Goal: Task Accomplishment & Management: Complete application form

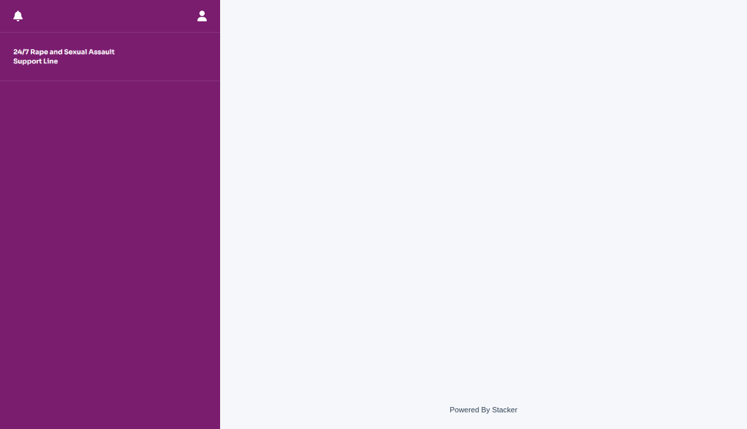
click at [379, 113] on div at bounding box center [483, 179] width 513 height 358
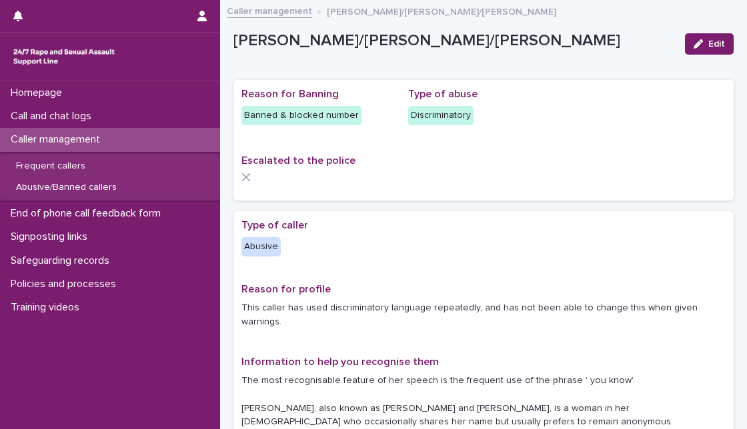
click at [423, 155] on p "Escalated to the police" at bounding box center [483, 161] width 484 height 13
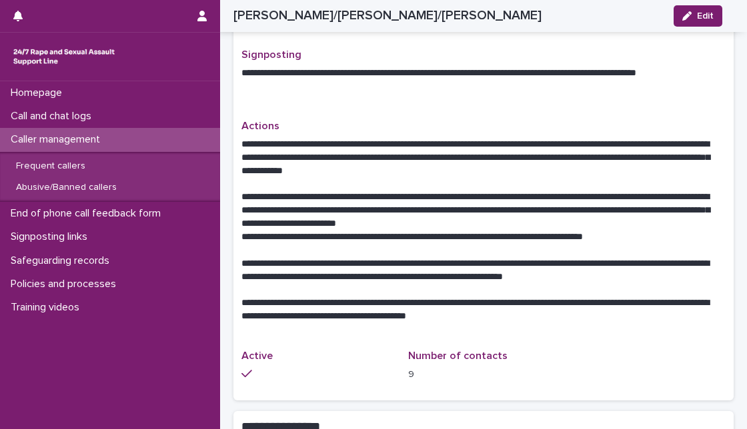
scroll to position [829, 0]
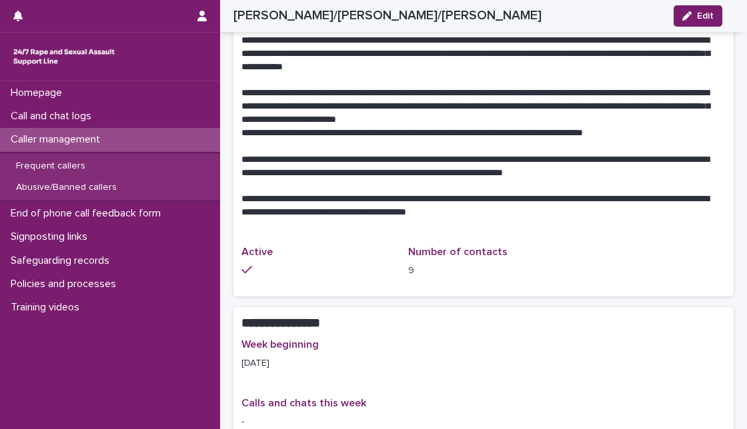
scroll to position [859, 0]
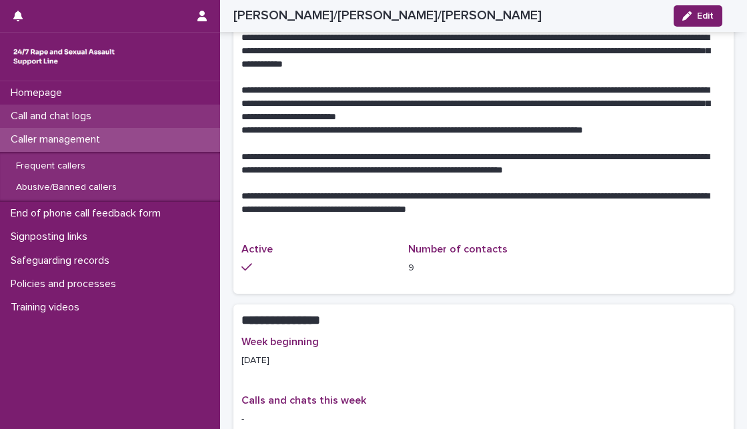
click at [85, 116] on p "Call and chat logs" at bounding box center [53, 116] width 97 height 13
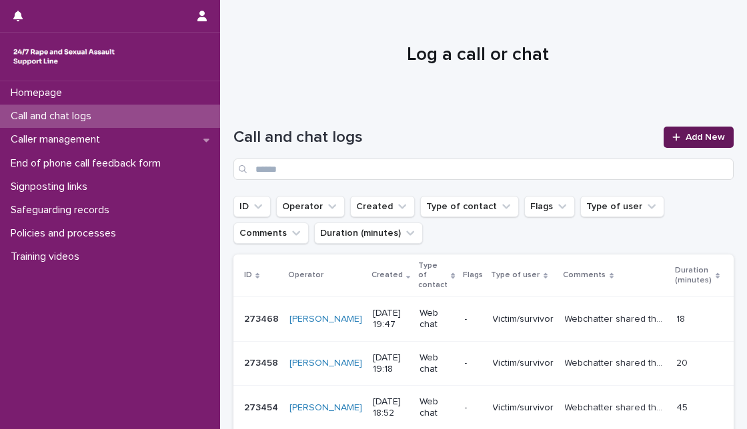
click at [694, 135] on span "Add New" at bounding box center [704, 137] width 39 height 9
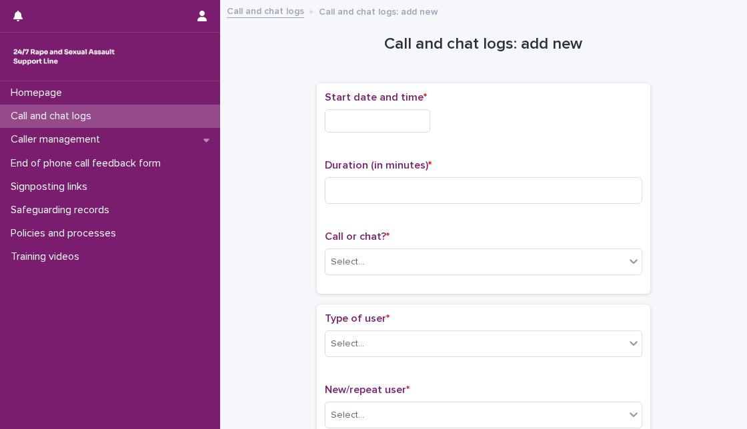
click at [348, 121] on input "text" at bounding box center [377, 120] width 105 height 23
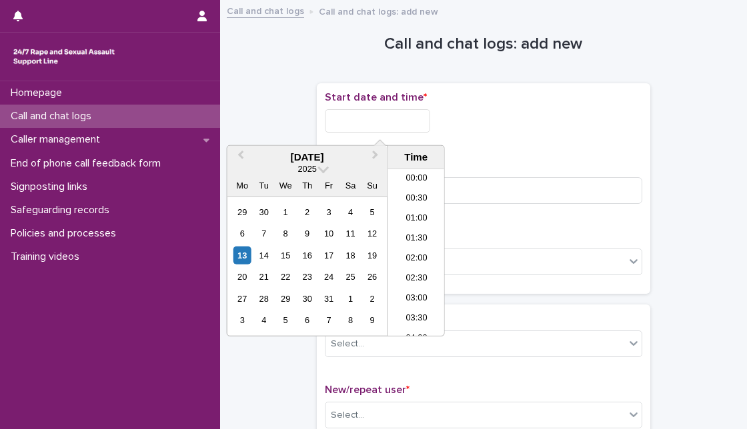
scroll to position [793, 0]
click at [249, 260] on div "13" at bounding box center [242, 256] width 18 height 18
click at [385, 119] on input "**********" at bounding box center [377, 120] width 105 height 23
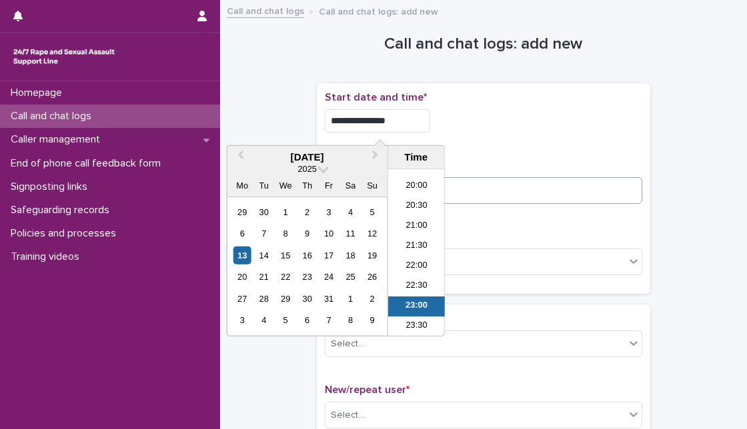
type input "**********"
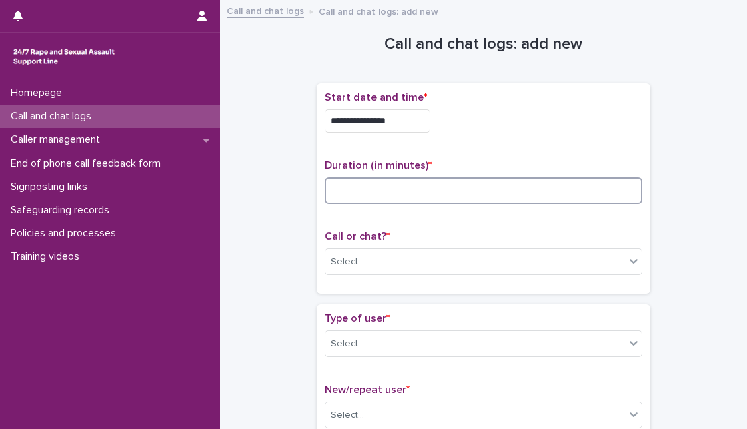
click at [493, 196] on input at bounding box center [483, 190] width 317 height 27
type input "*"
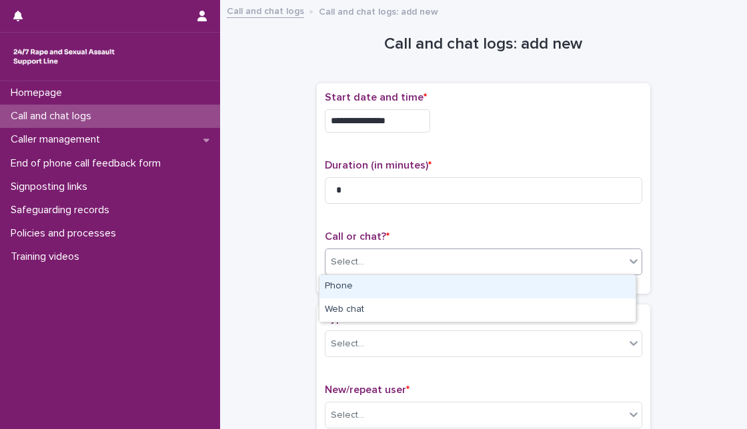
click at [460, 257] on div "Select..." at bounding box center [474, 262] width 299 height 22
click at [429, 290] on div "Phone" at bounding box center [477, 286] width 316 height 23
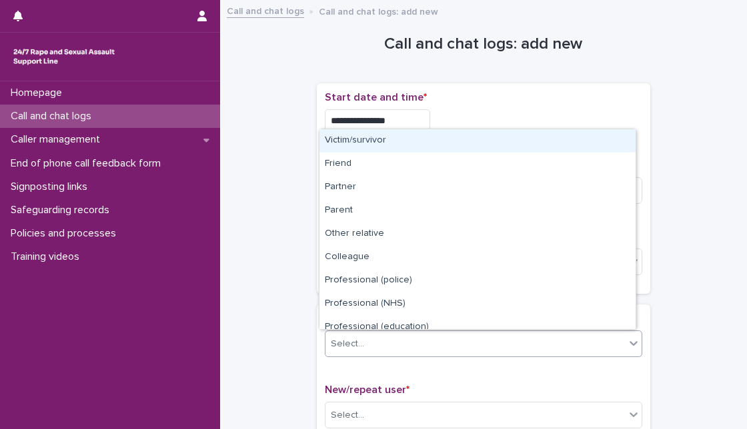
click at [420, 343] on div "Select..." at bounding box center [474, 344] width 299 height 22
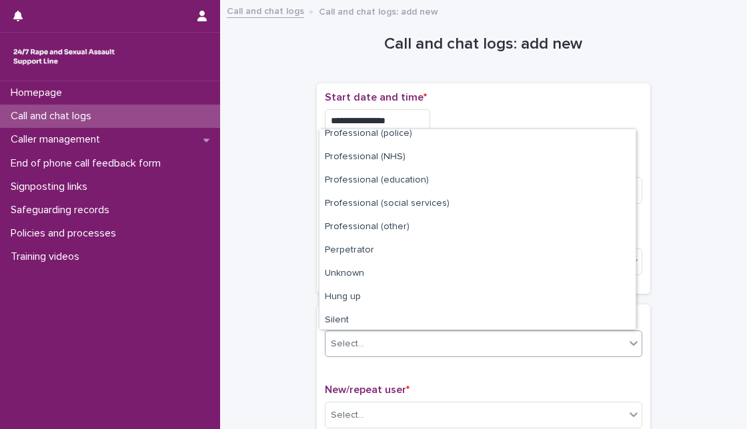
scroll to position [150, 0]
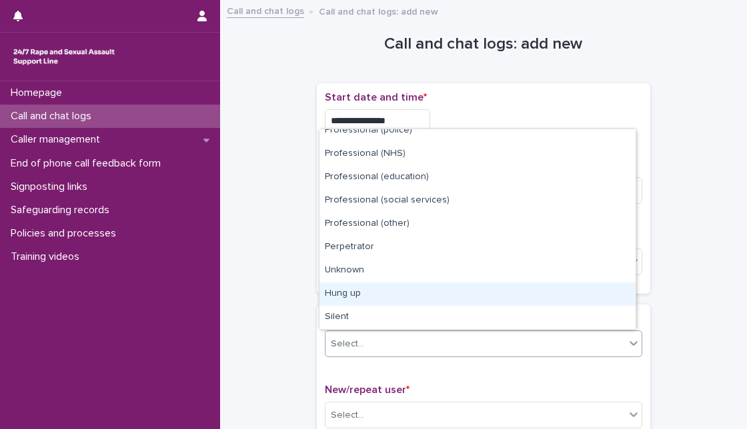
click at [577, 296] on div "Hung up" at bounding box center [477, 294] width 316 height 23
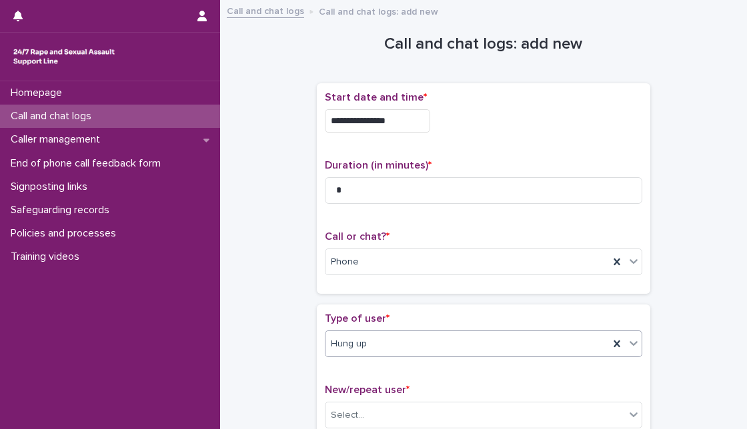
scroll to position [236, 0]
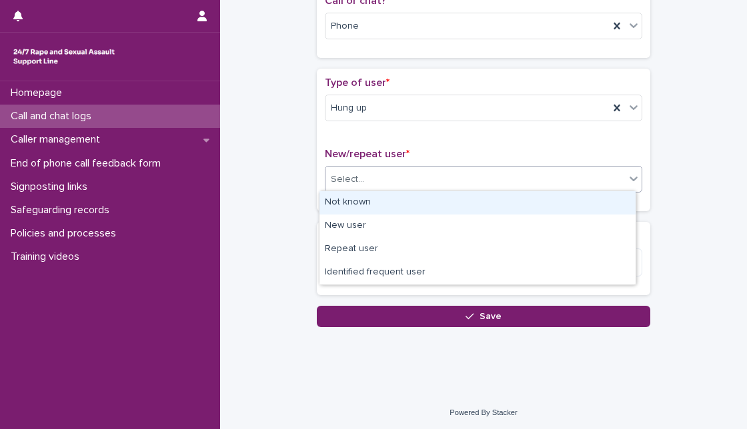
click at [504, 183] on div "Select..." at bounding box center [474, 180] width 299 height 22
click at [495, 197] on div "Not known" at bounding box center [477, 202] width 316 height 23
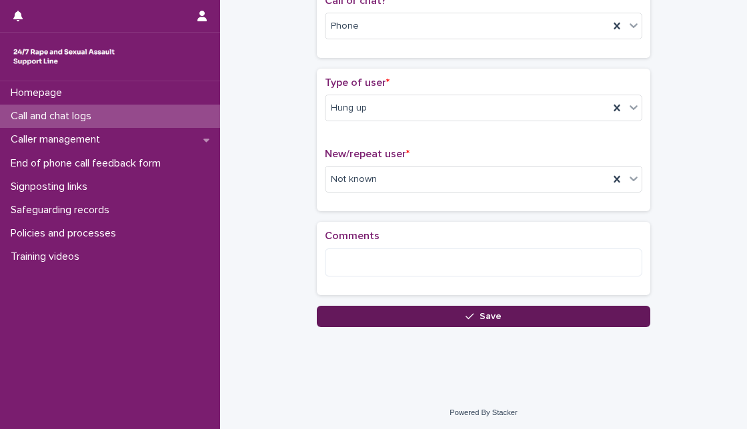
click at [339, 321] on button "Save" at bounding box center [483, 316] width 333 height 21
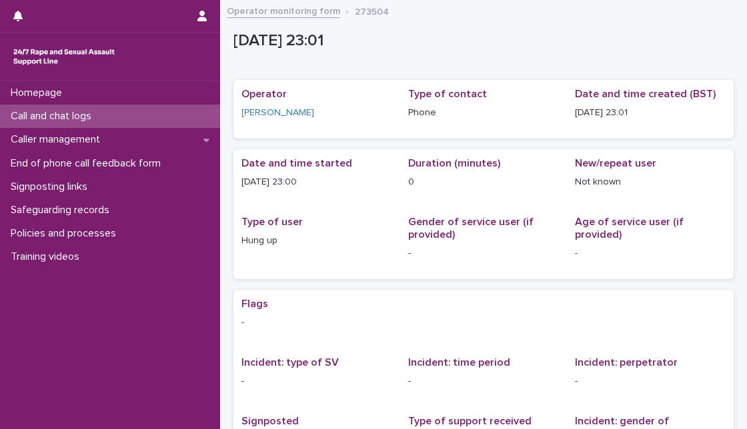
click at [150, 115] on div "Call and chat logs" at bounding box center [110, 116] width 220 height 23
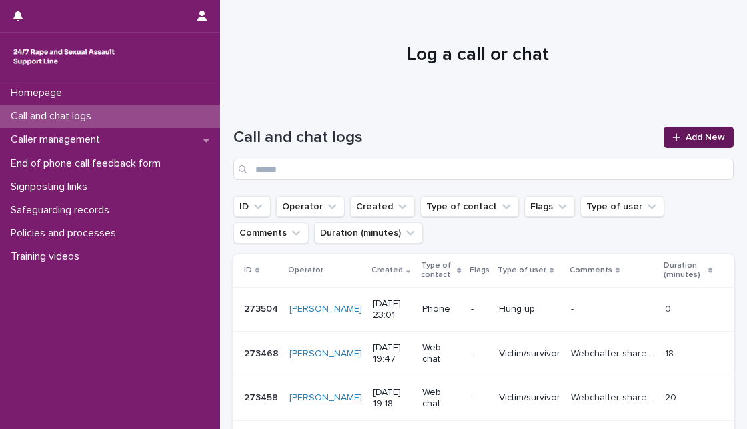
click at [687, 131] on link "Add New" at bounding box center [698, 137] width 70 height 21
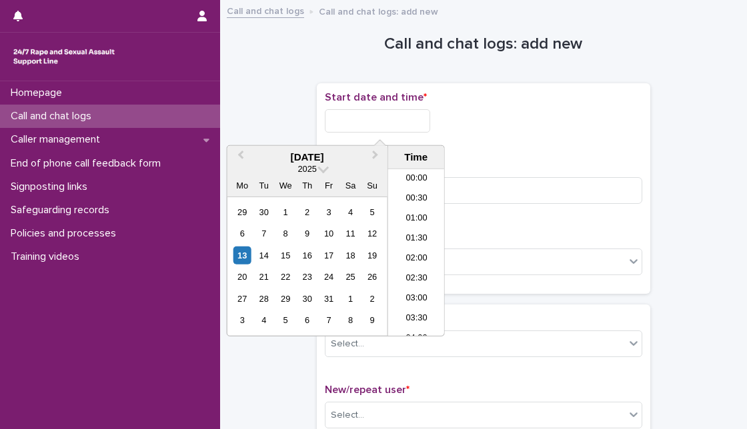
click at [425, 125] on input "text" at bounding box center [377, 120] width 105 height 23
click at [241, 251] on div "13" at bounding box center [242, 256] width 18 height 18
click at [383, 117] on input "**********" at bounding box center [377, 120] width 105 height 23
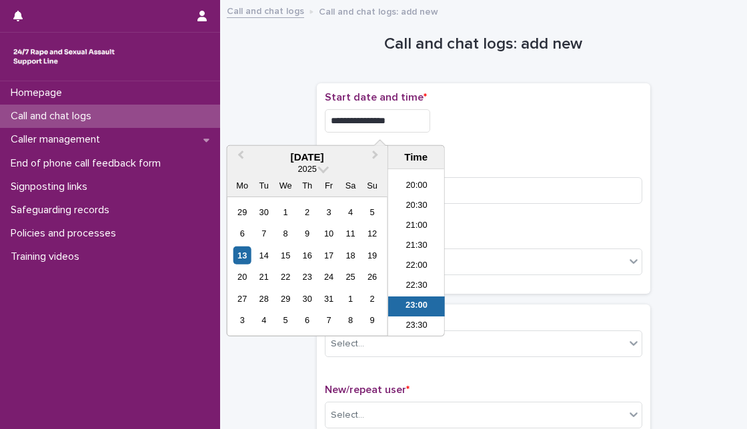
click at [417, 119] on input "**********" at bounding box center [377, 120] width 105 height 23
type input "**********"
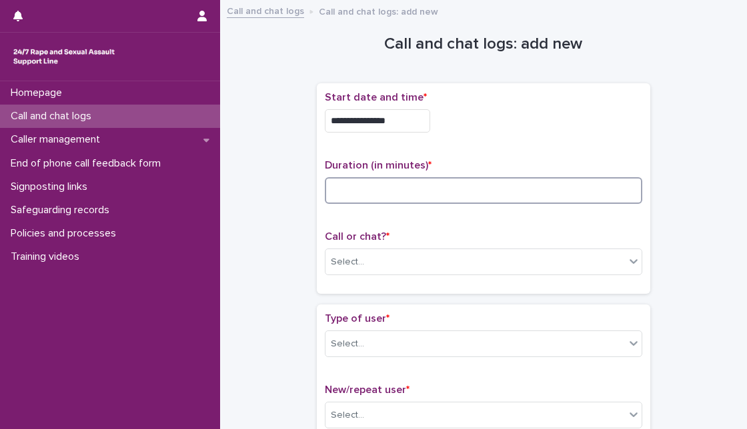
click at [561, 189] on input at bounding box center [483, 190] width 317 height 27
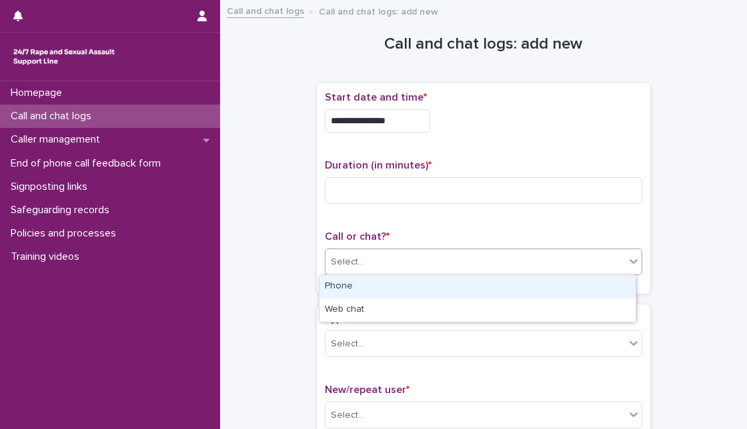
click at [525, 258] on div "Select..." at bounding box center [474, 262] width 299 height 22
click at [511, 284] on div "Phone" at bounding box center [477, 286] width 316 height 23
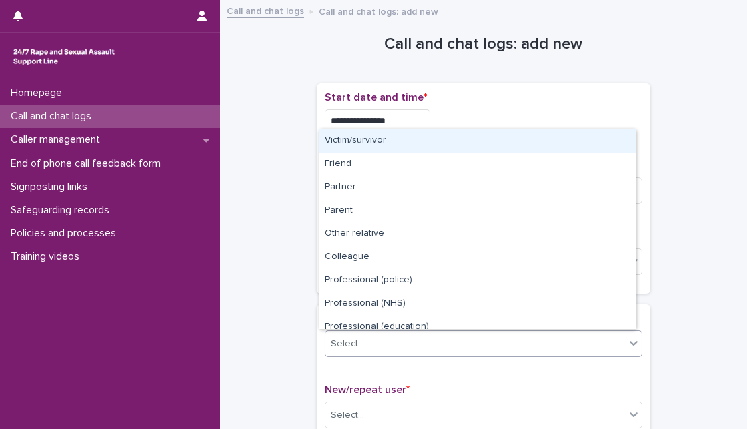
click at [448, 342] on div "Select..." at bounding box center [474, 344] width 299 height 22
click at [444, 140] on div "Victim/survivor" at bounding box center [477, 140] width 316 height 23
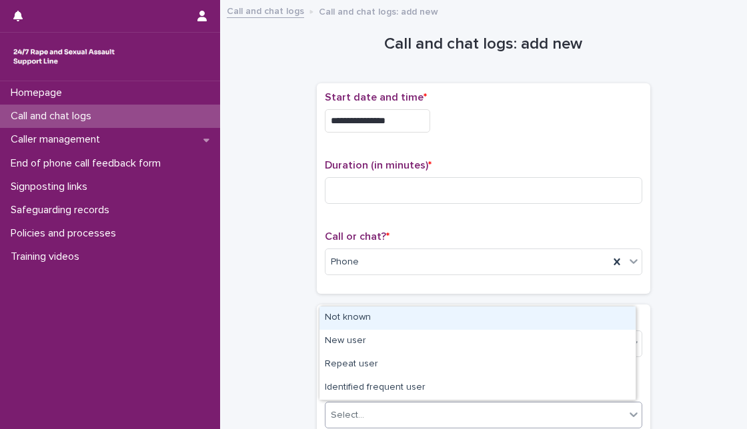
click at [390, 422] on div "Select..." at bounding box center [474, 416] width 299 height 22
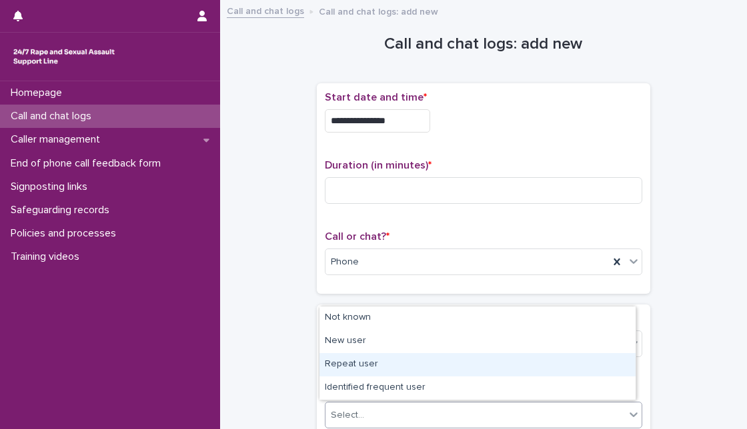
click at [432, 373] on div "Repeat user" at bounding box center [477, 364] width 316 height 23
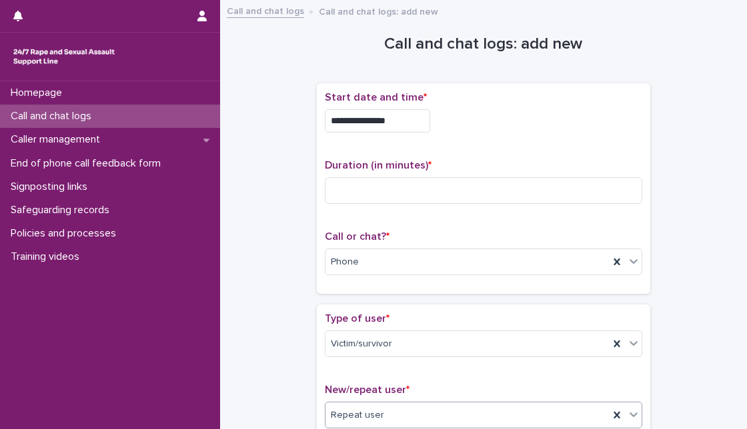
scroll to position [375, 0]
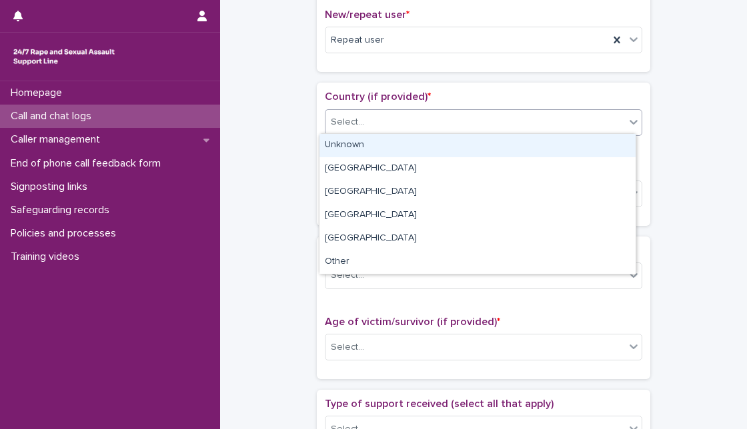
click at [420, 123] on div "Select..." at bounding box center [474, 122] width 299 height 22
click at [399, 151] on div "Unknown" at bounding box center [477, 145] width 316 height 23
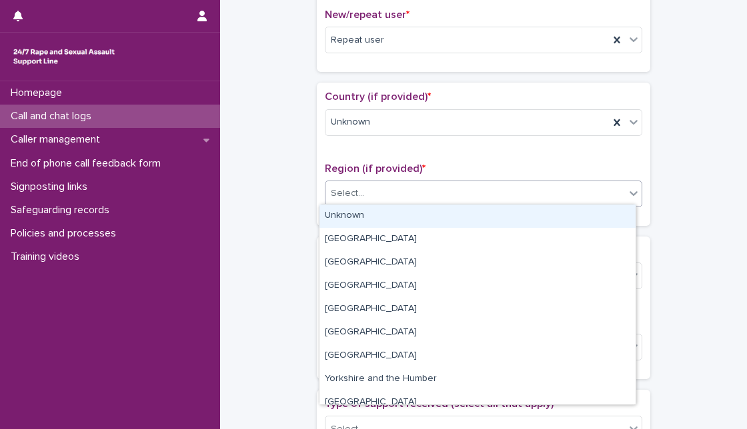
click at [369, 189] on div "Select..." at bounding box center [474, 194] width 299 height 22
click at [357, 217] on div "Unknown" at bounding box center [477, 216] width 316 height 23
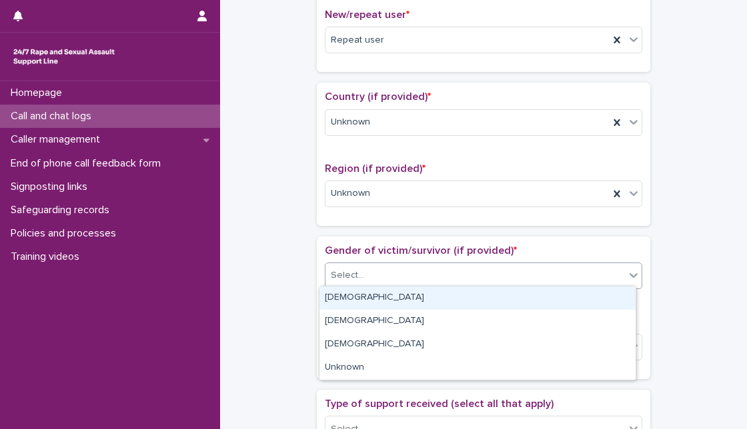
click at [370, 267] on div "Select..." at bounding box center [474, 276] width 299 height 22
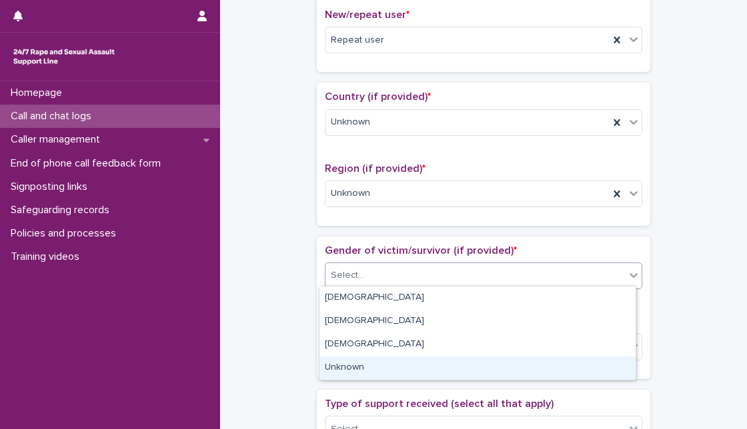
click at [369, 357] on div "Unknown" at bounding box center [477, 368] width 316 height 23
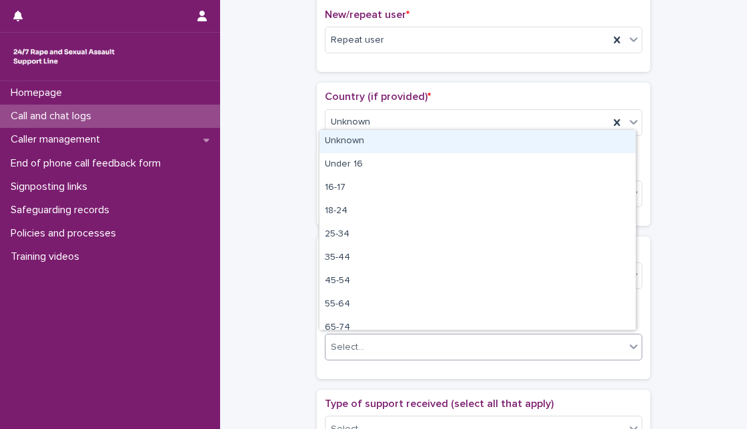
click at [378, 350] on div "Select..." at bounding box center [474, 348] width 299 height 22
click at [361, 131] on div "Unknown" at bounding box center [477, 141] width 316 height 23
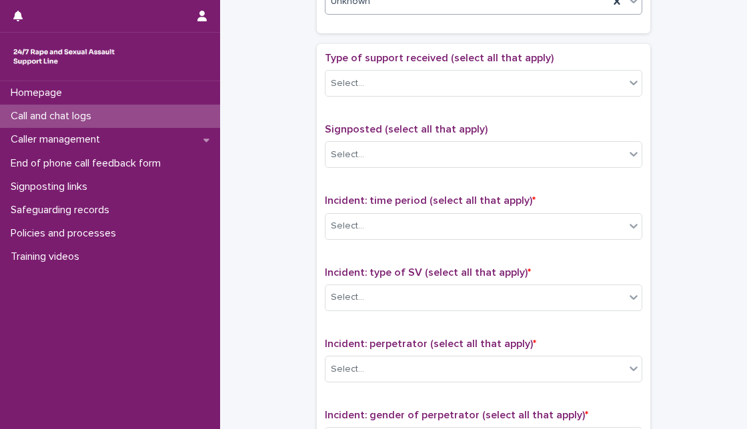
scroll to position [731, 0]
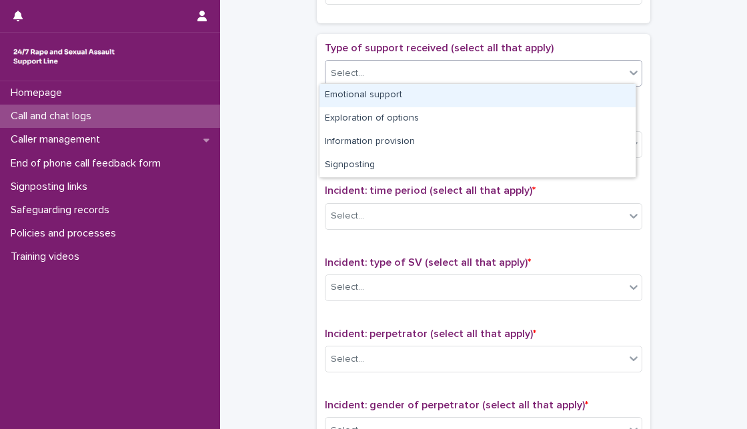
click at [569, 79] on div "Select..." at bounding box center [474, 74] width 299 height 22
click at [554, 99] on div "Emotional support" at bounding box center [477, 95] width 316 height 23
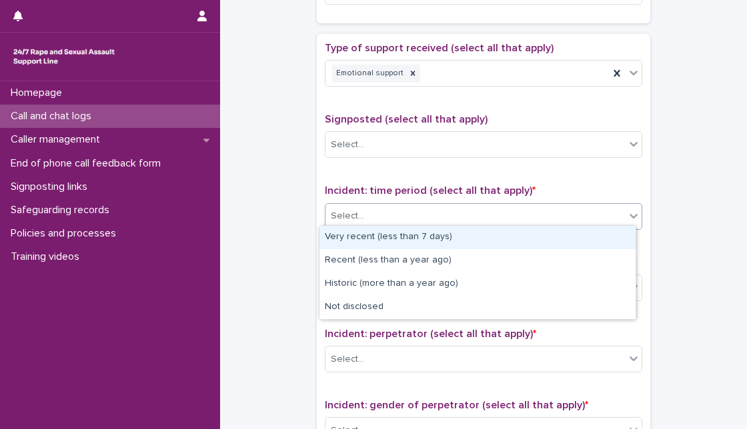
click at [388, 207] on div "Select..." at bounding box center [474, 216] width 299 height 22
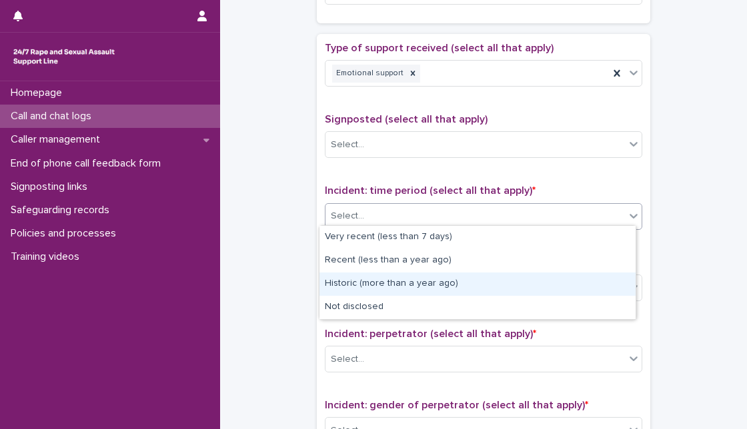
click at [383, 283] on div "Historic (more than a year ago)" at bounding box center [477, 284] width 316 height 23
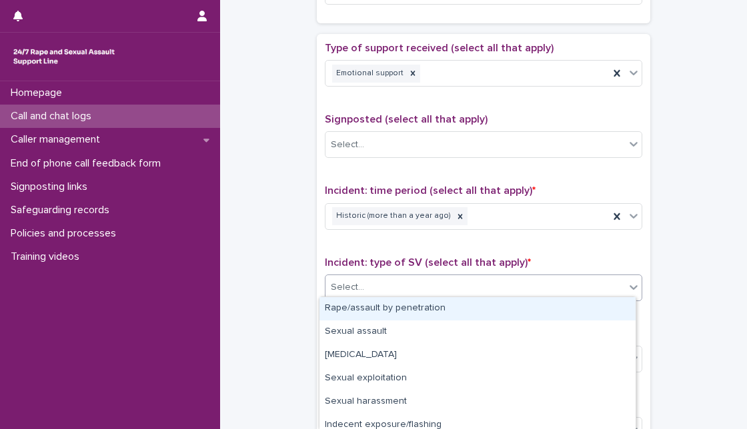
click at [383, 283] on div "Select..." at bounding box center [474, 288] width 299 height 22
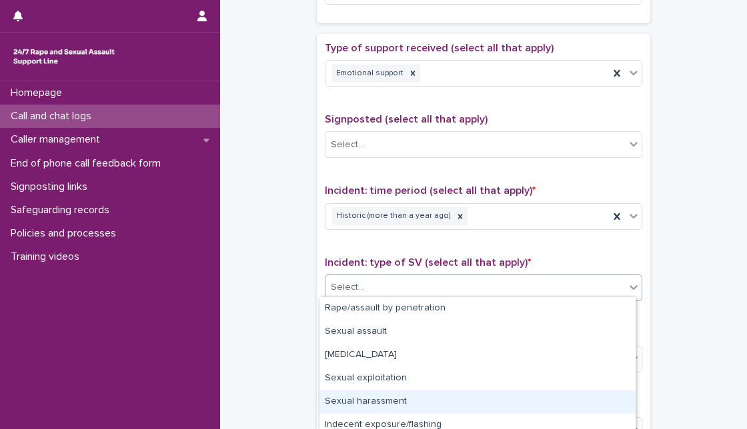
scroll to position [99, 0]
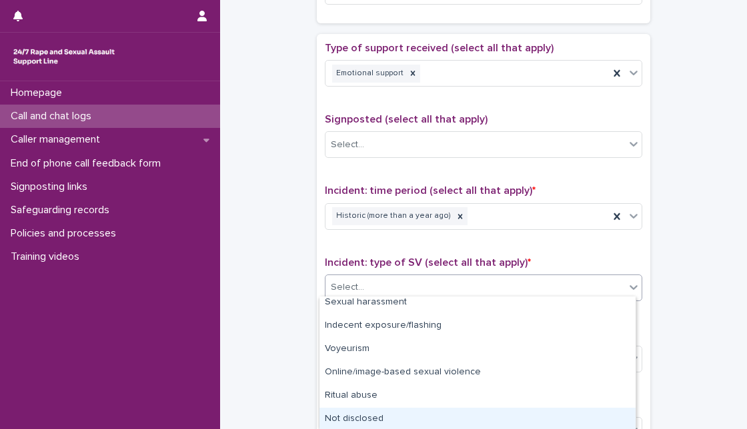
click at [588, 419] on div "Not disclosed" at bounding box center [477, 419] width 316 height 23
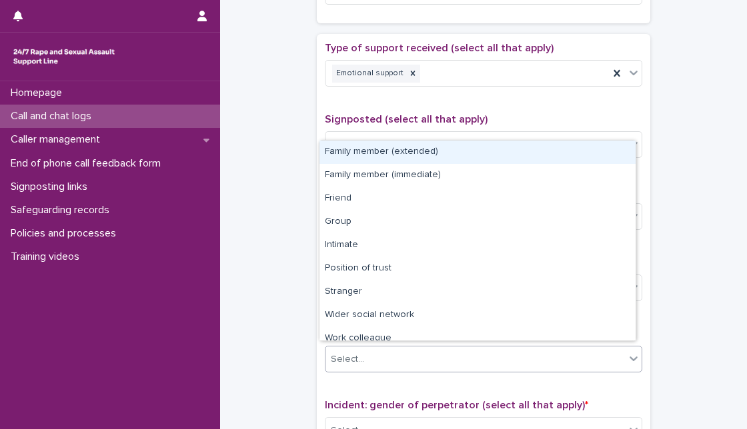
click at [569, 356] on div "Select..." at bounding box center [474, 360] width 299 height 22
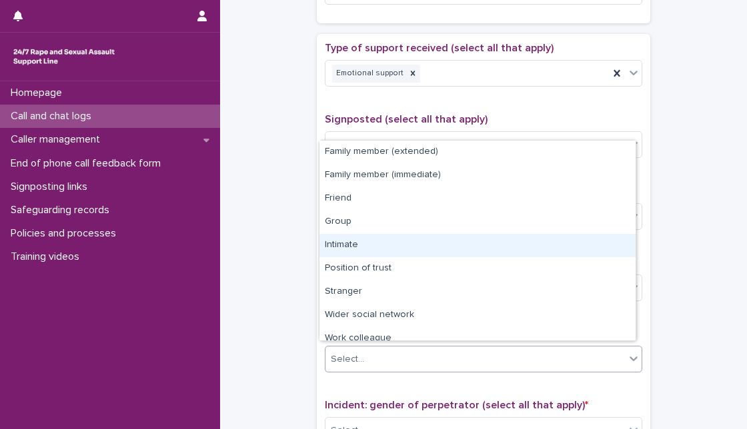
click at [523, 237] on div "Intimate" at bounding box center [477, 245] width 316 height 23
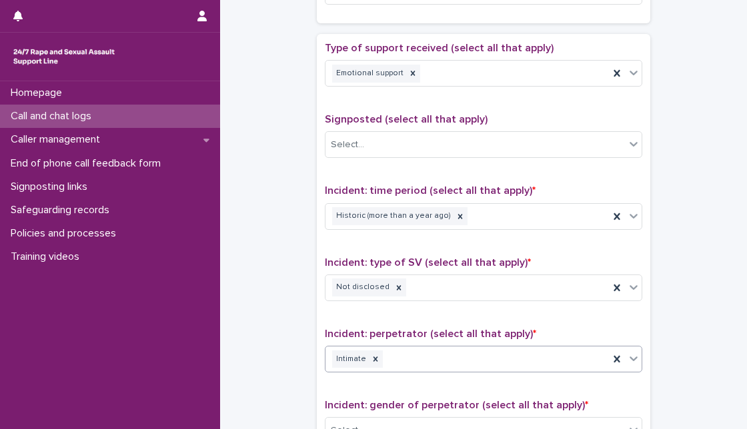
scroll to position [1039, 0]
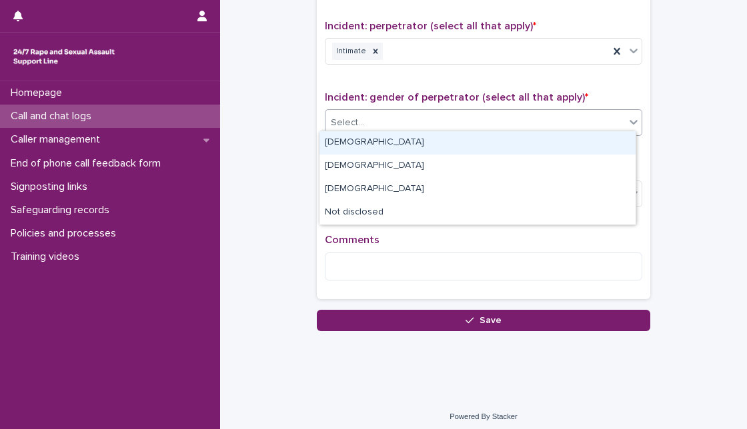
click at [477, 120] on div "Select..." at bounding box center [474, 123] width 299 height 22
click at [463, 138] on div "[DEMOGRAPHIC_DATA]" at bounding box center [477, 142] width 316 height 23
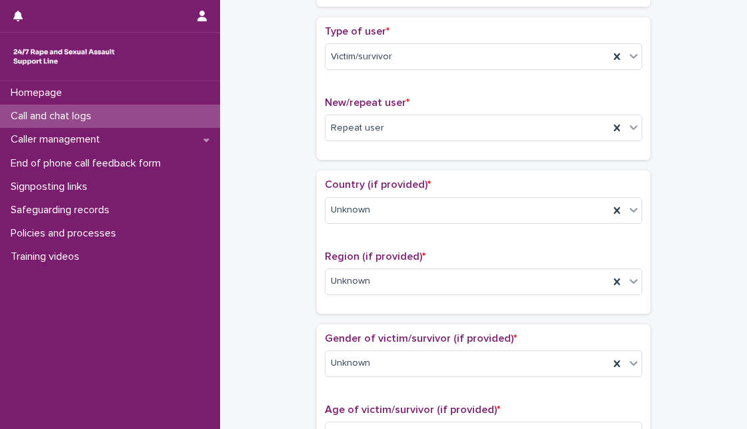
scroll to position [0, 0]
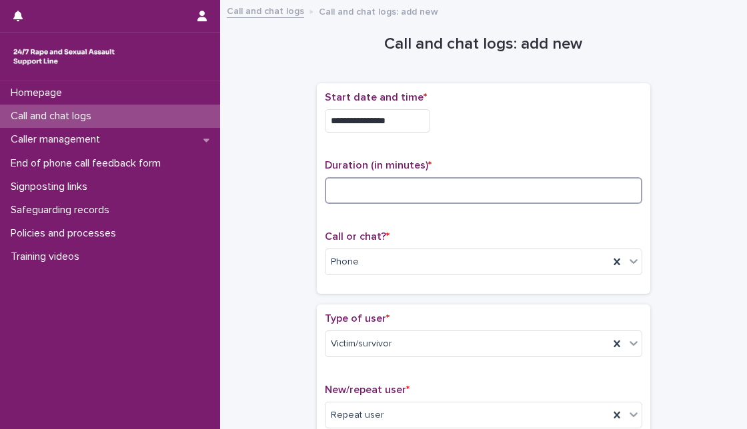
click at [515, 200] on input at bounding box center [483, 190] width 317 height 27
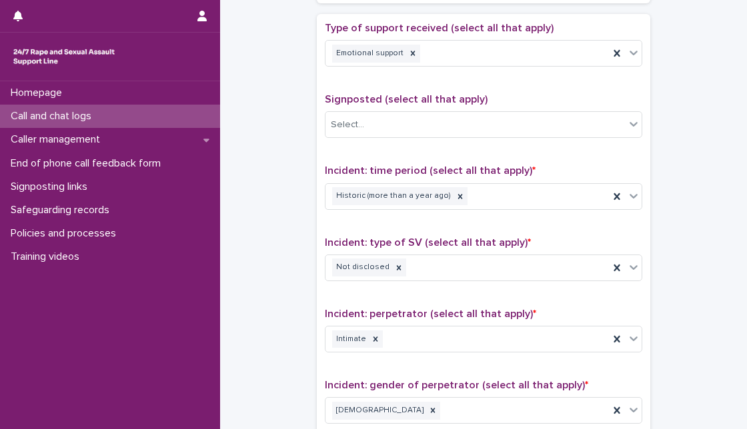
scroll to position [1039, 0]
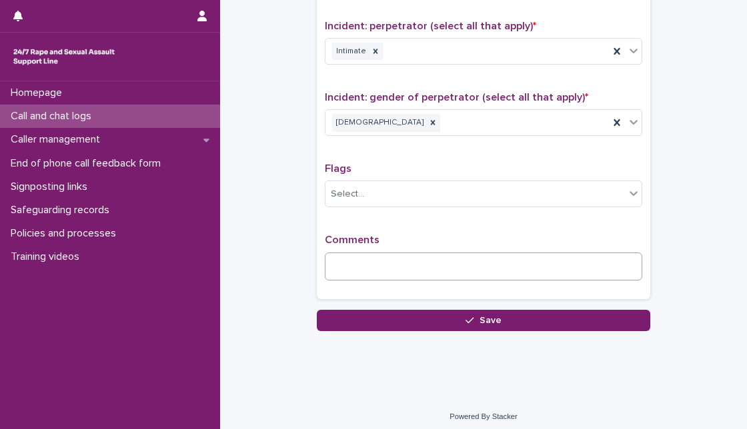
type input "**"
click at [495, 266] on textarea at bounding box center [483, 267] width 317 height 28
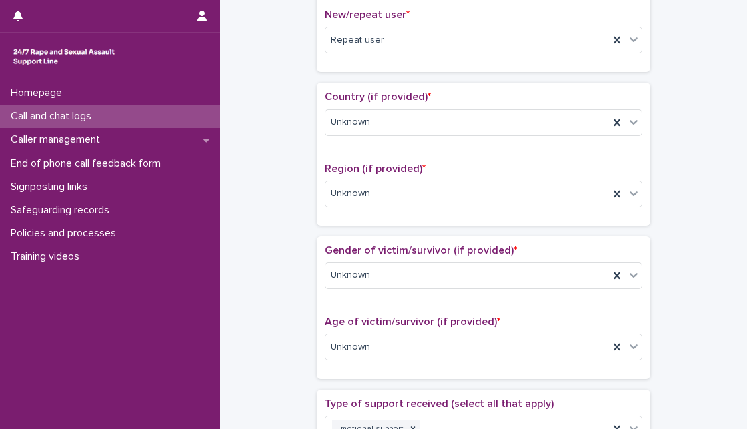
scroll to position [751, 0]
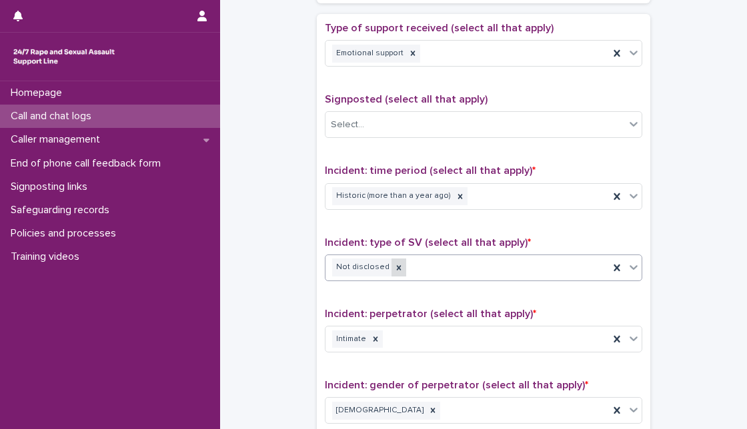
click at [394, 267] on icon at bounding box center [398, 267] width 9 height 9
click at [390, 267] on div "Select..." at bounding box center [474, 268] width 299 height 22
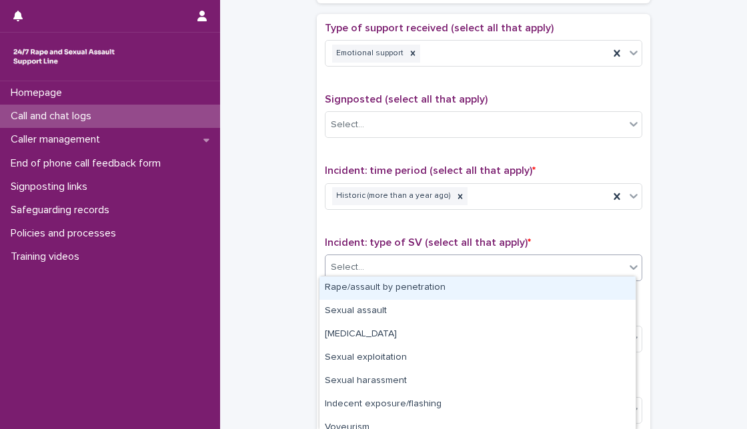
click at [381, 287] on div "Rape/assault by penetration" at bounding box center [477, 288] width 316 height 23
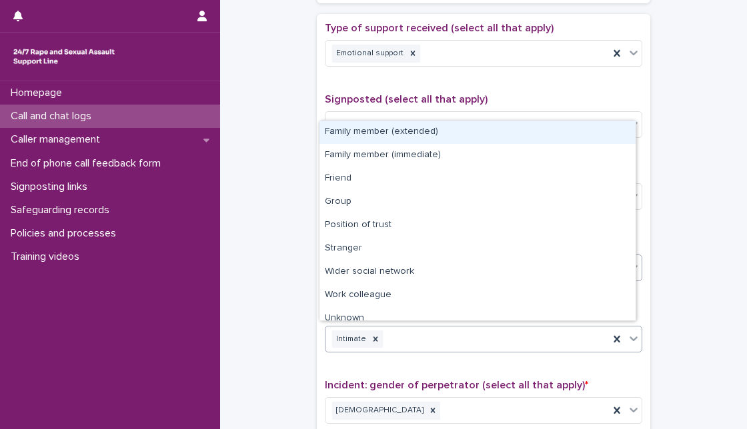
click at [525, 332] on div "Intimate" at bounding box center [466, 339] width 283 height 23
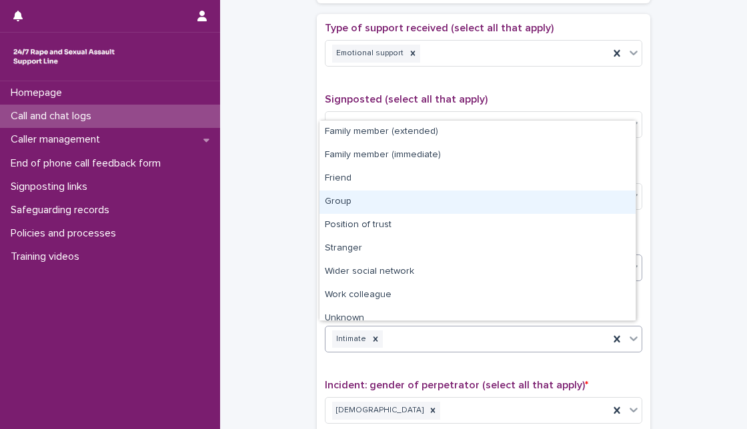
drag, startPoint x: 463, startPoint y: 262, endPoint x: 468, endPoint y: 208, distance: 54.3
click at [468, 208] on div "Group" at bounding box center [477, 202] width 316 height 23
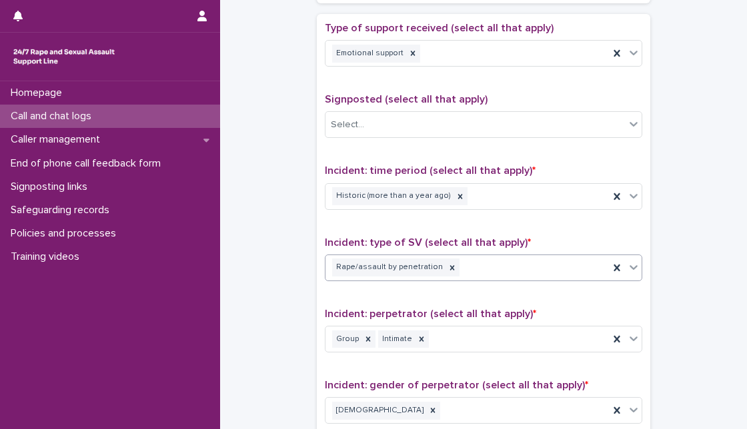
click at [611, 225] on div "**********" at bounding box center [483, 300] width 317 height 557
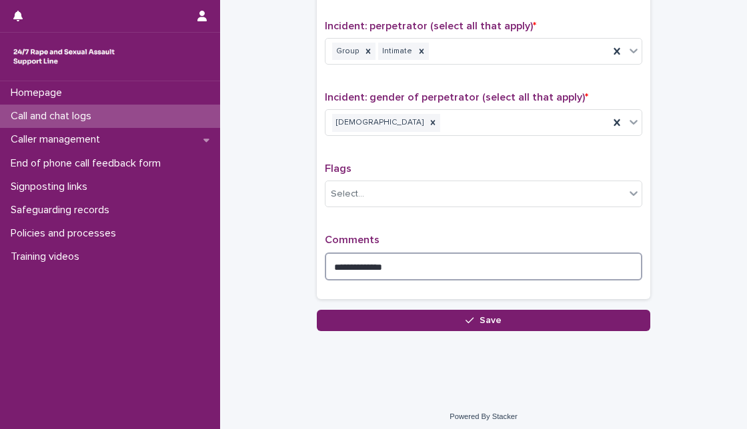
click at [529, 263] on textarea "**********" at bounding box center [483, 267] width 317 height 28
click at [601, 264] on textarea "**********" at bounding box center [483, 267] width 317 height 28
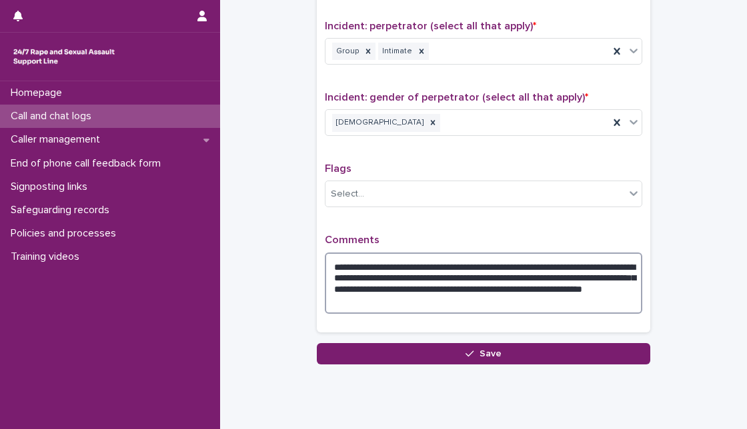
type textarea "**********"
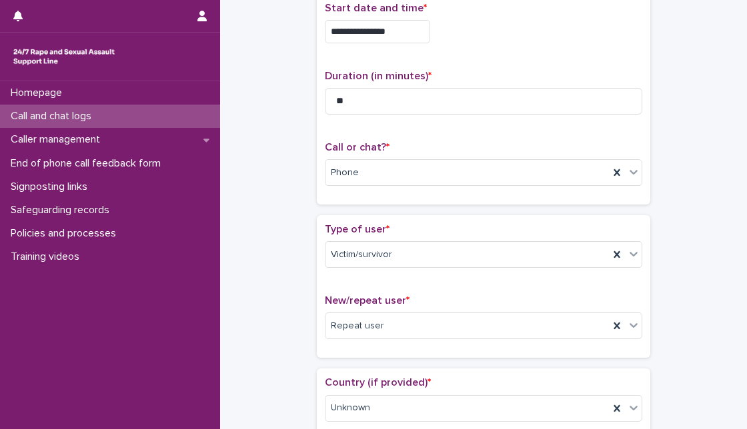
scroll to position [1073, 0]
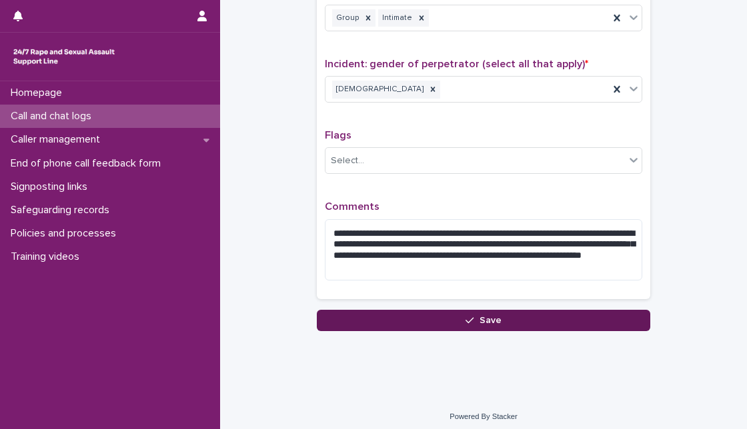
click at [545, 310] on button "Save" at bounding box center [483, 320] width 333 height 21
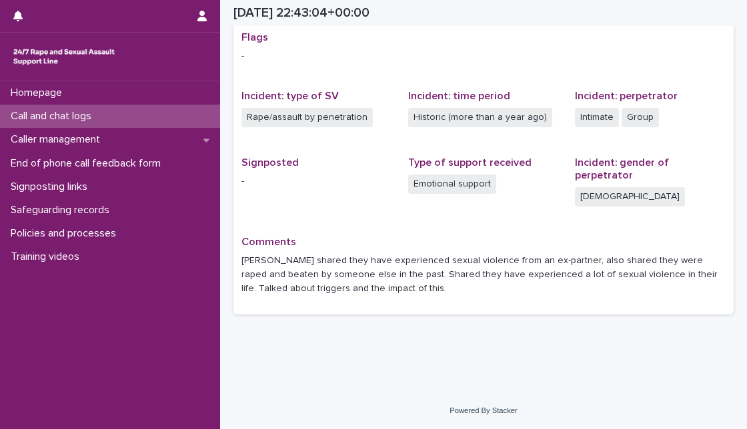
scroll to position [253, 0]
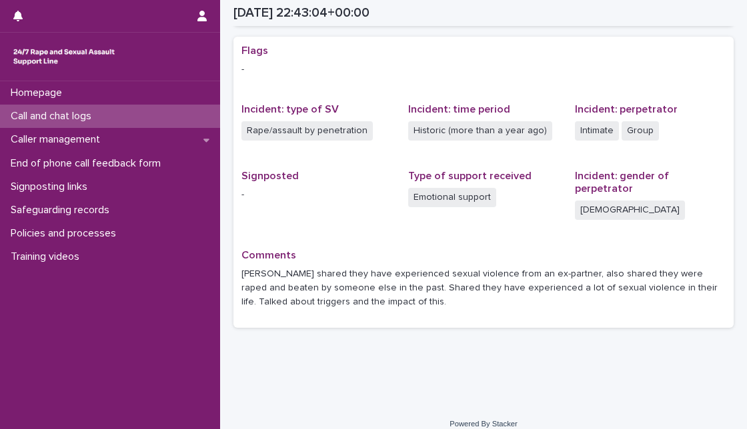
click at [133, 115] on div "Call and chat logs" at bounding box center [110, 116] width 220 height 23
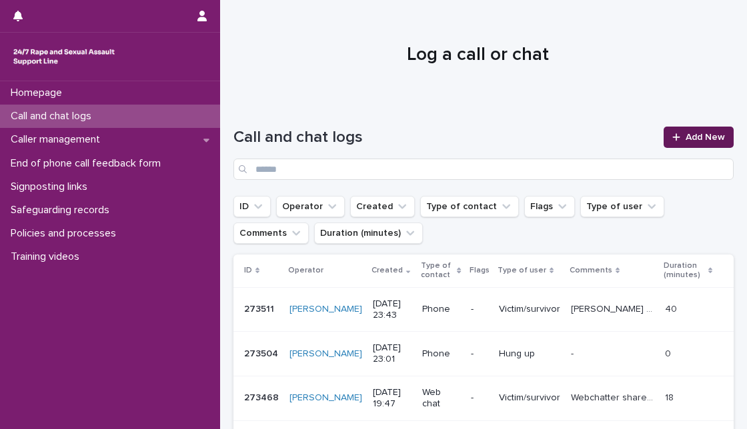
click at [705, 145] on link "Add New" at bounding box center [698, 137] width 70 height 21
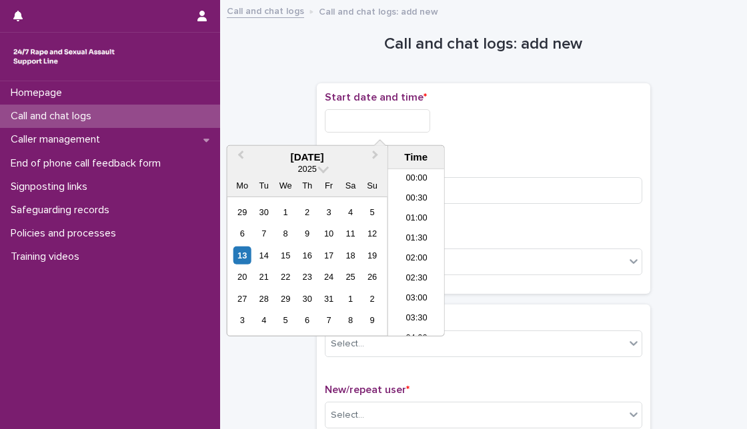
scroll to position [793, 0]
click at [344, 125] on input "text" at bounding box center [377, 120] width 105 height 23
click at [251, 255] on div "13" at bounding box center [242, 256] width 18 height 18
click at [385, 121] on input "**********" at bounding box center [377, 120] width 105 height 23
type input "**********"
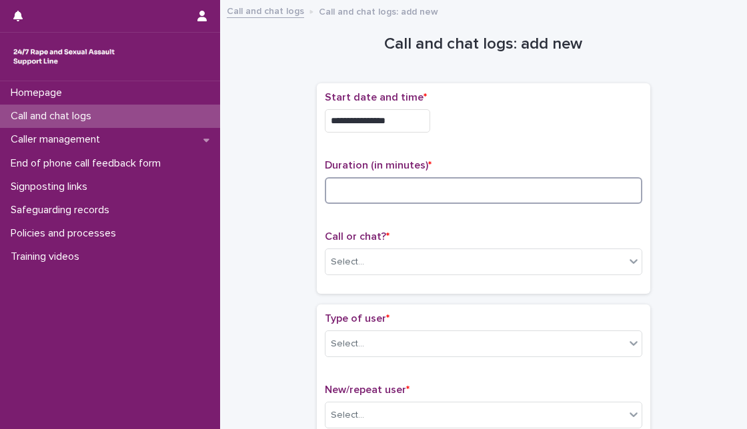
click at [473, 182] on input at bounding box center [483, 190] width 317 height 27
type input "*"
click at [449, 257] on div "Select..." at bounding box center [474, 262] width 299 height 22
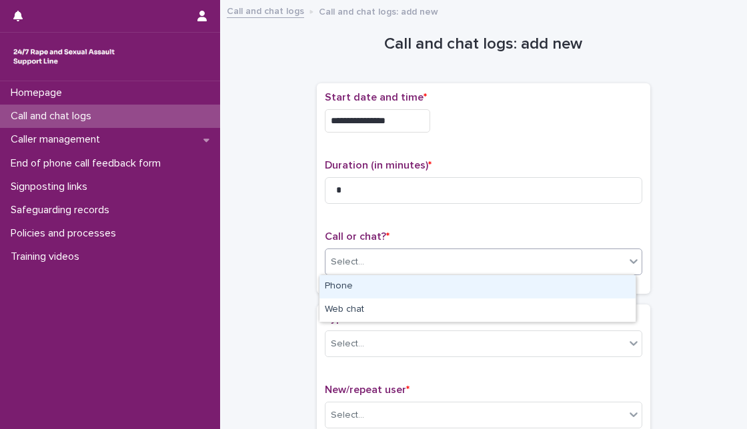
click at [428, 291] on div "Phone" at bounding box center [477, 286] width 316 height 23
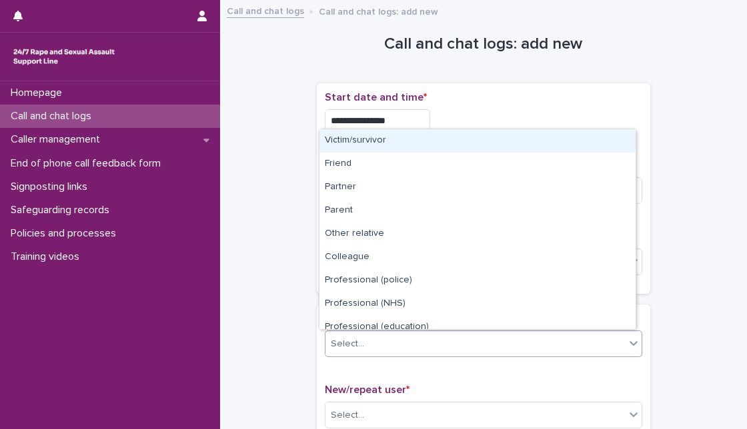
click at [400, 338] on div "Select..." at bounding box center [474, 344] width 299 height 22
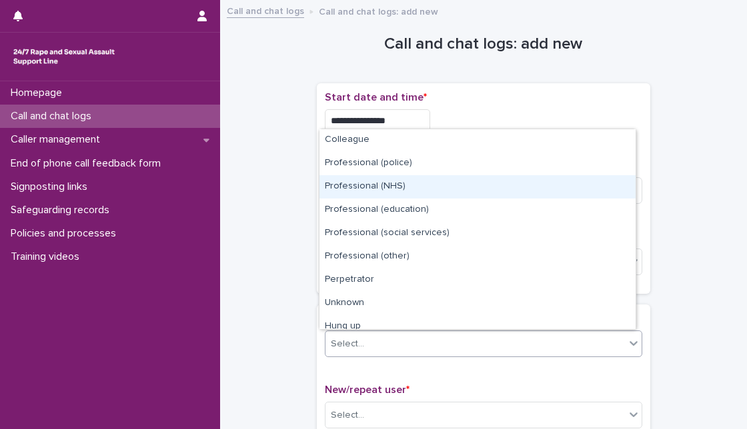
scroll to position [150, 0]
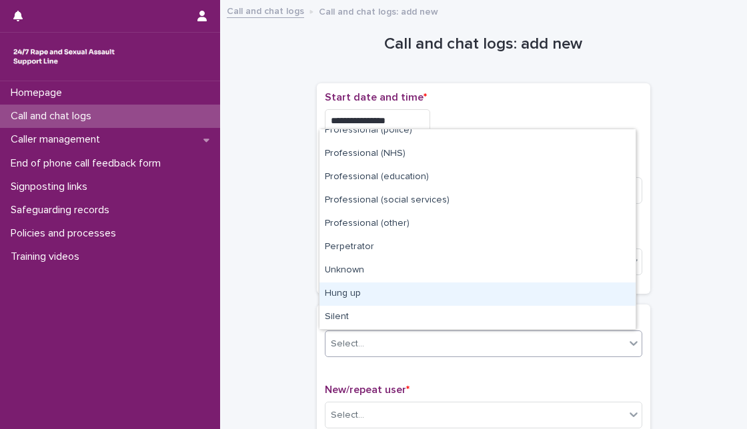
click at [571, 300] on div "Hung up" at bounding box center [477, 294] width 316 height 23
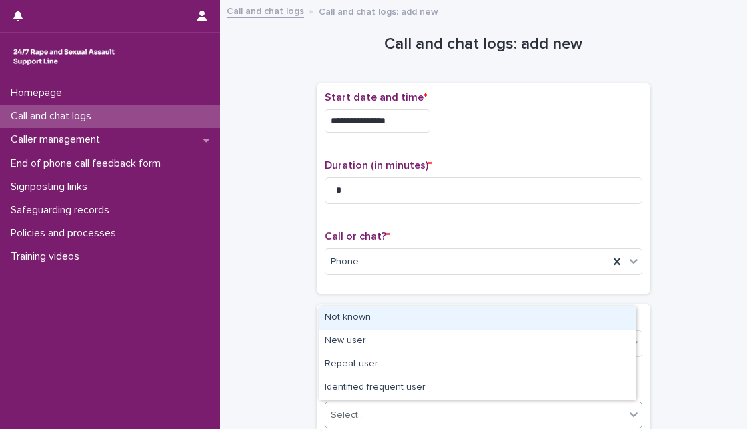
click at [451, 405] on div "Select..." at bounding box center [474, 416] width 299 height 22
click at [475, 323] on div "Not known" at bounding box center [477, 318] width 316 height 23
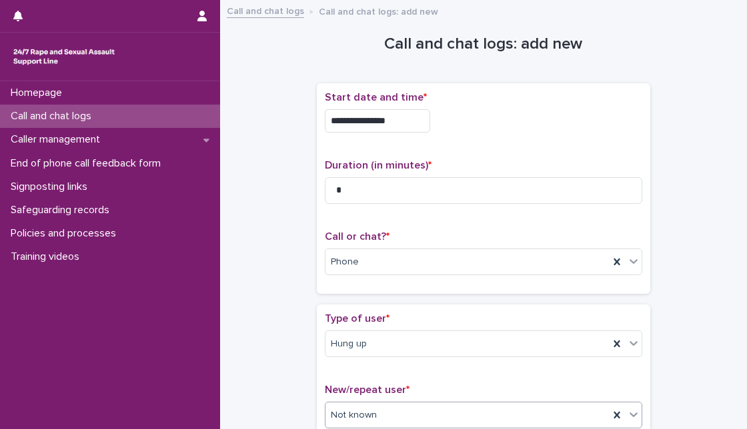
scroll to position [236, 0]
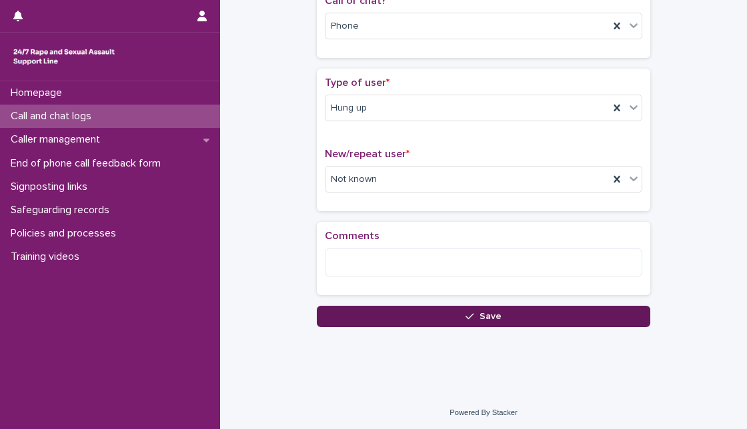
click at [438, 307] on button "Save" at bounding box center [483, 316] width 333 height 21
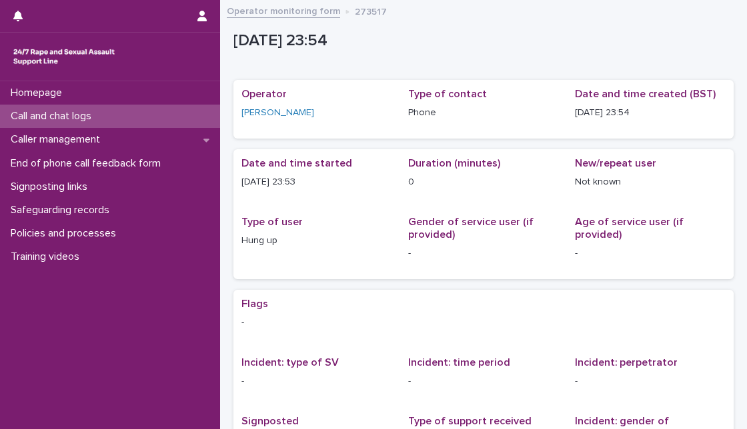
click at [115, 115] on div "Call and chat logs" at bounding box center [110, 116] width 220 height 23
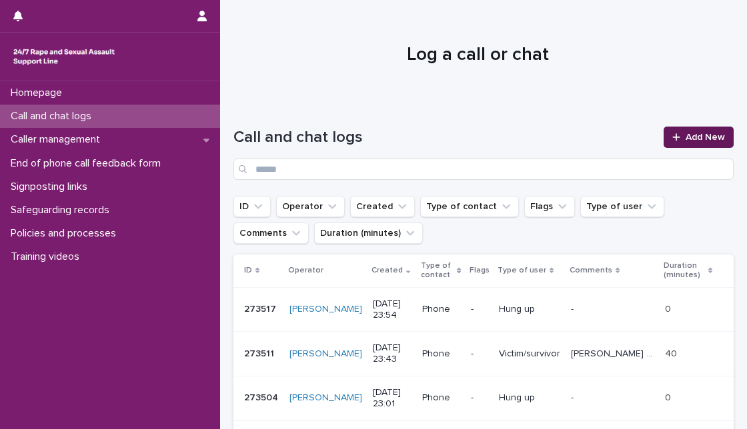
click at [672, 138] on icon at bounding box center [676, 137] width 8 height 9
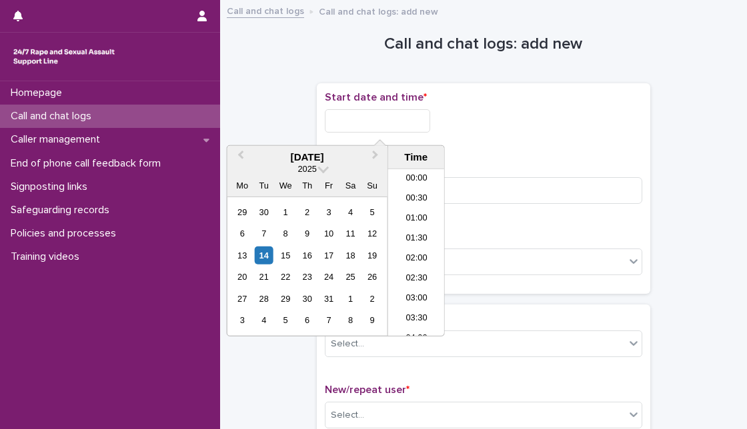
click at [339, 120] on input "text" at bounding box center [377, 120] width 105 height 23
click at [261, 252] on div "14" at bounding box center [264, 256] width 18 height 18
click at [417, 119] on input "**********" at bounding box center [377, 120] width 105 height 23
type input "**********"
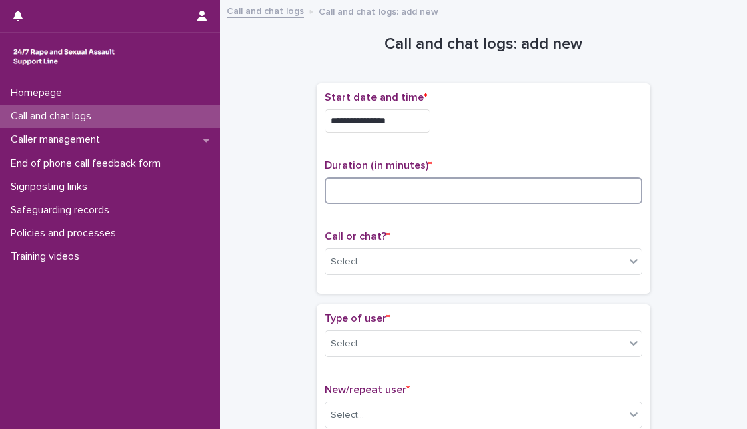
click at [508, 193] on input at bounding box center [483, 190] width 317 height 27
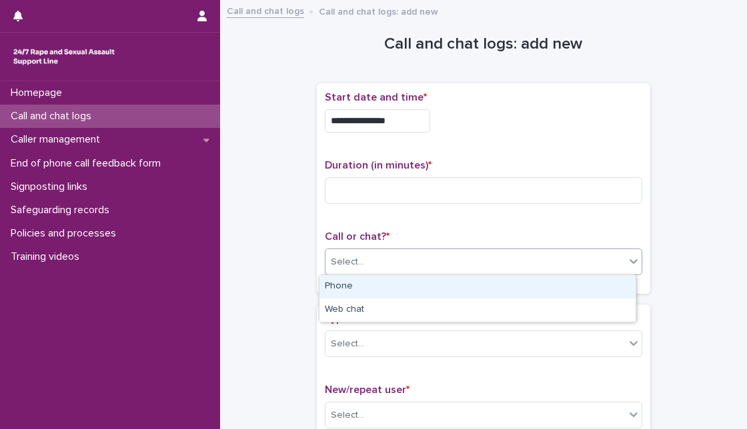
click at [461, 273] on div "Select..." at bounding box center [483, 262] width 317 height 27
click at [456, 281] on div "Phone" at bounding box center [477, 286] width 316 height 23
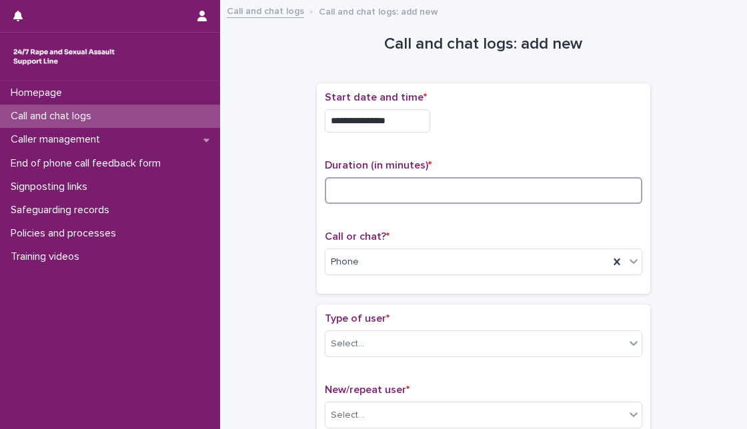
click at [474, 199] on input at bounding box center [483, 190] width 317 height 27
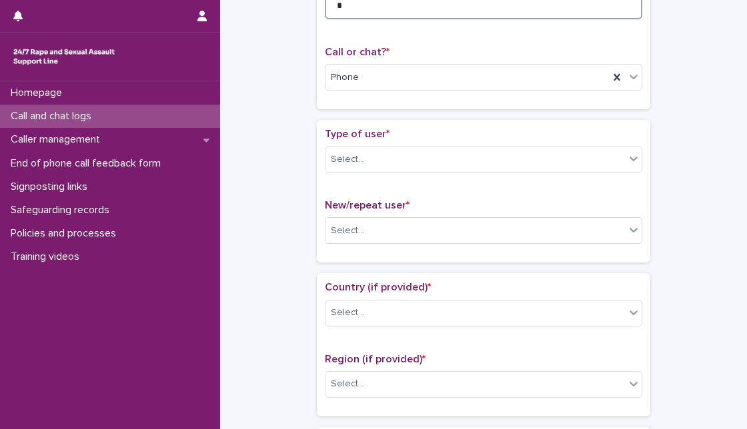
scroll to position [190, 0]
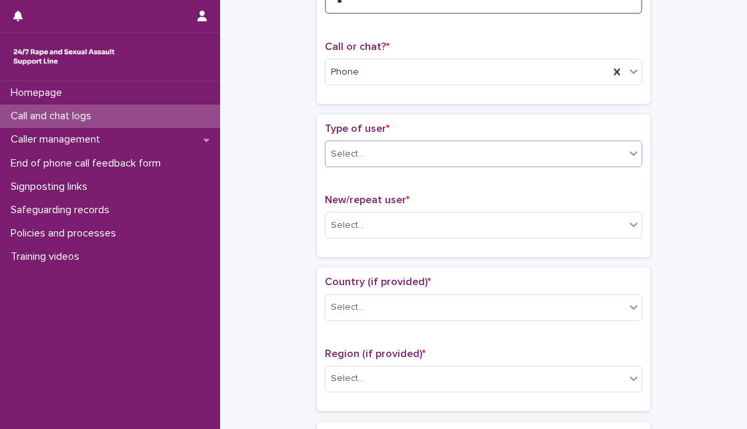
type input "*"
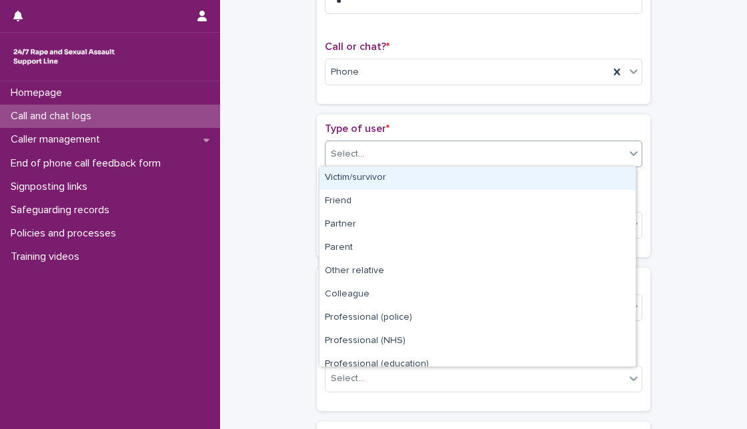
click at [511, 153] on div "Select..." at bounding box center [474, 154] width 299 height 22
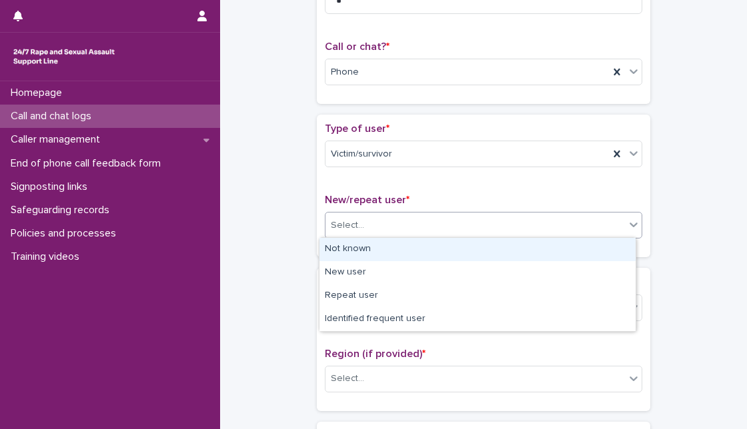
click at [501, 230] on div "Select..." at bounding box center [474, 226] width 299 height 22
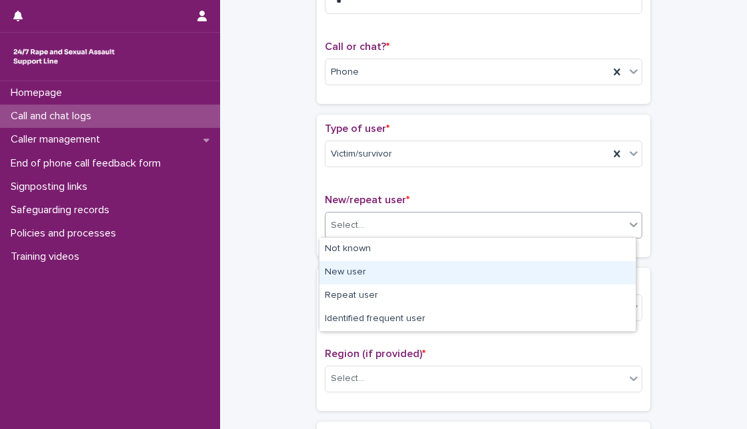
click at [487, 267] on div "New user" at bounding box center [477, 272] width 316 height 23
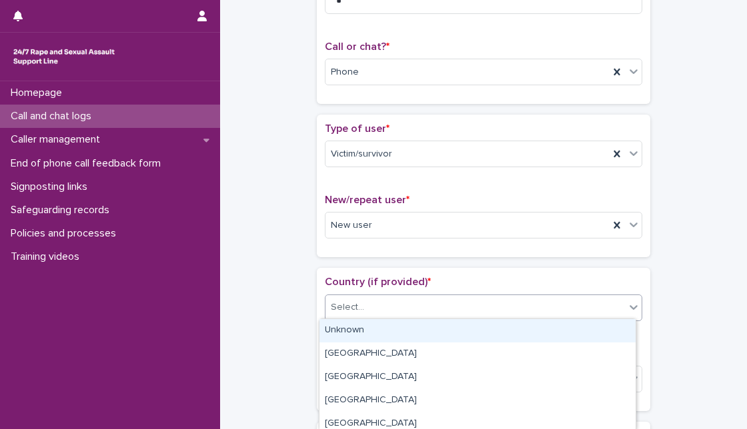
click at [472, 299] on div "Select..." at bounding box center [474, 308] width 299 height 22
click at [449, 339] on div "Unknown" at bounding box center [477, 330] width 316 height 23
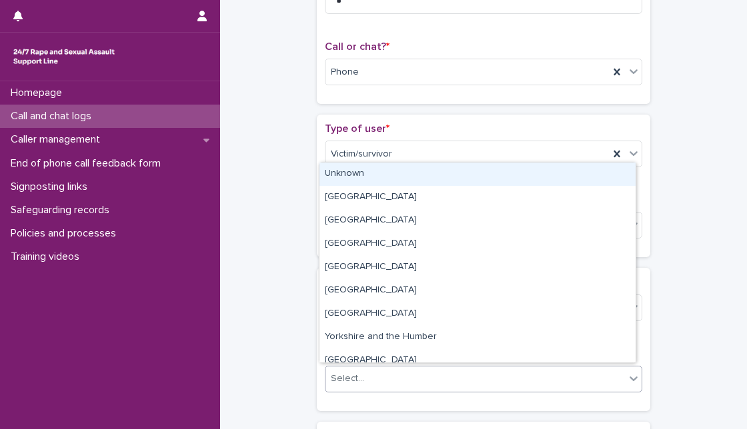
click at [427, 371] on div "Select..." at bounding box center [474, 379] width 299 height 22
click at [512, 173] on div "Unknown" at bounding box center [477, 174] width 316 height 23
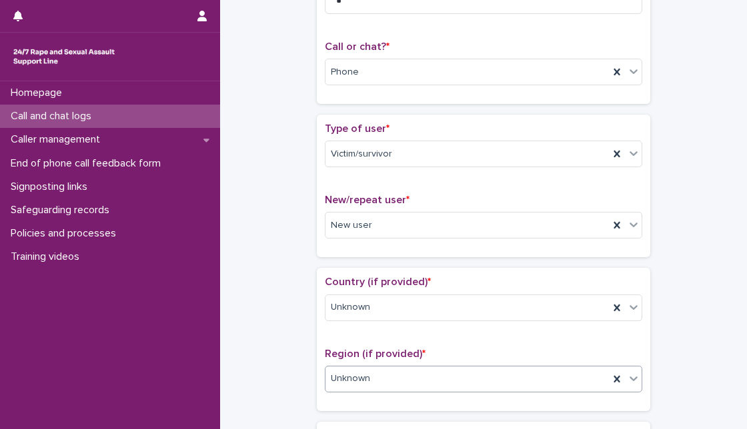
scroll to position [565, 0]
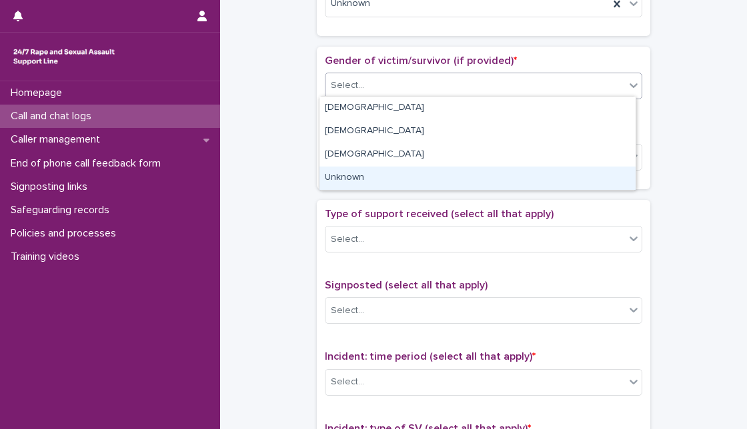
drag, startPoint x: 579, startPoint y: 85, endPoint x: 514, endPoint y: 167, distance: 103.9
click at [514, 167] on body "**********" at bounding box center [373, 214] width 747 height 429
click at [514, 167] on div "Unknown" at bounding box center [477, 178] width 316 height 23
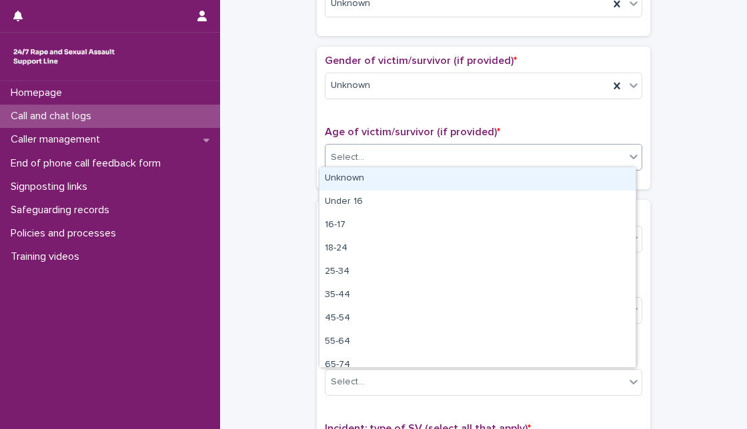
click at [516, 163] on div "Select..." at bounding box center [474, 158] width 299 height 22
click at [510, 185] on div "Unknown" at bounding box center [477, 178] width 316 height 23
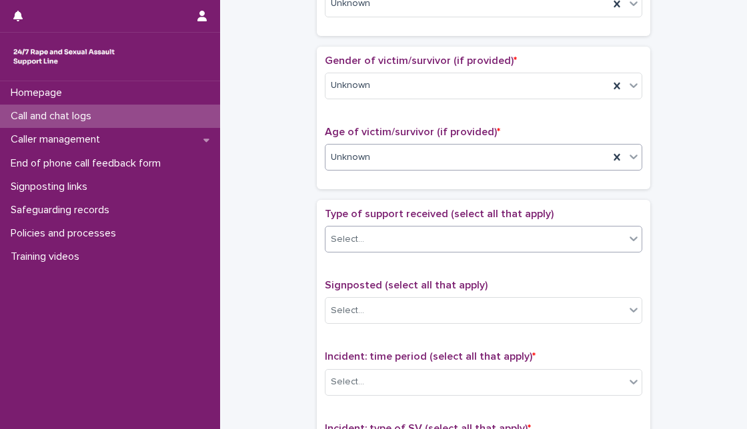
click at [483, 229] on div "Select..." at bounding box center [474, 240] width 299 height 22
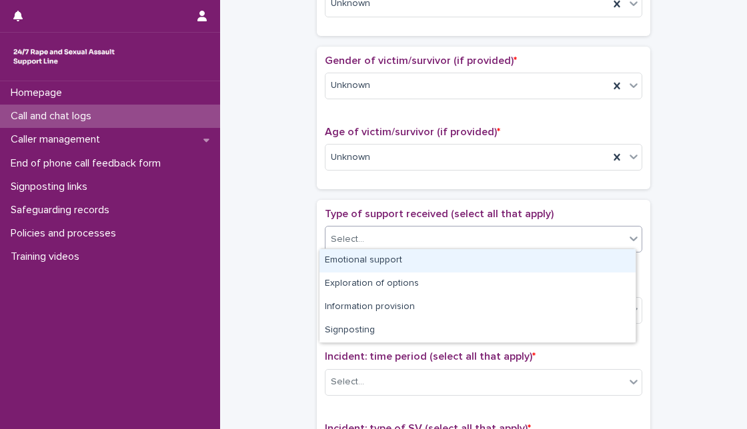
click at [471, 263] on div "Emotional support" at bounding box center [477, 260] width 316 height 23
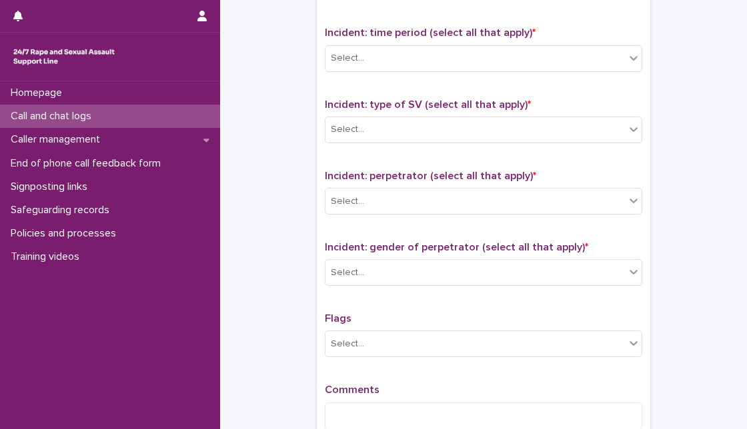
scroll to position [907, 0]
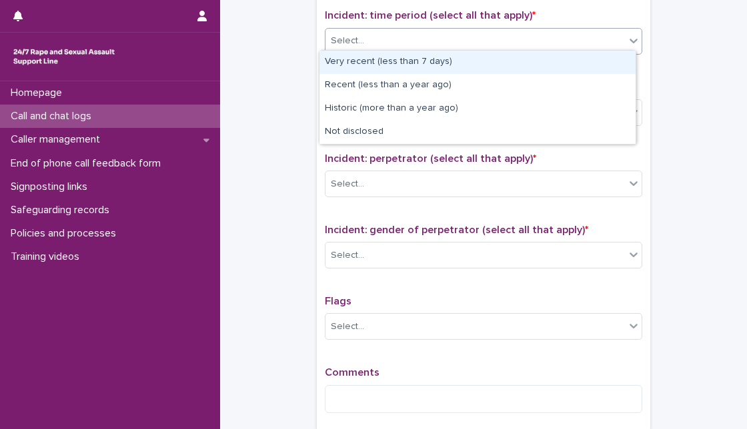
click at [571, 48] on div "Select..." at bounding box center [483, 41] width 317 height 27
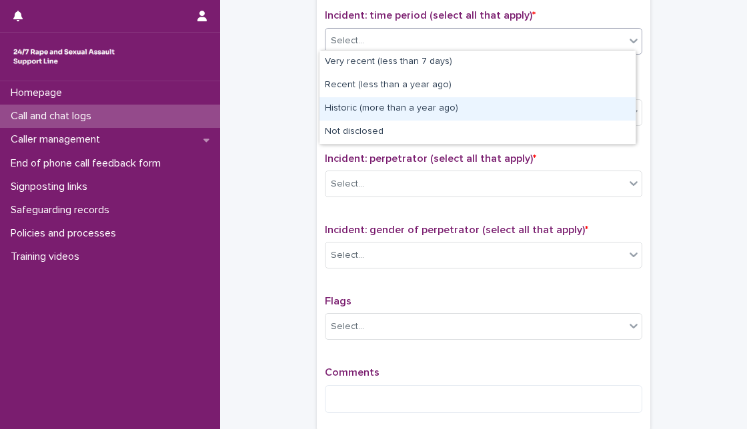
click at [539, 101] on div "Historic (more than a year ago)" at bounding box center [477, 108] width 316 height 23
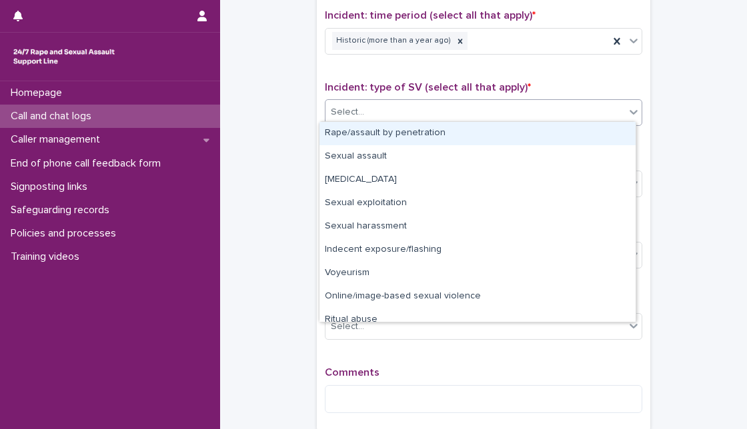
click at [539, 101] on div "Select..." at bounding box center [474, 112] width 299 height 22
click at [526, 127] on div "Rape/assault by penetration" at bounding box center [477, 133] width 316 height 23
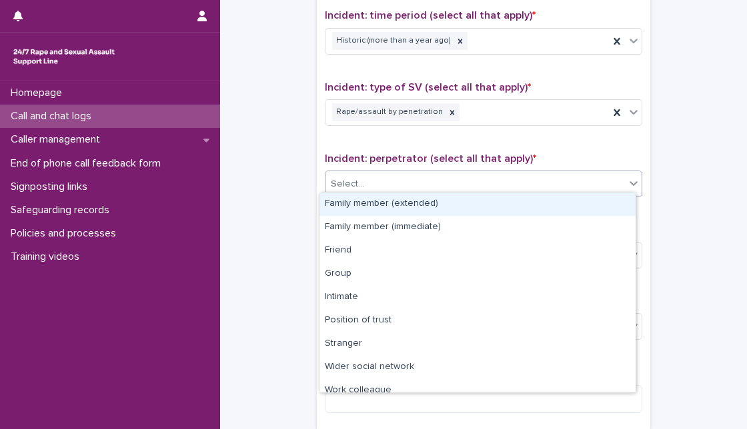
click at [509, 177] on div "Select..." at bounding box center [474, 184] width 299 height 22
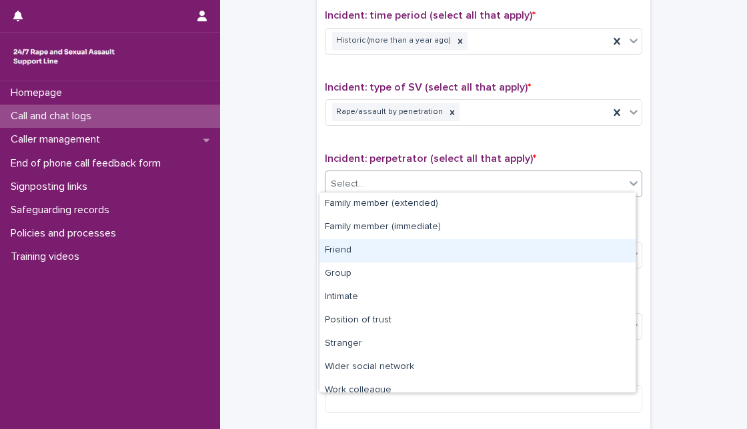
click at [468, 248] on div "Friend" at bounding box center [477, 250] width 316 height 23
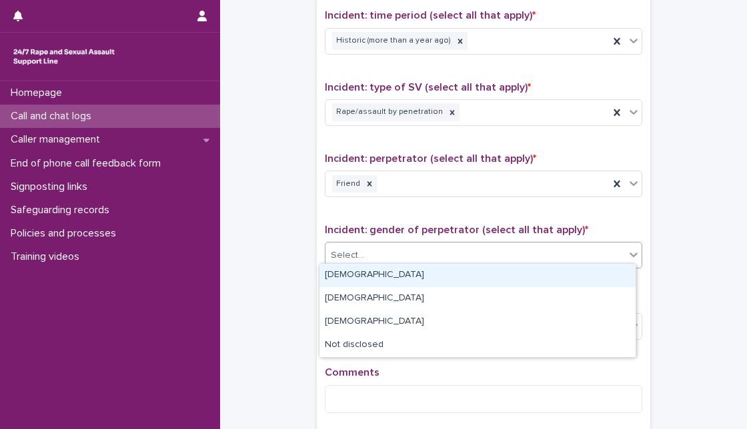
click at [468, 248] on div "Select..." at bounding box center [474, 256] width 299 height 22
click at [459, 273] on div "Male" at bounding box center [477, 275] width 316 height 23
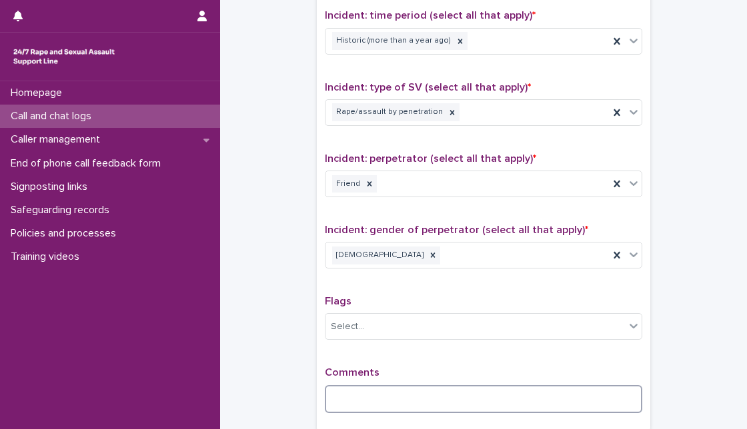
click at [386, 395] on textarea at bounding box center [483, 399] width 317 height 28
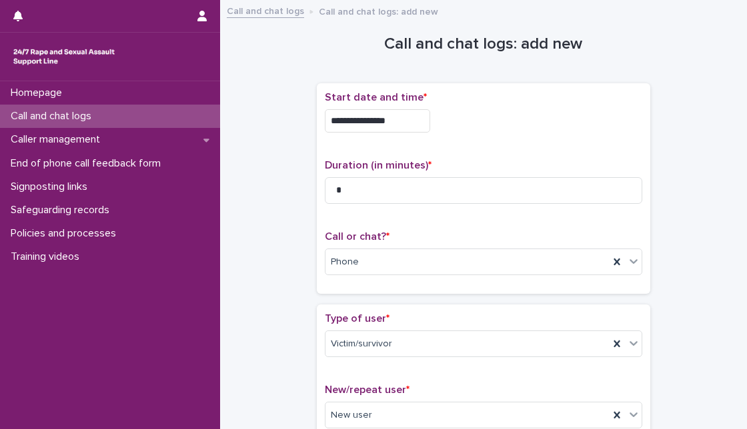
scroll to position [1051, 0]
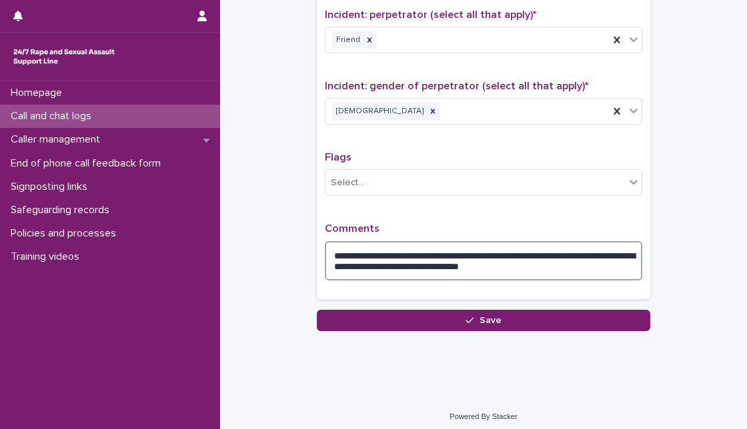
type textarea "**********"
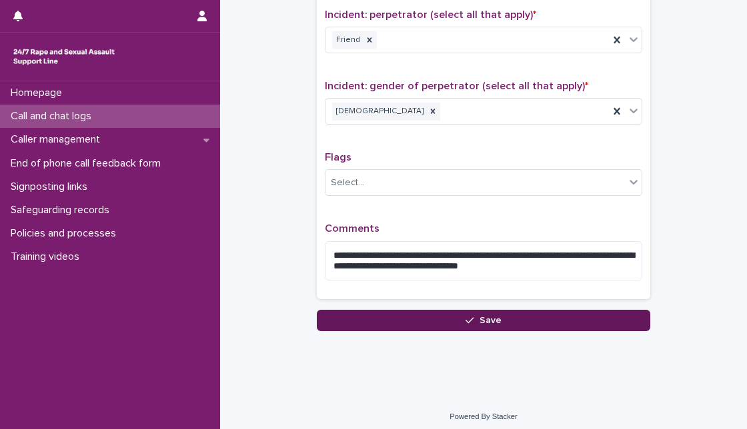
click at [407, 315] on button "Save" at bounding box center [483, 320] width 333 height 21
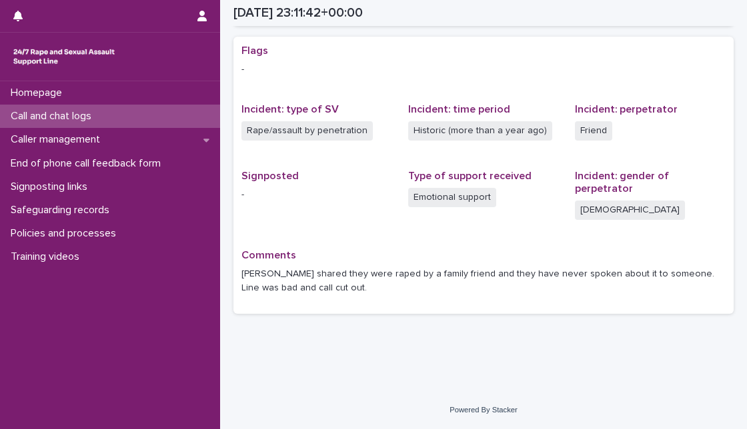
scroll to position [239, 0]
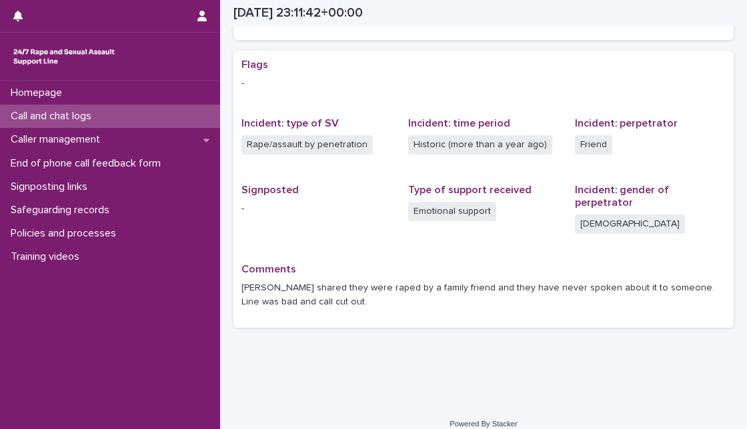
click at [119, 109] on div "Call and chat logs" at bounding box center [110, 116] width 220 height 23
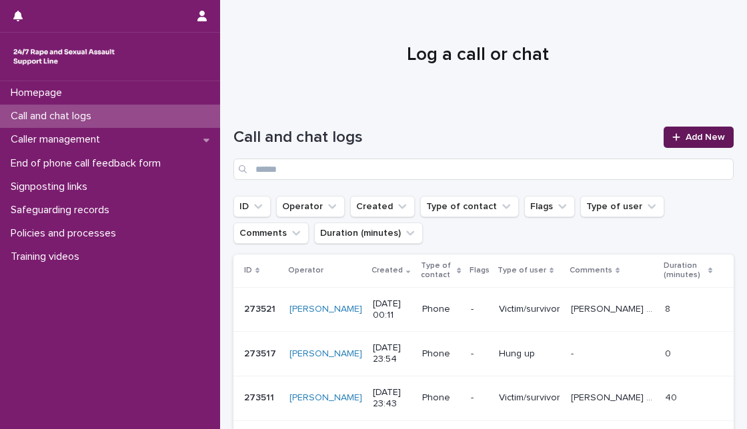
click at [672, 134] on icon at bounding box center [676, 137] width 8 height 9
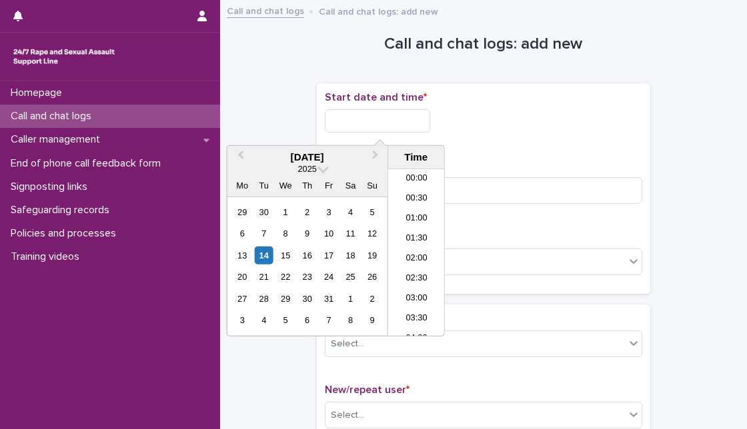
click at [368, 129] on input "text" at bounding box center [377, 120] width 105 height 23
click at [265, 261] on div "14" at bounding box center [264, 256] width 18 height 18
click at [265, 260] on div "14" at bounding box center [264, 256] width 18 height 18
click at [382, 121] on input "**********" at bounding box center [377, 120] width 105 height 23
click at [398, 113] on input "**********" at bounding box center [377, 120] width 105 height 23
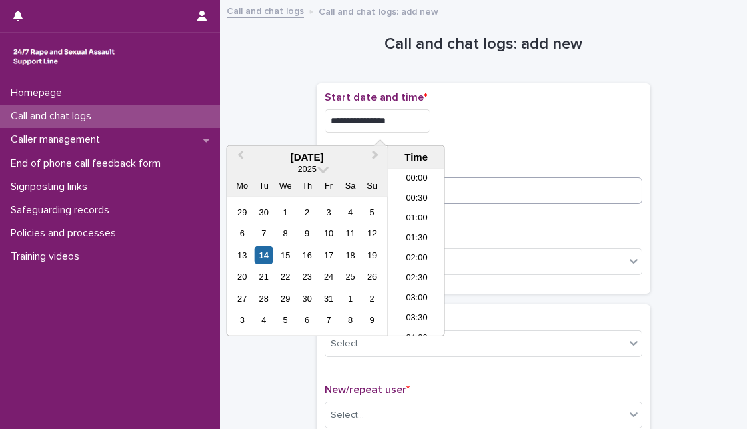
type input "**********"
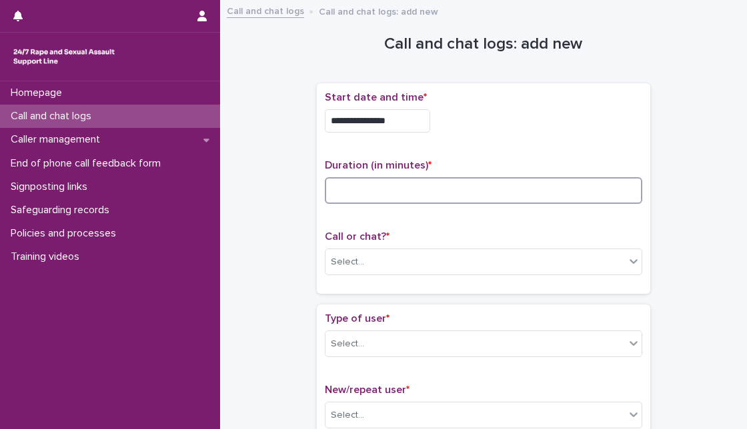
click at [512, 177] on input at bounding box center [483, 190] width 317 height 27
type input "*"
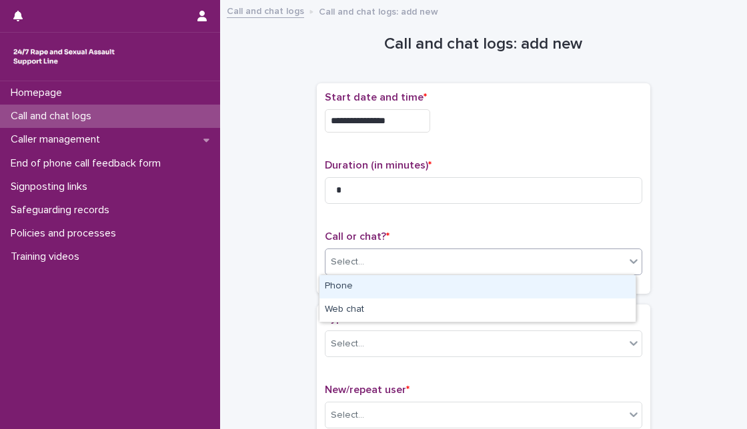
click at [483, 256] on div "Select..." at bounding box center [474, 262] width 299 height 22
click at [473, 293] on div "Phone" at bounding box center [477, 286] width 316 height 23
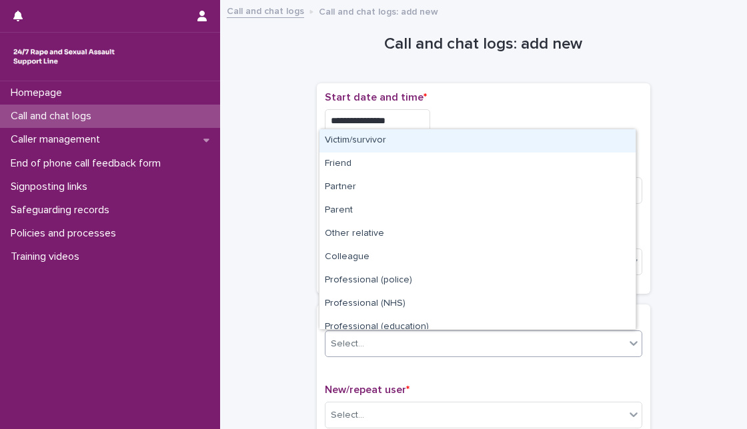
click at [455, 340] on div "Select..." at bounding box center [474, 344] width 299 height 22
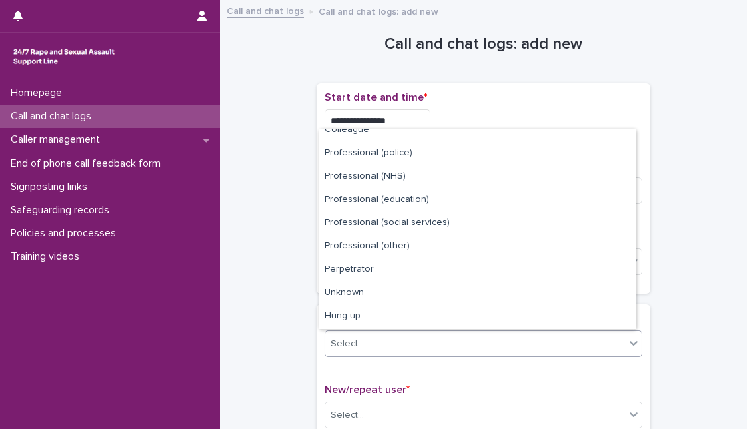
scroll to position [150, 0]
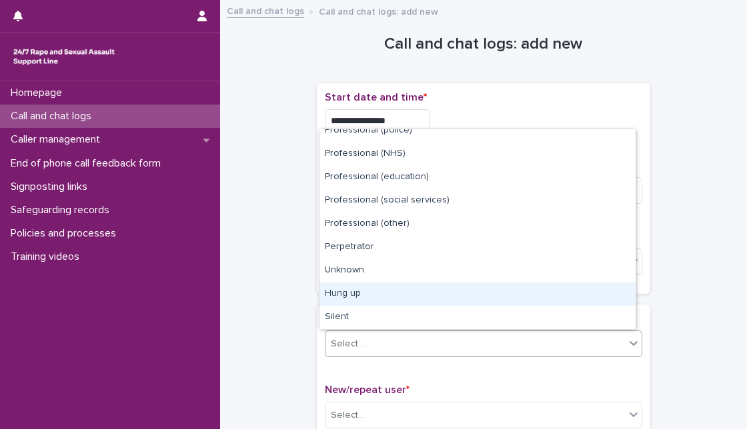
click at [607, 289] on div "Hung up" at bounding box center [477, 294] width 316 height 23
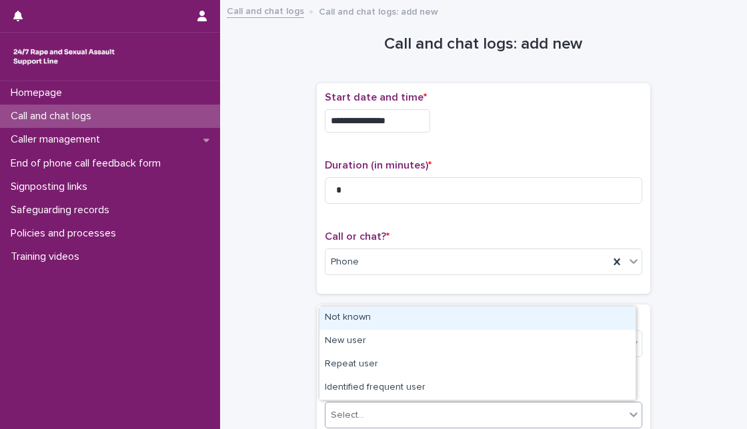
click at [541, 405] on div "Select..." at bounding box center [474, 416] width 299 height 22
click at [558, 324] on div "Not known" at bounding box center [477, 318] width 316 height 23
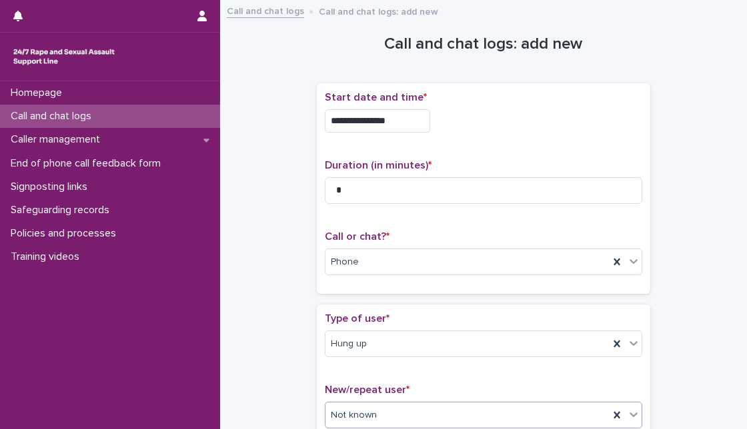
scroll to position [236, 0]
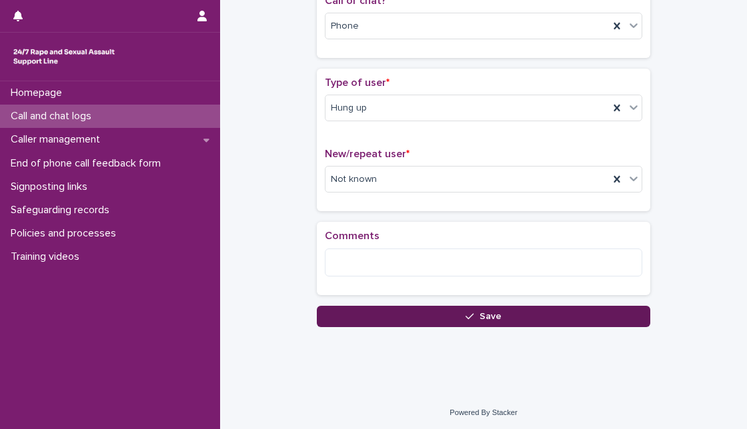
click at [365, 309] on button "Save" at bounding box center [483, 316] width 333 height 21
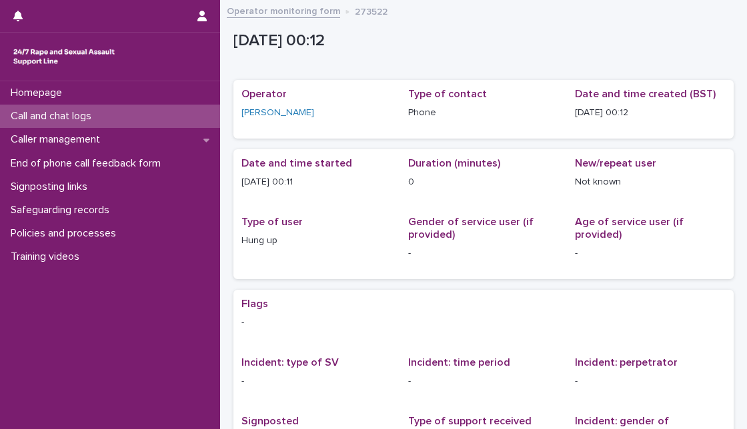
click at [39, 117] on p "Call and chat logs" at bounding box center [53, 116] width 97 height 13
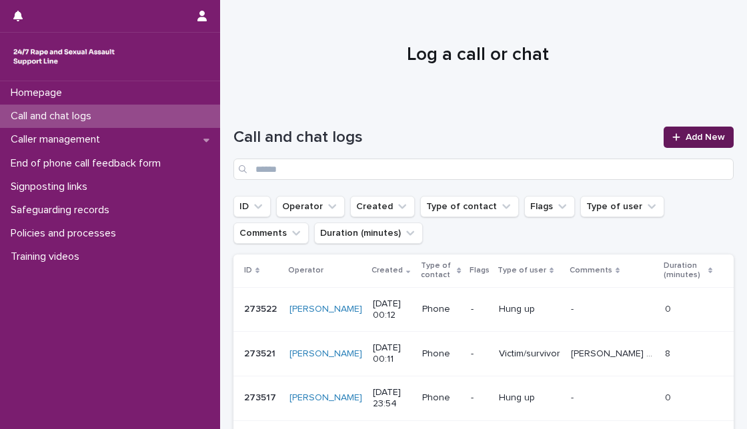
click at [691, 143] on link "Add New" at bounding box center [698, 137] width 70 height 21
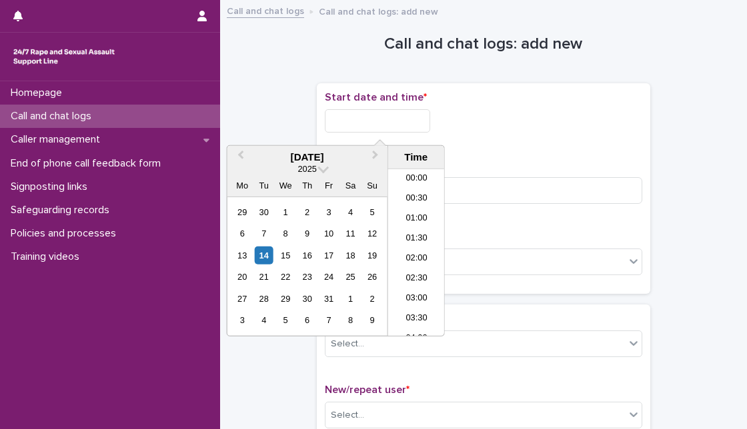
click at [430, 111] on input "text" at bounding box center [377, 120] width 105 height 23
click at [264, 260] on div "14" at bounding box center [264, 256] width 18 height 18
click at [383, 119] on input "**********" at bounding box center [377, 120] width 105 height 23
type input "**********"
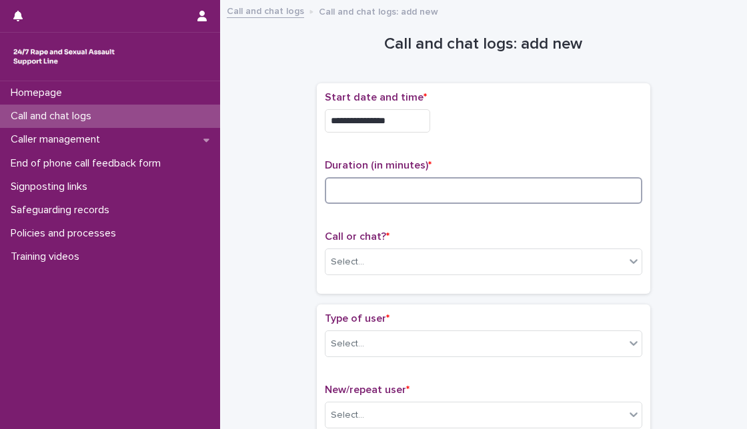
click at [508, 197] on input at bounding box center [483, 190] width 317 height 27
type input "*"
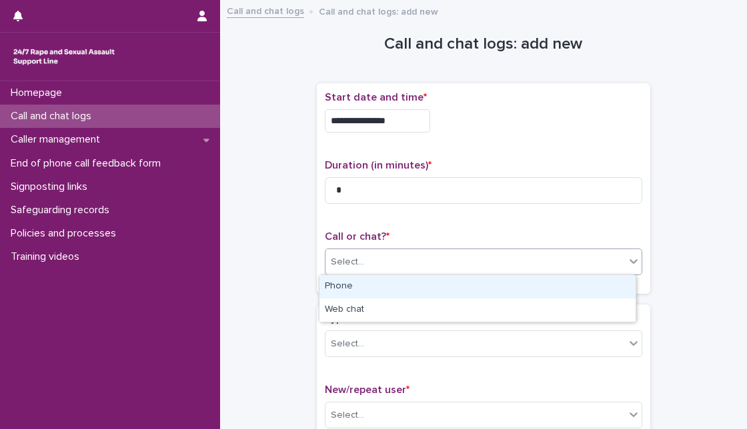
click at [505, 267] on div "Select..." at bounding box center [474, 262] width 299 height 22
click at [456, 292] on div "Phone" at bounding box center [477, 286] width 316 height 23
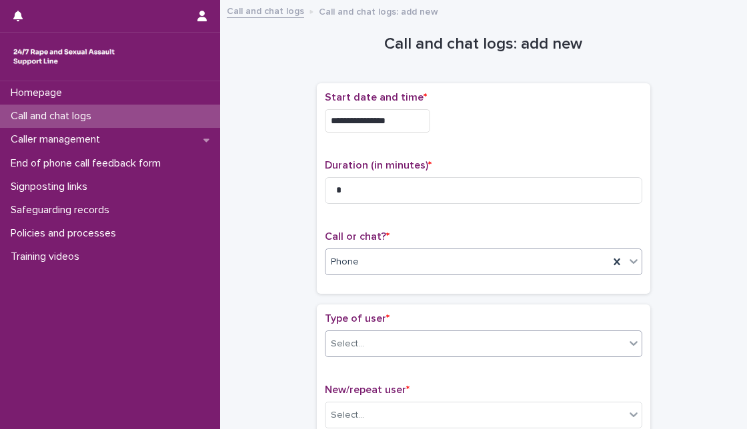
click at [417, 339] on div "Select..." at bounding box center [474, 344] width 299 height 22
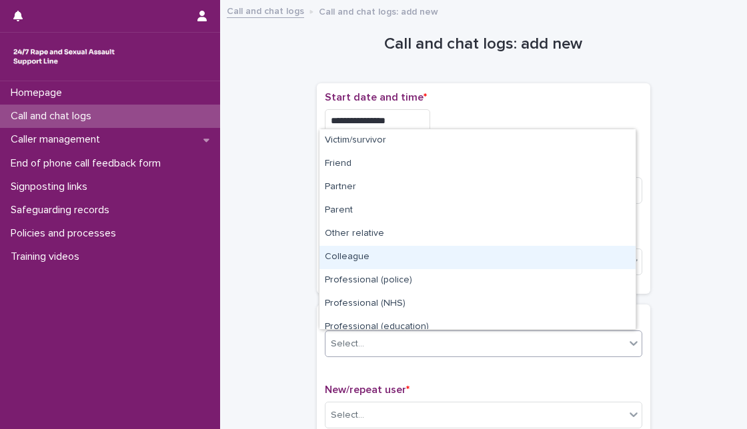
scroll to position [150, 0]
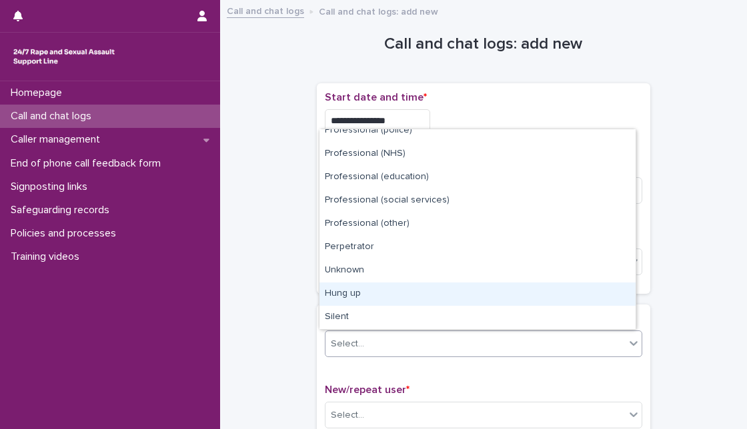
click at [547, 295] on div "Hung up" at bounding box center [477, 294] width 316 height 23
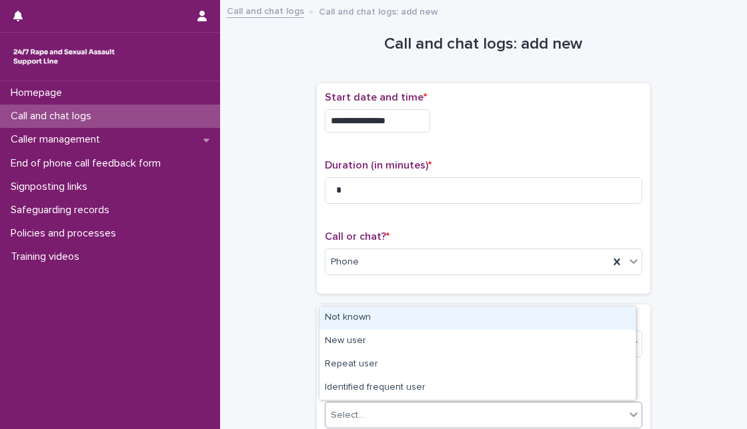
click at [438, 414] on div "Select..." at bounding box center [474, 416] width 299 height 22
click at [481, 326] on div "Not known" at bounding box center [477, 318] width 316 height 23
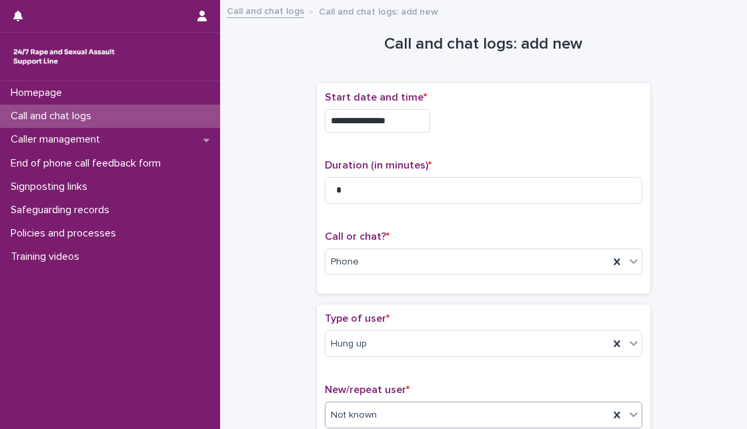
scroll to position [236, 0]
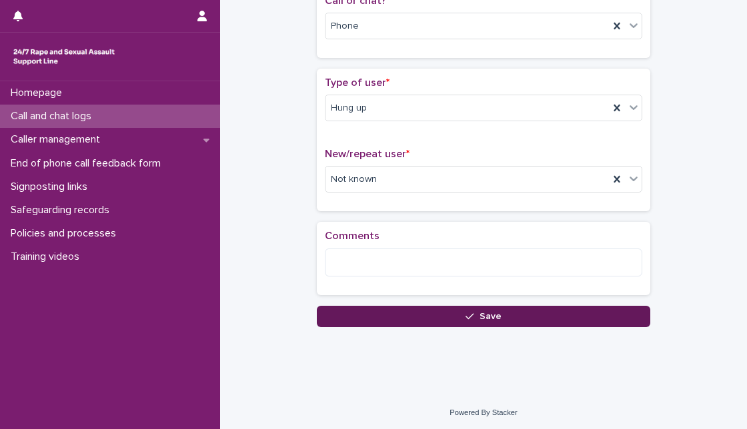
click at [425, 315] on button "Save" at bounding box center [483, 316] width 333 height 21
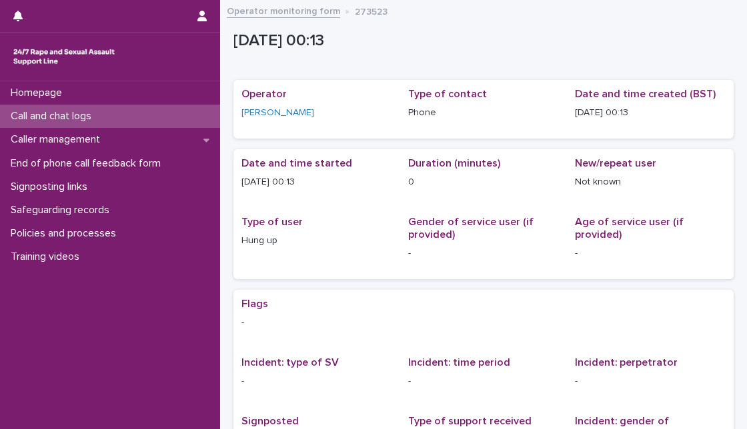
click at [49, 119] on p "Call and chat logs" at bounding box center [53, 116] width 97 height 13
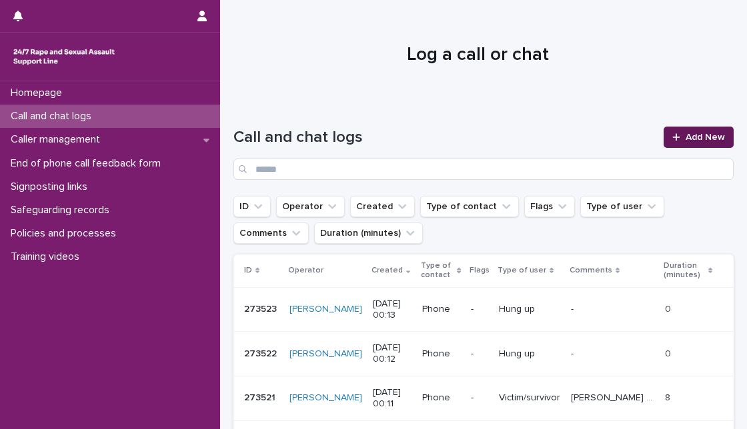
click at [701, 134] on span "Add New" at bounding box center [704, 137] width 39 height 9
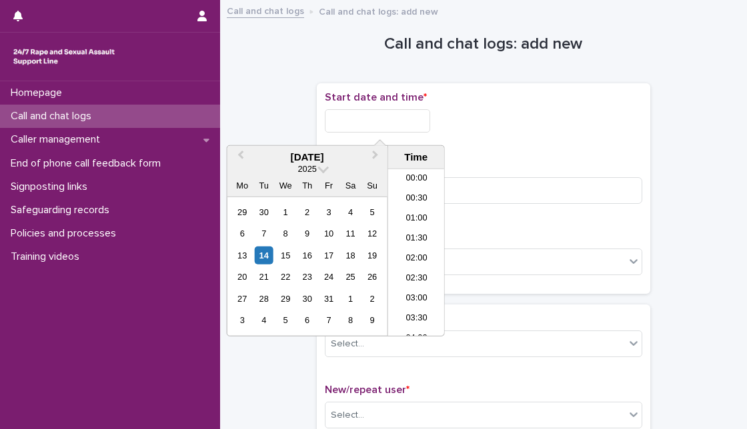
click at [403, 121] on input "text" at bounding box center [377, 120] width 105 height 23
click at [267, 249] on div "14" at bounding box center [264, 256] width 18 height 18
click at [403, 119] on input "**********" at bounding box center [377, 120] width 105 height 23
type input "**********"
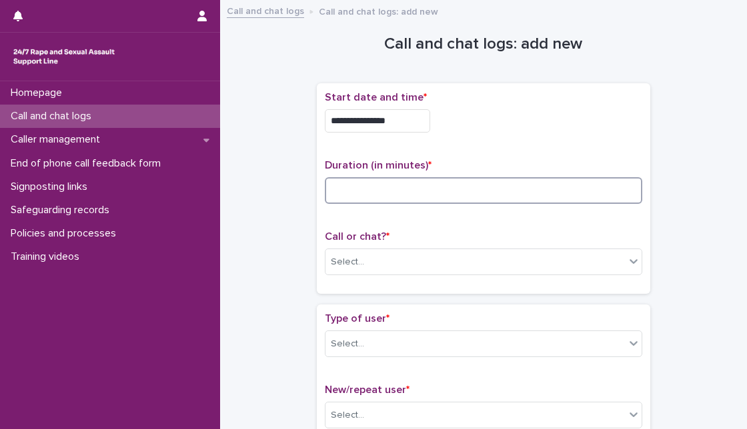
click at [490, 193] on input at bounding box center [483, 190] width 317 height 27
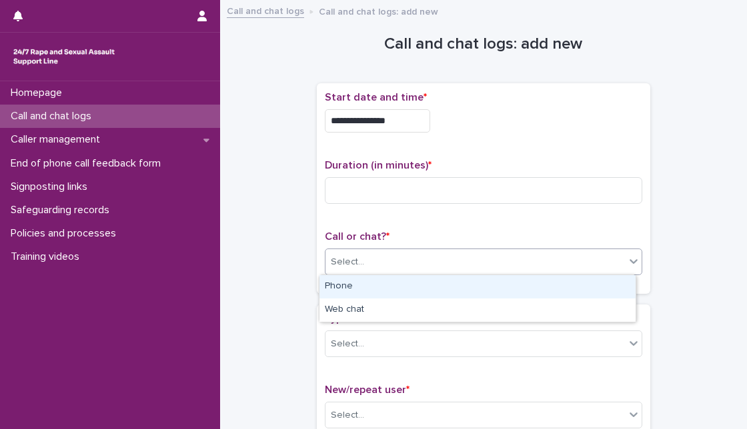
click at [432, 265] on div "Select..." at bounding box center [474, 262] width 299 height 22
click at [421, 289] on div "Phone" at bounding box center [477, 286] width 316 height 23
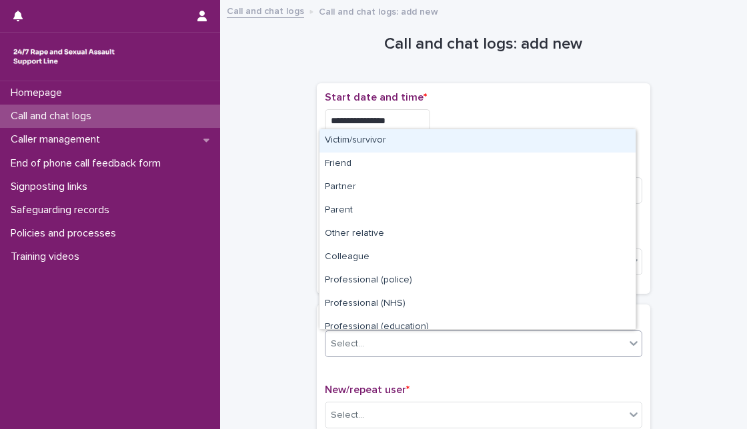
click at [408, 331] on div "Select..." at bounding box center [483, 344] width 317 height 27
click at [445, 145] on div "Victim/survivor" at bounding box center [477, 140] width 316 height 23
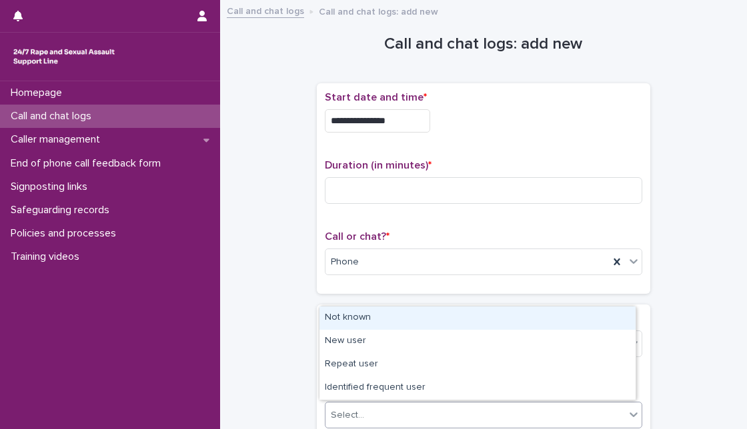
click at [369, 409] on div "Select..." at bounding box center [474, 416] width 299 height 22
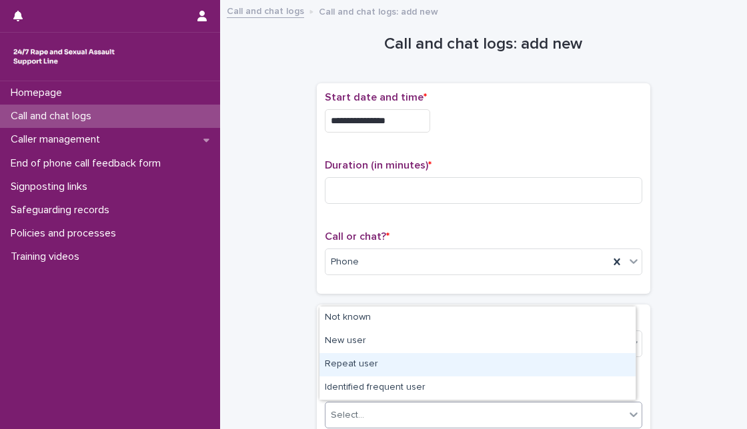
click at [381, 372] on div "Repeat user" at bounding box center [477, 364] width 316 height 23
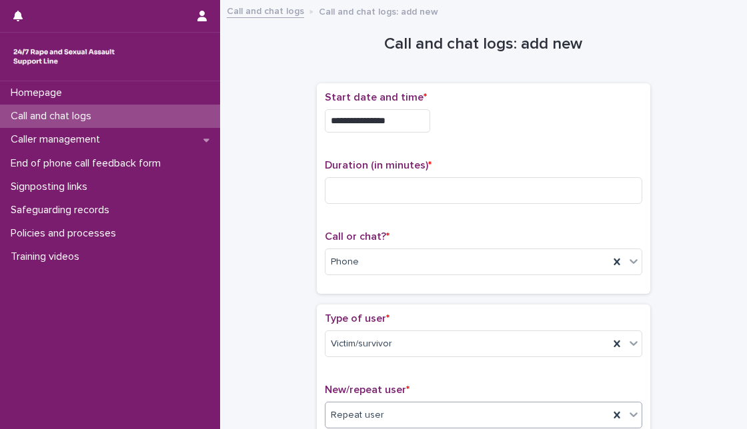
scroll to position [375, 0]
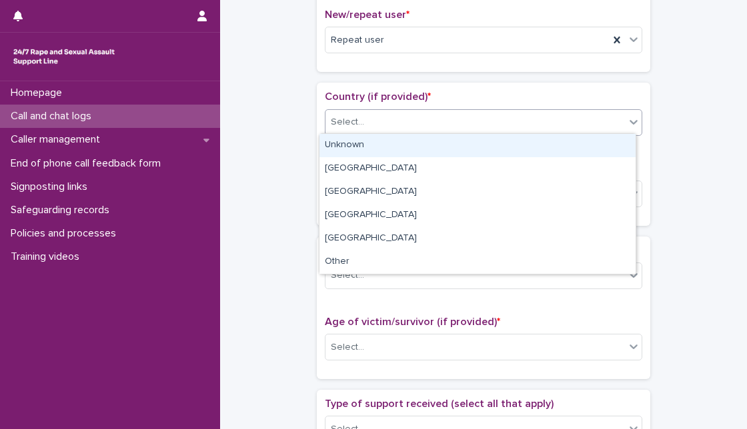
drag, startPoint x: 525, startPoint y: 125, endPoint x: 514, endPoint y: 149, distance: 26.3
click at [514, 149] on body "**********" at bounding box center [373, 214] width 747 height 429
click at [514, 149] on div "Unknown" at bounding box center [477, 145] width 316 height 23
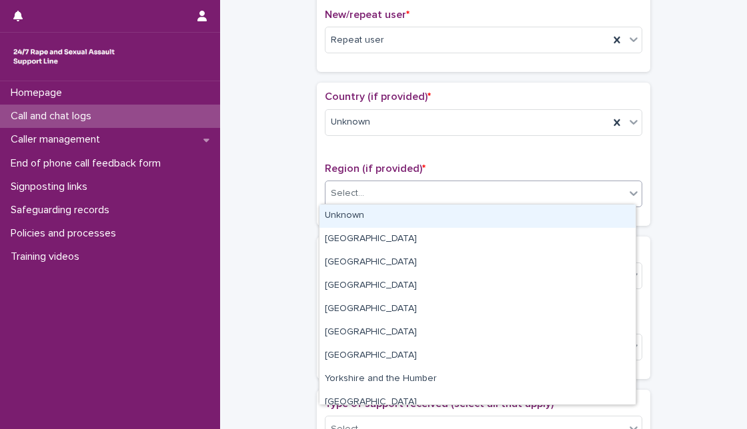
drag, startPoint x: 489, startPoint y: 190, endPoint x: 475, endPoint y: 212, distance: 26.1
click at [475, 212] on body "**********" at bounding box center [373, 214] width 747 height 429
click at [475, 212] on div "Unknown" at bounding box center [477, 216] width 316 height 23
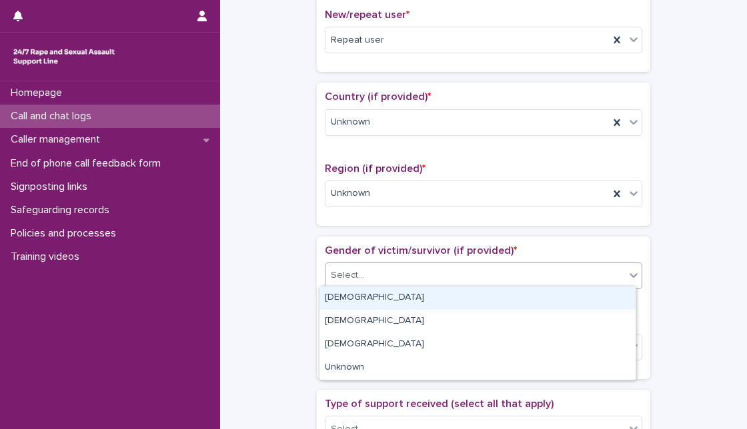
click at [451, 273] on div "Select..." at bounding box center [474, 276] width 299 height 22
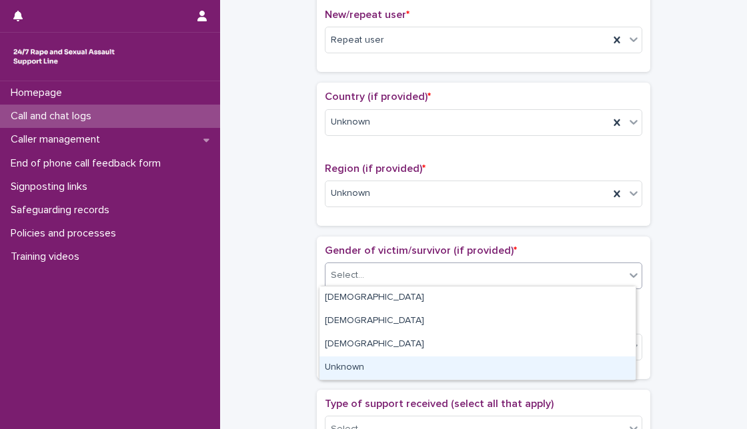
click at [384, 363] on div "Unknown" at bounding box center [477, 368] width 316 height 23
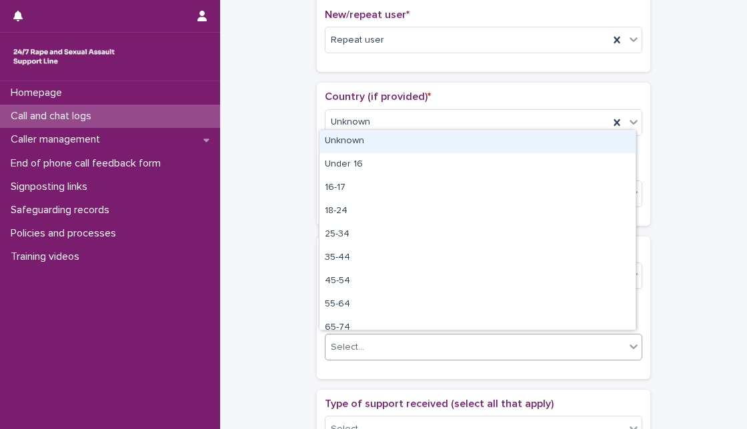
click at [388, 340] on div "Select..." at bounding box center [474, 348] width 299 height 22
click at [415, 147] on div "Unknown" at bounding box center [477, 141] width 316 height 23
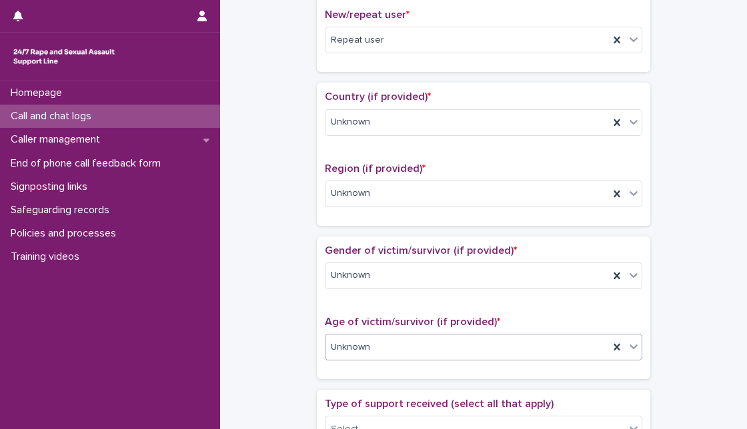
scroll to position [751, 0]
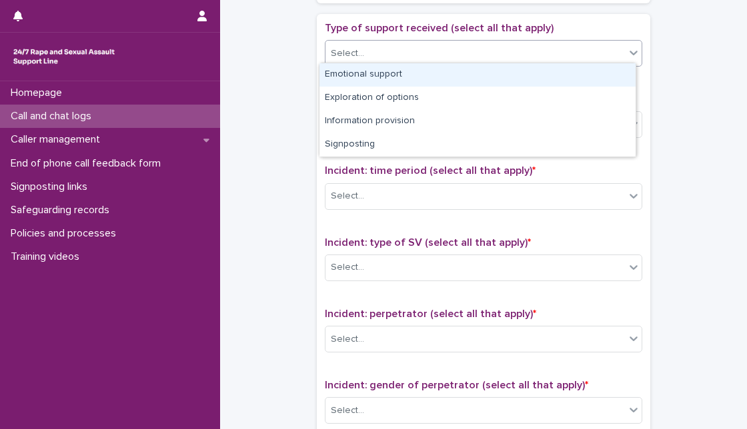
click at [587, 52] on div "Select..." at bounding box center [474, 54] width 299 height 22
click at [569, 74] on div "Emotional support" at bounding box center [477, 74] width 316 height 23
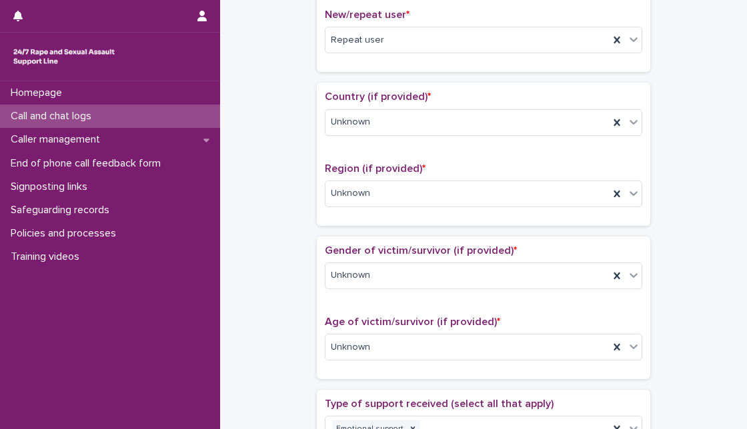
scroll to position [0, 0]
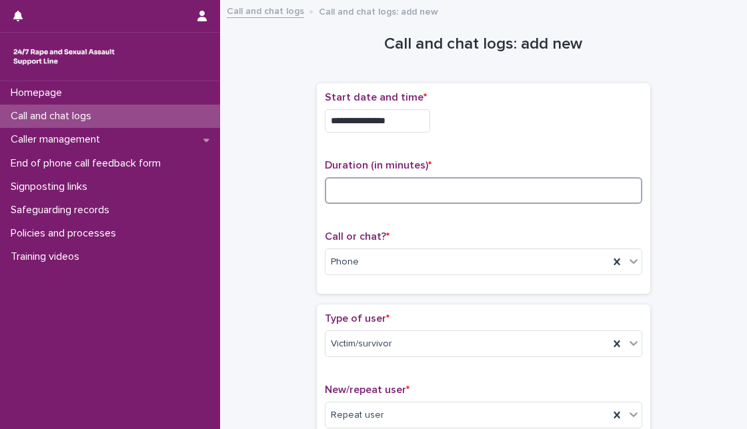
click at [530, 178] on input at bounding box center [483, 190] width 317 height 27
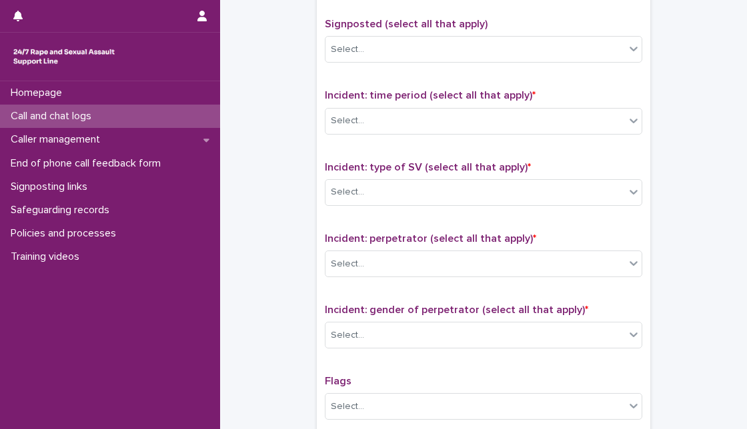
scroll to position [841, 0]
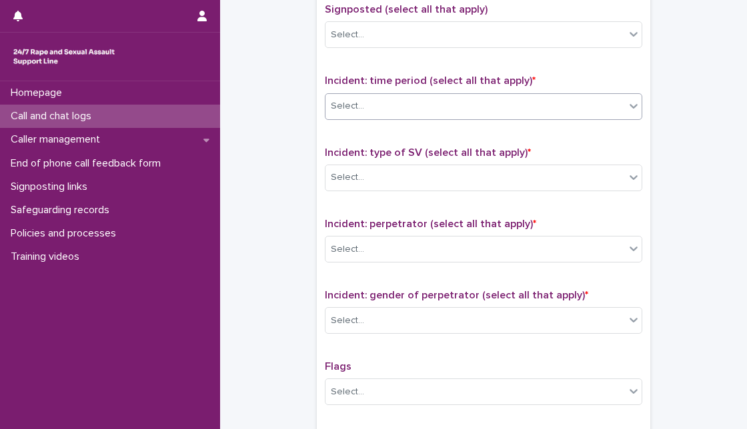
type input "*"
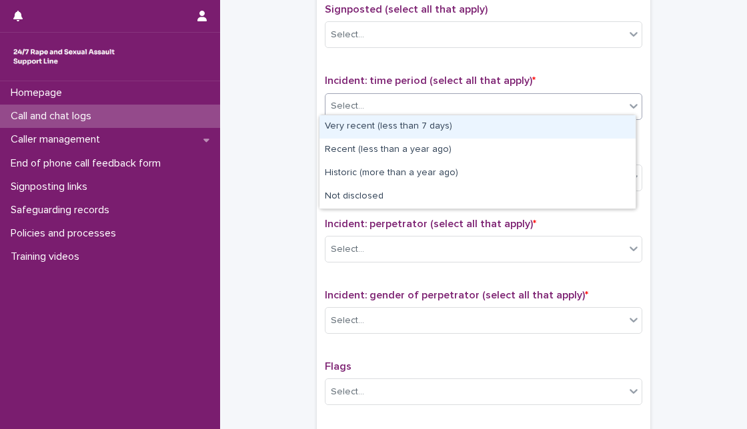
click at [592, 114] on body "**********" at bounding box center [373, 214] width 747 height 429
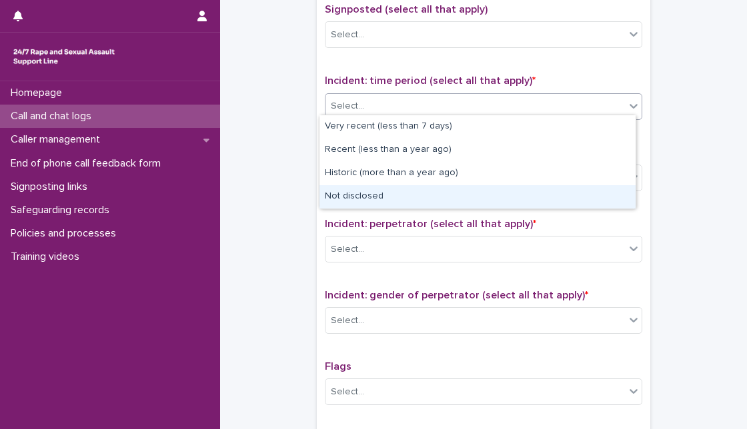
click at [525, 195] on div "Not disclosed" at bounding box center [477, 196] width 316 height 23
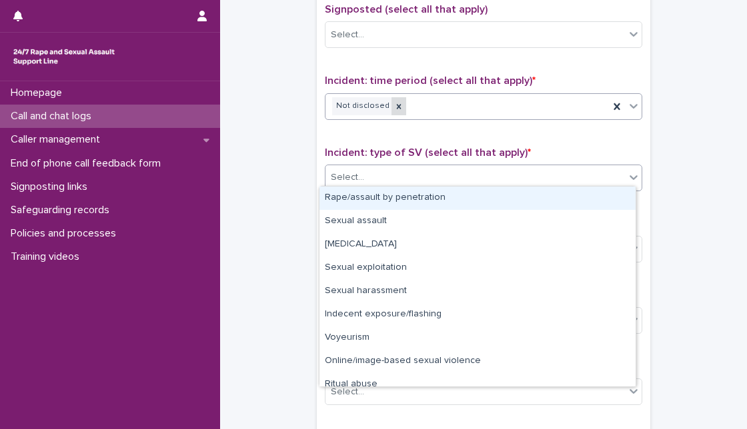
drag, startPoint x: 533, startPoint y: 161, endPoint x: 390, endPoint y: 99, distance: 155.9
click at [390, 99] on div "Type of support received (select all that apply) Emotional support Signposted (…" at bounding box center [483, 210] width 317 height 557
click at [394, 102] on icon at bounding box center [398, 106] width 9 height 9
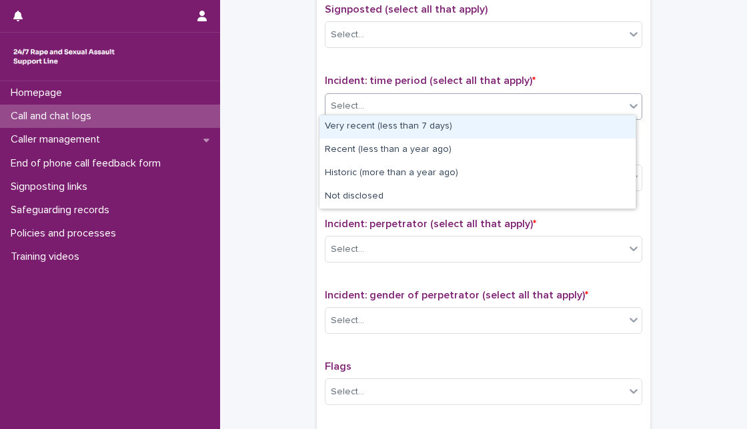
click at [390, 99] on div "Select..." at bounding box center [474, 106] width 299 height 22
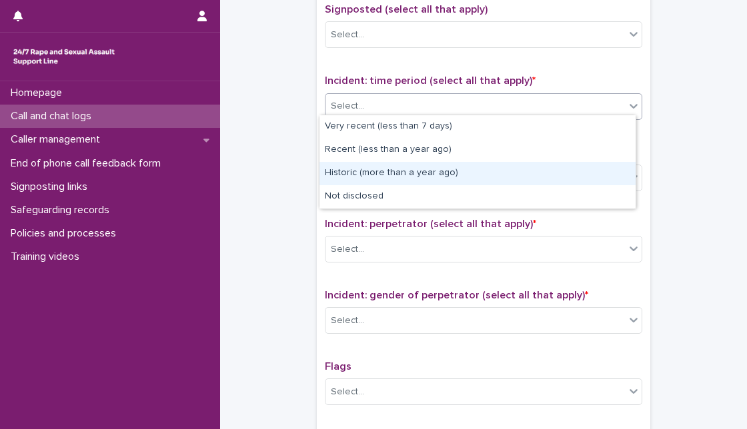
click at [375, 170] on div "Historic (more than a year ago)" at bounding box center [477, 173] width 316 height 23
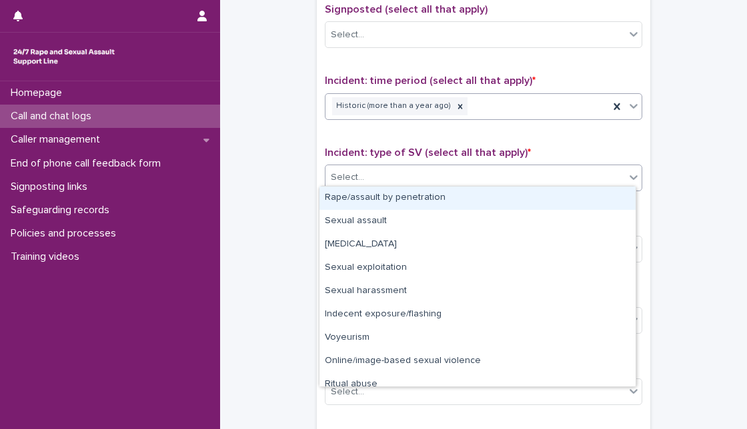
click at [375, 170] on div "Select..." at bounding box center [474, 178] width 299 height 22
click at [371, 195] on div "Rape/assault by penetration" at bounding box center [477, 198] width 316 height 23
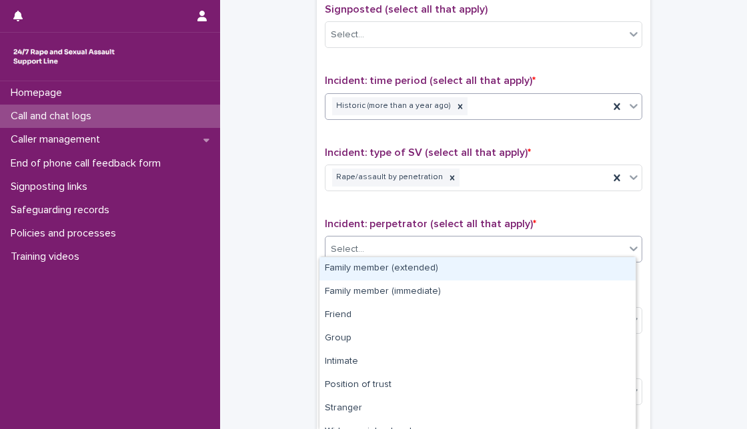
click at [360, 246] on div "Select..." at bounding box center [474, 250] width 299 height 22
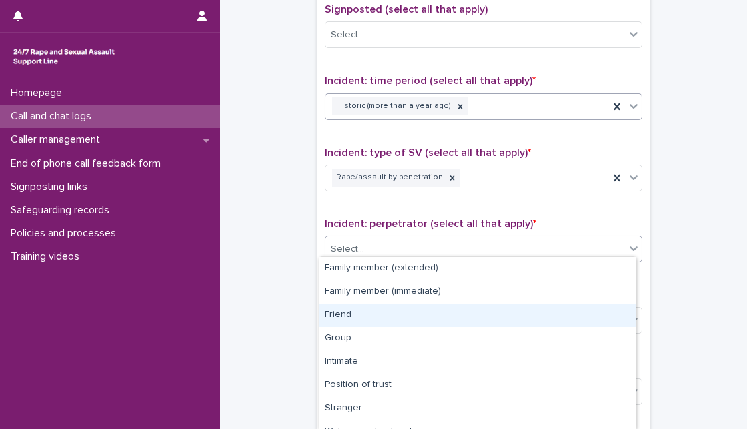
click at [593, 316] on div "Friend" at bounding box center [477, 315] width 316 height 23
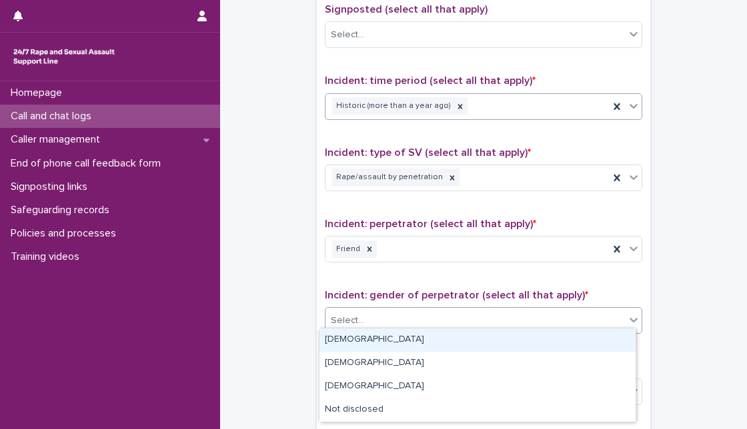
click at [593, 316] on div "Select..." at bounding box center [474, 321] width 299 height 22
click at [589, 332] on div "[DEMOGRAPHIC_DATA]" at bounding box center [477, 340] width 316 height 23
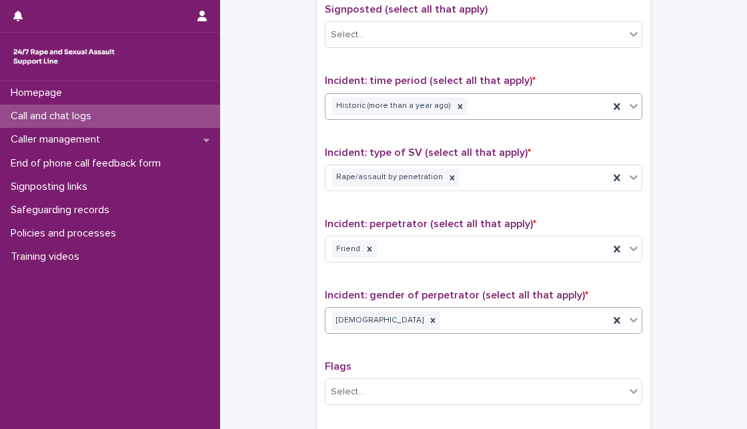
scroll to position [1039, 0]
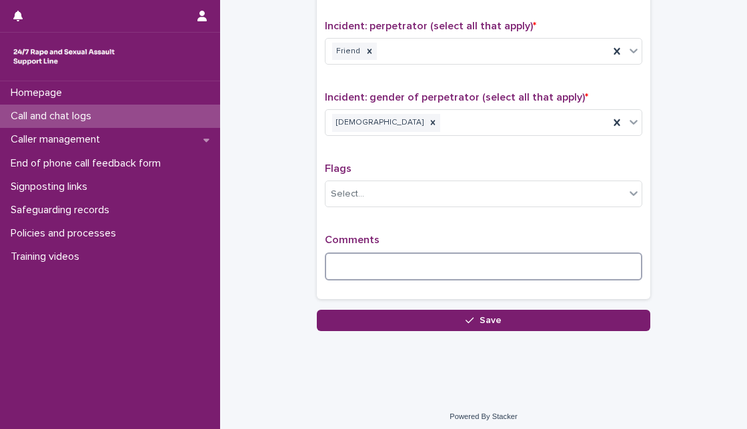
click at [585, 265] on textarea at bounding box center [483, 267] width 317 height 28
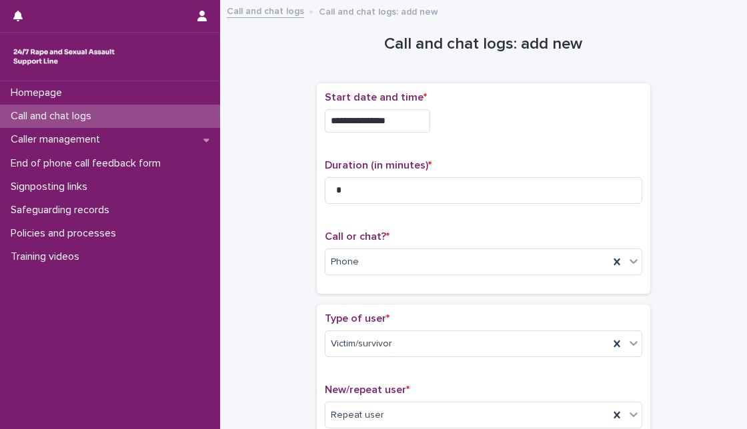
scroll to position [1051, 0]
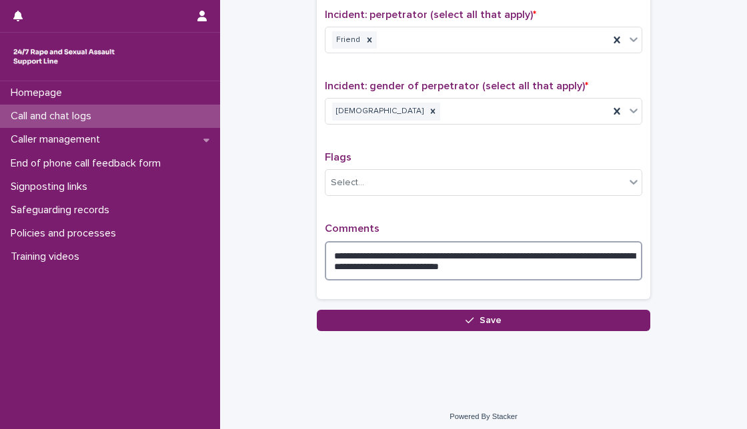
type textarea "**********"
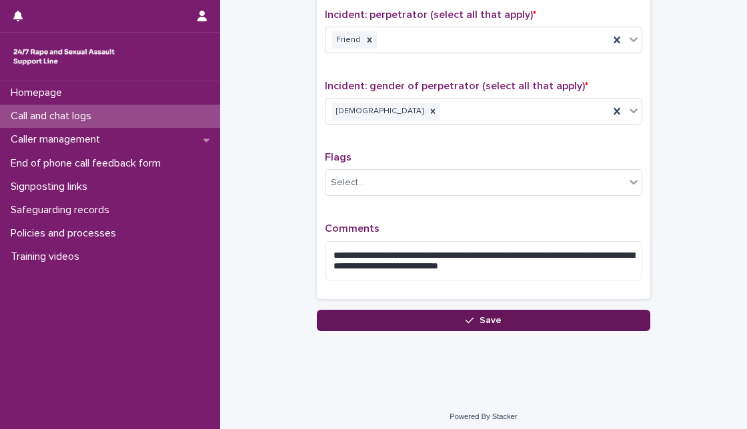
click at [417, 313] on button "Save" at bounding box center [483, 320] width 333 height 21
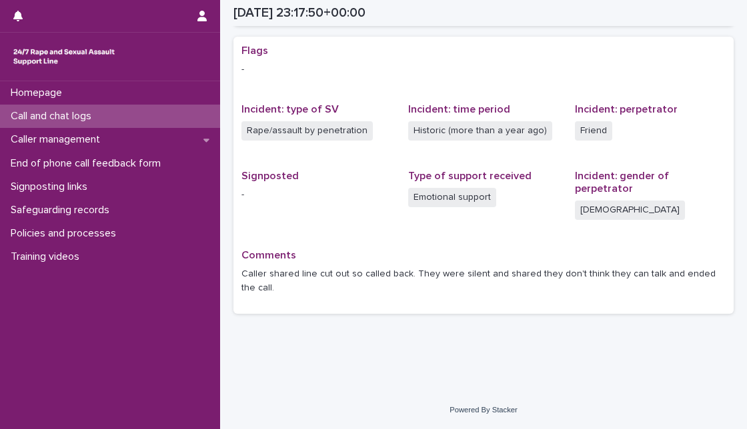
scroll to position [239, 0]
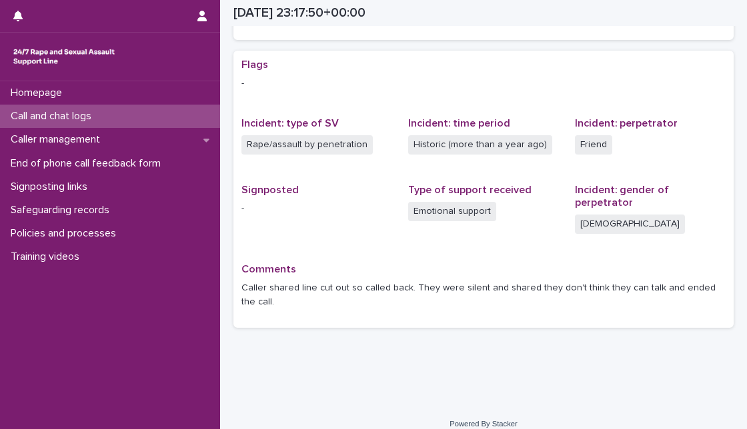
click at [101, 112] on p "Call and chat logs" at bounding box center [53, 116] width 97 height 13
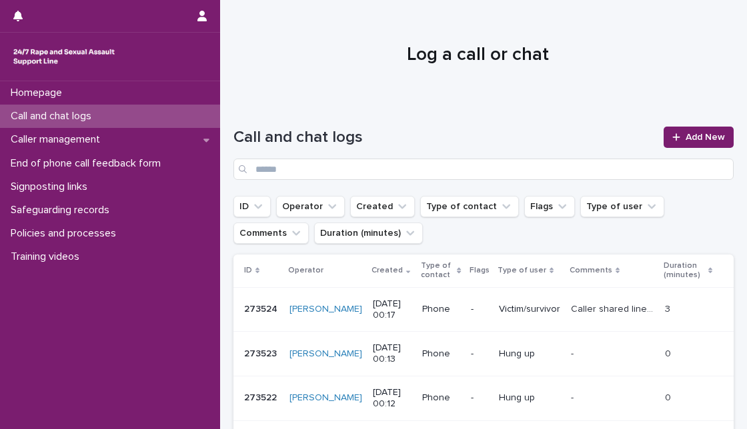
drag, startPoint x: 315, startPoint y: 30, endPoint x: 711, endPoint y: 95, distance: 401.2
click at [711, 95] on div at bounding box center [477, 49] width 515 height 100
click at [345, 48] on h1 "Log a call or chat" at bounding box center [477, 55] width 489 height 23
click at [686, 145] on link "Add New" at bounding box center [698, 137] width 70 height 21
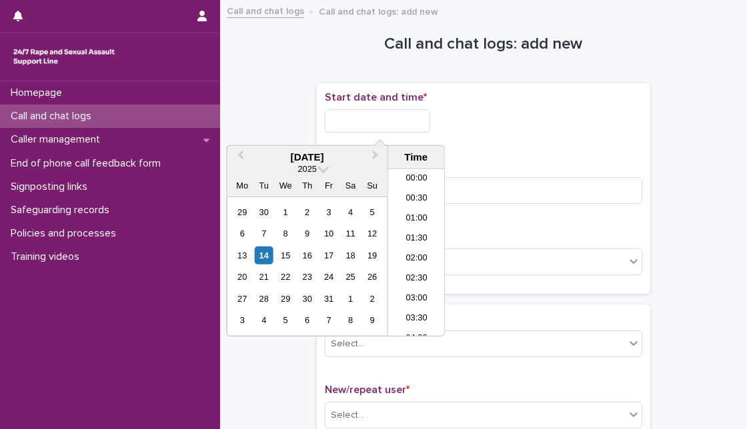
click at [394, 124] on input "text" at bounding box center [377, 120] width 105 height 23
click at [265, 256] on div "14" at bounding box center [264, 256] width 18 height 18
click at [383, 117] on input "**********" at bounding box center [377, 120] width 105 height 23
type input "**********"
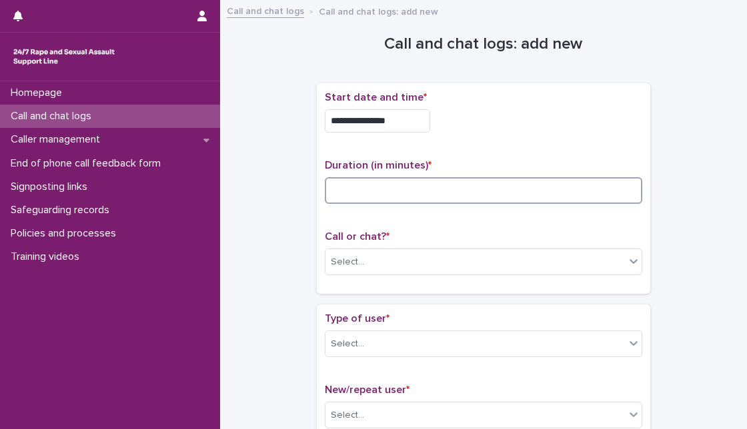
click at [467, 189] on input at bounding box center [483, 190] width 317 height 27
type input "*"
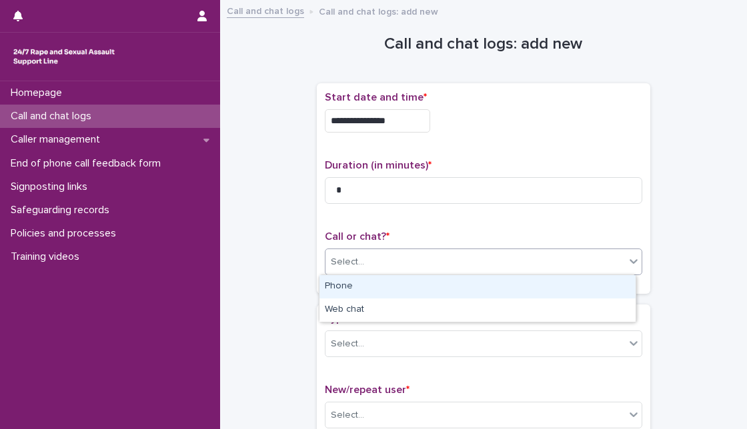
click at [476, 273] on div "Select..." at bounding box center [483, 262] width 317 height 27
click at [452, 291] on div "Phone" at bounding box center [477, 286] width 316 height 23
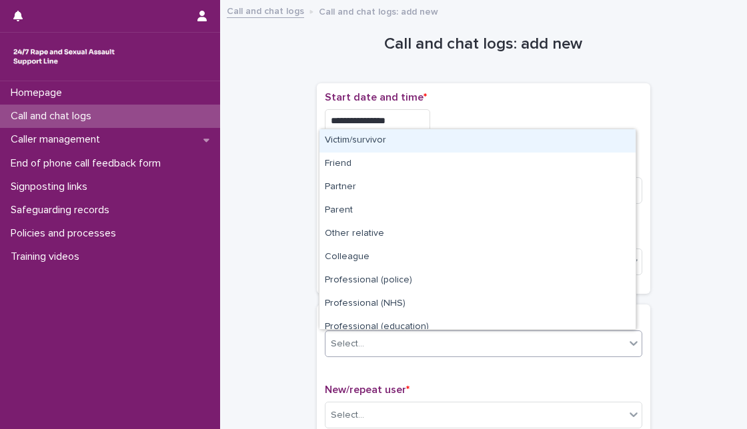
drag, startPoint x: 423, startPoint y: 334, endPoint x: 521, endPoint y: 140, distance: 217.6
click at [521, 140] on body "**********" at bounding box center [373, 214] width 747 height 429
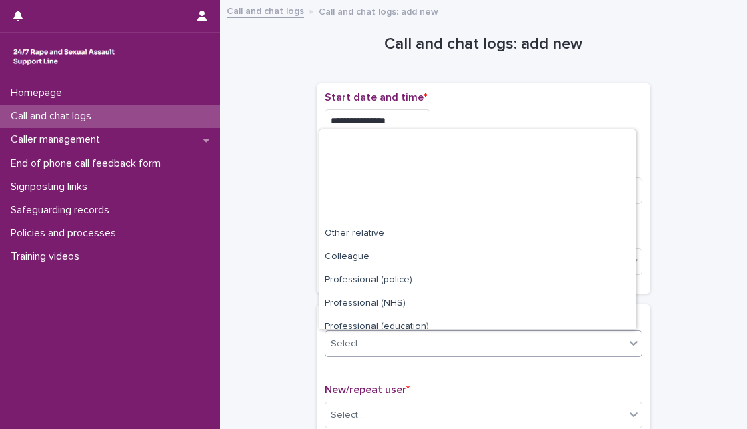
scroll to position [150, 0]
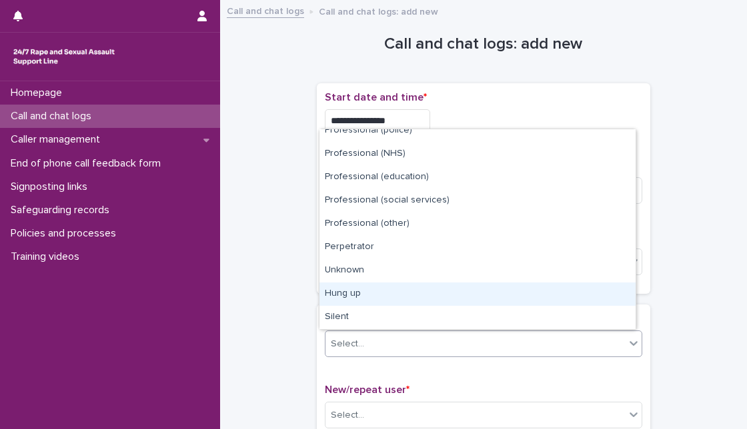
click at [595, 288] on div "Hung up" at bounding box center [477, 294] width 316 height 23
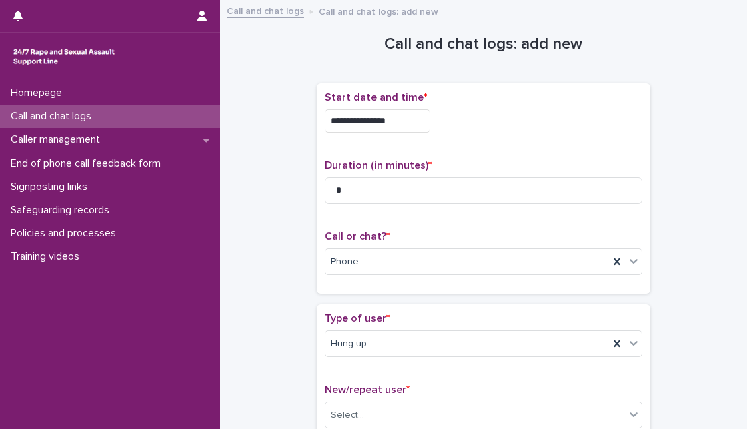
click at [732, 340] on div "**********" at bounding box center [483, 319] width 527 height 622
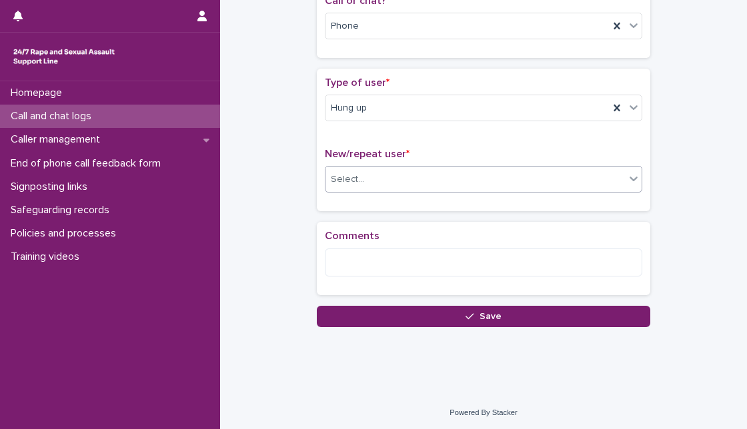
click at [461, 175] on div "Select..." at bounding box center [474, 180] width 299 height 22
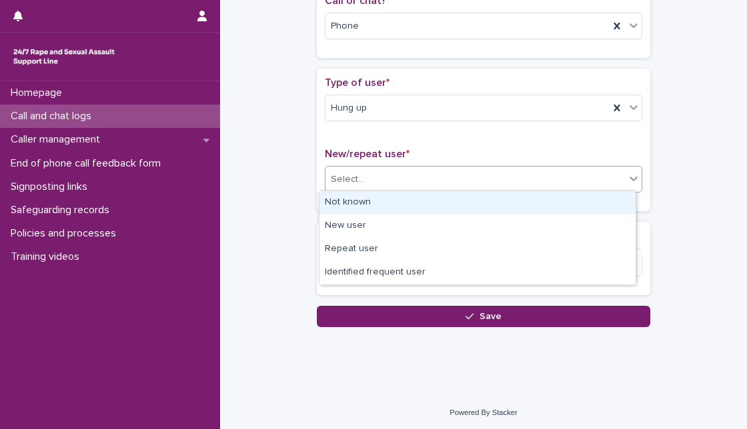
click at [437, 201] on div "Not known" at bounding box center [477, 202] width 316 height 23
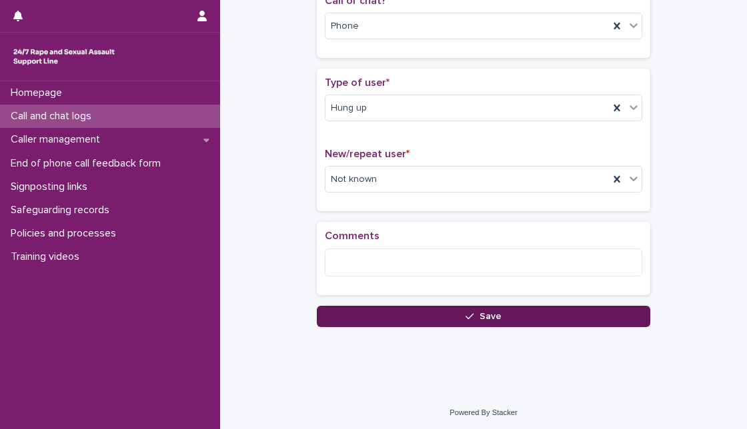
click at [443, 317] on button "Save" at bounding box center [483, 316] width 333 height 21
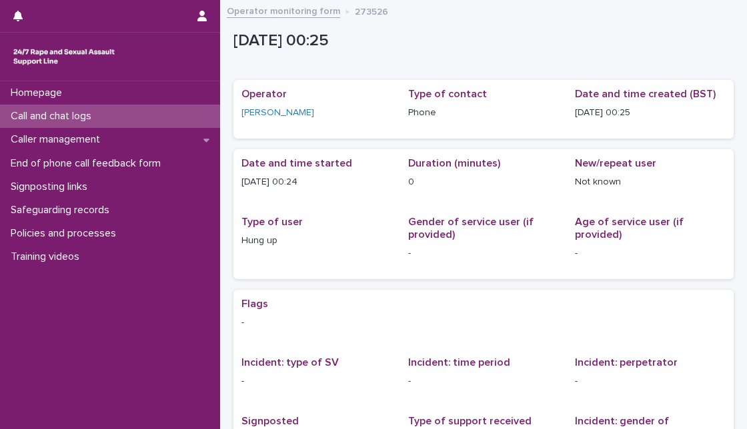
click at [154, 119] on div "Call and chat logs" at bounding box center [110, 116] width 220 height 23
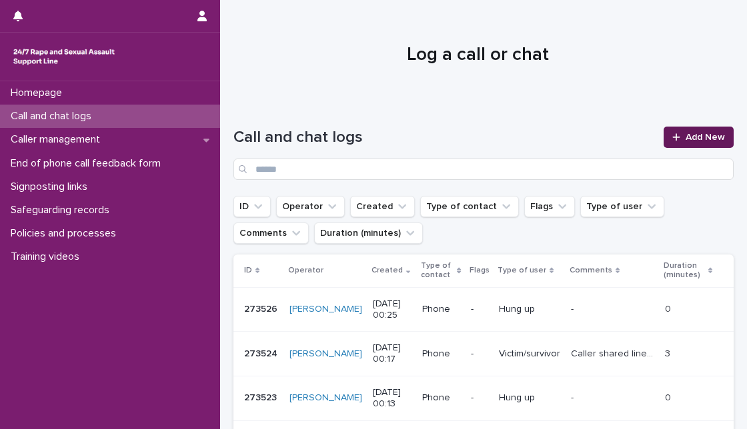
click at [672, 140] on div at bounding box center [678, 137] width 13 height 9
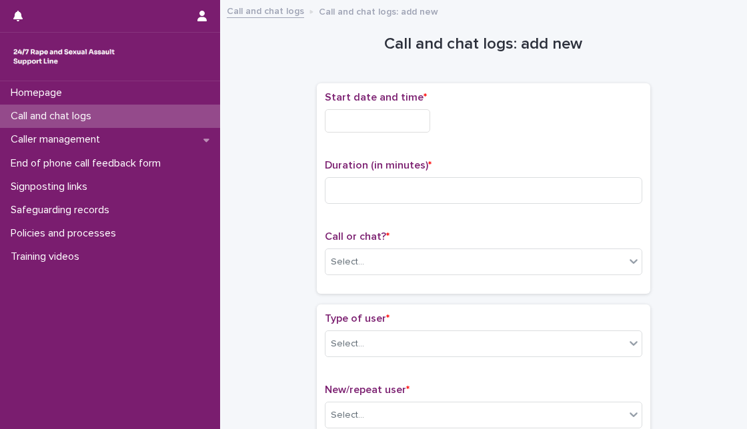
click at [400, 123] on input "text" at bounding box center [377, 120] width 105 height 23
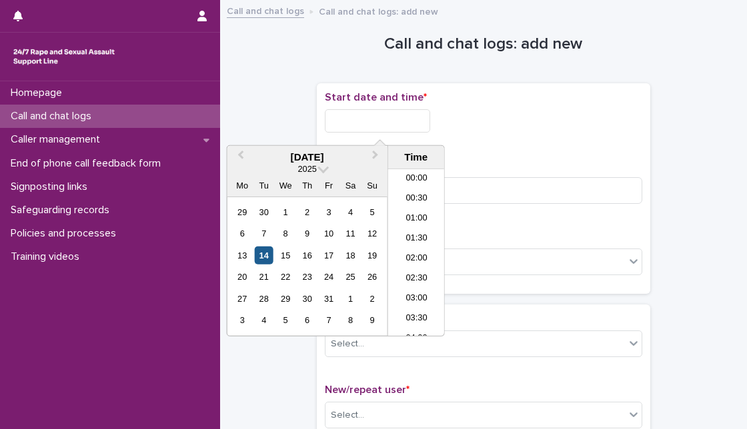
click at [265, 254] on div "14" at bounding box center [264, 256] width 18 height 18
click at [407, 119] on input "**********" at bounding box center [377, 120] width 105 height 23
type input "**********"
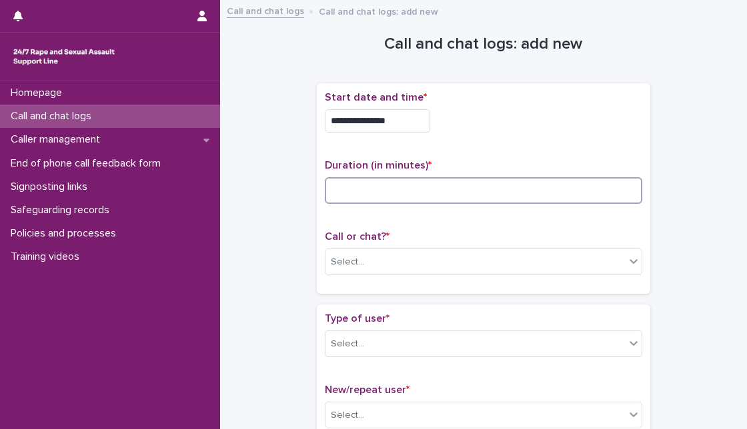
click at [525, 183] on input at bounding box center [483, 190] width 317 height 27
type input "*"
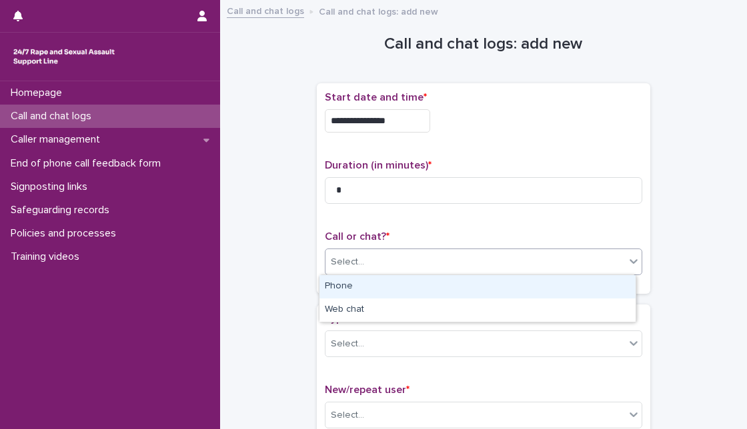
drag, startPoint x: 501, startPoint y: 262, endPoint x: 481, endPoint y: 293, distance: 36.6
click at [481, 293] on body "**********" at bounding box center [373, 214] width 747 height 429
click at [481, 293] on div "Phone" at bounding box center [477, 286] width 316 height 23
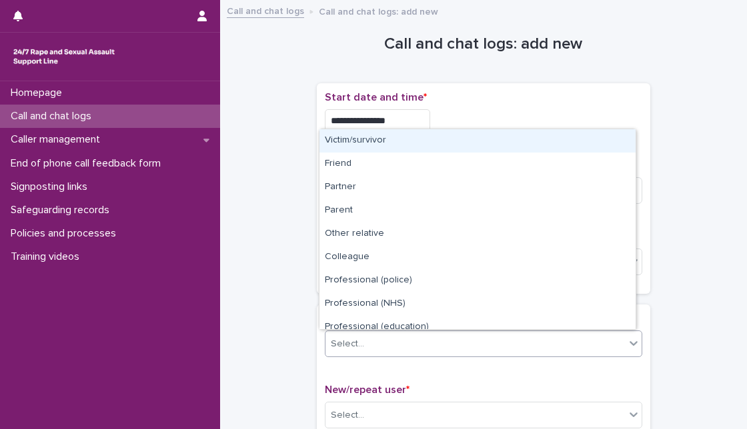
click at [433, 353] on div "Select..." at bounding box center [474, 344] width 299 height 22
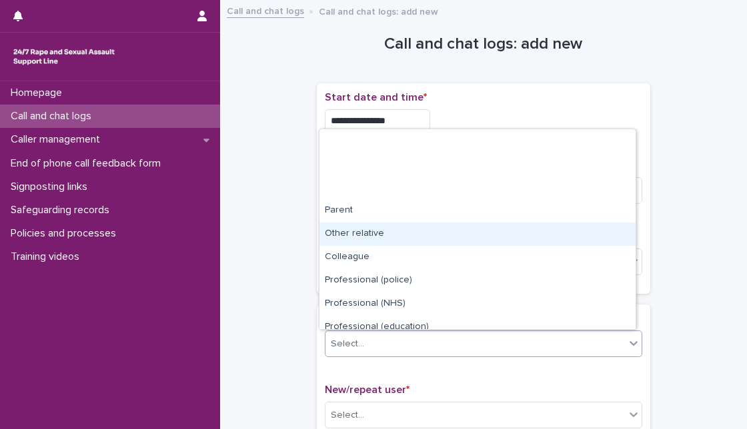
scroll to position [150, 0]
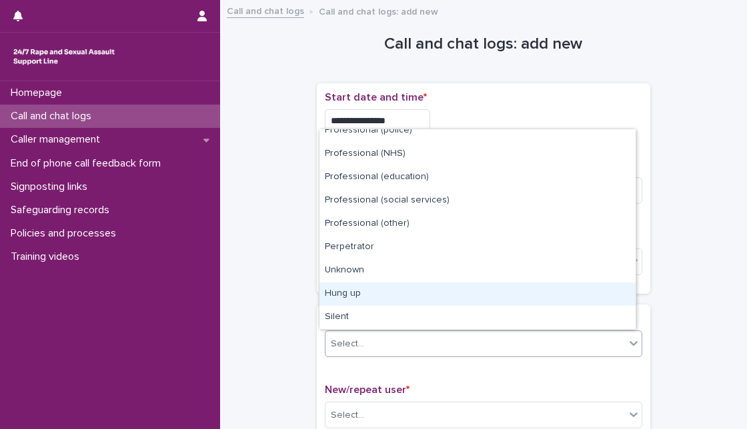
click at [561, 285] on div "Hung up" at bounding box center [477, 294] width 316 height 23
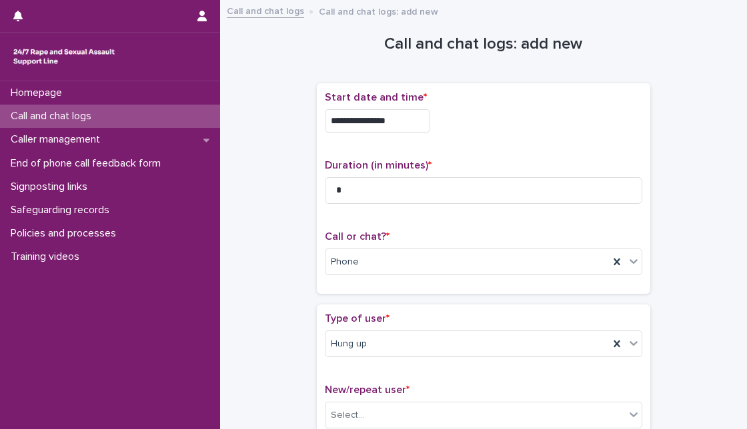
click at [693, 301] on div "**********" at bounding box center [483, 285] width 500 height 555
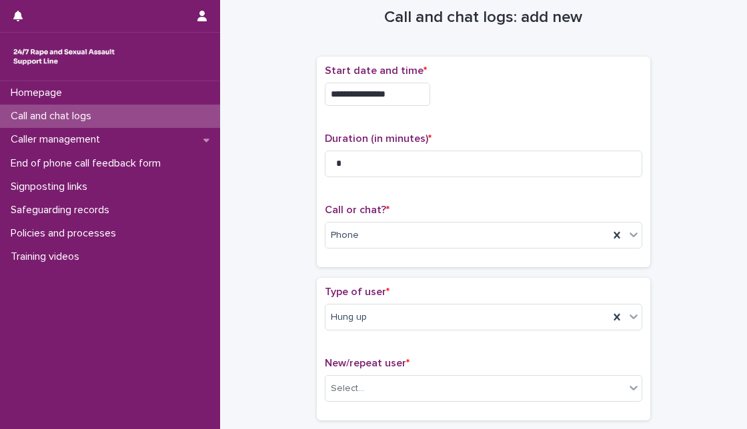
scroll to position [29, 0]
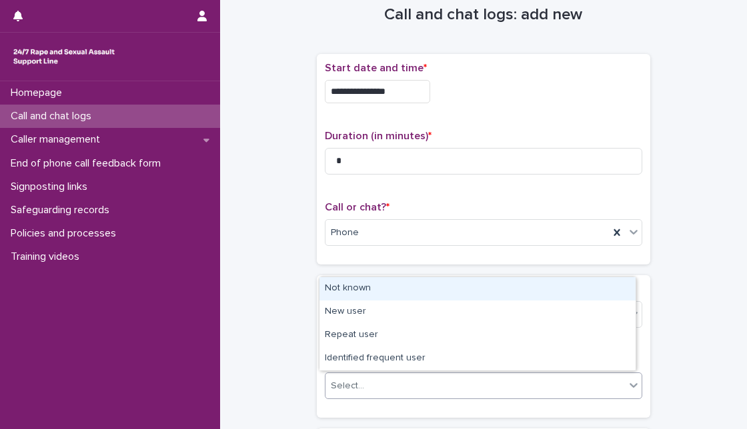
drag, startPoint x: 605, startPoint y: 387, endPoint x: 594, endPoint y: 378, distance: 14.2
click at [547, 298] on body "**********" at bounding box center [373, 214] width 747 height 429
click at [547, 298] on div "Not known" at bounding box center [477, 288] width 316 height 23
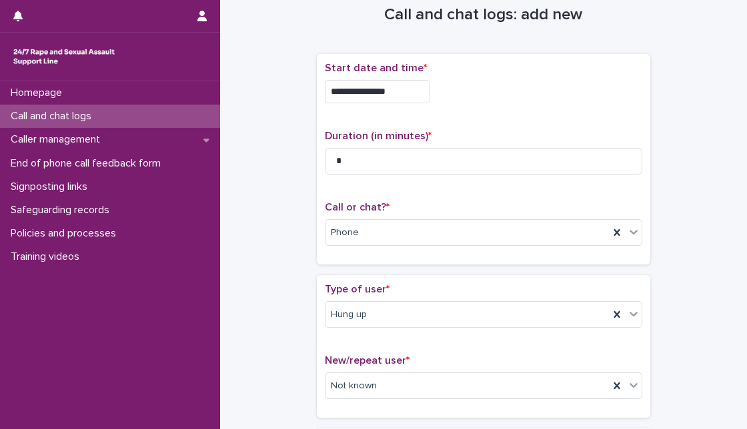
click at [680, 273] on div "**********" at bounding box center [483, 256] width 500 height 555
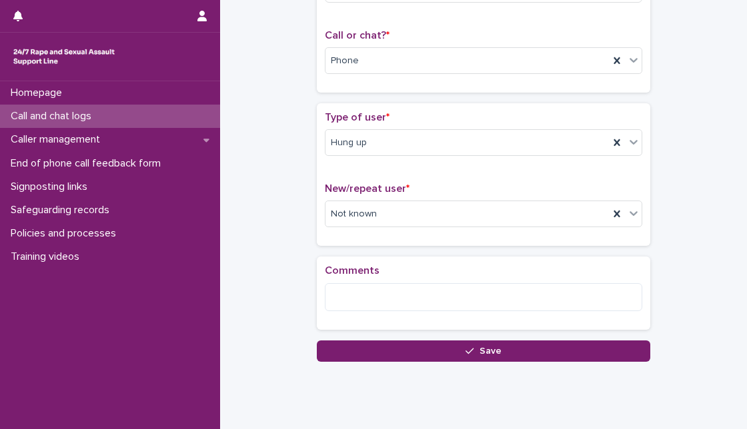
scroll to position [236, 0]
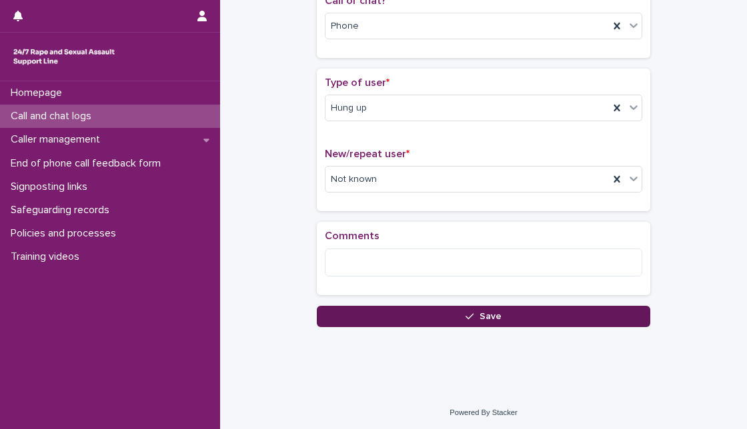
click at [447, 313] on button "Save" at bounding box center [483, 316] width 333 height 21
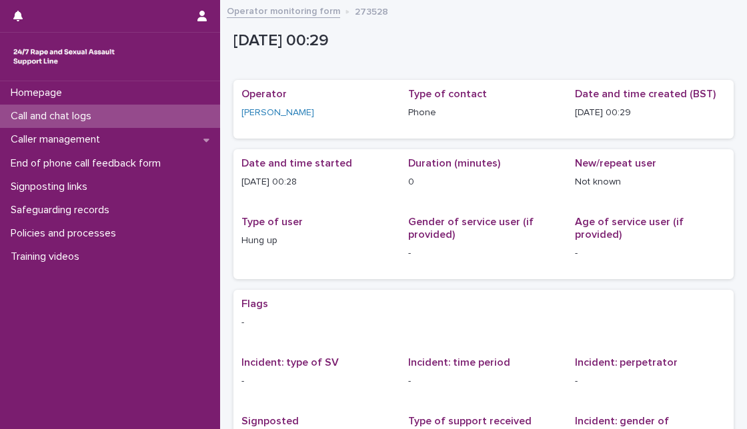
click at [136, 113] on div "Call and chat logs" at bounding box center [110, 116] width 220 height 23
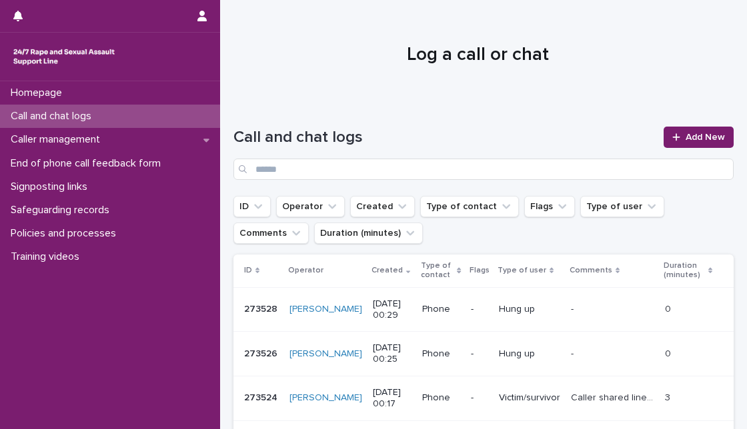
click at [273, 92] on div at bounding box center [477, 49] width 515 height 100
click at [322, 46] on h1 "Log a call or chat" at bounding box center [477, 55] width 489 height 23
click at [695, 139] on span "Add New" at bounding box center [704, 137] width 39 height 9
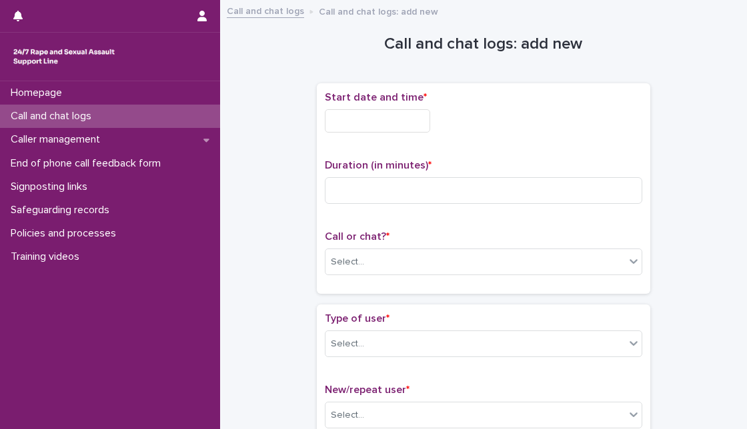
click at [399, 113] on input "text" at bounding box center [377, 120] width 105 height 23
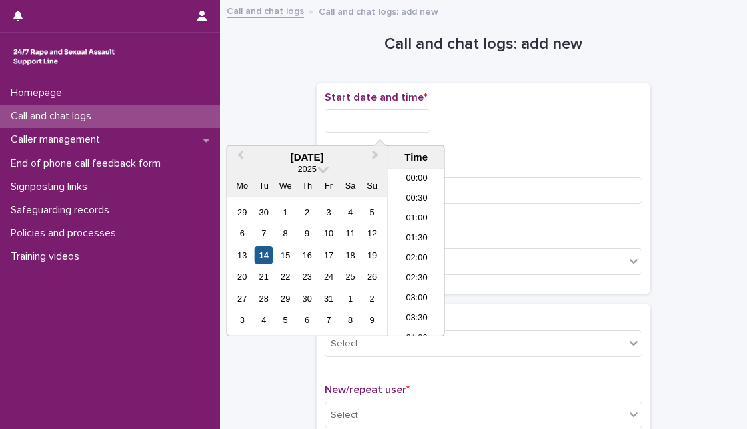
click at [267, 256] on div "14" at bounding box center [264, 256] width 18 height 18
click at [400, 111] on input "**********" at bounding box center [377, 120] width 105 height 23
type input "**********"
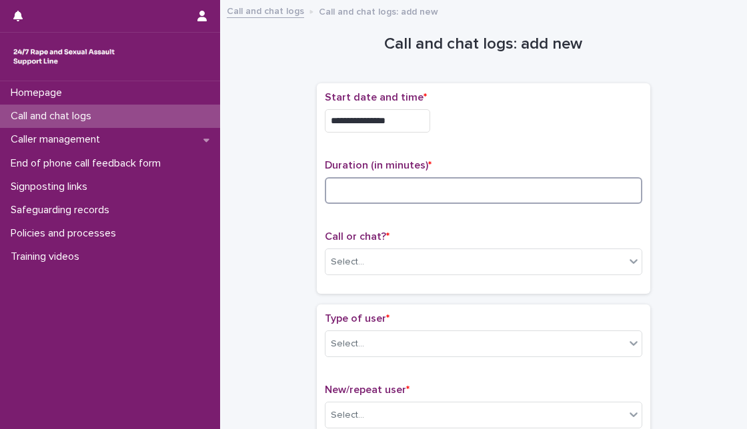
click at [482, 197] on input at bounding box center [483, 190] width 317 height 27
type input "*"
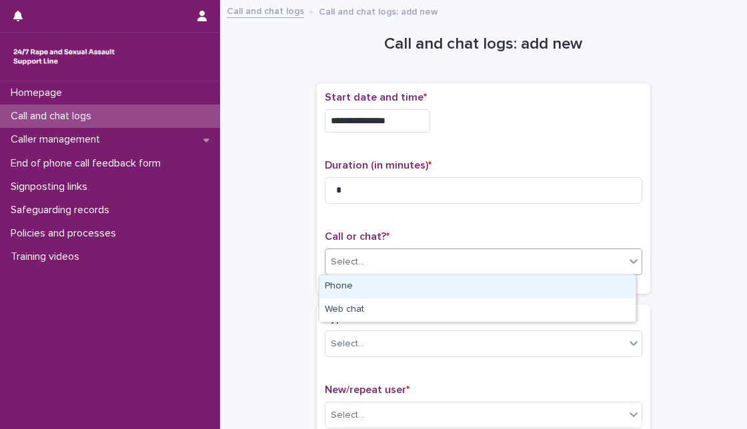
click at [449, 262] on div "Select..." at bounding box center [474, 262] width 299 height 22
click at [435, 289] on div "Phone" at bounding box center [477, 286] width 316 height 23
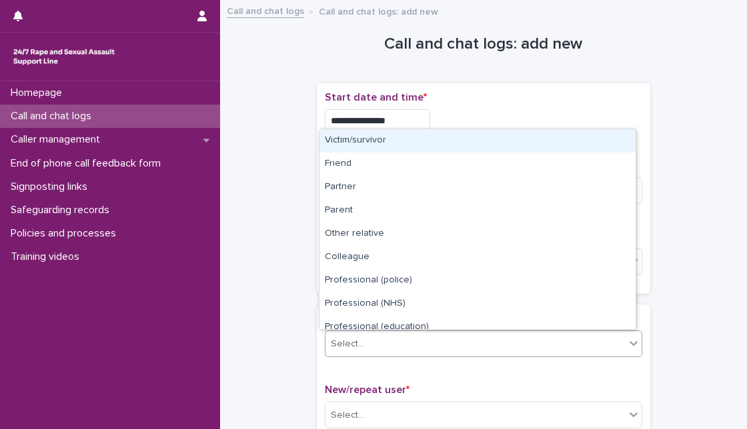
click at [421, 339] on div "Select..." at bounding box center [474, 344] width 299 height 22
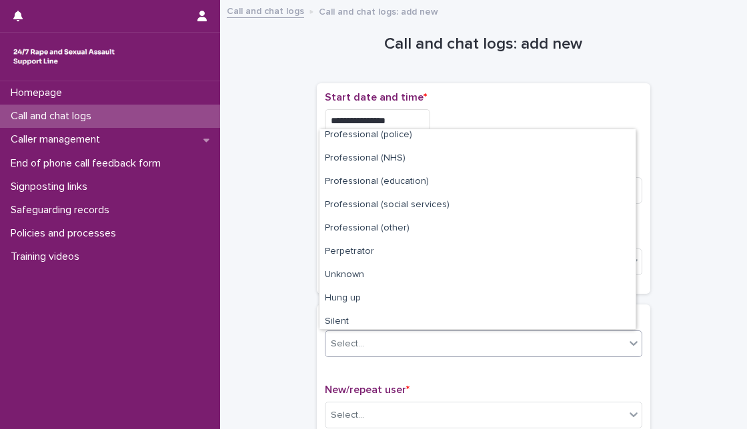
scroll to position [150, 0]
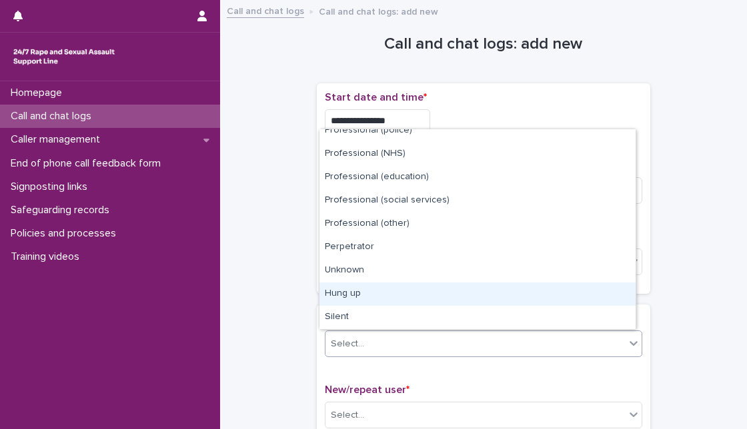
click at [548, 289] on div "Hung up" at bounding box center [477, 294] width 316 height 23
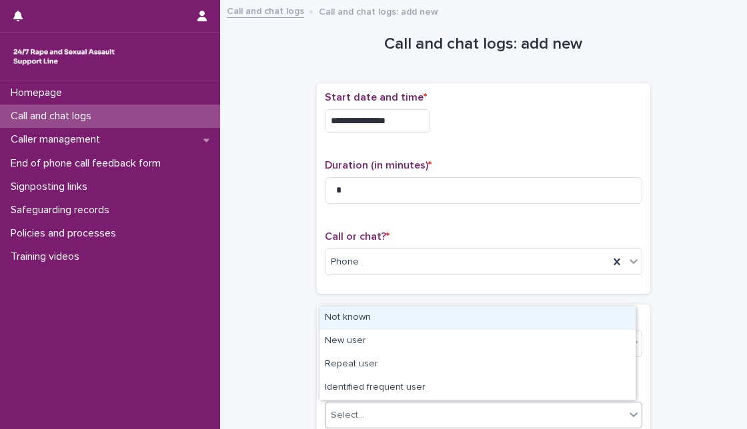
drag, startPoint x: 487, startPoint y: 401, endPoint x: 481, endPoint y: 331, distance: 70.2
click at [483, 315] on body "**********" at bounding box center [373, 214] width 747 height 429
click at [483, 315] on div "Not known" at bounding box center [477, 318] width 316 height 23
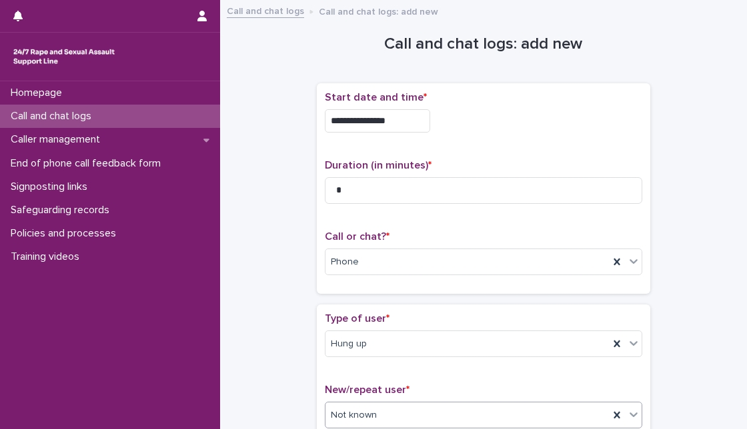
scroll to position [236, 0]
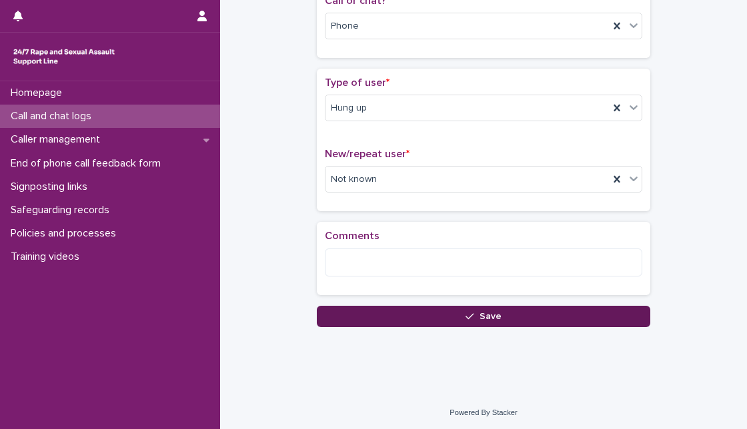
click at [401, 306] on button "Save" at bounding box center [483, 316] width 333 height 21
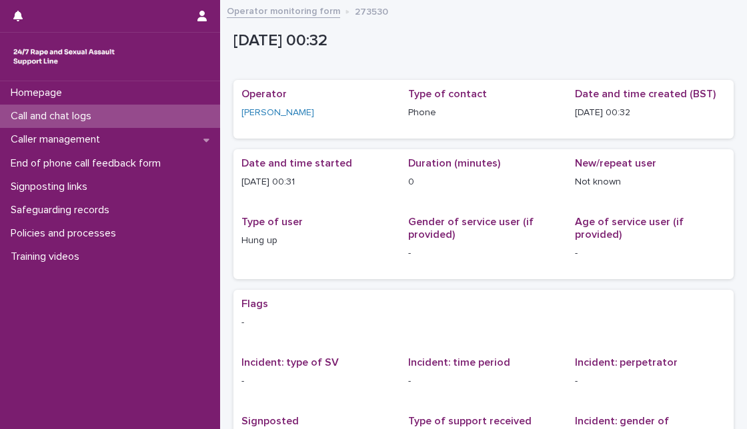
click at [198, 121] on div "Call and chat logs" at bounding box center [110, 116] width 220 height 23
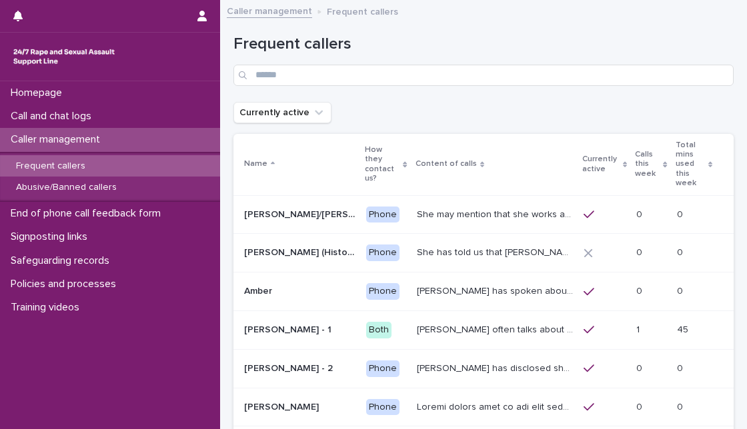
click at [663, 161] on icon at bounding box center [665, 164] width 4 height 7
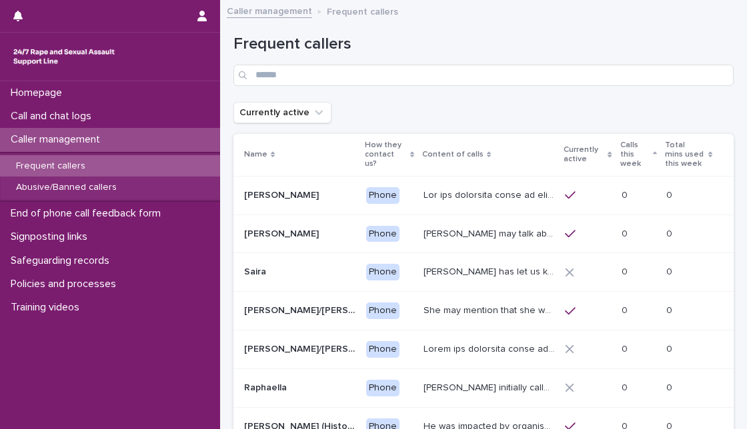
click at [635, 151] on p "Calls this week" at bounding box center [634, 155] width 29 height 34
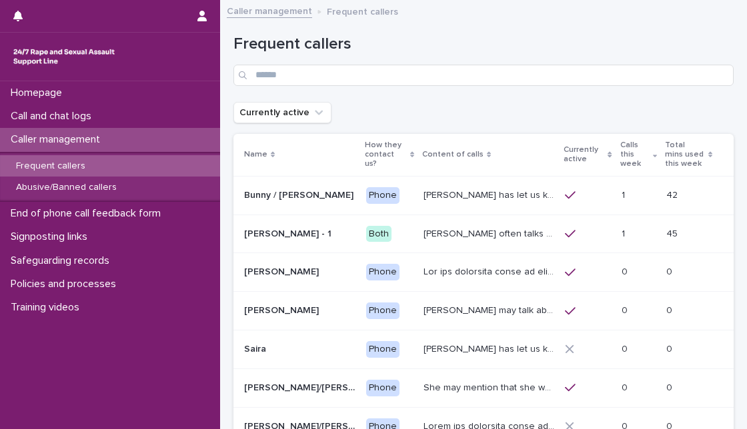
click at [651, 92] on div "Frequent callers" at bounding box center [483, 55] width 500 height 94
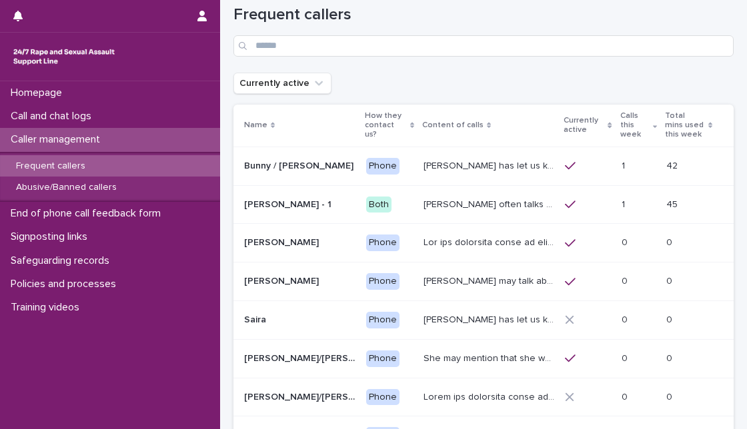
click at [651, 92] on div "Currently active" at bounding box center [483, 83] width 500 height 21
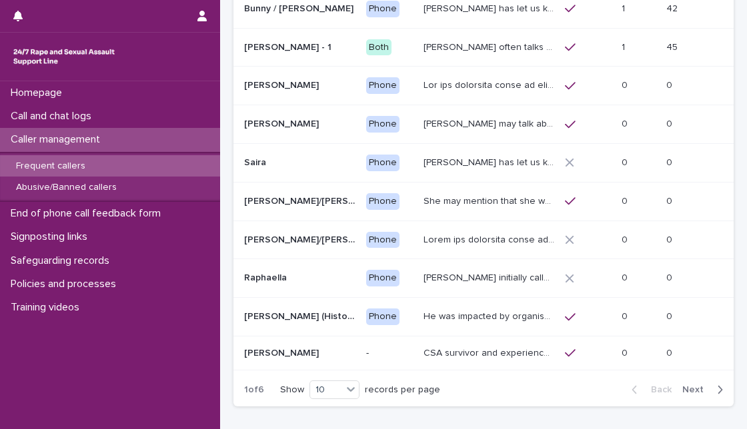
scroll to position [237, 0]
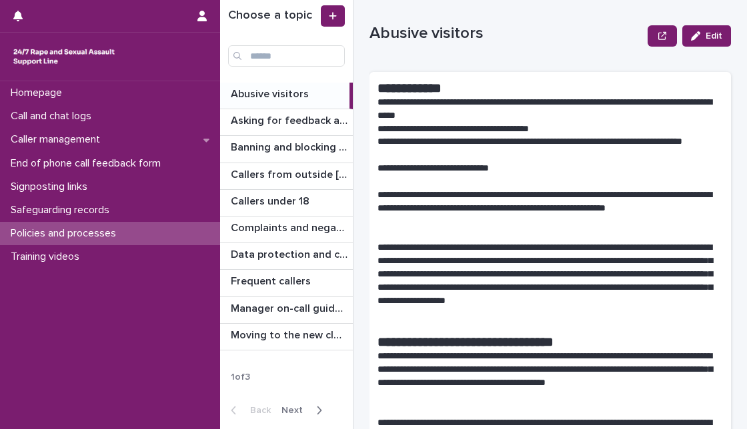
click at [293, 409] on span "Next" at bounding box center [295, 410] width 29 height 9
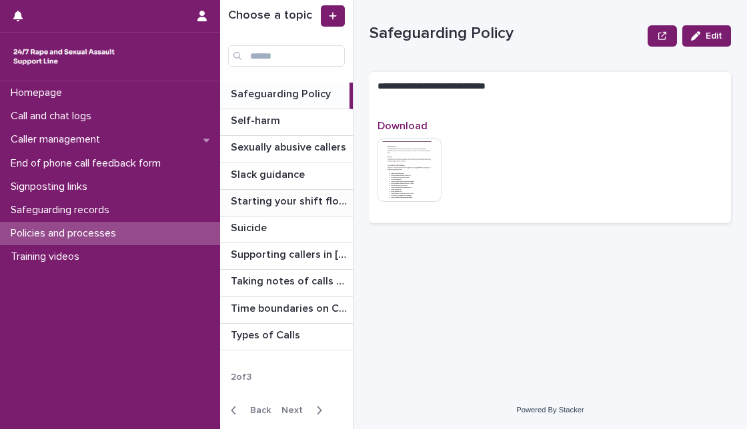
click at [289, 199] on p "Starting your shift flowchart" at bounding box center [290, 200] width 119 height 15
click at [289, 411] on span "Next" at bounding box center [295, 410] width 29 height 9
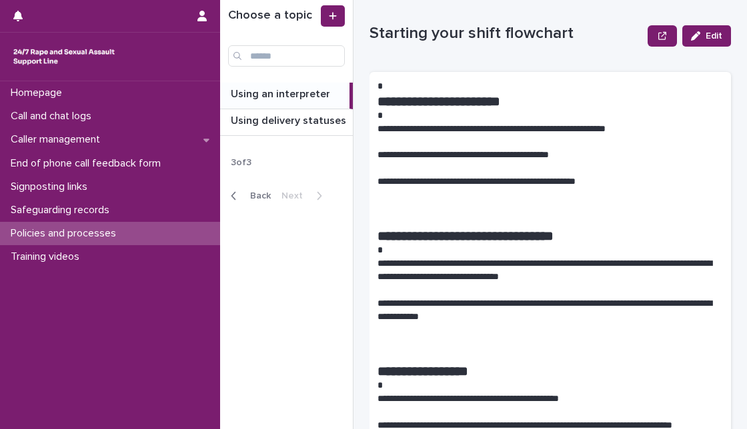
click at [293, 249] on div "Choose a topic Using an interpreter Using an interpreter Using delivery statuse…" at bounding box center [286, 214] width 133 height 429
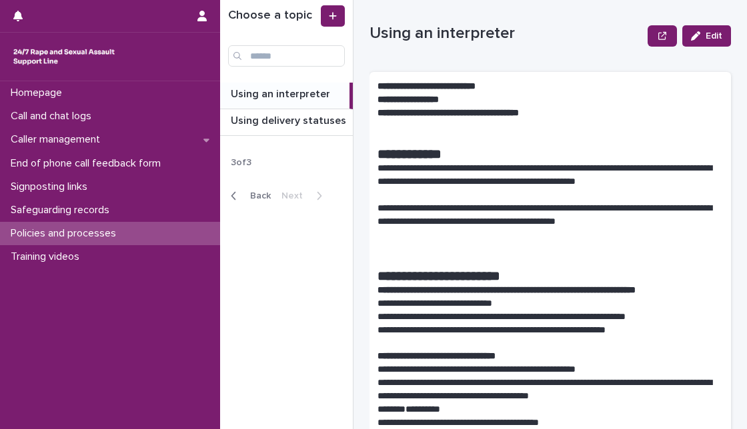
click at [261, 197] on span "Back" at bounding box center [256, 195] width 29 height 9
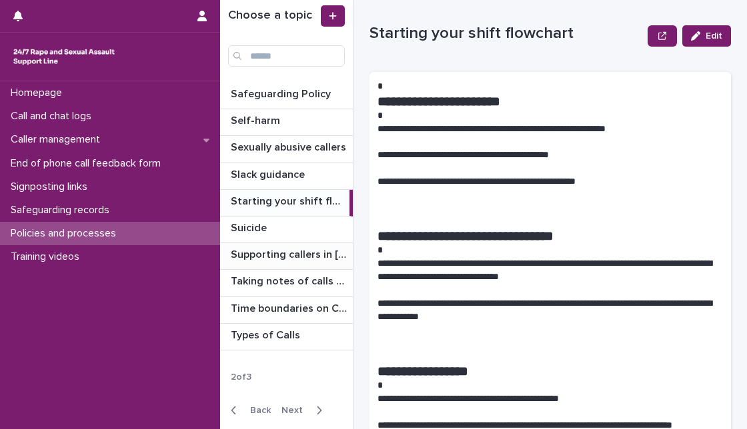
click at [264, 256] on p "Supporting callers in Wales" at bounding box center [290, 253] width 119 height 15
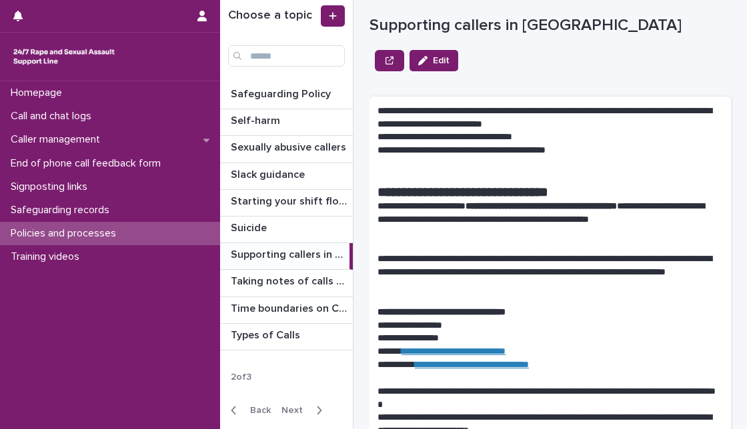
click at [625, 144] on p "**********" at bounding box center [544, 150] width 334 height 13
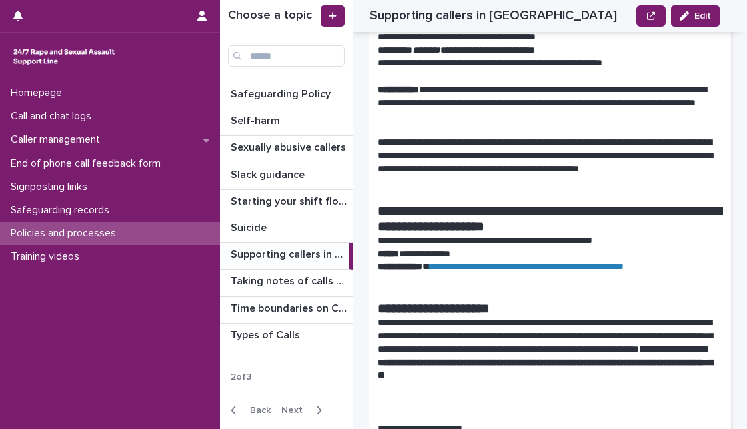
scroll to position [1214, 0]
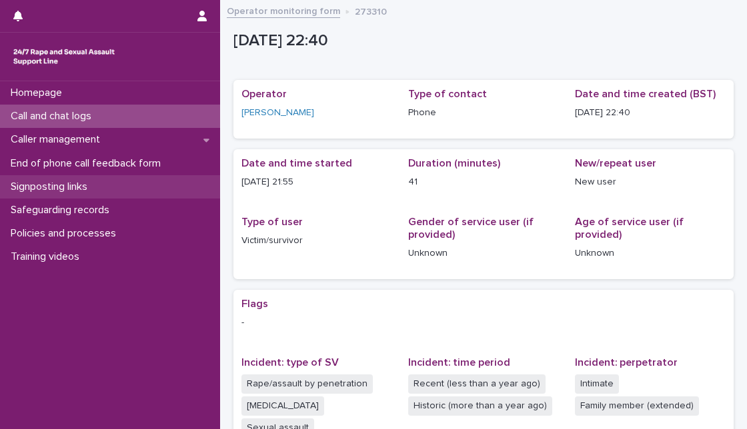
click at [143, 186] on div "Signposting links" at bounding box center [110, 186] width 220 height 23
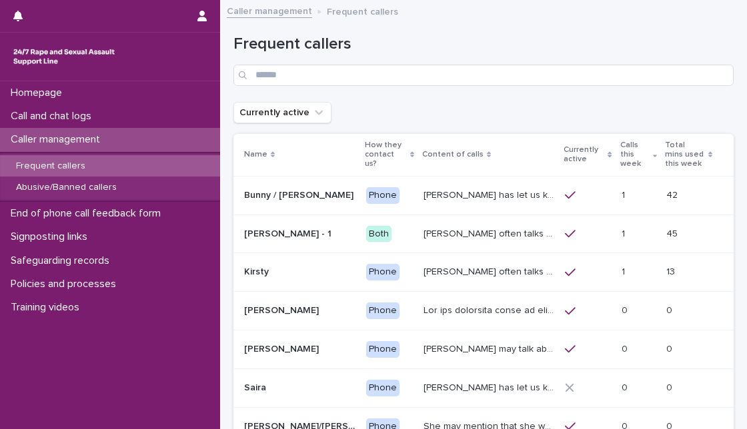
click at [653, 156] on icon at bounding box center [655, 156] width 4 height 3
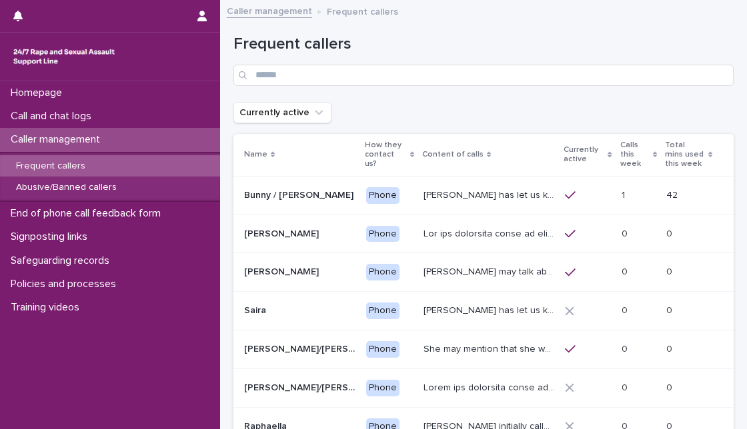
click at [652, 159] on th "Calls this week" at bounding box center [638, 155] width 45 height 43
click at [647, 163] on div "Calls this week" at bounding box center [638, 155] width 37 height 34
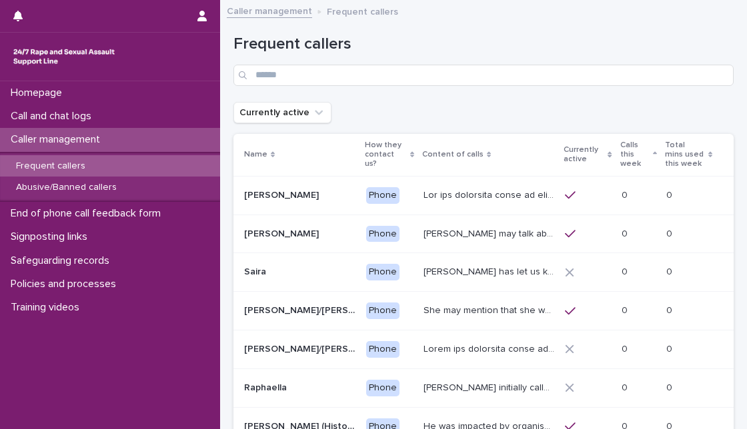
click at [653, 155] on icon at bounding box center [655, 153] width 4 height 3
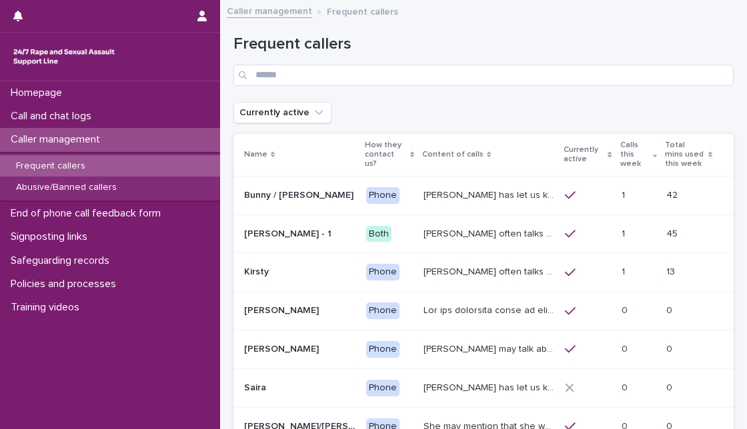
click at [628, 91] on div "Frequent callers" at bounding box center [483, 55] width 500 height 94
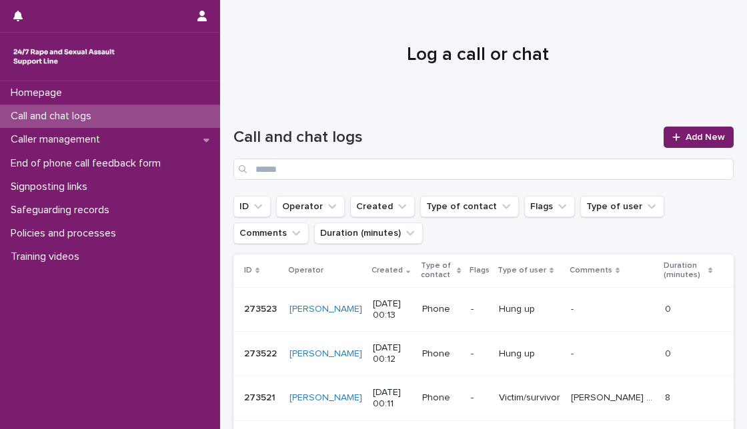
click at [262, 77] on div at bounding box center [477, 49] width 515 height 100
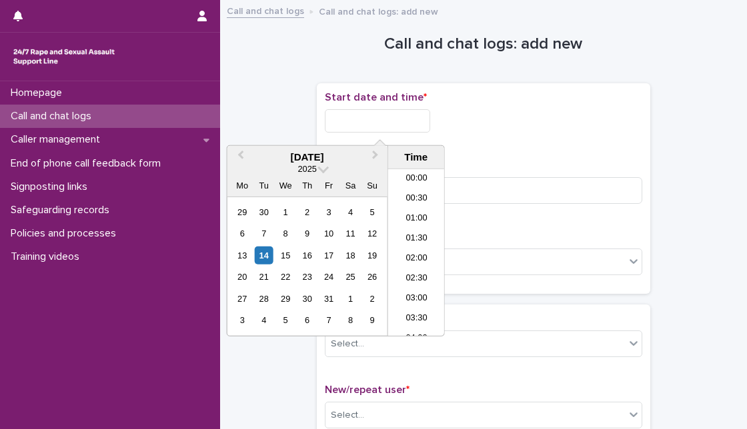
scroll to position [366, 0]
click at [331, 127] on input "text" at bounding box center [377, 120] width 105 height 23
click at [263, 254] on div "14" at bounding box center [264, 256] width 18 height 18
click at [381, 117] on input "**********" at bounding box center [377, 120] width 105 height 23
type input "**********"
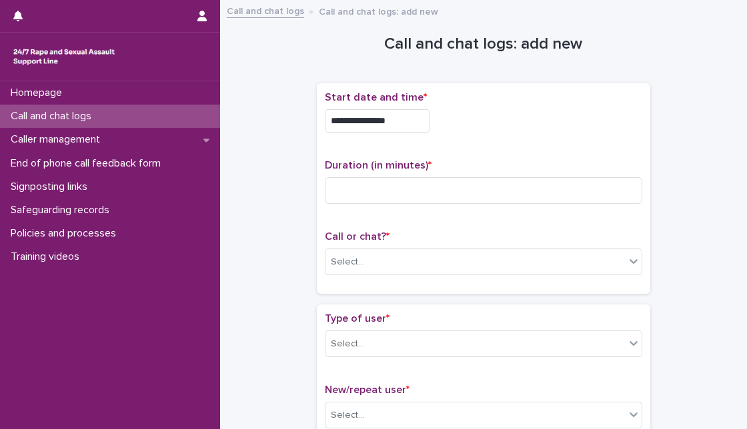
click at [510, 125] on div "**********" at bounding box center [483, 120] width 317 height 23
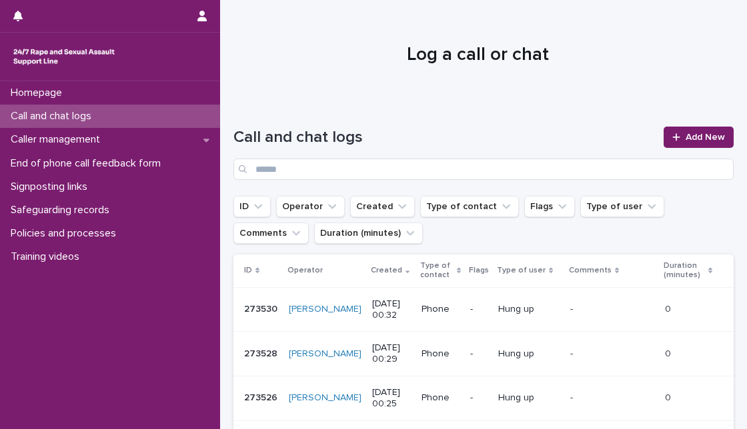
click at [333, 60] on h1 "Log a call or chat" at bounding box center [477, 55] width 489 height 23
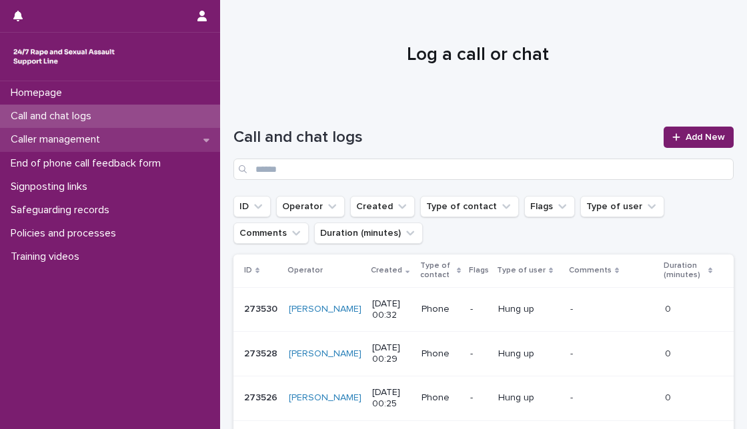
click at [141, 138] on div "Caller management" at bounding box center [110, 139] width 220 height 23
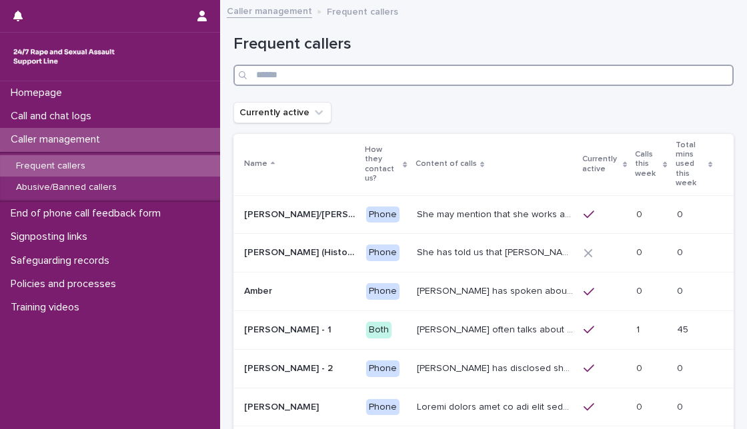
click at [287, 76] on input "Search" at bounding box center [483, 75] width 500 height 21
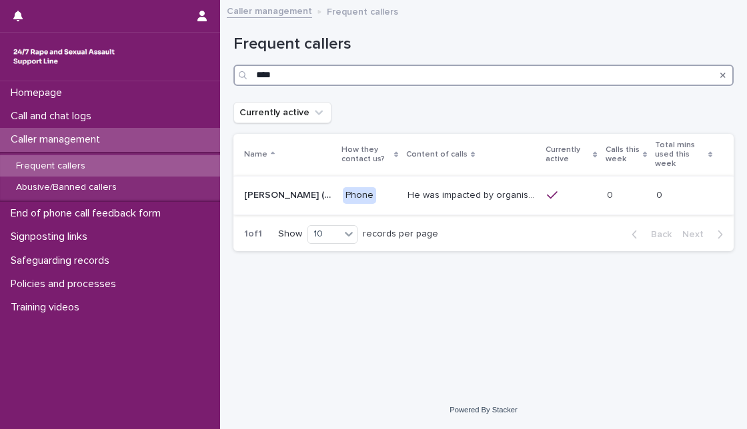
type input "****"
click at [516, 189] on p "He was impacted by organised/ ritual child sexual abuse and was sexually abused…" at bounding box center [472, 194] width 131 height 14
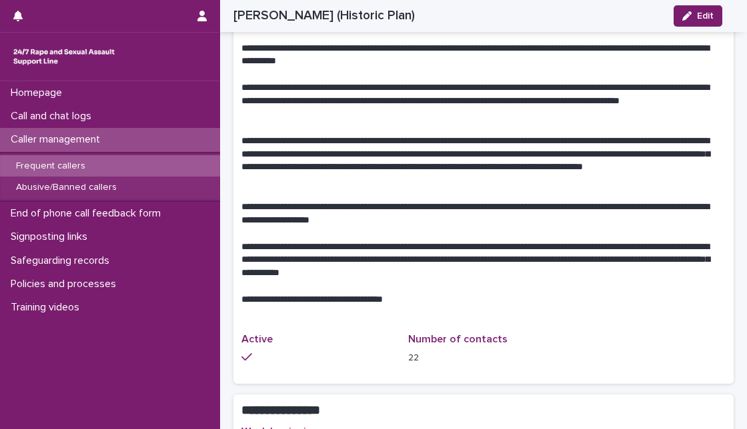
scroll to position [651, 0]
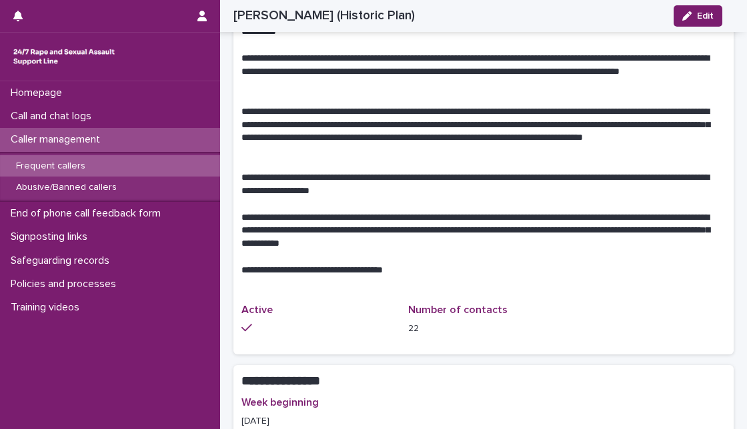
click at [496, 367] on div "**********" at bounding box center [483, 380] width 500 height 31
click at [533, 241] on p "**********" at bounding box center [477, 231] width 473 height 40
click at [707, 9] on button "Edit" at bounding box center [697, 15] width 49 height 21
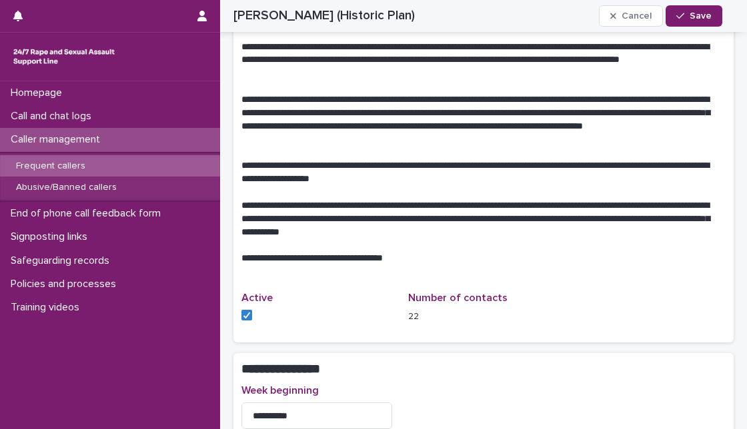
scroll to position [1062, 0]
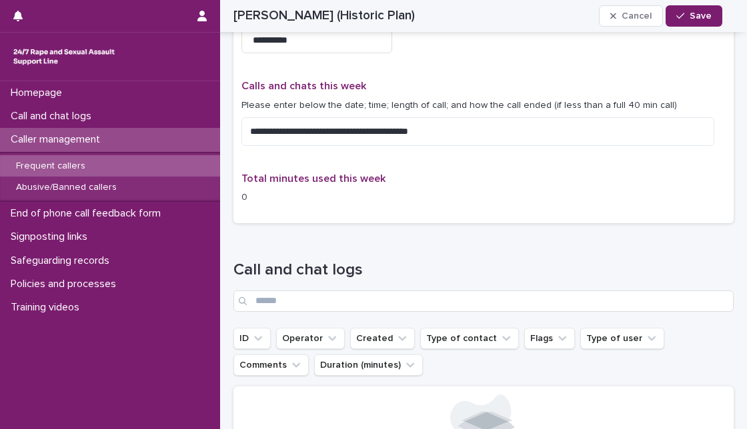
click at [710, 96] on div "**********" at bounding box center [483, 118] width 484 height 76
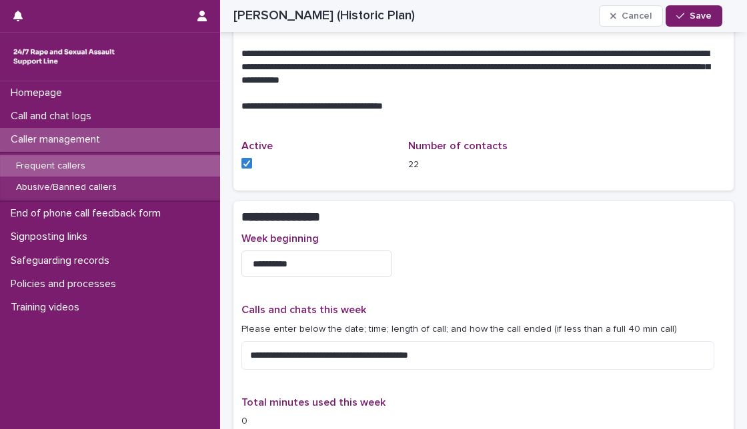
scroll to position [899, 0]
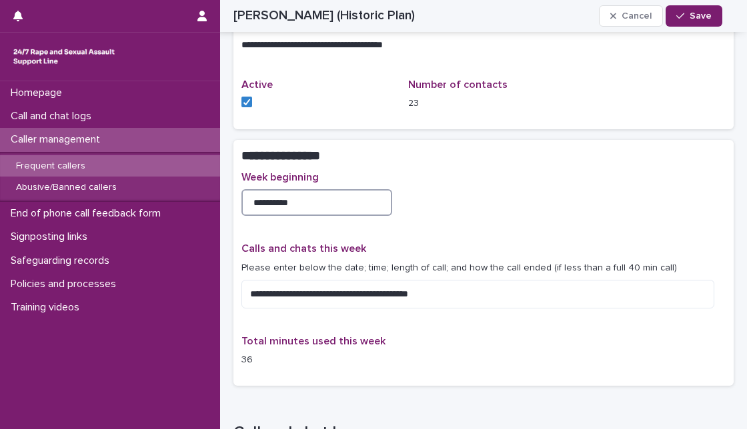
click at [263, 201] on input "**********" at bounding box center [316, 202] width 151 height 27
type input "**********"
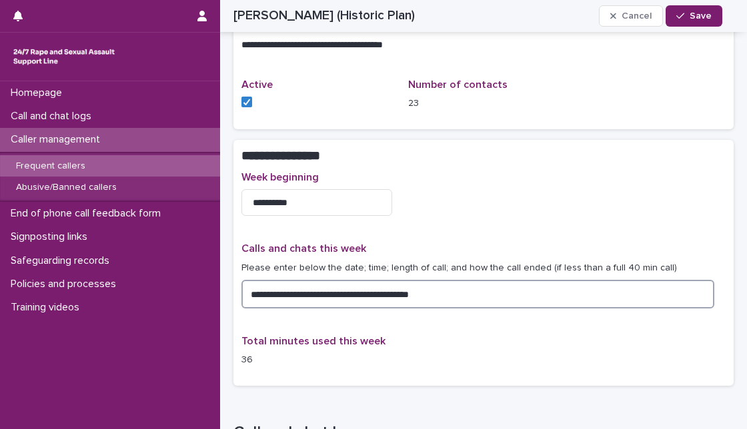
click at [260, 294] on textarea "**********" at bounding box center [477, 294] width 473 height 28
click at [313, 293] on textarea "**********" at bounding box center [477, 294] width 473 height 28
click at [337, 294] on textarea "**********" at bounding box center [477, 294] width 473 height 28
type textarea "**********"
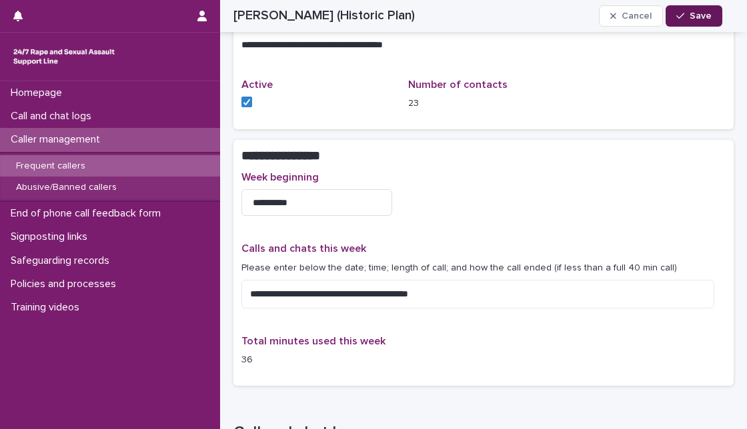
click at [685, 18] on div "button" at bounding box center [682, 15] width 13 height 9
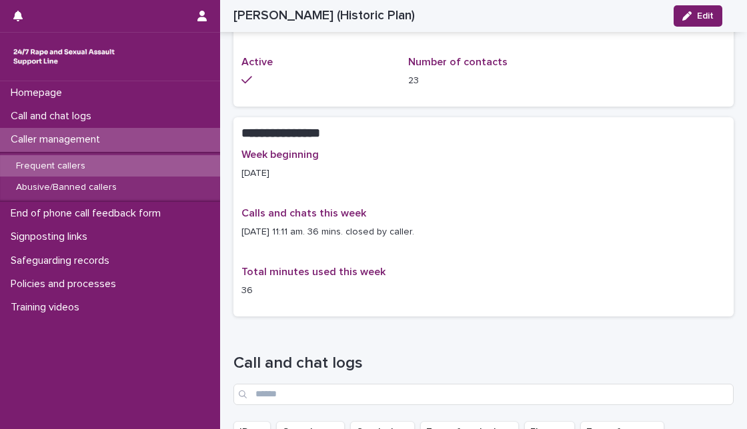
click at [103, 168] on div "Frequent callers" at bounding box center [110, 166] width 220 height 22
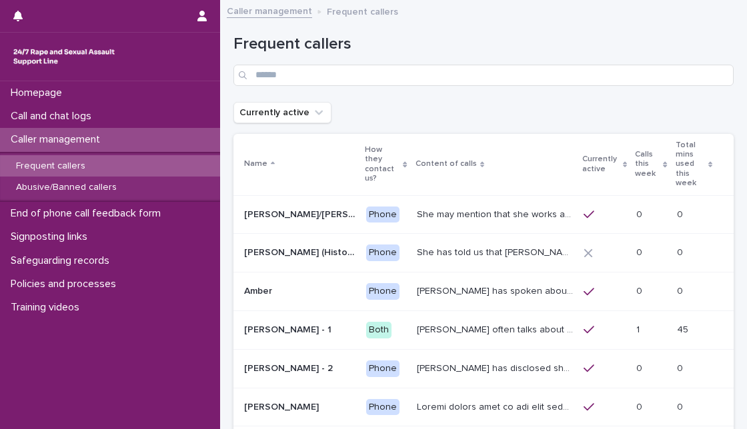
click at [663, 161] on icon at bounding box center [665, 164] width 4 height 7
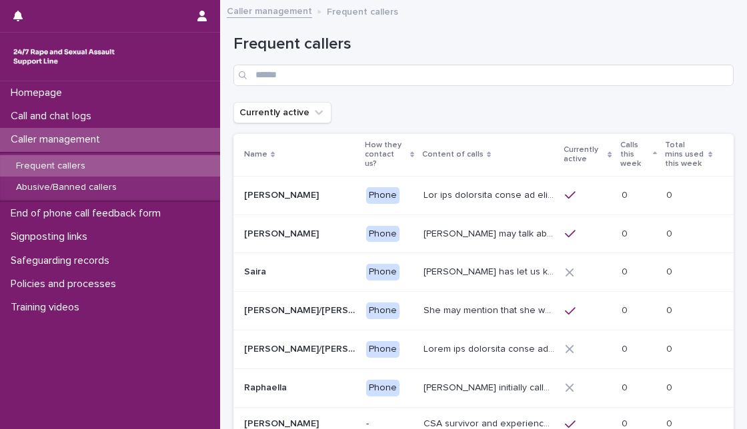
click at [633, 155] on p "Calls this week" at bounding box center [634, 155] width 29 height 34
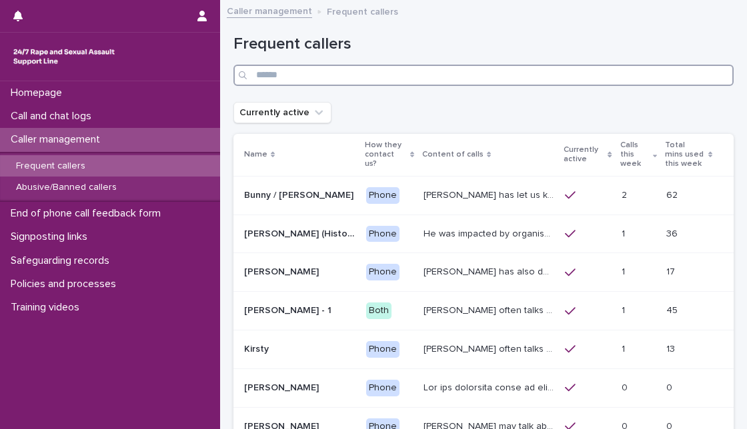
click at [354, 83] on input "Search" at bounding box center [483, 75] width 500 height 21
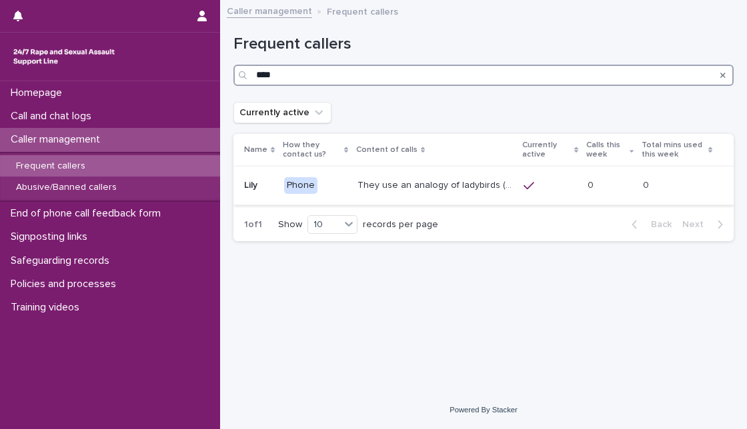
type input "****"
click at [468, 189] on p "They use an analogy of ladybirds (blood) and white syrup (semen). They refer to…" at bounding box center [436, 184] width 158 height 14
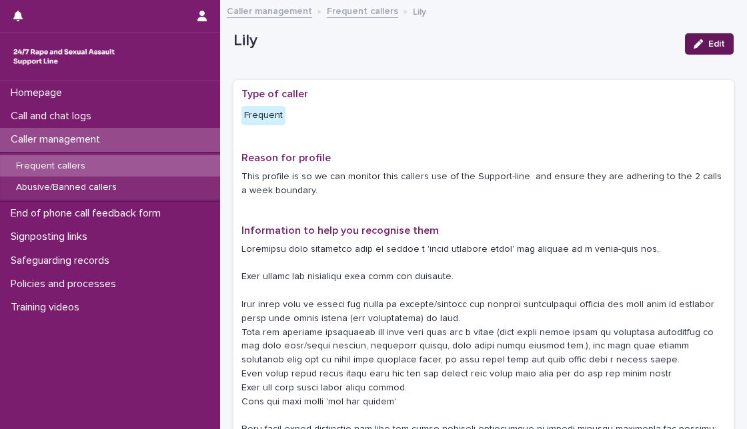
click at [687, 48] on button "Edit" at bounding box center [709, 43] width 49 height 21
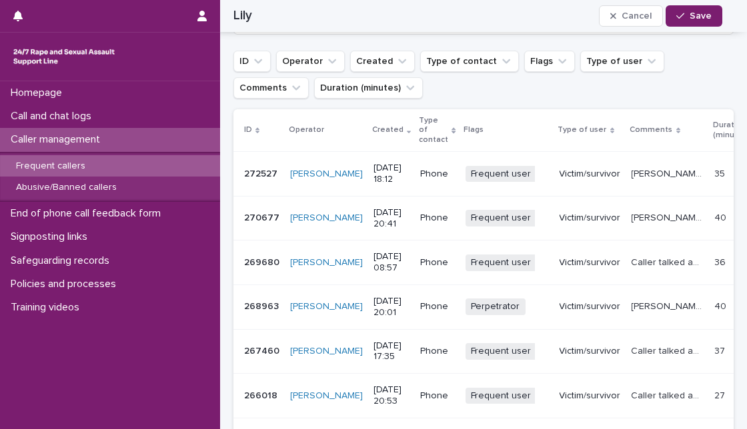
scroll to position [1127, 0]
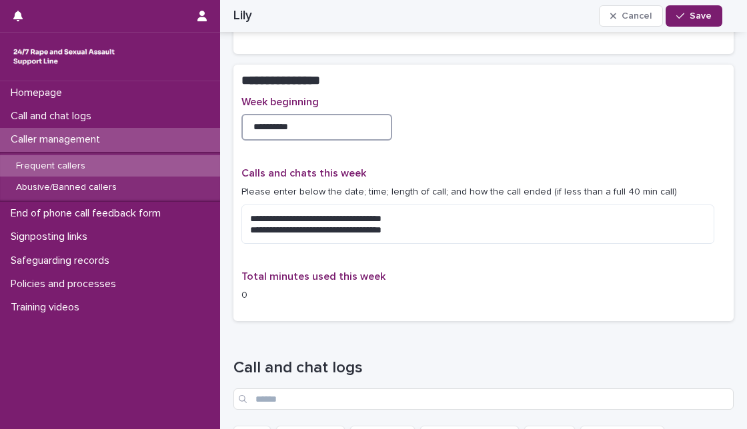
click at [261, 114] on input "**********" at bounding box center [316, 127] width 151 height 27
type input "**********"
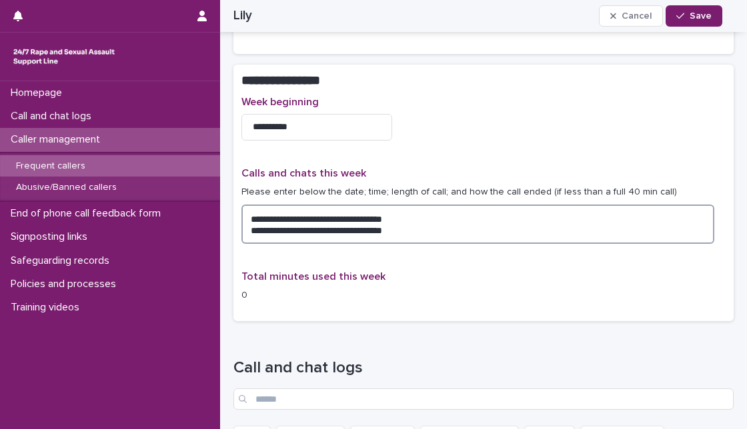
drag, startPoint x: 419, startPoint y: 221, endPoint x: 225, endPoint y: 200, distance: 194.4
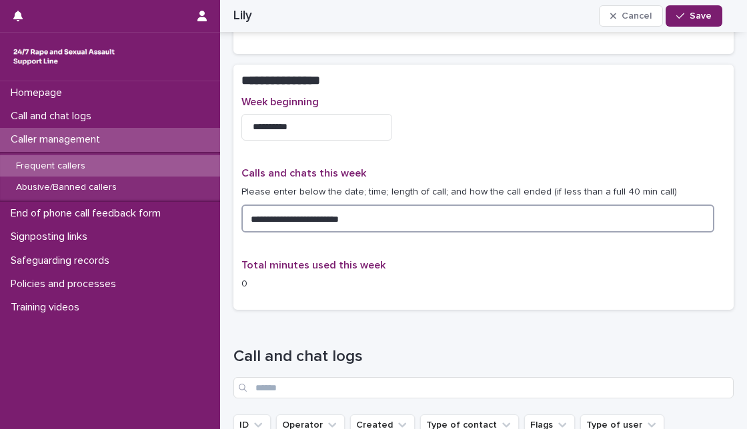
type textarea "**********"
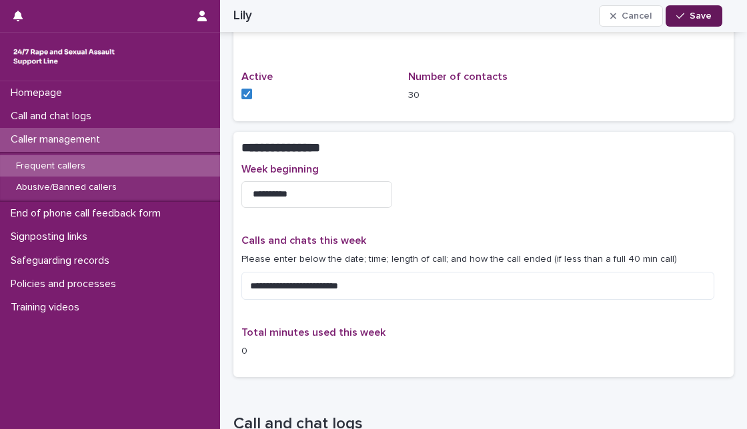
click at [689, 10] on button "Save" at bounding box center [693, 15] width 57 height 21
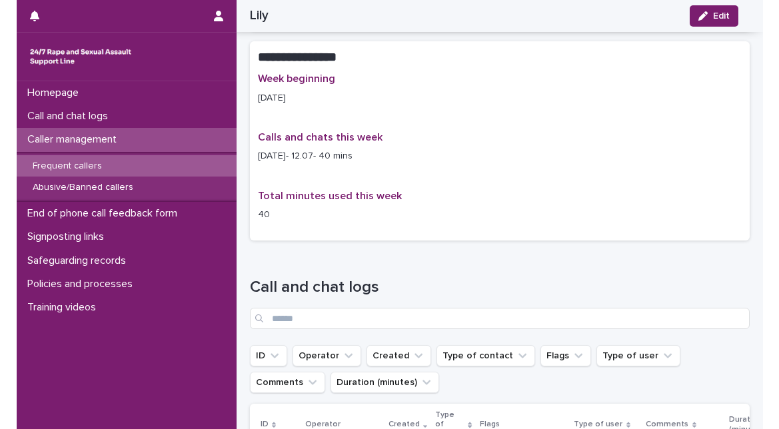
scroll to position [1059, 0]
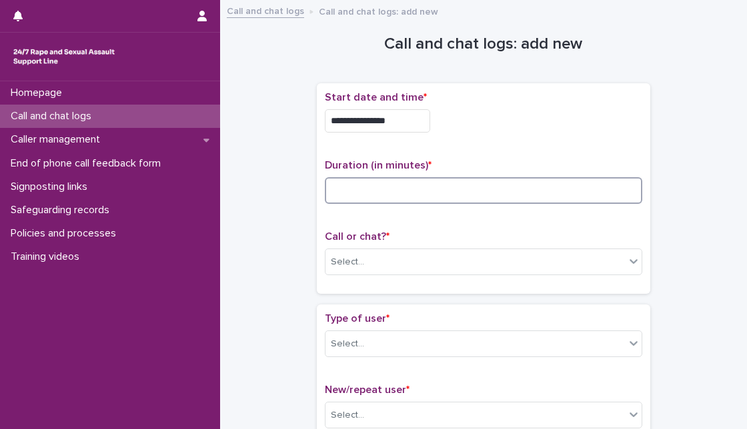
click at [421, 185] on input at bounding box center [483, 190] width 317 height 27
type input "**"
click at [401, 281] on div "Call or chat? * Select..." at bounding box center [483, 258] width 317 height 55
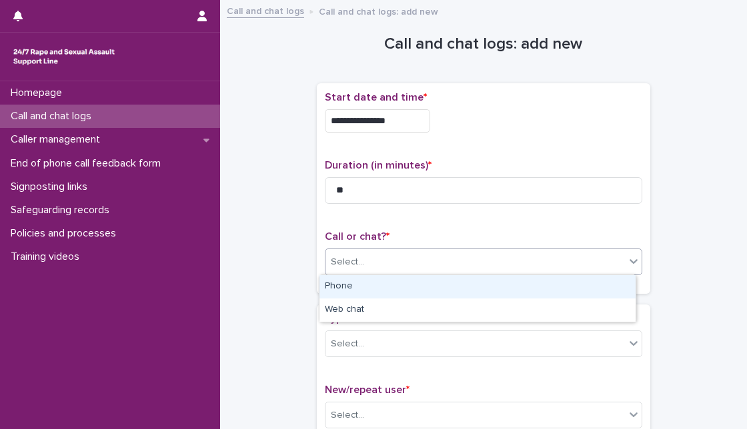
drag, startPoint x: 407, startPoint y: 267, endPoint x: 396, endPoint y: 287, distance: 23.0
click at [396, 287] on body "**********" at bounding box center [373, 214] width 747 height 429
click at [396, 287] on div "Phone" at bounding box center [477, 286] width 316 height 23
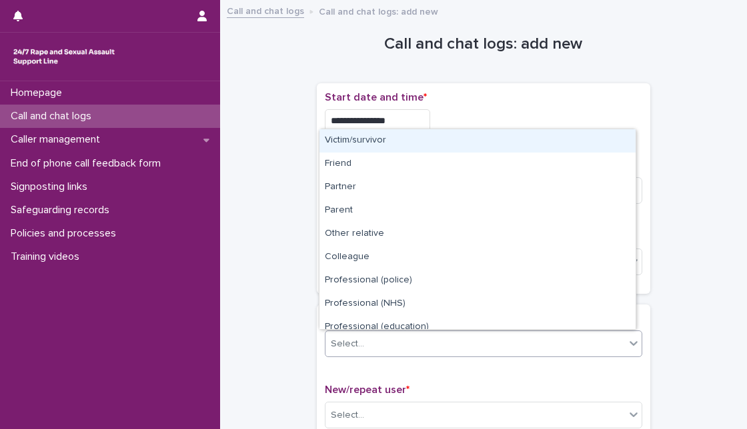
click at [596, 355] on div "Select..." at bounding box center [483, 344] width 317 height 27
click at [600, 137] on div "Victim/survivor" at bounding box center [477, 140] width 316 height 23
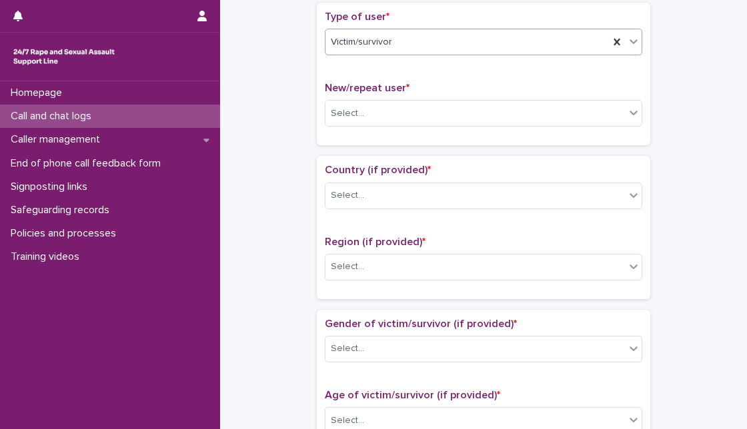
scroll to position [368, 0]
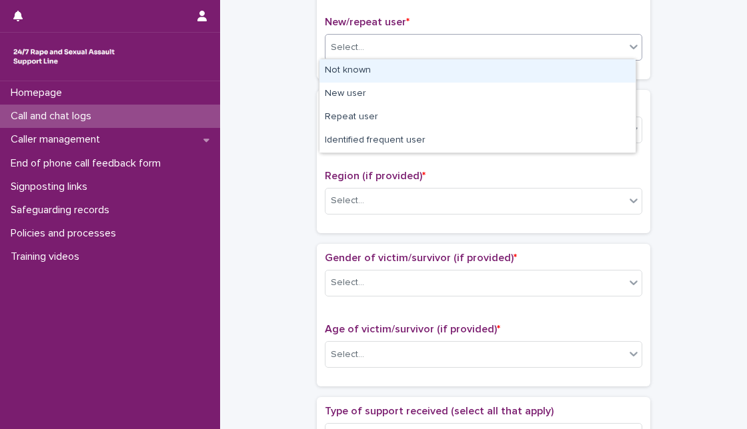
click at [605, 47] on div "Select..." at bounding box center [474, 48] width 299 height 22
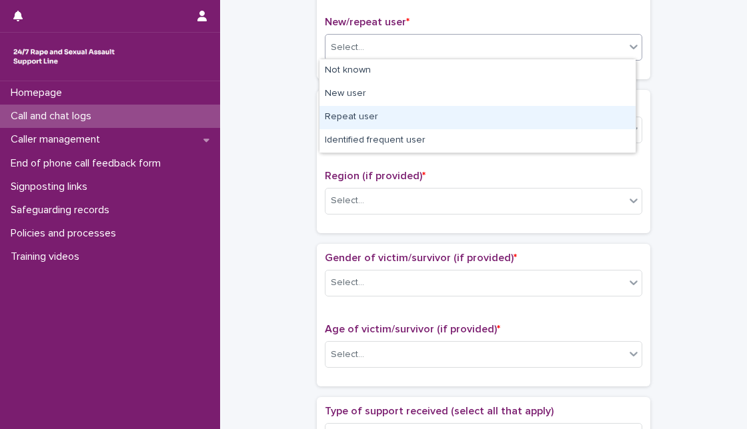
click at [519, 111] on div "Repeat user" at bounding box center [477, 117] width 316 height 23
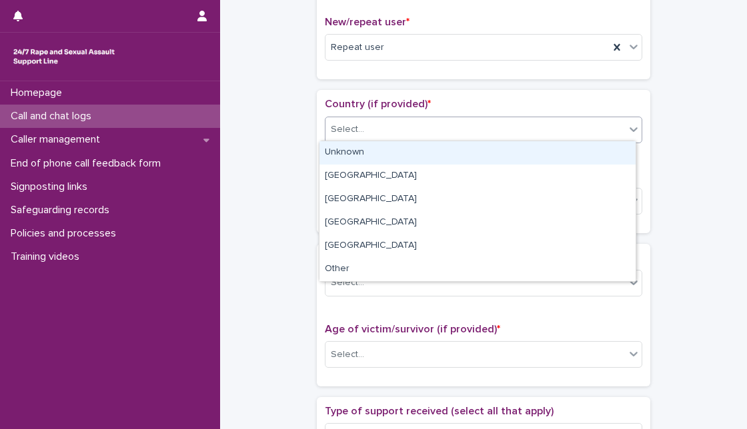
drag, startPoint x: 501, startPoint y: 127, endPoint x: 471, endPoint y: 162, distance: 46.3
click at [471, 162] on body "**********" at bounding box center [373, 214] width 747 height 429
click at [471, 162] on div "Unknown" at bounding box center [477, 152] width 316 height 23
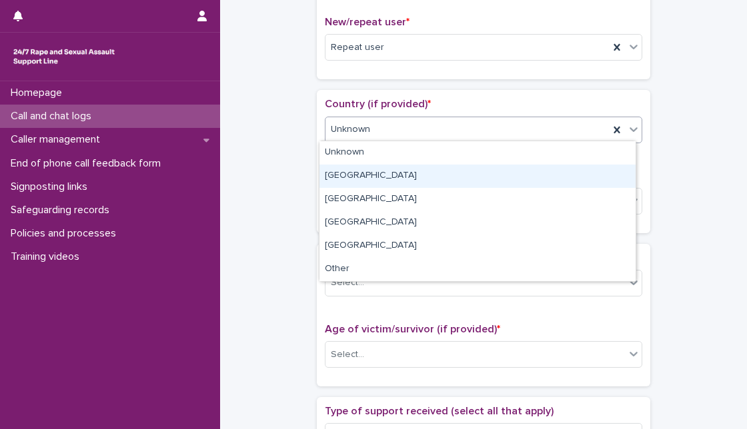
drag, startPoint x: 485, startPoint y: 127, endPoint x: 462, endPoint y: 174, distance: 52.8
click at [462, 174] on body "**********" at bounding box center [373, 214] width 747 height 429
click at [462, 174] on div "[GEOGRAPHIC_DATA]" at bounding box center [477, 176] width 316 height 23
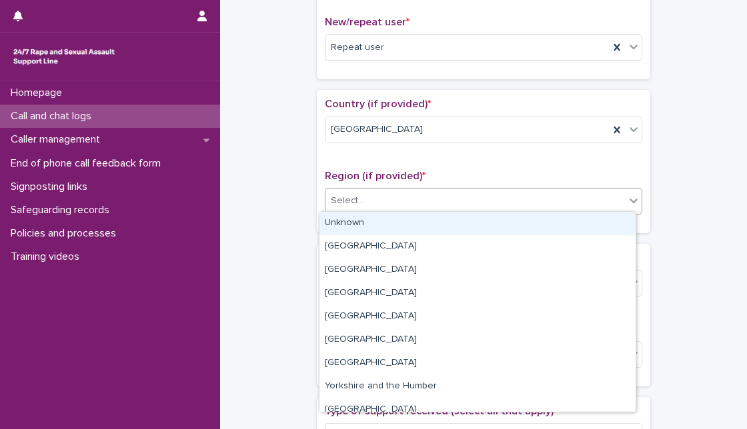
click at [451, 195] on div "Select..." at bounding box center [474, 201] width 299 height 22
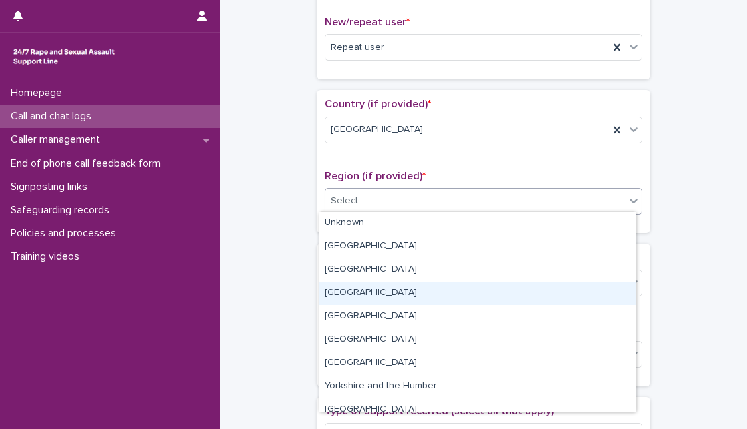
click at [423, 293] on div "[GEOGRAPHIC_DATA]" at bounding box center [477, 293] width 316 height 23
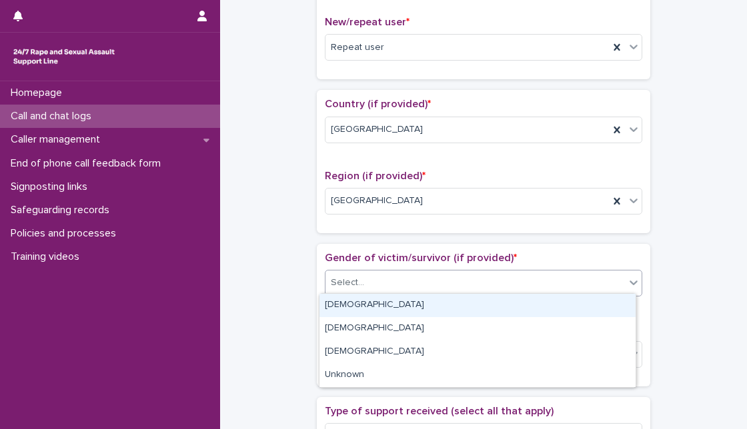
click at [423, 293] on body "**********" at bounding box center [373, 214] width 747 height 429
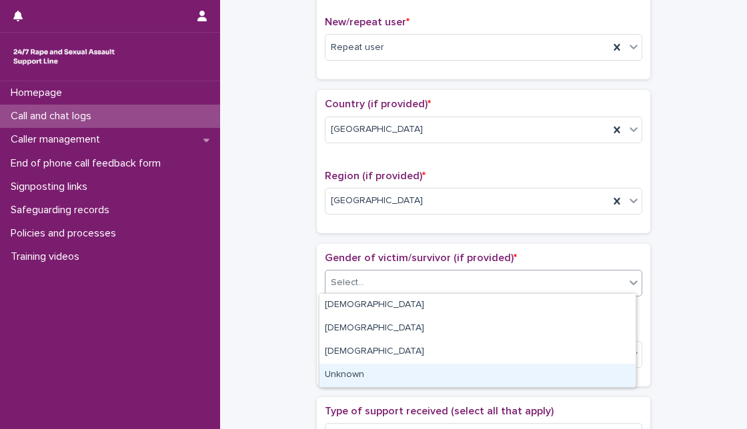
click at [399, 365] on div "Unknown" at bounding box center [477, 375] width 316 height 23
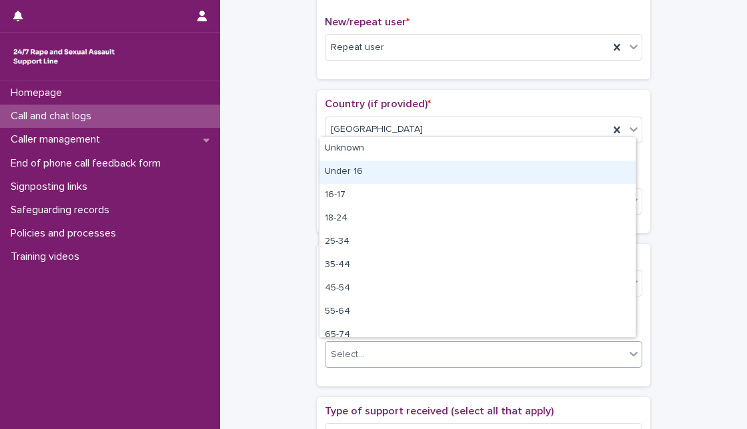
drag, startPoint x: 410, startPoint y: 345, endPoint x: 412, endPoint y: 338, distance: 7.0
click at [485, 165] on body "**********" at bounding box center [373, 214] width 747 height 429
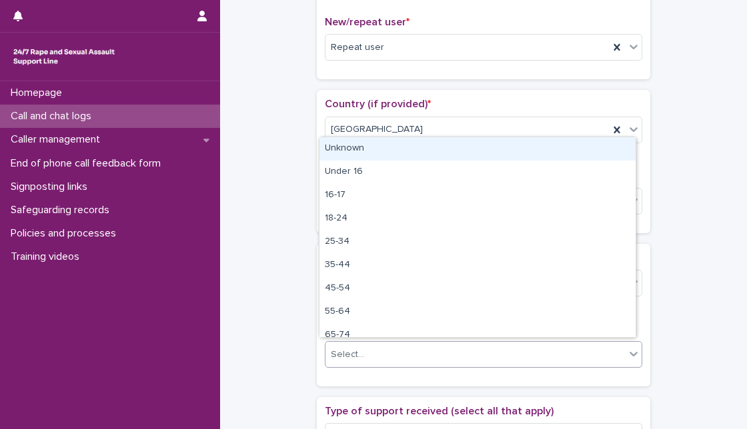
click at [493, 151] on div "Unknown" at bounding box center [477, 148] width 316 height 23
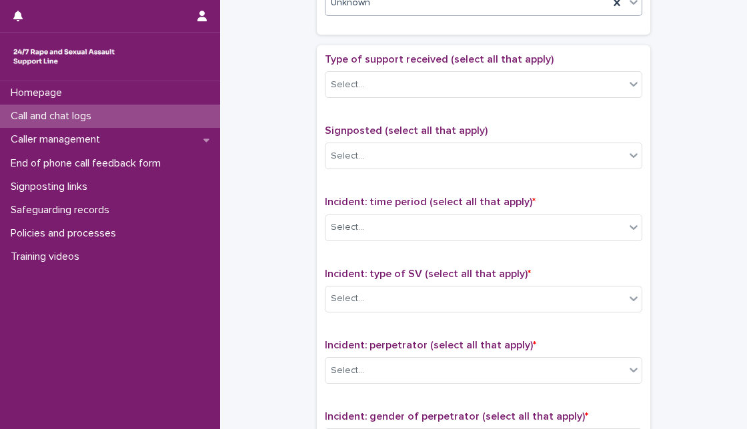
scroll to position [735, 0]
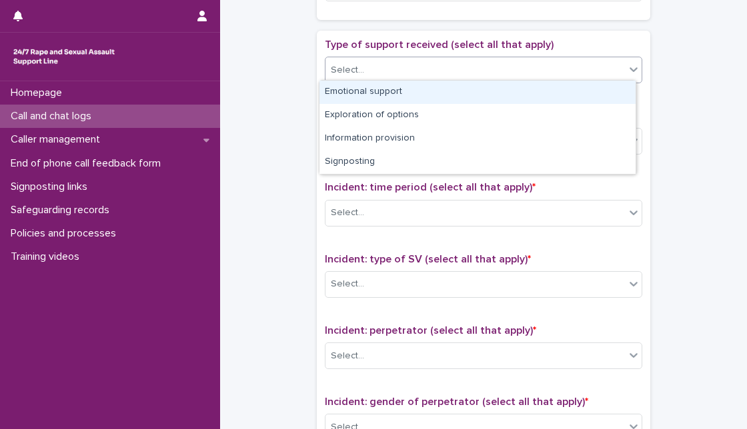
drag, startPoint x: 610, startPoint y: 61, endPoint x: 573, endPoint y: 89, distance: 45.7
click at [573, 89] on body "**********" at bounding box center [373, 214] width 747 height 429
click at [573, 89] on div "Emotional support" at bounding box center [477, 92] width 316 height 23
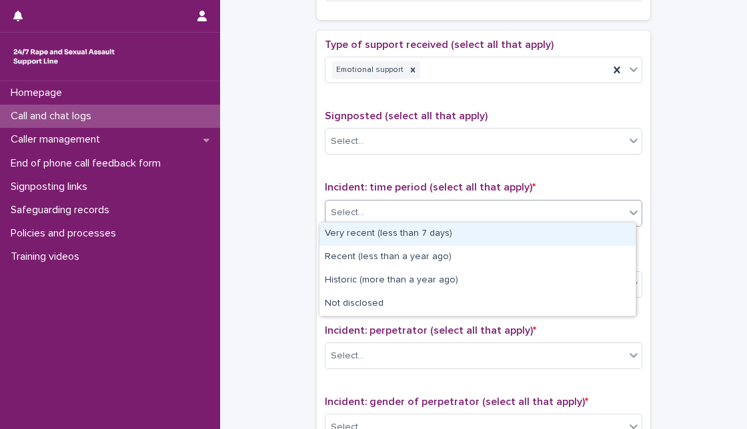
click at [459, 200] on div "Select..." at bounding box center [483, 213] width 317 height 27
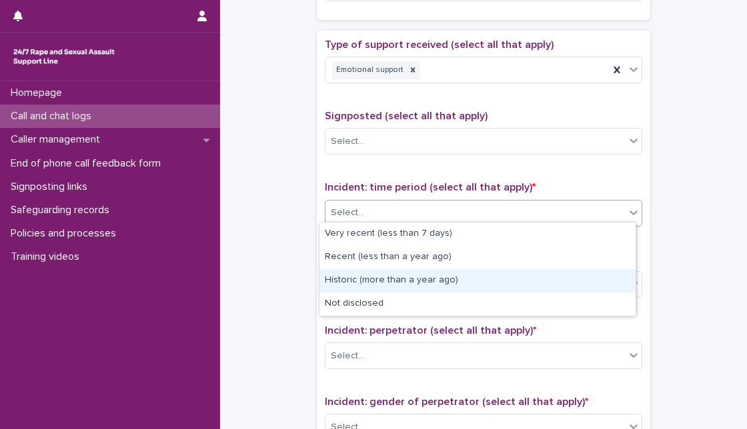
click at [375, 285] on div "Historic (more than a year ago)" at bounding box center [477, 280] width 316 height 23
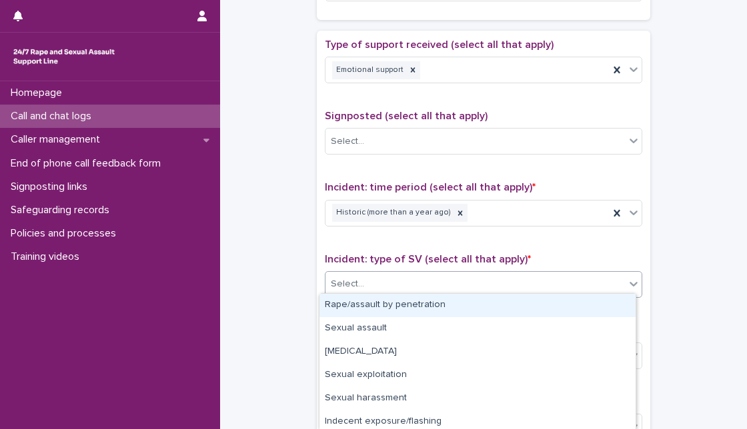
click at [375, 285] on div "Select..." at bounding box center [474, 284] width 299 height 22
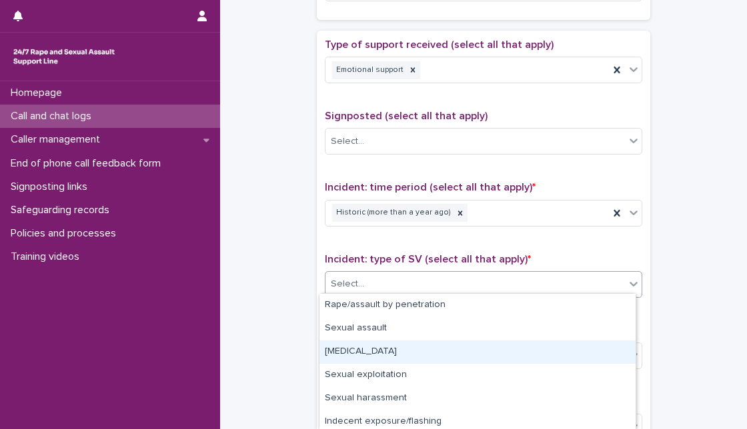
click at [380, 355] on div "[MEDICAL_DATA]" at bounding box center [477, 352] width 316 height 23
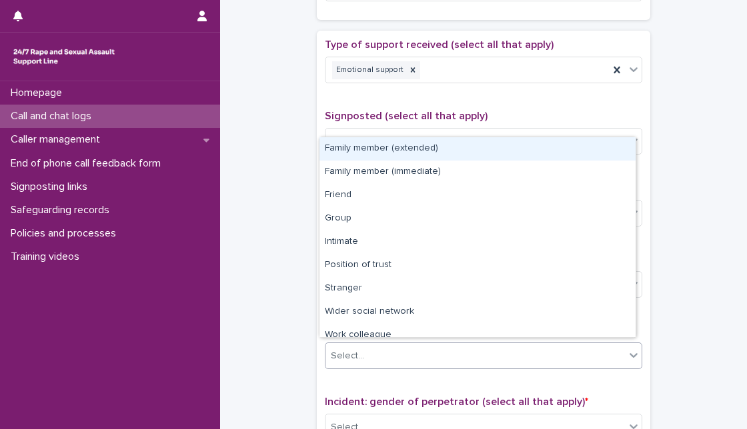
click at [380, 355] on div "Select..." at bounding box center [474, 356] width 299 height 22
click at [536, 363] on div "Select..." at bounding box center [483, 356] width 317 height 27
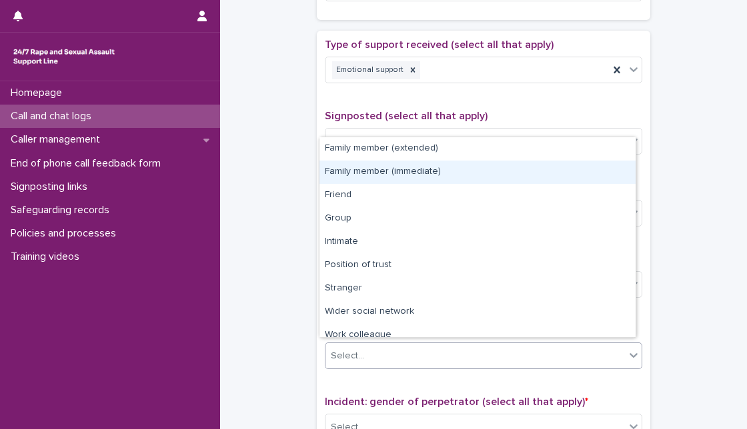
click at [548, 169] on div "Family member (immediate)" at bounding box center [477, 172] width 316 height 23
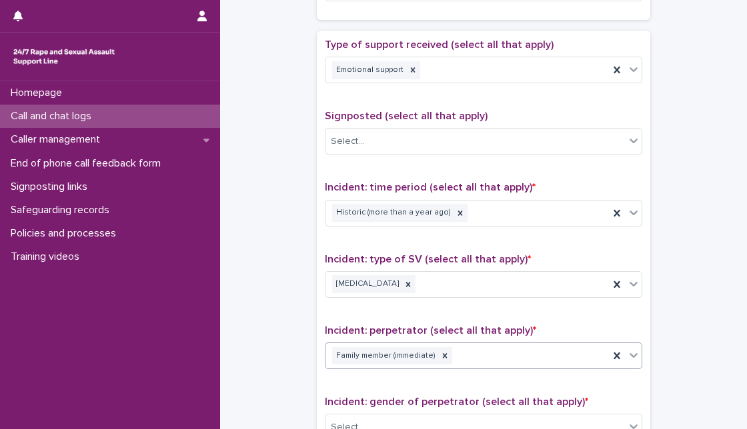
scroll to position [1039, 0]
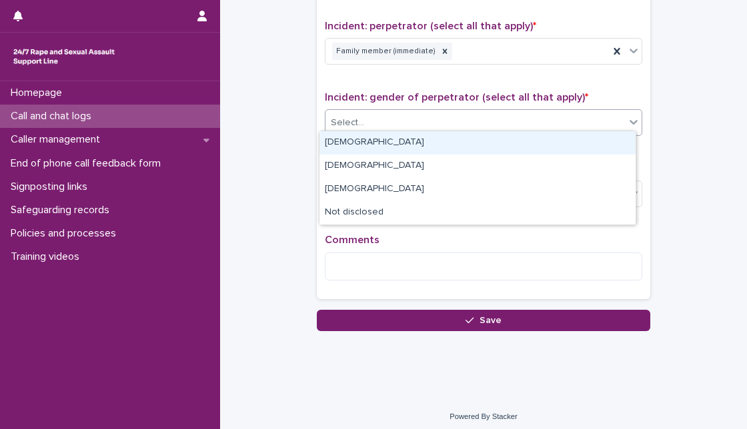
click at [556, 112] on div "Select..." at bounding box center [474, 123] width 299 height 22
click at [520, 139] on div "[DEMOGRAPHIC_DATA]" at bounding box center [477, 142] width 316 height 23
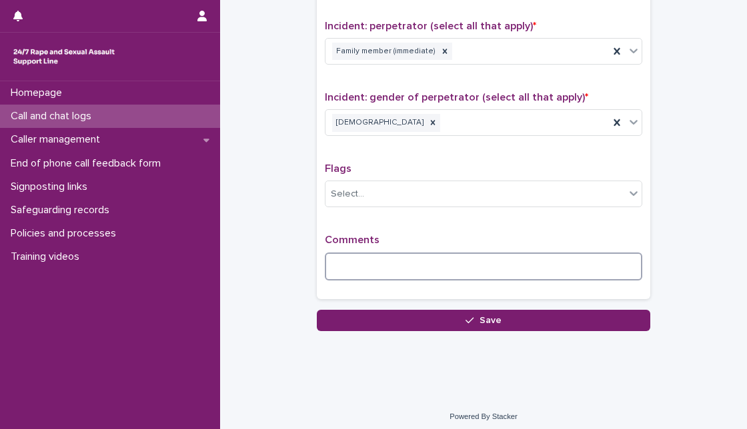
click at [399, 258] on textarea at bounding box center [483, 267] width 317 height 28
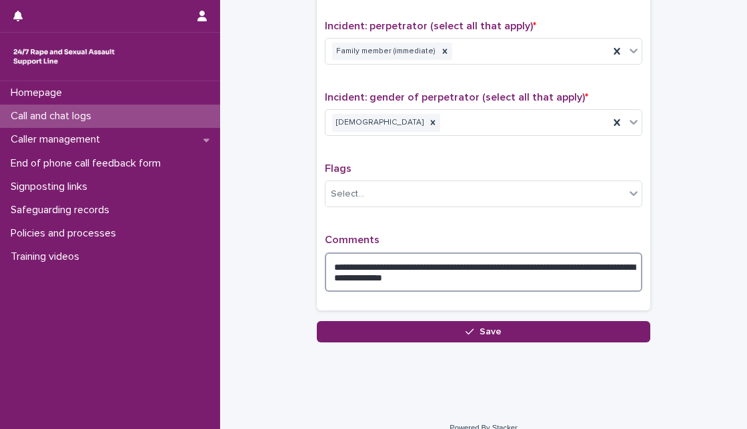
click at [495, 267] on textarea "**********" at bounding box center [483, 272] width 317 height 39
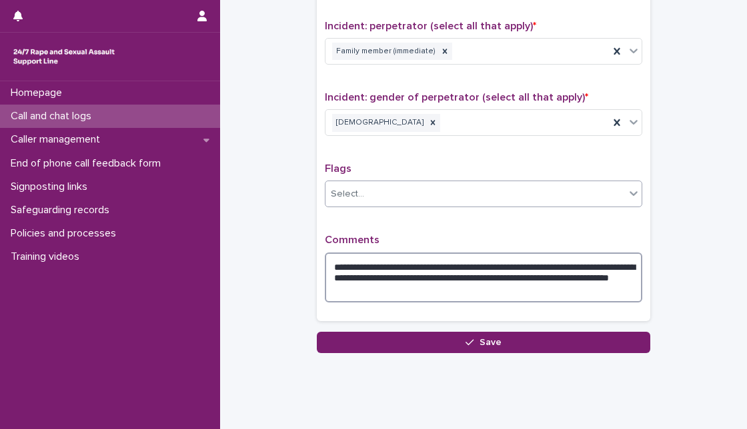
type textarea "**********"
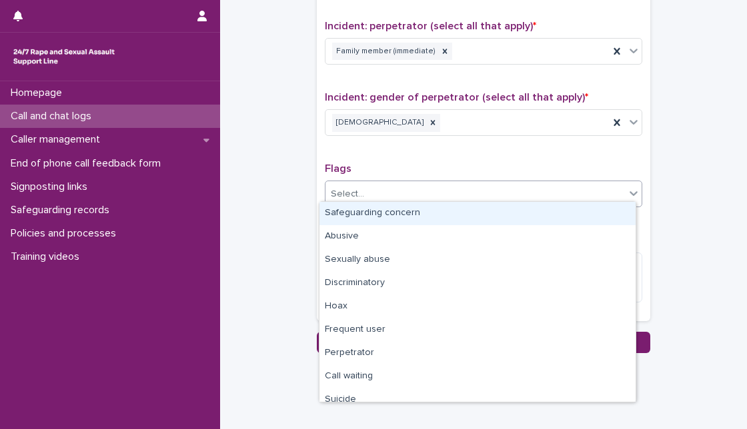
click at [593, 193] on div "Select..." at bounding box center [474, 194] width 299 height 22
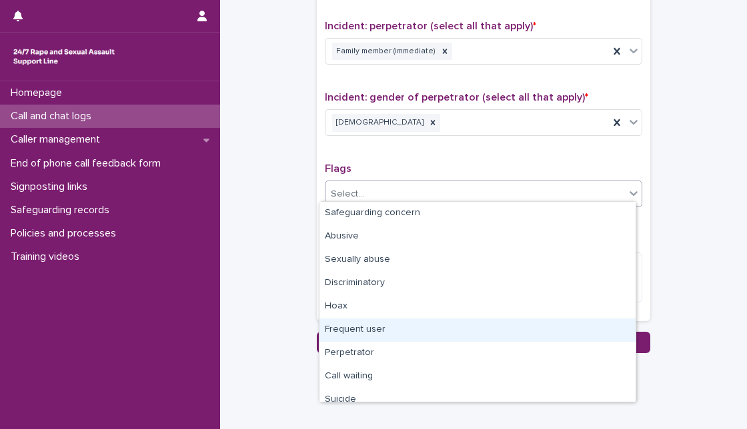
click at [471, 336] on div "Frequent user" at bounding box center [477, 330] width 316 height 23
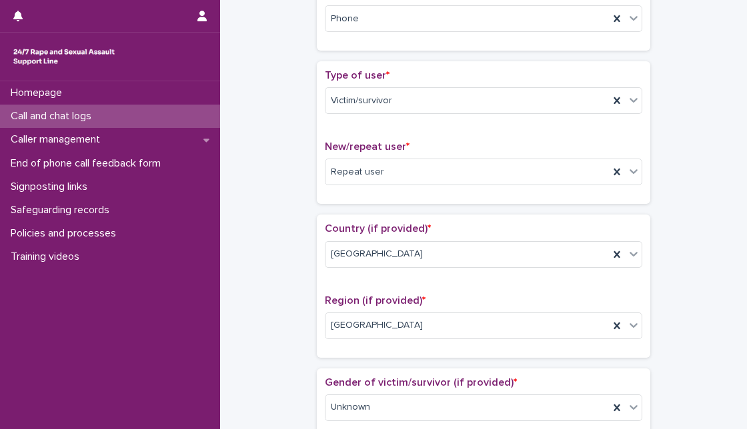
scroll to position [239, 0]
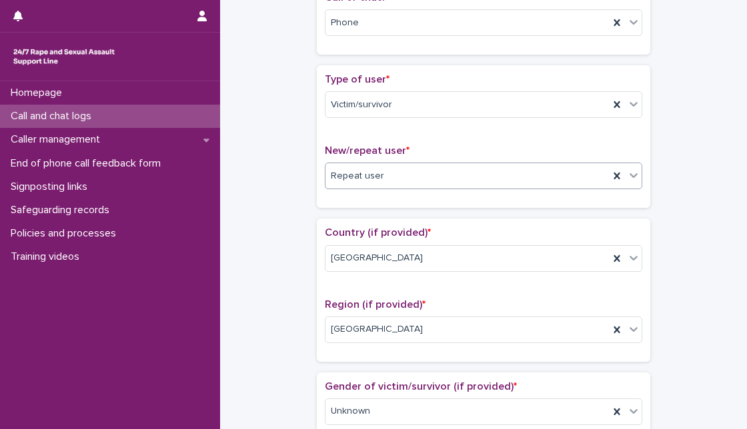
click at [412, 186] on div "Repeat user" at bounding box center [483, 176] width 317 height 27
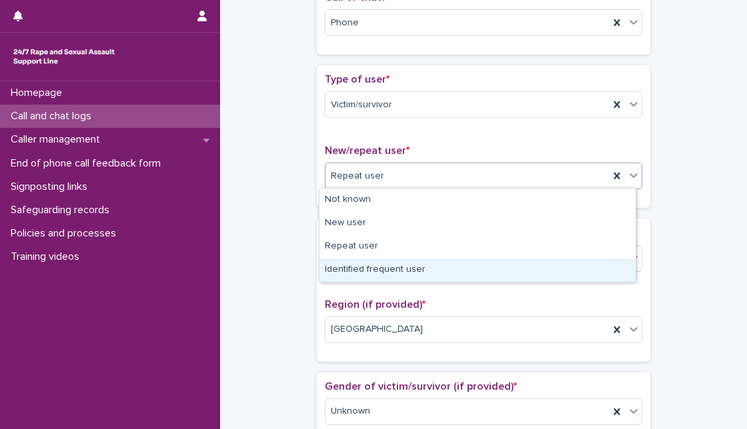
click at [369, 269] on div "Identified frequent user" at bounding box center [477, 270] width 316 height 23
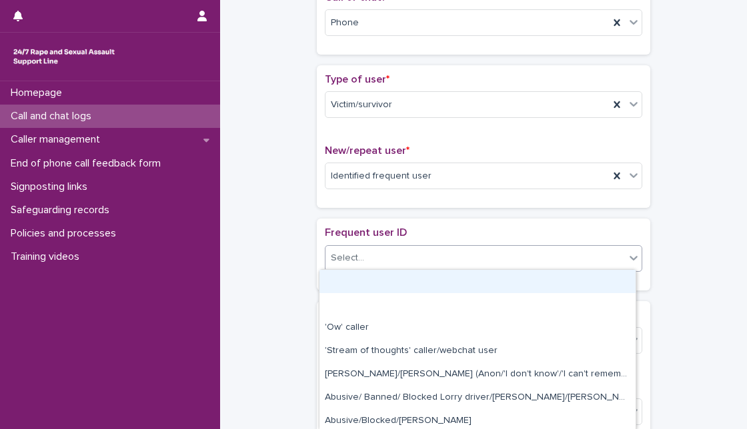
click at [403, 248] on div "Select..." at bounding box center [474, 258] width 299 height 22
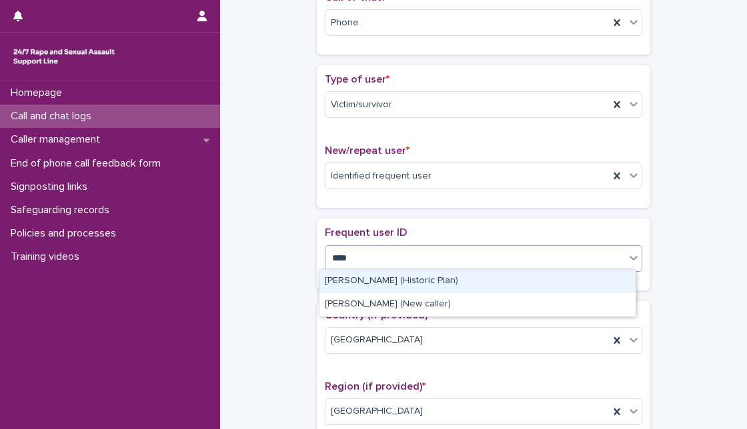
type input "*****"
click at [405, 288] on div "Michael (Historic Plan)" at bounding box center [477, 281] width 316 height 23
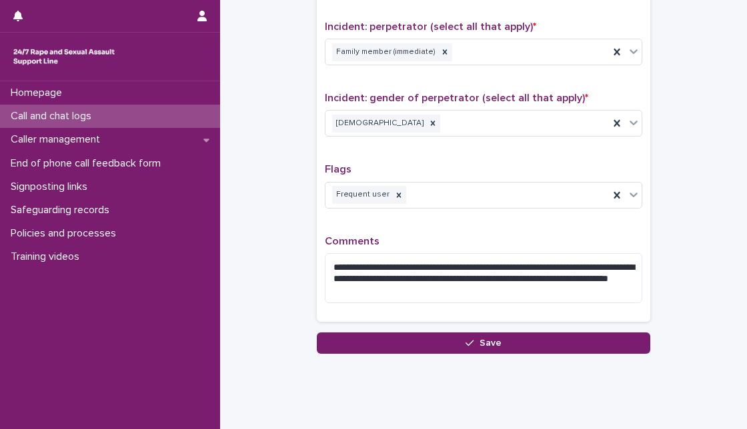
scroll to position [1143, 0]
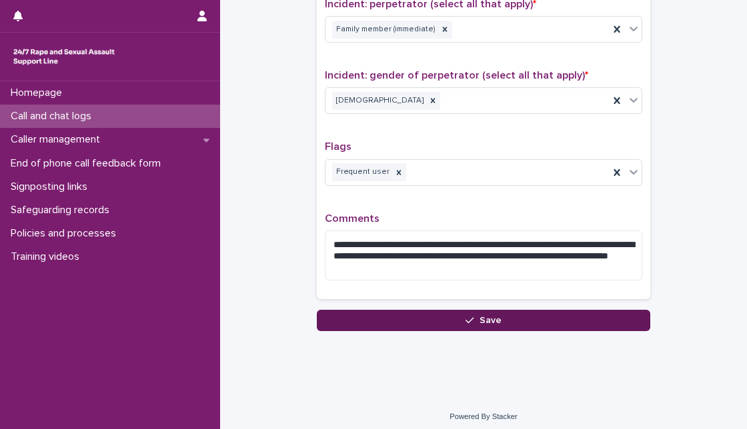
click at [507, 317] on button "Save" at bounding box center [483, 320] width 333 height 21
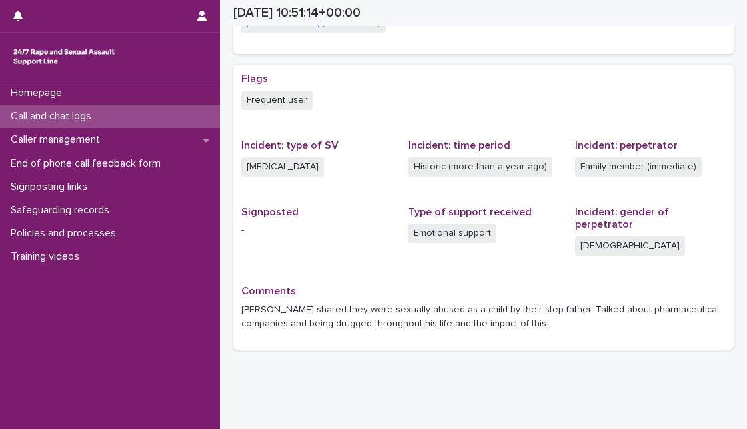
scroll to position [325, 0]
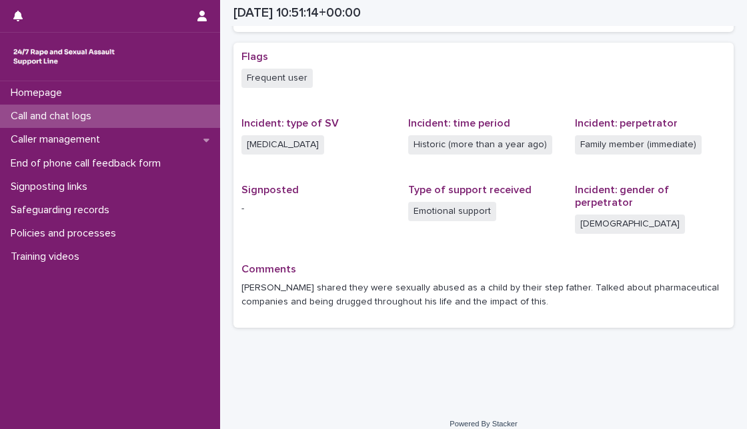
click at [136, 111] on div "Call and chat logs" at bounding box center [110, 116] width 220 height 23
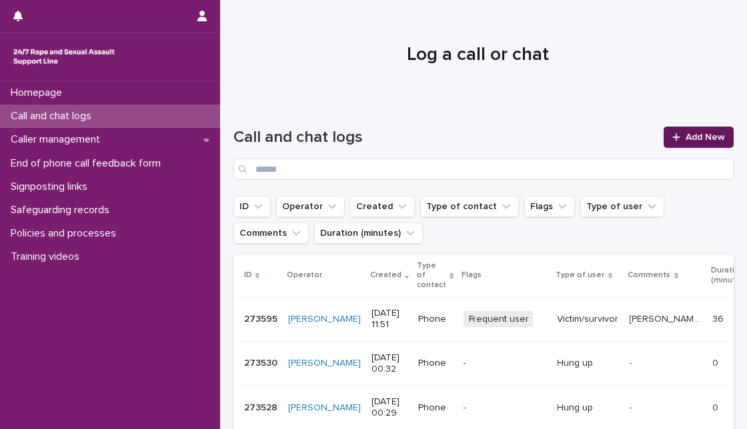
click at [685, 136] on span "Add New" at bounding box center [704, 137] width 39 height 9
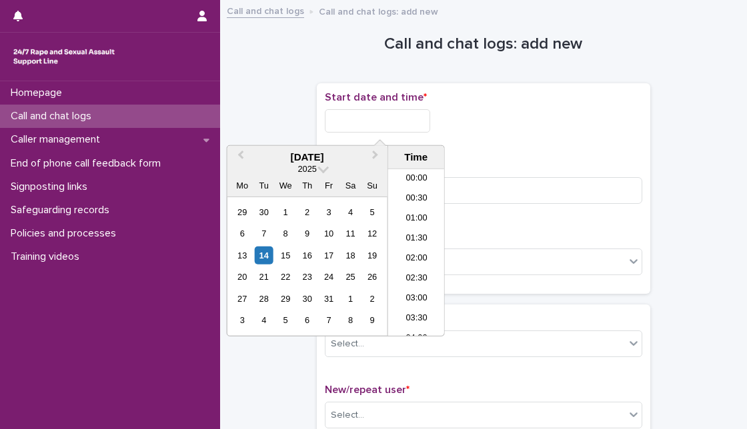
scroll to position [406, 0]
click at [377, 126] on input "text" at bounding box center [377, 120] width 105 height 23
click at [266, 250] on div "14" at bounding box center [264, 256] width 18 height 18
click at [383, 119] on input "**********" at bounding box center [377, 120] width 105 height 23
type input "**********"
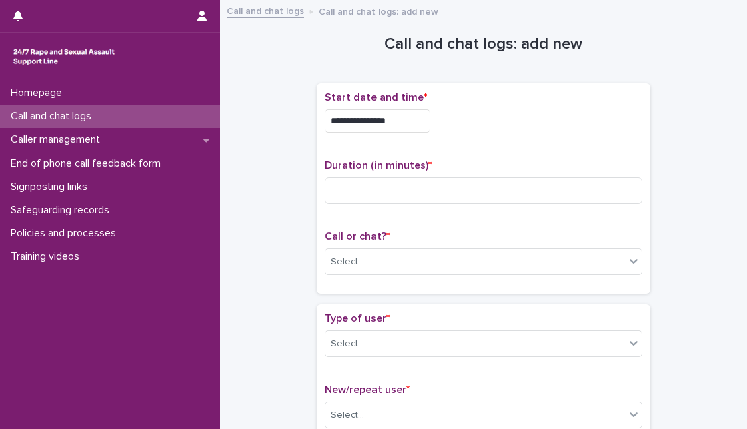
click at [537, 137] on div "**********" at bounding box center [483, 117] width 317 height 52
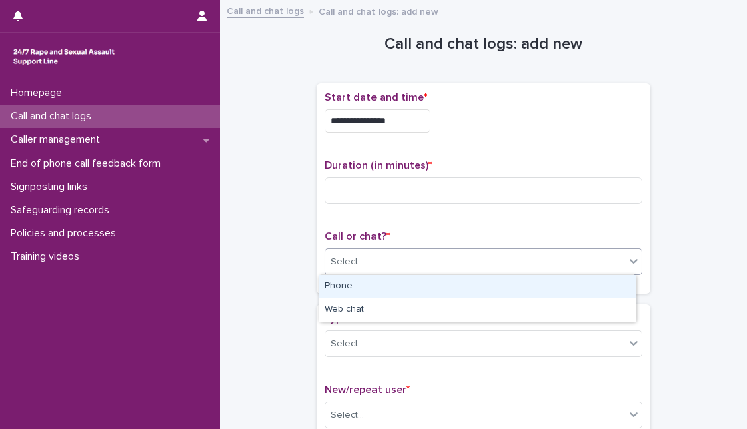
click at [467, 260] on div "Select..." at bounding box center [474, 262] width 299 height 22
click at [431, 292] on div "Phone" at bounding box center [477, 286] width 316 height 23
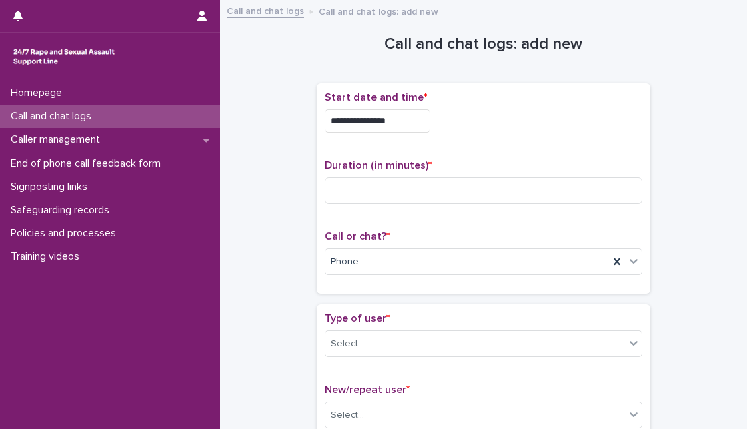
click at [587, 206] on div "Duration (in minutes) *" at bounding box center [483, 186] width 317 height 55
click at [553, 201] on input at bounding box center [483, 190] width 317 height 27
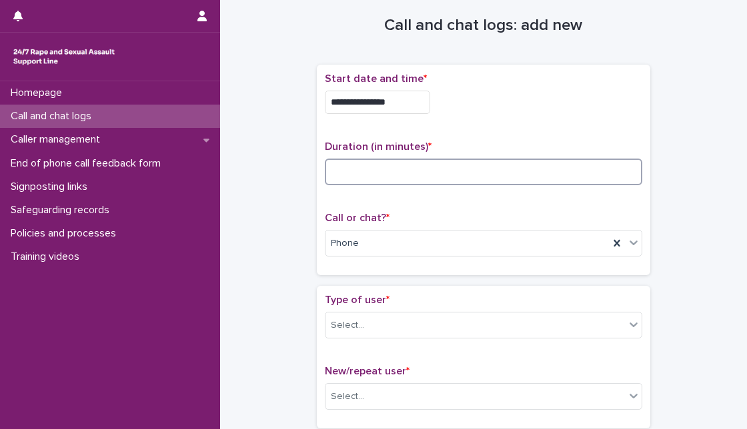
scroll to position [29, 0]
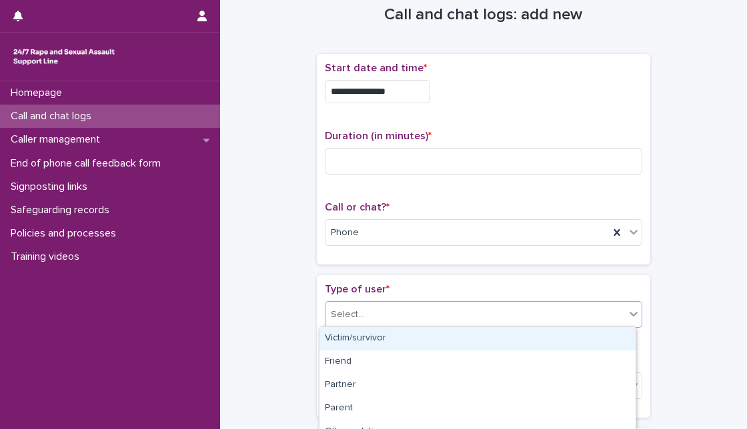
click at [380, 309] on div "Select..." at bounding box center [474, 315] width 299 height 22
click at [413, 349] on div "Victim/survivor" at bounding box center [477, 338] width 316 height 23
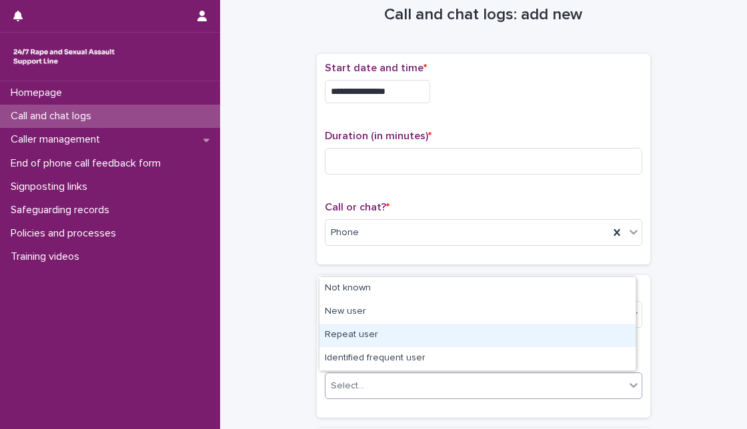
drag, startPoint x: 400, startPoint y: 381, endPoint x: 410, endPoint y: 335, distance: 47.1
click at [410, 335] on body "**********" at bounding box center [373, 214] width 747 height 429
click at [410, 335] on div "Repeat user" at bounding box center [477, 335] width 316 height 23
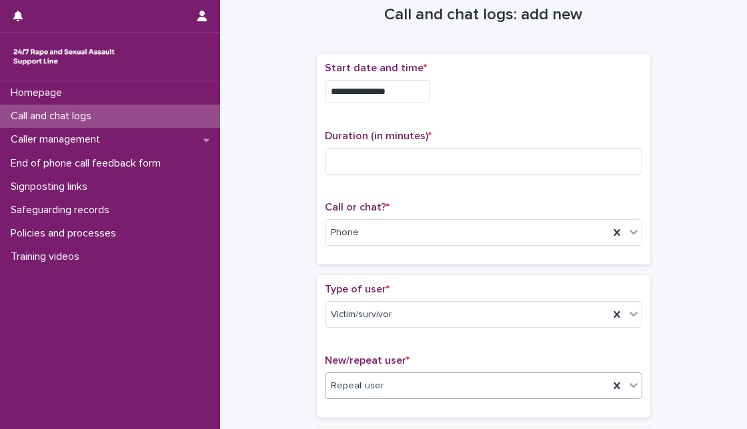
scroll to position [405, 0]
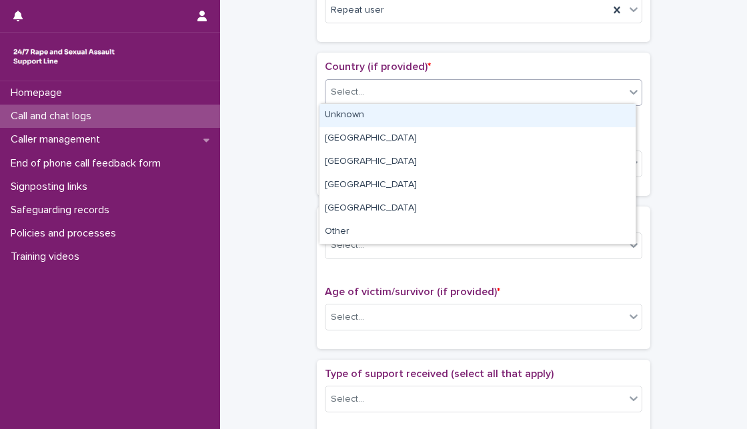
click at [581, 79] on div "Select..." at bounding box center [483, 92] width 317 height 27
click at [539, 106] on div "Unknown" at bounding box center [477, 115] width 316 height 23
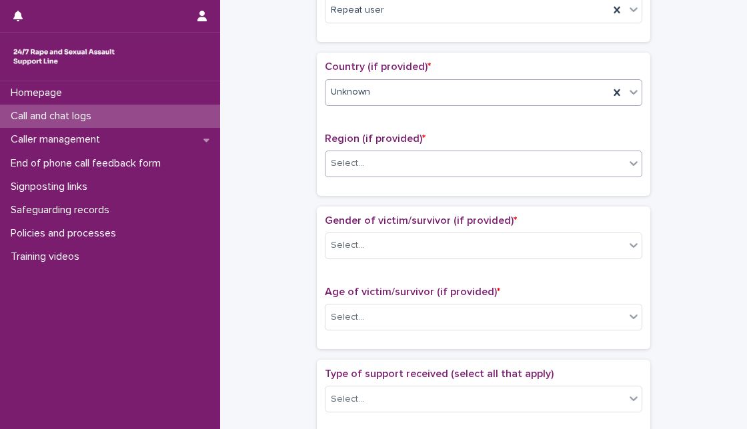
click at [484, 155] on div "Select..." at bounding box center [474, 164] width 299 height 22
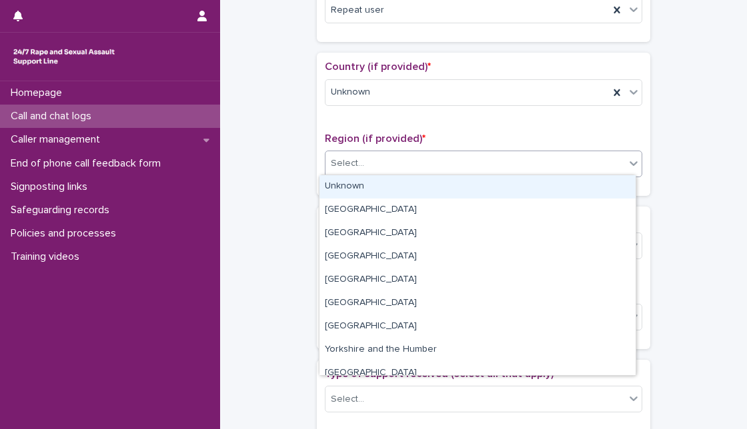
click at [451, 191] on div "Unknown" at bounding box center [477, 186] width 316 height 23
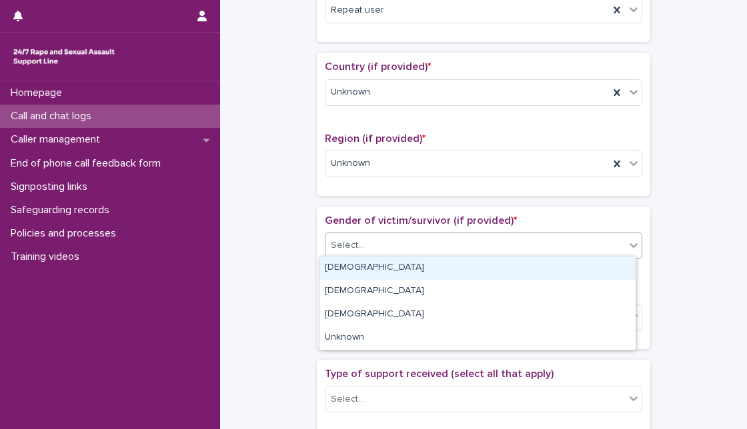
click at [429, 237] on div "Select..." at bounding box center [474, 246] width 299 height 22
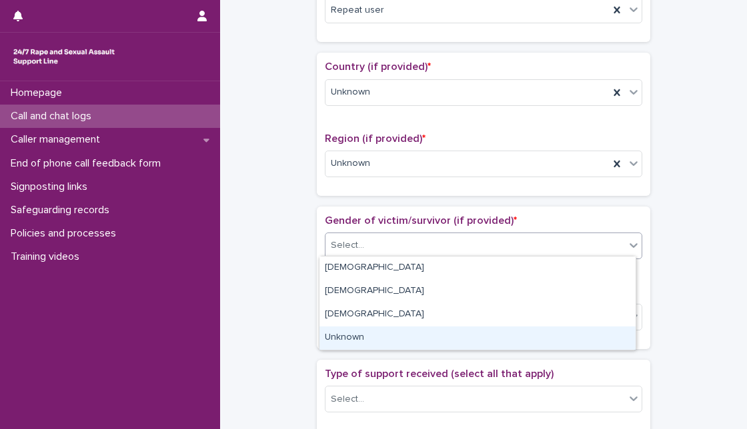
click at [368, 332] on div "Unknown" at bounding box center [477, 338] width 316 height 23
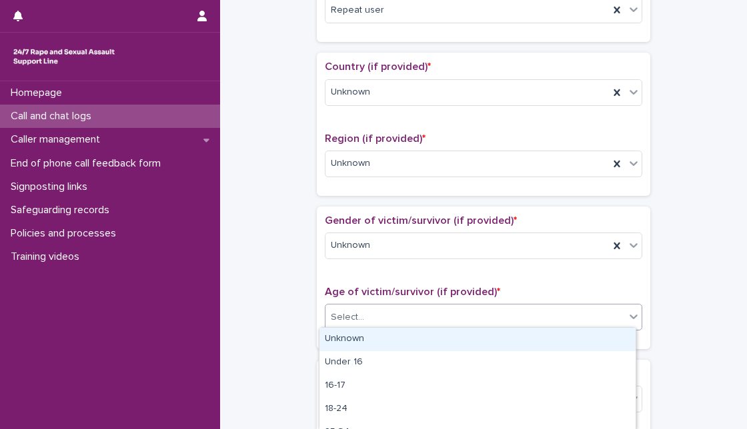
click at [415, 315] on div "Select..." at bounding box center [474, 318] width 299 height 22
click at [417, 332] on div "Unknown" at bounding box center [477, 339] width 316 height 23
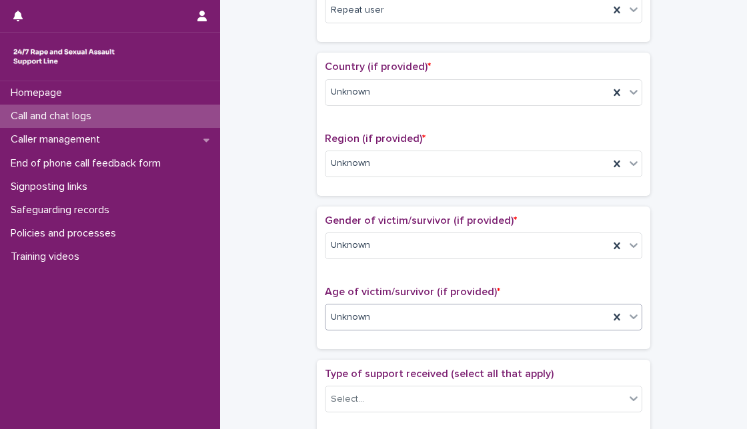
scroll to position [29, 0]
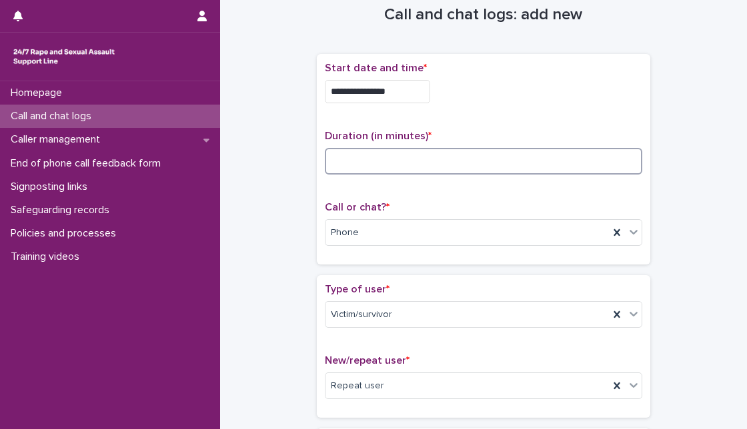
click at [496, 149] on input at bounding box center [483, 161] width 317 height 27
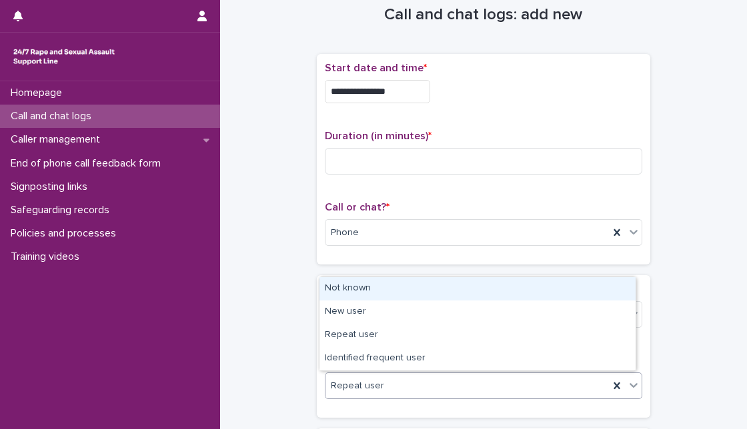
click at [474, 387] on div "Repeat user" at bounding box center [466, 386] width 283 height 22
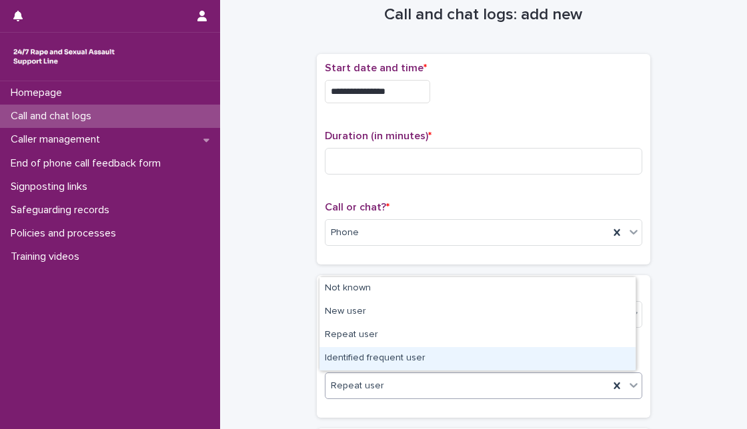
click at [487, 361] on div "Identified frequent user" at bounding box center [477, 358] width 316 height 23
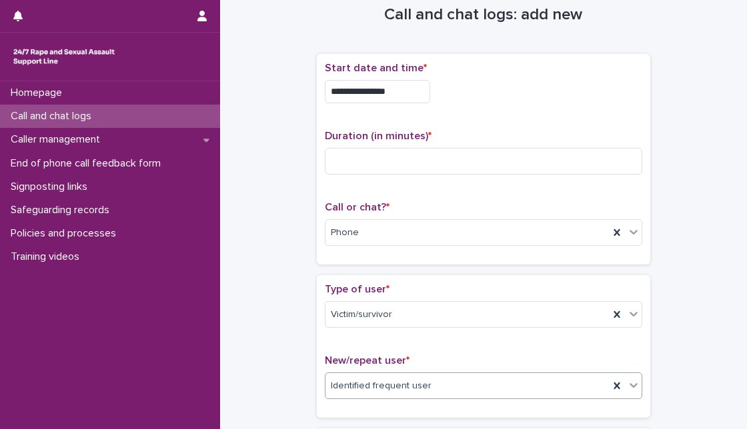
scroll to position [410, 0]
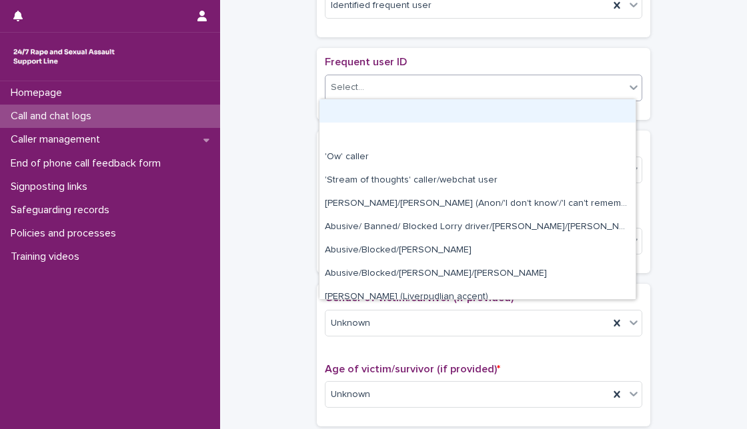
click at [508, 83] on div "Select..." at bounding box center [474, 88] width 299 height 22
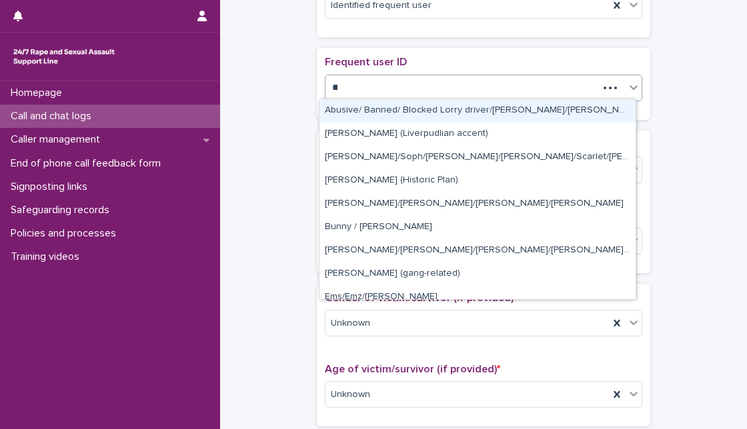
type input "***"
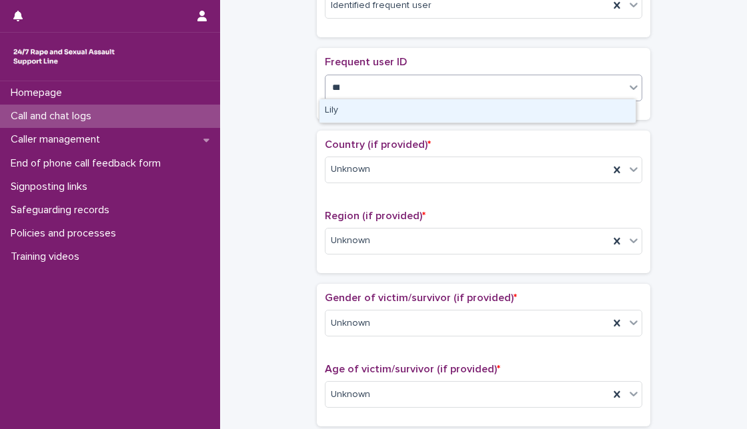
click at [527, 109] on div "Lily" at bounding box center [477, 110] width 316 height 23
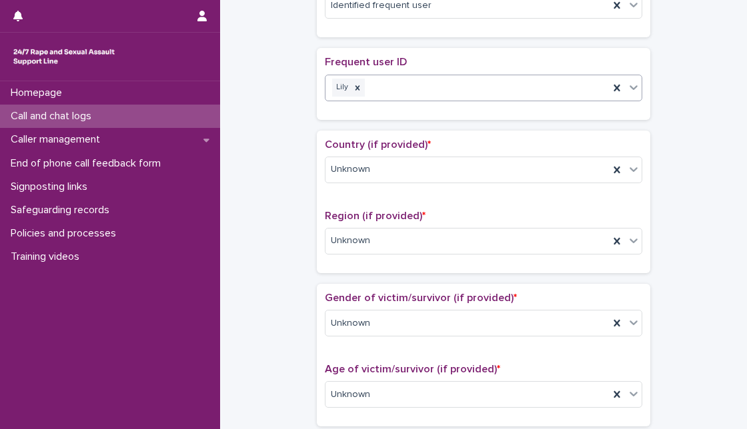
scroll to position [786, 0]
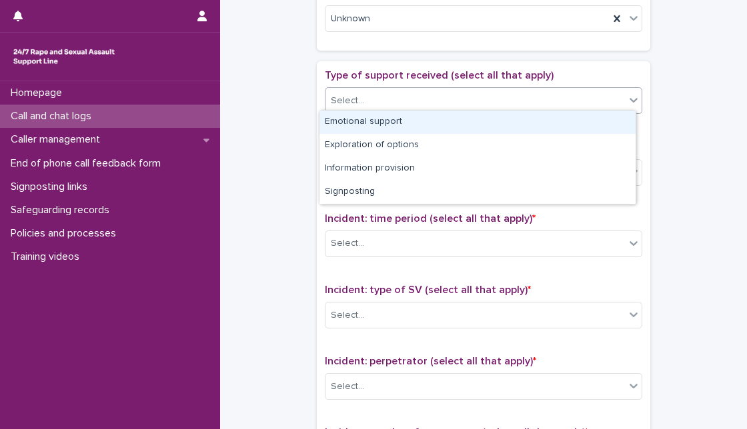
click at [387, 93] on div "Select..." at bounding box center [474, 101] width 299 height 22
click at [382, 125] on div "Emotional support" at bounding box center [477, 122] width 316 height 23
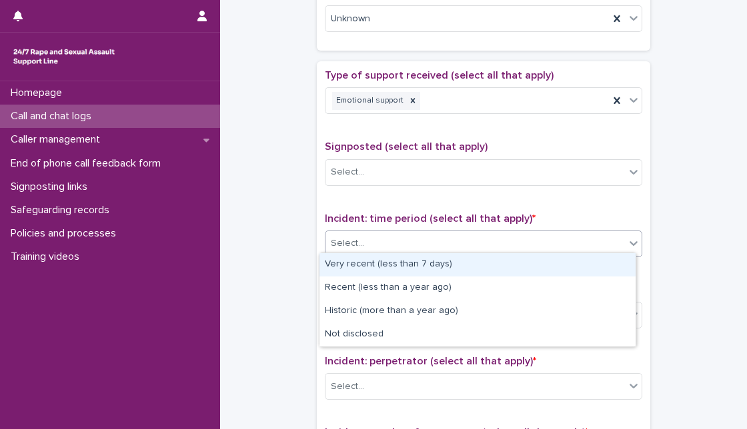
click at [418, 239] on div "Select..." at bounding box center [474, 244] width 299 height 22
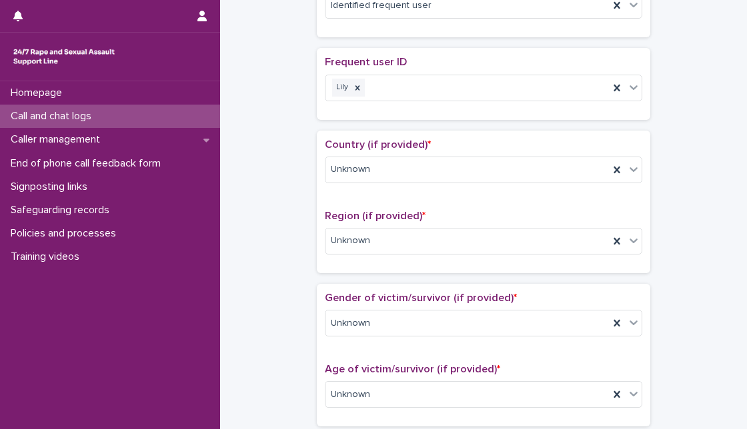
scroll to position [34, 0]
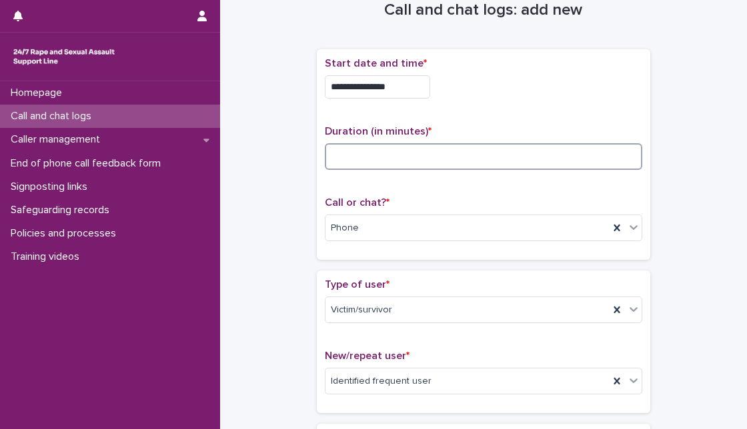
click at [397, 157] on input at bounding box center [483, 156] width 317 height 27
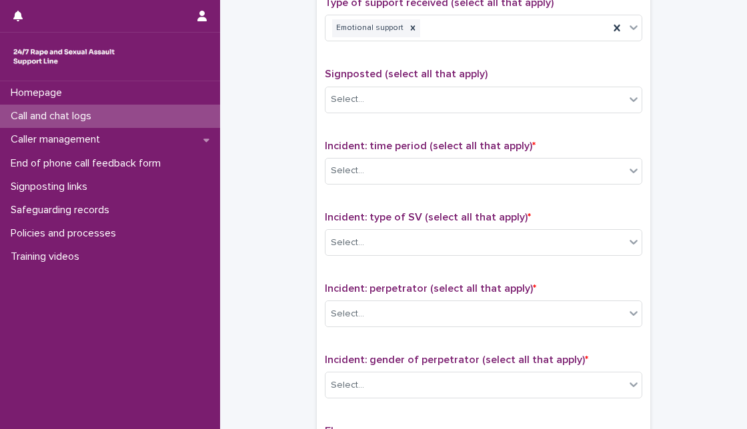
scroll to position [855, 0]
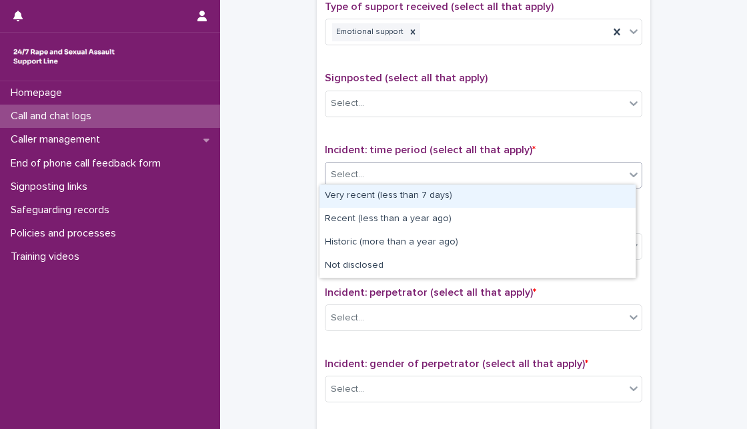
click at [568, 167] on div "Select..." at bounding box center [474, 175] width 299 height 22
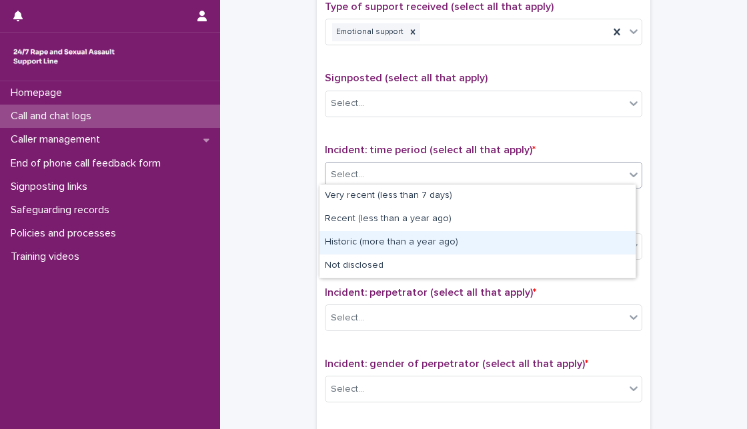
click at [481, 245] on div "Historic (more than a year ago)" at bounding box center [477, 242] width 316 height 23
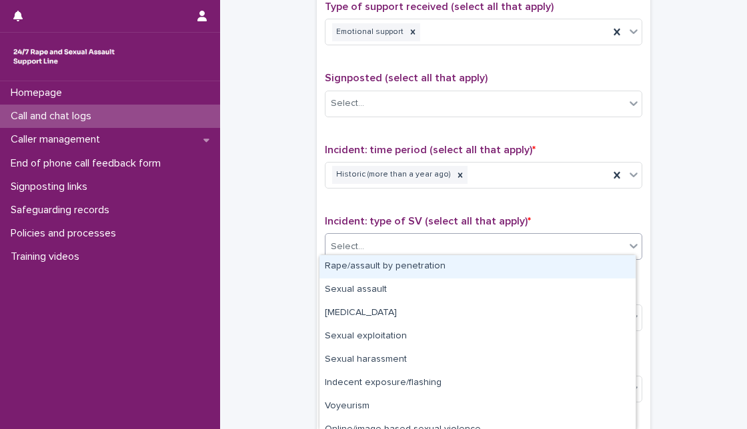
click at [503, 247] on div "Select..." at bounding box center [474, 247] width 299 height 22
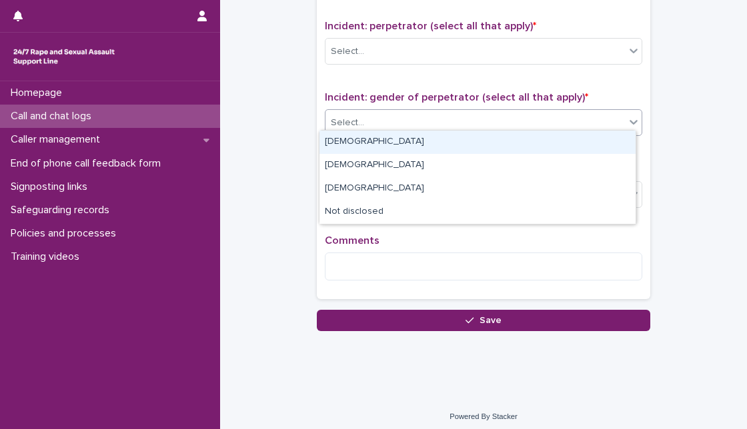
click at [585, 125] on div "Select..." at bounding box center [474, 123] width 299 height 22
click at [531, 140] on div "Male" at bounding box center [477, 142] width 316 height 23
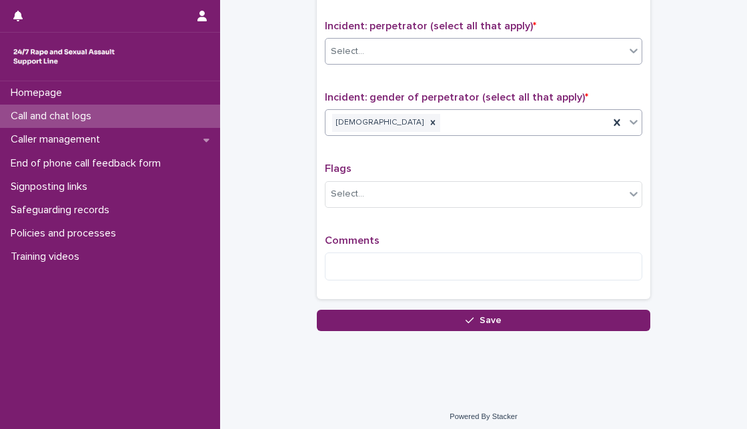
click at [550, 51] on div "Select..." at bounding box center [474, 52] width 299 height 22
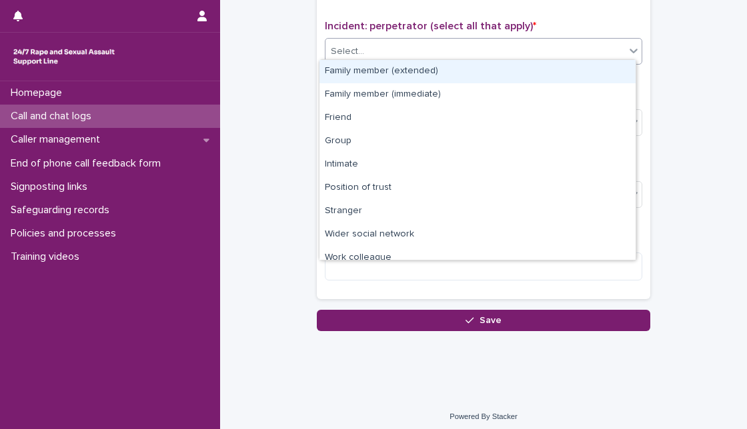
click at [519, 53] on div "Select..." at bounding box center [474, 52] width 299 height 22
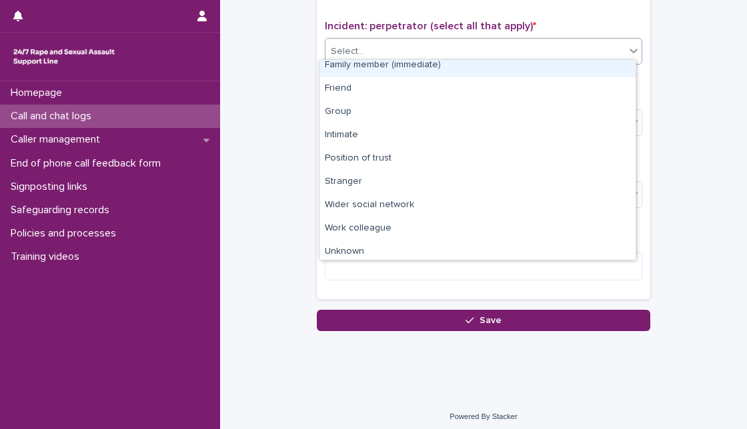
scroll to position [57, 0]
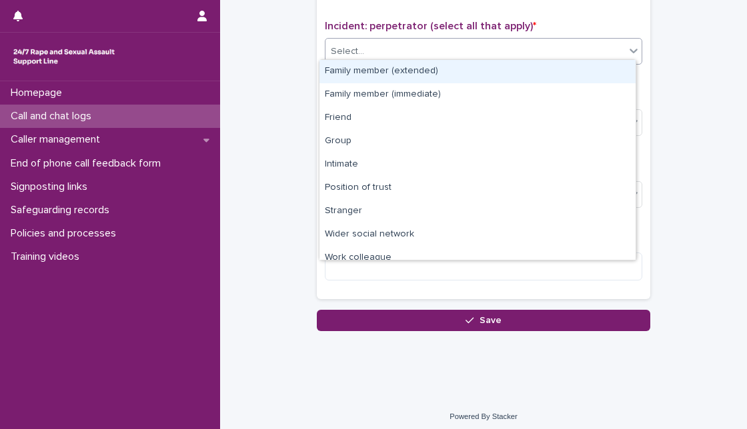
click at [534, 51] on div "Select..." at bounding box center [474, 52] width 299 height 22
click at [531, 57] on div "Select..." at bounding box center [483, 51] width 317 height 27
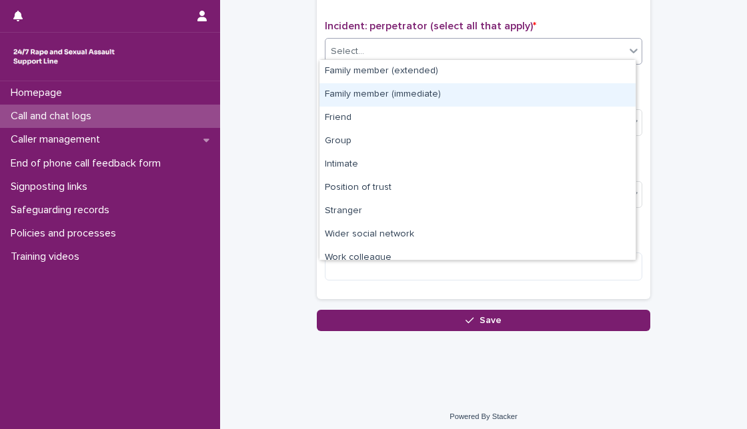
click at [503, 98] on div "Family member (immediate)" at bounding box center [477, 94] width 316 height 23
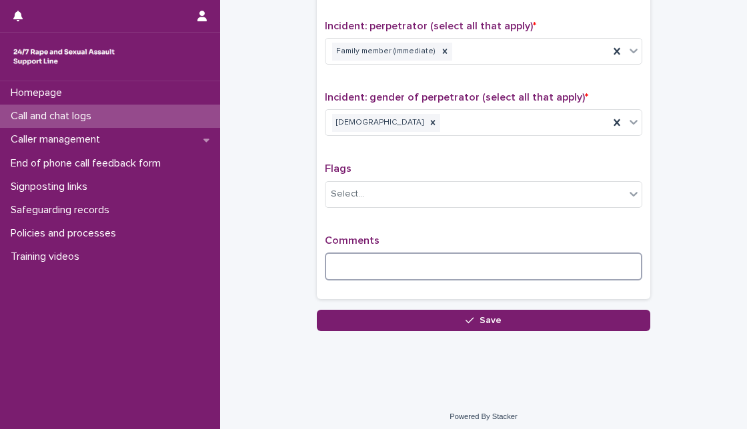
click at [385, 256] on textarea at bounding box center [483, 267] width 317 height 28
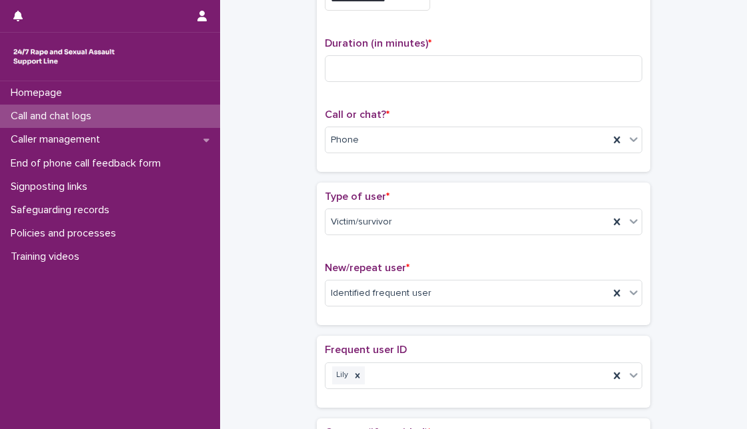
scroll to position [0, 0]
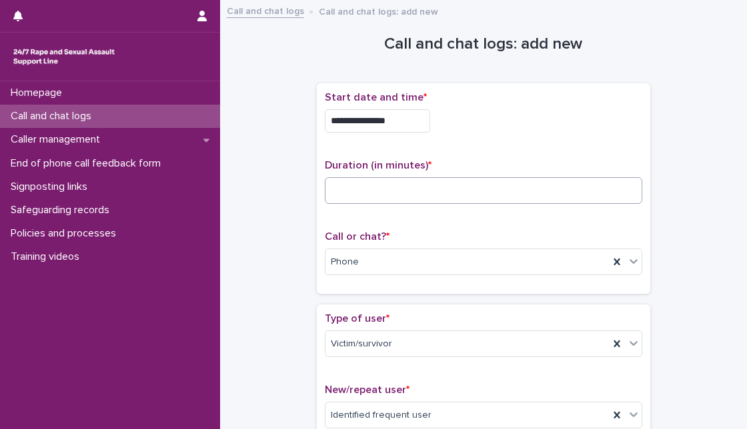
type textarea "**********"
click at [547, 191] on input at bounding box center [483, 190] width 317 height 27
type input "*"
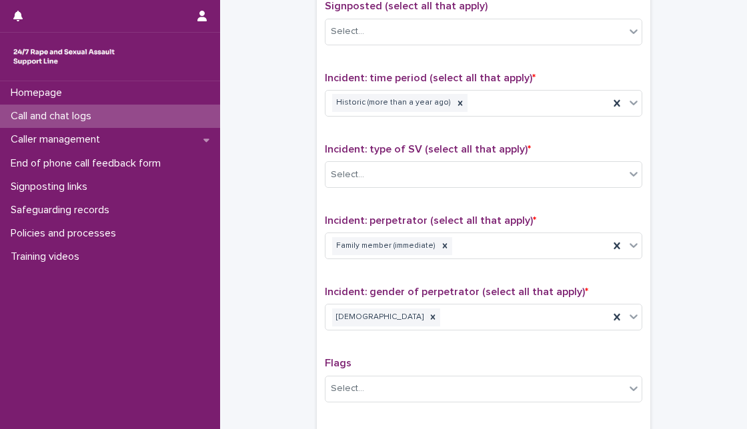
scroll to position [935, 0]
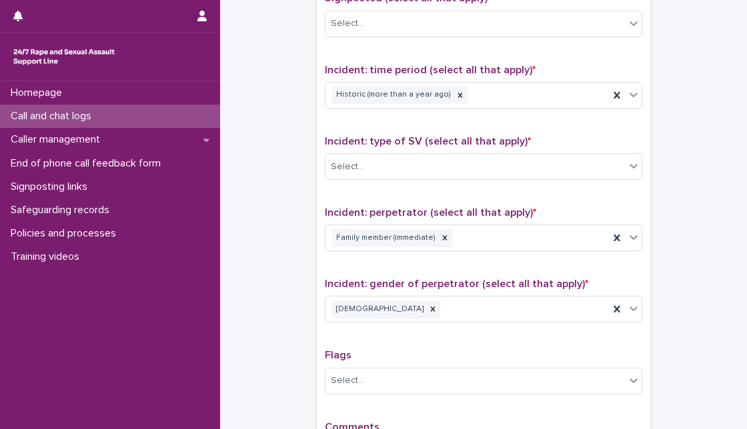
type input "**"
click at [601, 145] on div "Incident: type of SV (select all that apply) * Select..." at bounding box center [483, 162] width 317 height 55
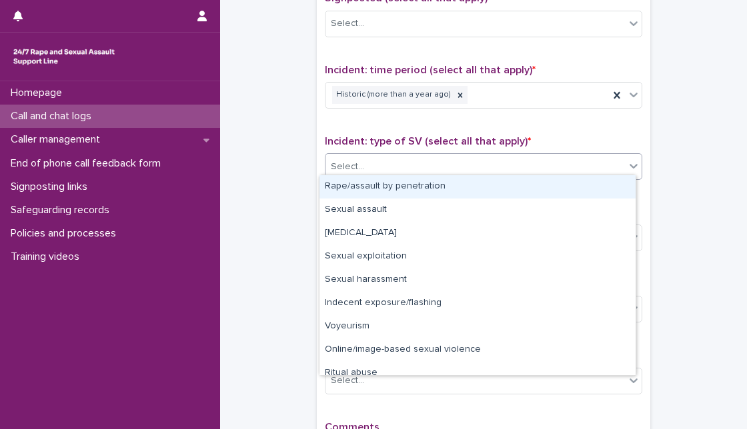
click at [601, 153] on div "Select..." at bounding box center [483, 166] width 317 height 27
click at [587, 189] on div "Rape/assault by penetration" at bounding box center [477, 186] width 316 height 23
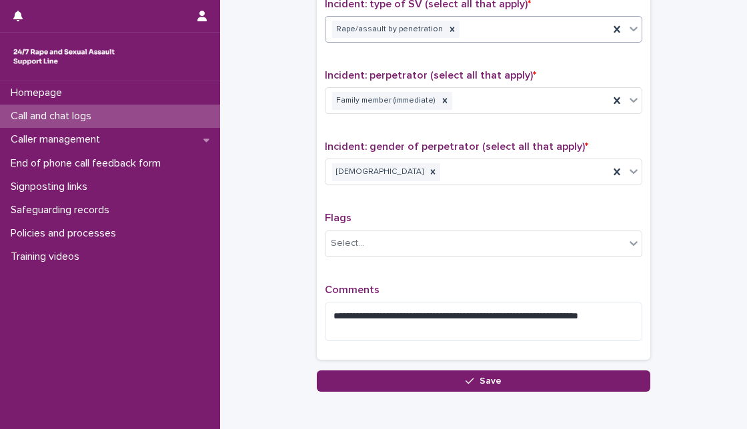
scroll to position [1132, 0]
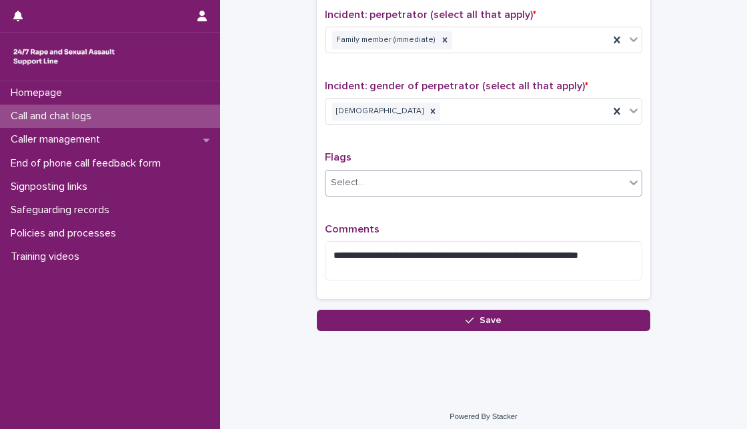
click at [598, 178] on div "Select..." at bounding box center [474, 183] width 299 height 22
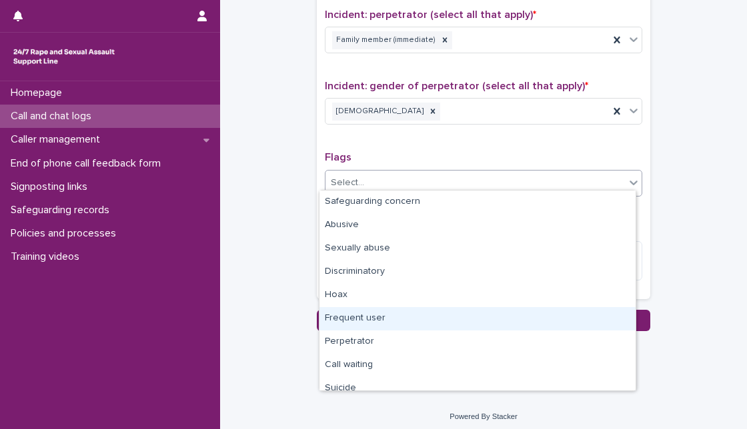
click at [517, 321] on div "Frequent user" at bounding box center [477, 318] width 316 height 23
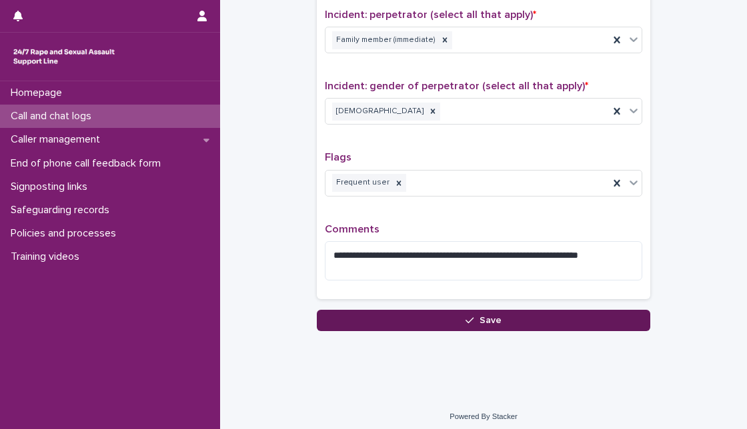
click at [561, 321] on button "Save" at bounding box center [483, 320] width 333 height 21
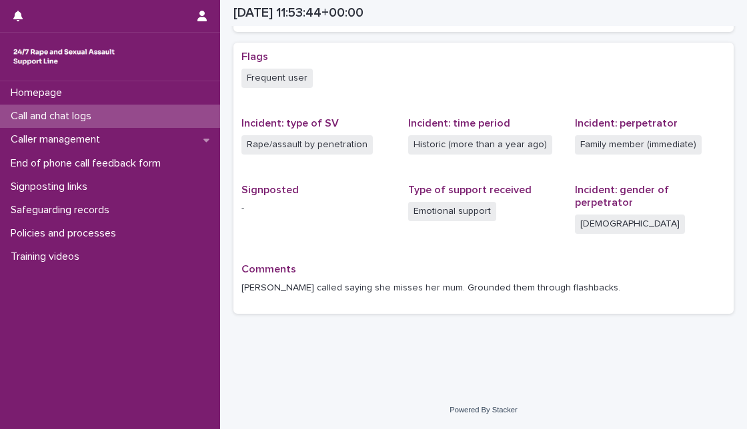
scroll to position [311, 0]
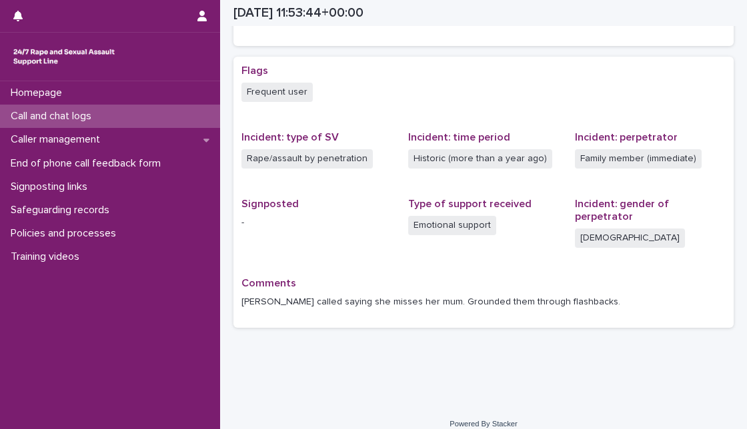
click at [63, 112] on p "Call and chat logs" at bounding box center [53, 116] width 97 height 13
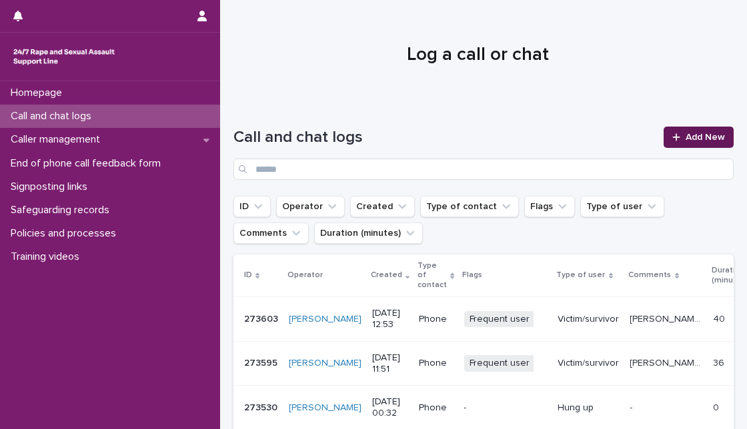
click at [665, 131] on link "Add New" at bounding box center [698, 137] width 70 height 21
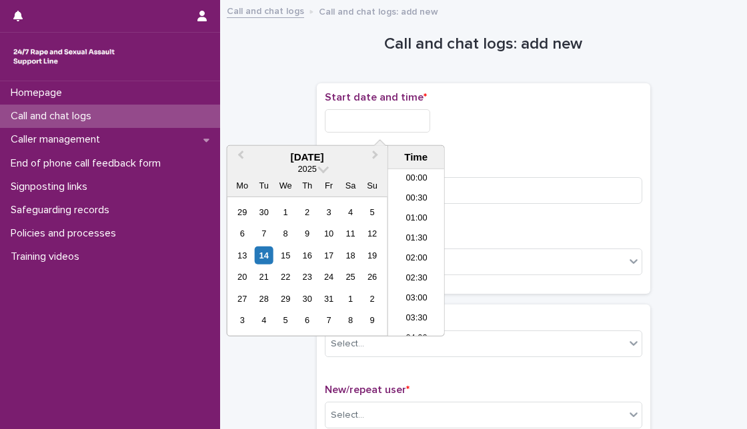
click at [377, 127] on input "text" at bounding box center [377, 120] width 105 height 23
click at [385, 117] on input "text" at bounding box center [377, 120] width 105 height 23
click at [259, 257] on div "14" at bounding box center [264, 256] width 18 height 18
click at [385, 119] on input "**********" at bounding box center [377, 120] width 105 height 23
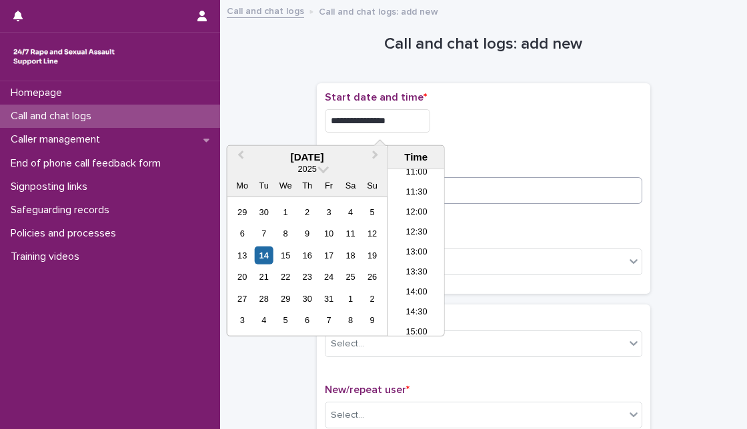
type input "**********"
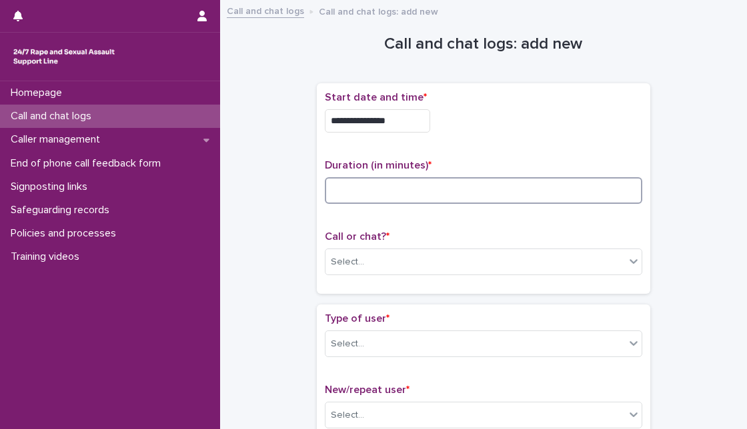
click at [491, 199] on input at bounding box center [483, 190] width 317 height 27
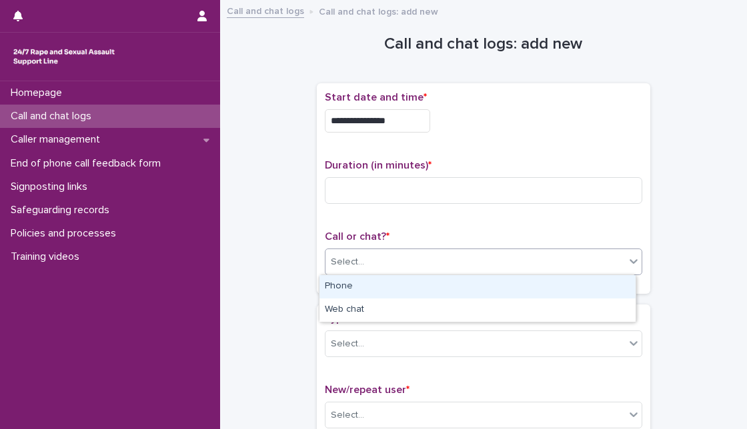
click at [421, 264] on div "Select..." at bounding box center [474, 262] width 299 height 22
click at [413, 279] on div "Phone" at bounding box center [477, 286] width 316 height 23
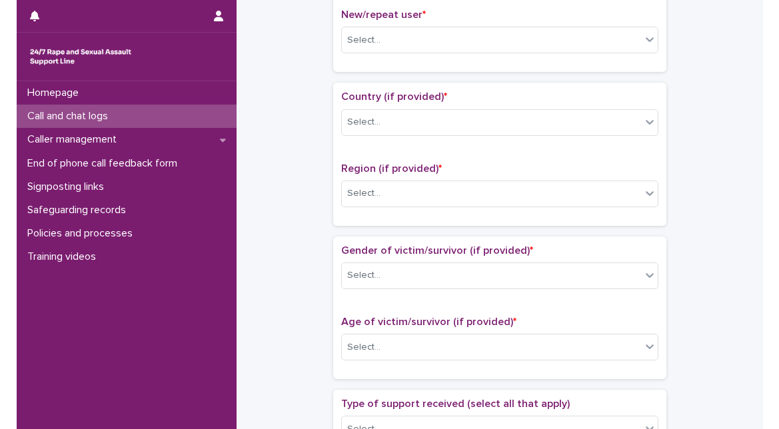
scroll to position [0, 0]
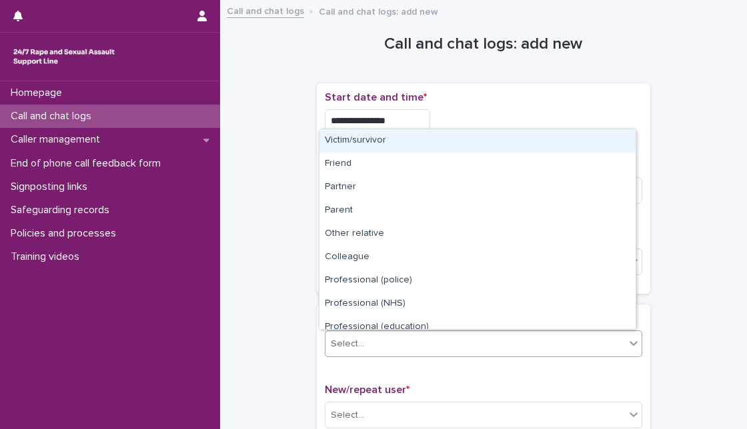
click at [536, 338] on div "Select..." at bounding box center [474, 344] width 299 height 22
click at [598, 143] on div "Victim/survivor" at bounding box center [477, 140] width 316 height 23
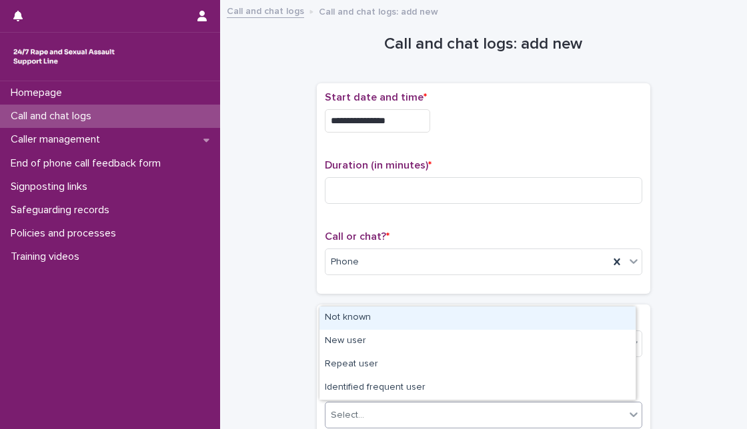
click at [611, 411] on div "Select..." at bounding box center [474, 416] width 299 height 22
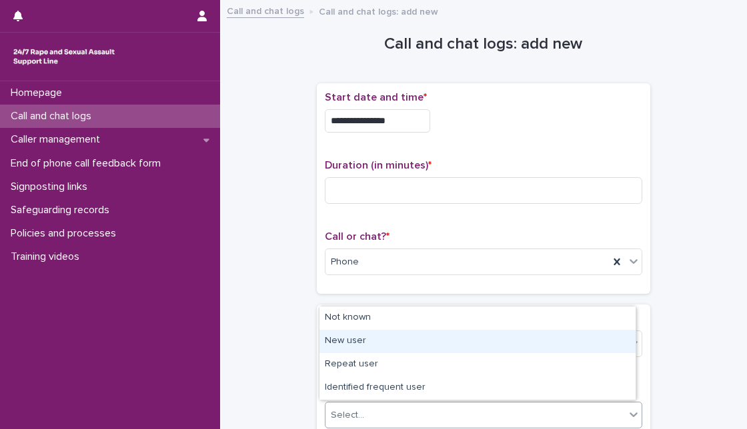
click at [527, 334] on div "New user" at bounding box center [477, 341] width 316 height 23
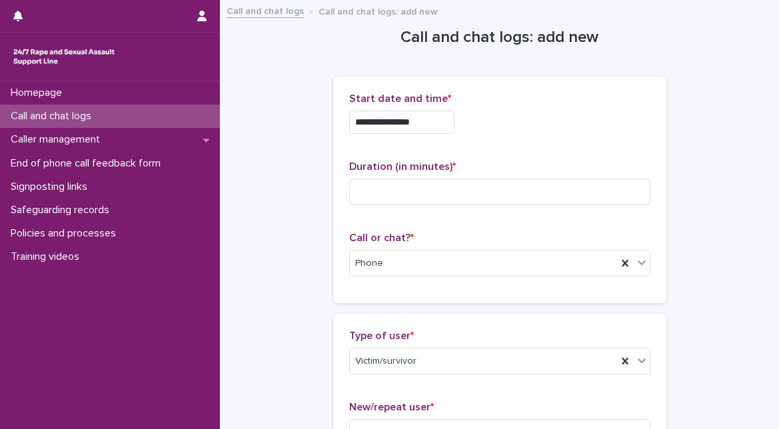
scroll to position [375, 0]
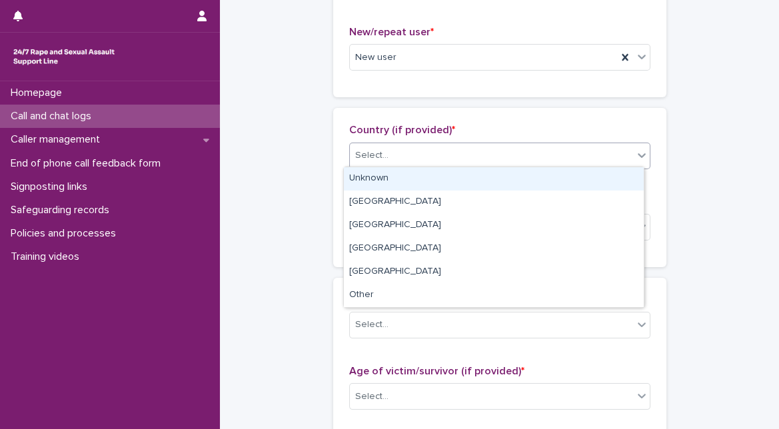
click at [603, 156] on div "Select..." at bounding box center [491, 156] width 283 height 22
click at [579, 174] on div "Unknown" at bounding box center [494, 178] width 300 height 23
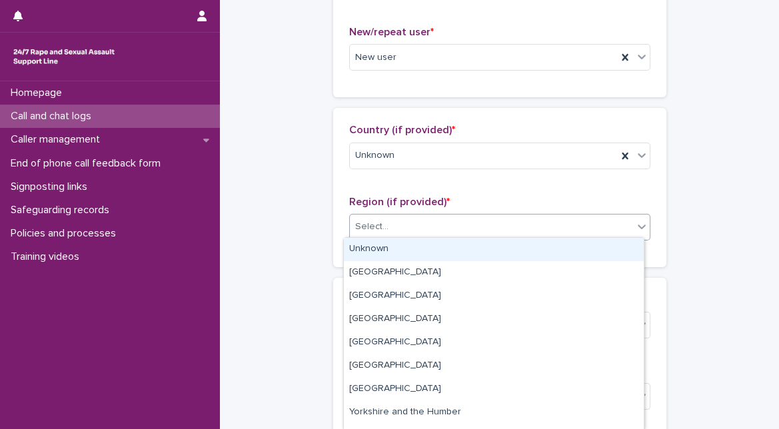
drag, startPoint x: 547, startPoint y: 219, endPoint x: 517, endPoint y: 255, distance: 46.9
click at [517, 255] on body "**********" at bounding box center [389, 214] width 779 height 429
click at [517, 255] on div "Unknown" at bounding box center [494, 249] width 300 height 23
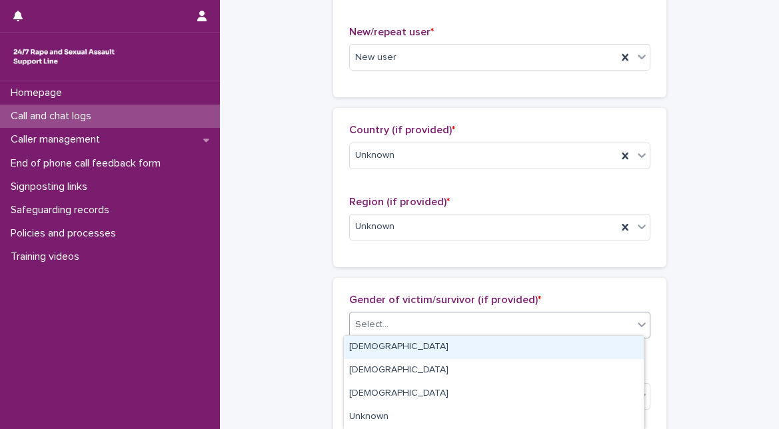
click at [470, 315] on div "Select..." at bounding box center [491, 325] width 283 height 22
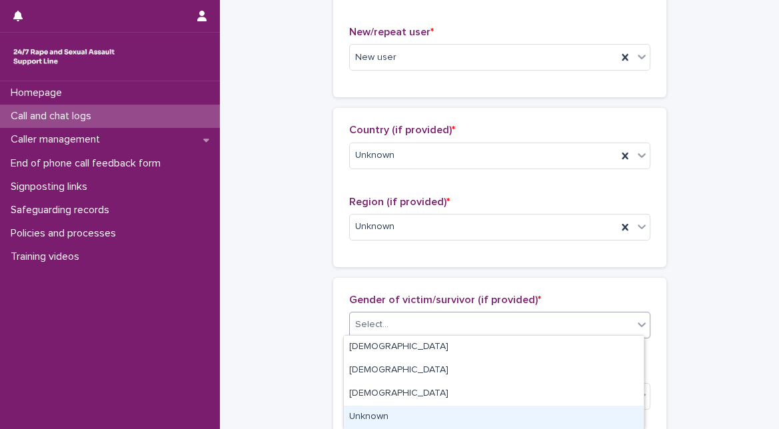
click at [448, 427] on div "Unknown" at bounding box center [494, 417] width 300 height 23
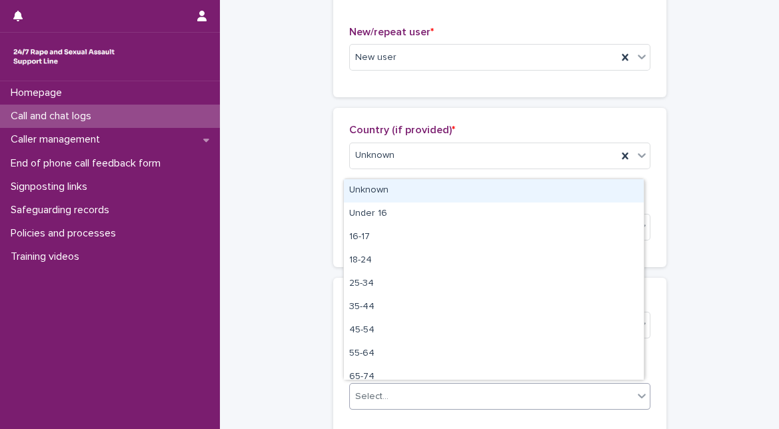
drag, startPoint x: 463, startPoint y: 392, endPoint x: 531, endPoint y: 193, distance: 209.9
click at [531, 193] on body "**********" at bounding box center [389, 214] width 779 height 429
click at [531, 193] on div "Unknown" at bounding box center [494, 190] width 300 height 23
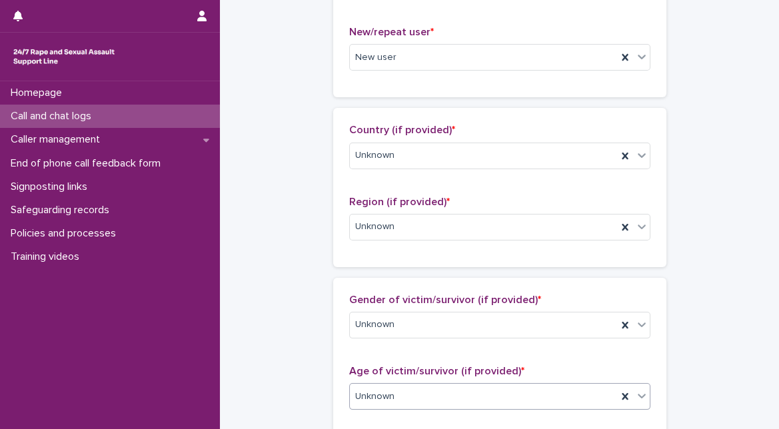
scroll to position [751, 0]
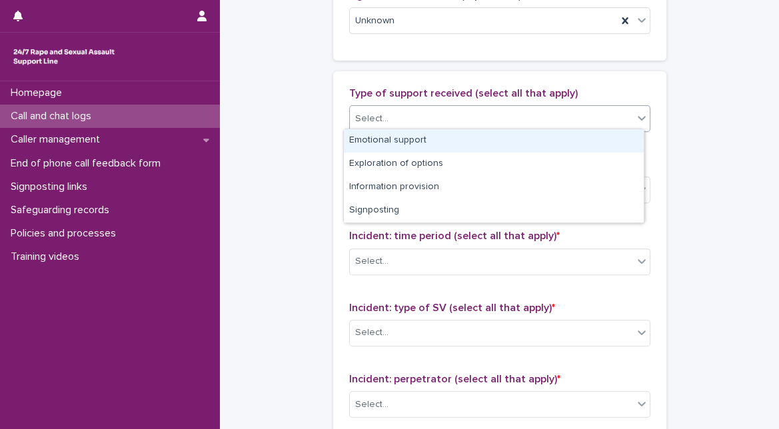
click at [554, 122] on div "Select..." at bounding box center [491, 119] width 283 height 22
click at [519, 141] on div "Emotional support" at bounding box center [494, 140] width 300 height 23
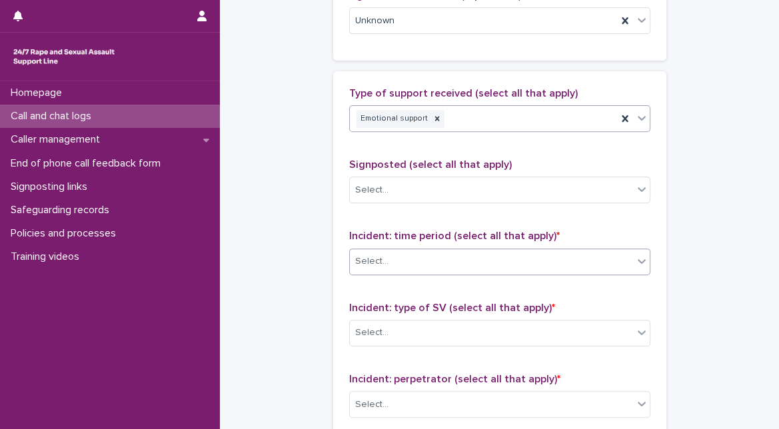
click at [476, 265] on div "Select..." at bounding box center [491, 262] width 283 height 22
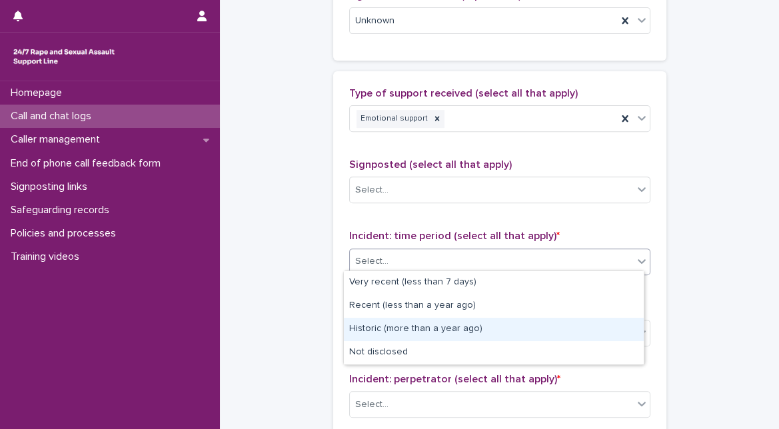
click at [432, 335] on div "Historic (more than a year ago)" at bounding box center [494, 329] width 300 height 23
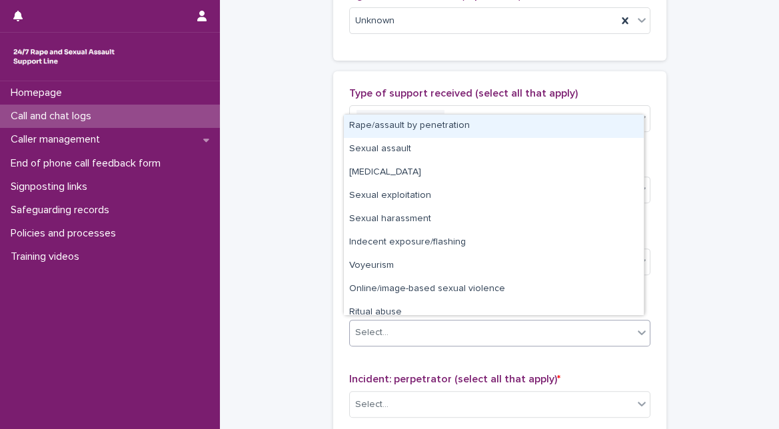
click at [432, 335] on div "Select..." at bounding box center [491, 333] width 283 height 22
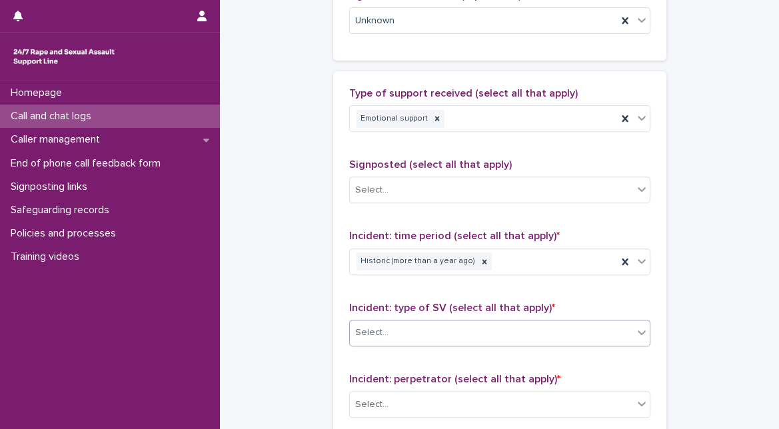
drag, startPoint x: 677, startPoint y: 349, endPoint x: 600, endPoint y: 340, distance: 77.1
click at [624, 332] on div "Select..." at bounding box center [491, 333] width 283 height 22
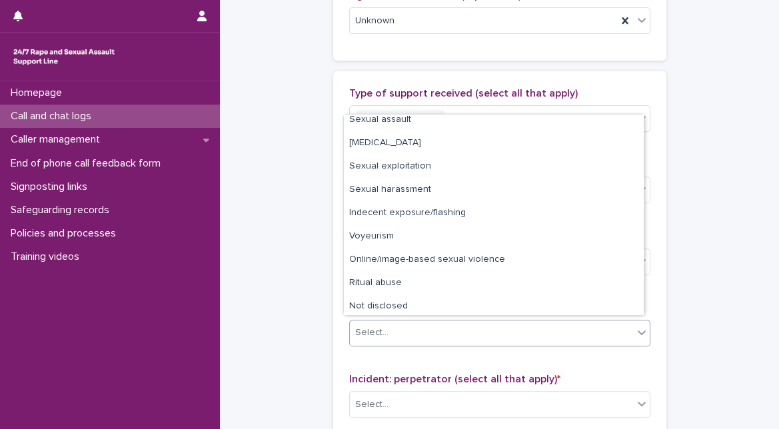
scroll to position [33, 0]
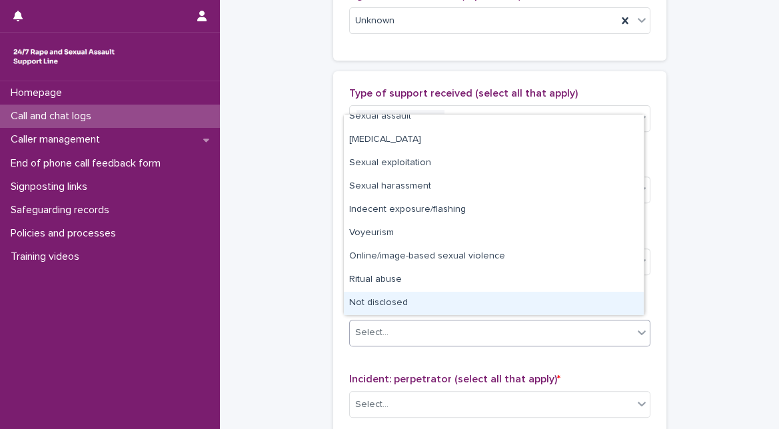
click at [600, 305] on div "Not disclosed" at bounding box center [494, 303] width 300 height 23
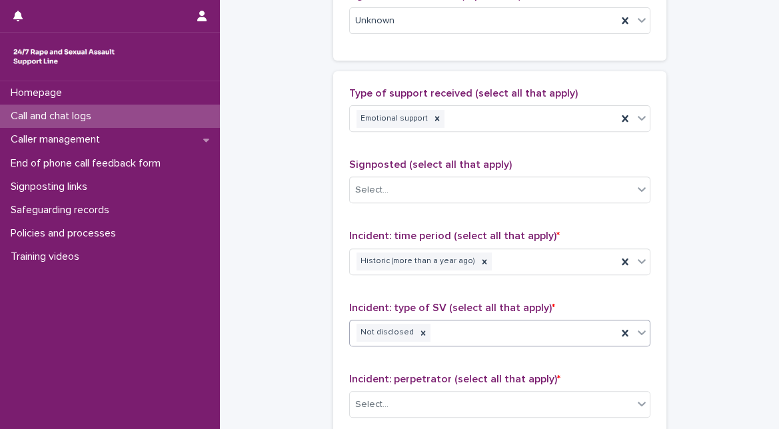
scroll to position [1112, 0]
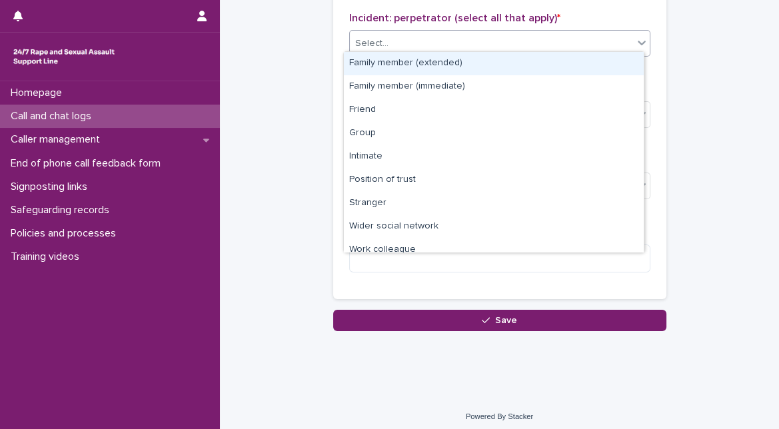
click at [551, 33] on div "Select..." at bounding box center [491, 44] width 283 height 22
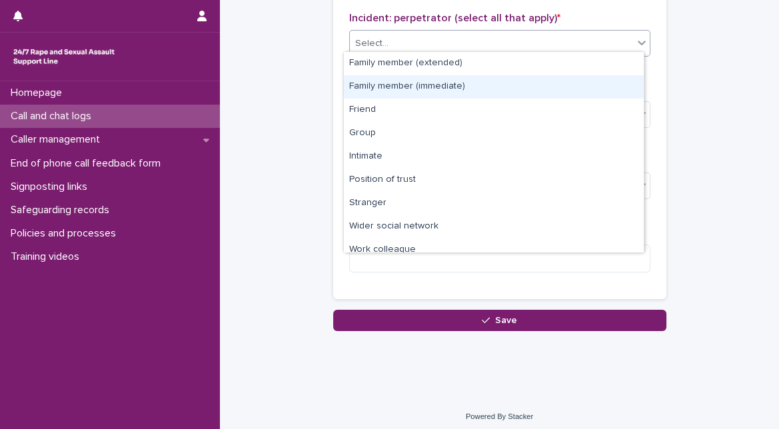
click at [489, 80] on div "Family member (immediate)" at bounding box center [494, 86] width 300 height 23
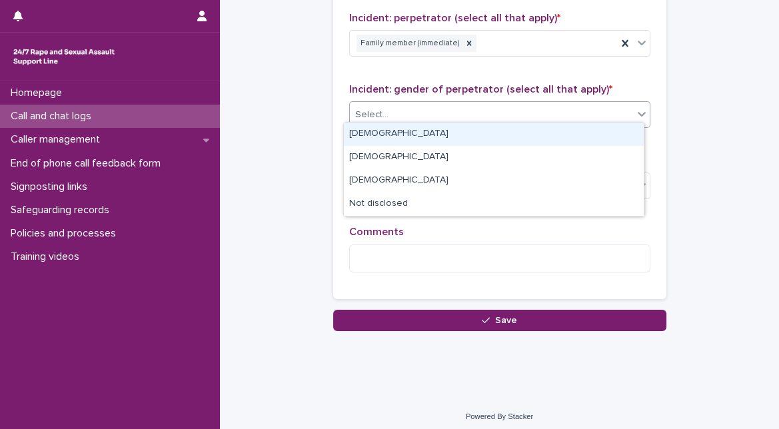
click at [496, 116] on div "Select..." at bounding box center [491, 115] width 283 height 22
click at [478, 141] on div "Male" at bounding box center [494, 134] width 300 height 23
click at [638, 110] on icon at bounding box center [641, 113] width 13 height 13
click at [595, 123] on div "Female" at bounding box center [494, 134] width 300 height 23
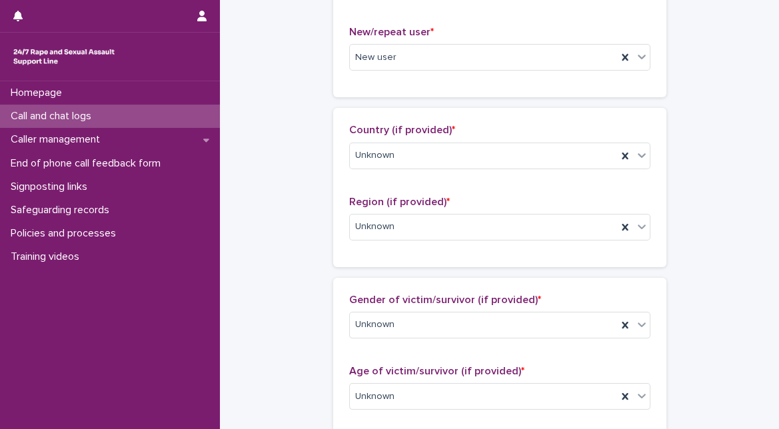
scroll to position [0, 0]
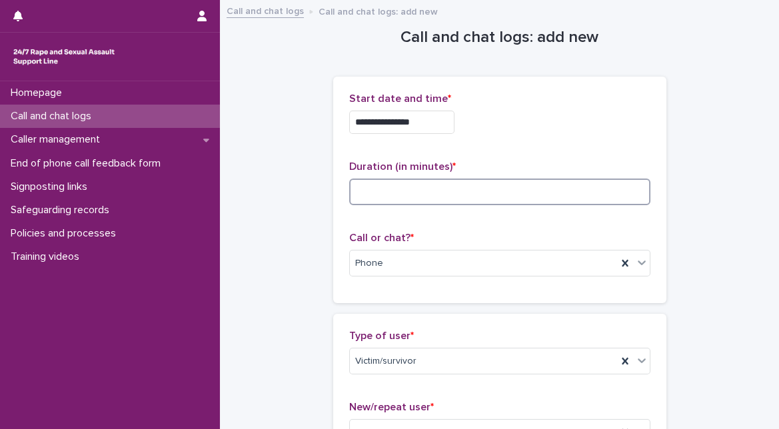
click at [501, 184] on input at bounding box center [499, 192] width 301 height 27
click at [454, 199] on input at bounding box center [499, 192] width 301 height 27
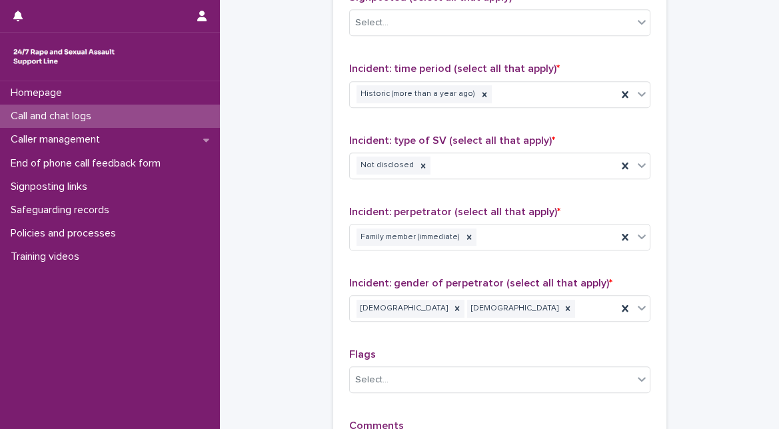
scroll to position [919, 0]
click at [419, 161] on icon at bounding box center [423, 165] width 9 height 9
type input "**"
click at [413, 161] on div "Select..." at bounding box center [491, 166] width 283 height 22
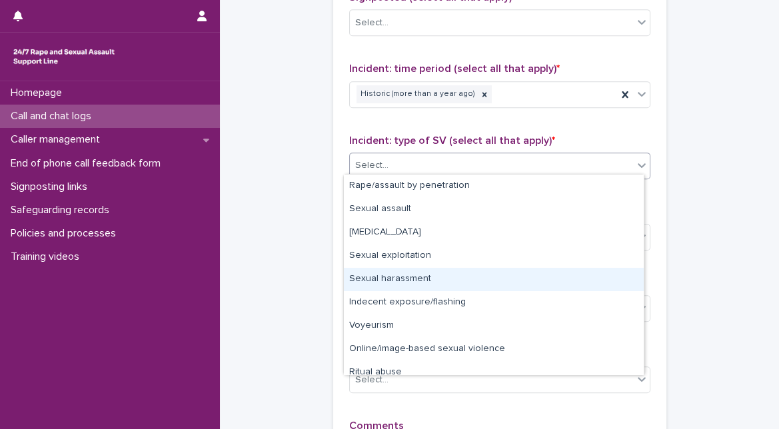
click at [383, 288] on div "Sexual harassment" at bounding box center [494, 279] width 300 height 23
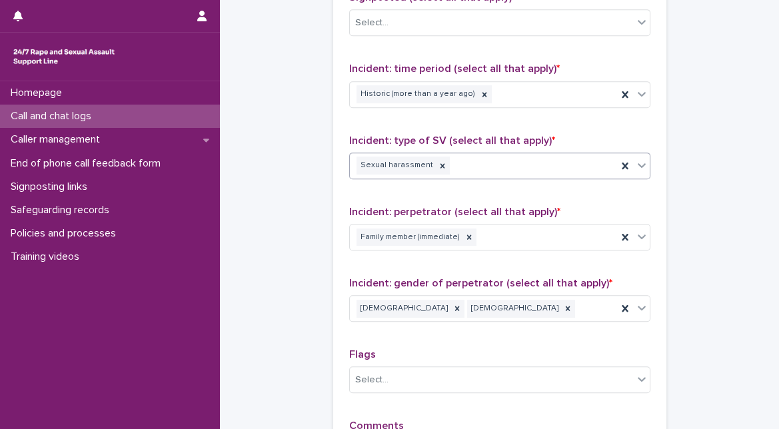
scroll to position [1112, 0]
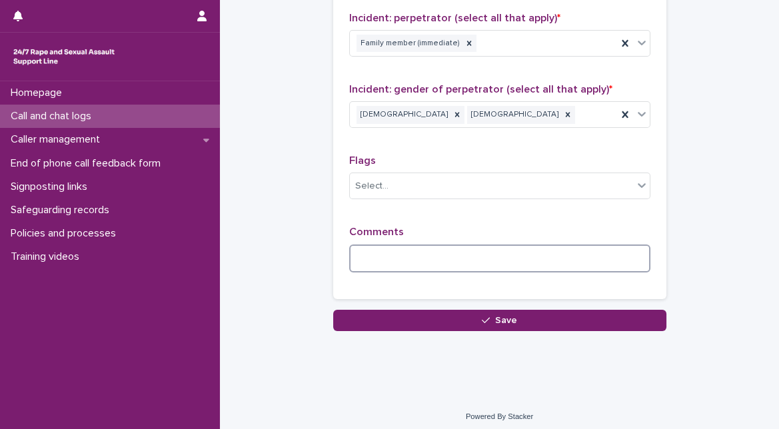
click at [508, 256] on textarea at bounding box center [499, 259] width 301 height 28
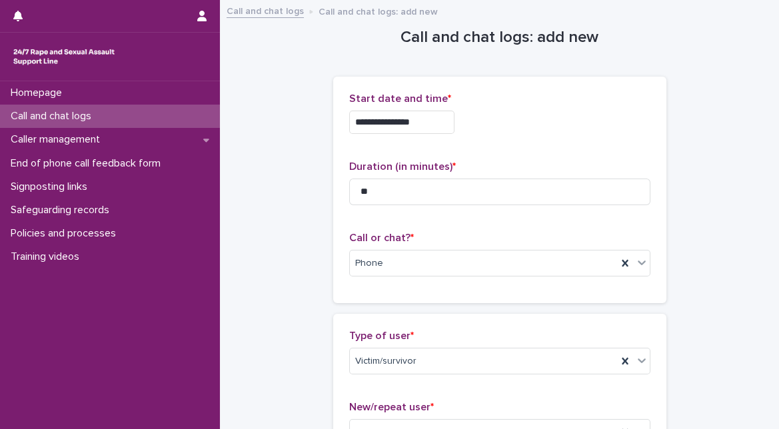
scroll to position [1134, 0]
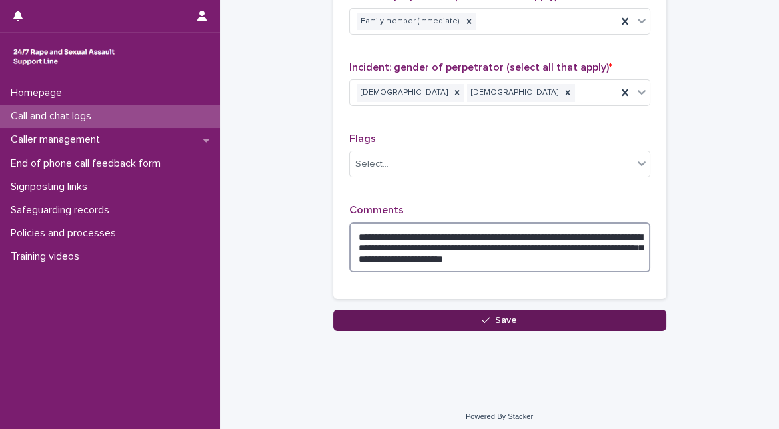
type textarea "**********"
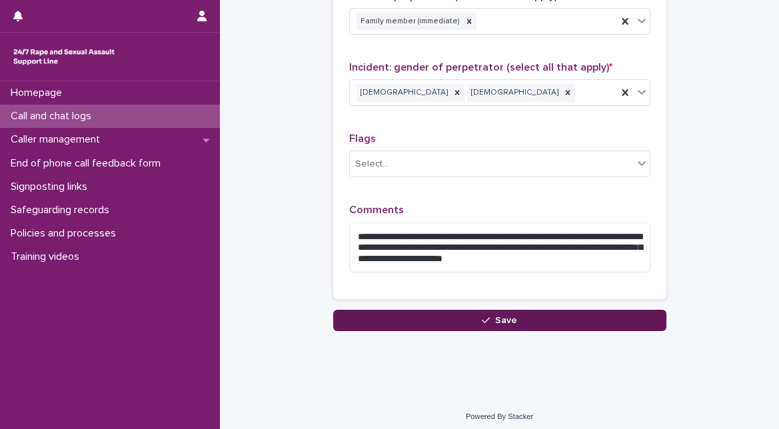
click at [518, 310] on button "Save" at bounding box center [499, 320] width 333 height 21
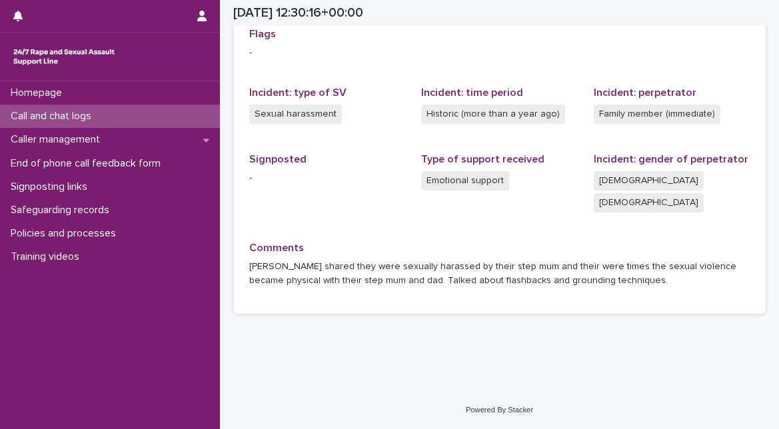
scroll to position [305, 0]
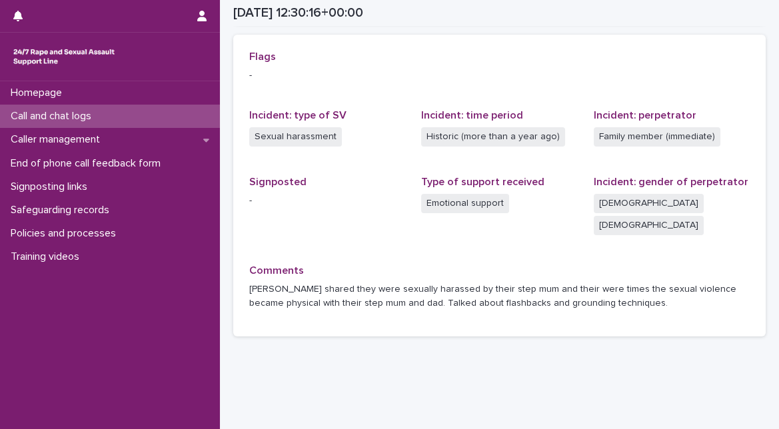
click at [121, 119] on div "Call and chat logs" at bounding box center [110, 116] width 220 height 23
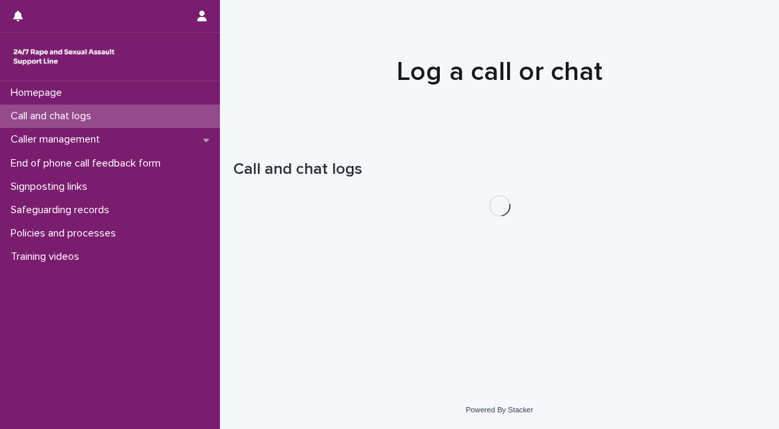
click at [643, 43] on div at bounding box center [499, 65] width 559 height 133
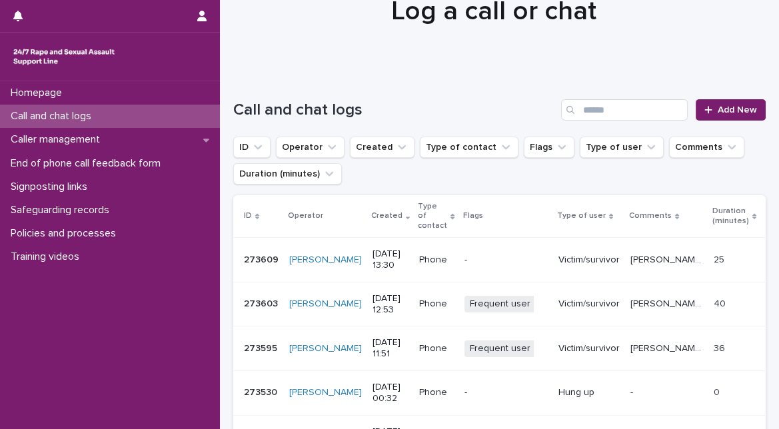
scroll to position [59, 0]
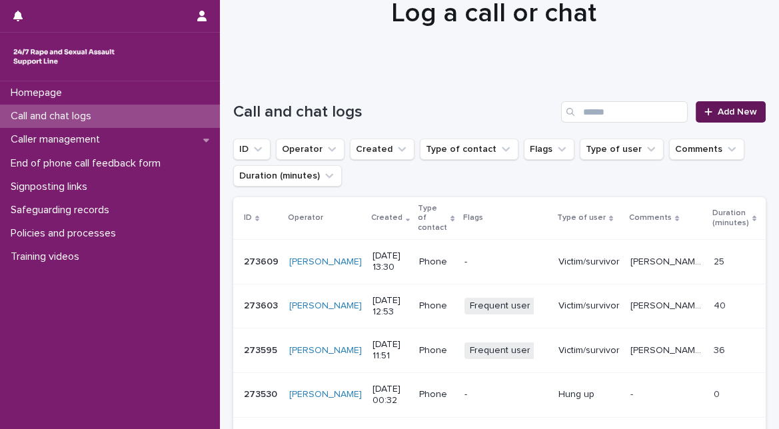
click at [723, 117] on link "Add New" at bounding box center [731, 111] width 70 height 21
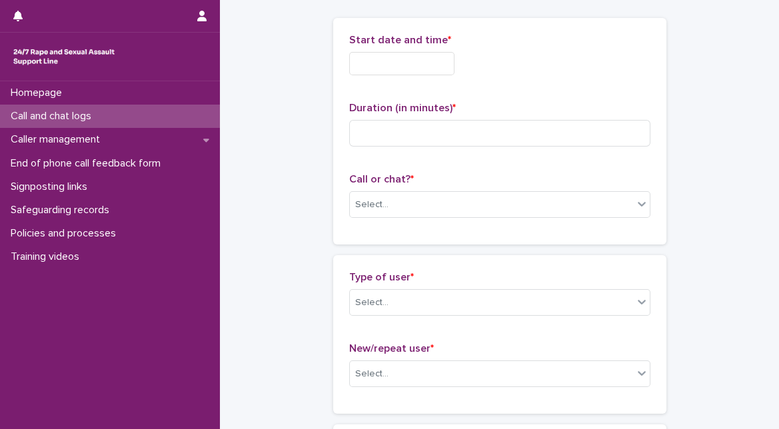
scroll to position [60, 0]
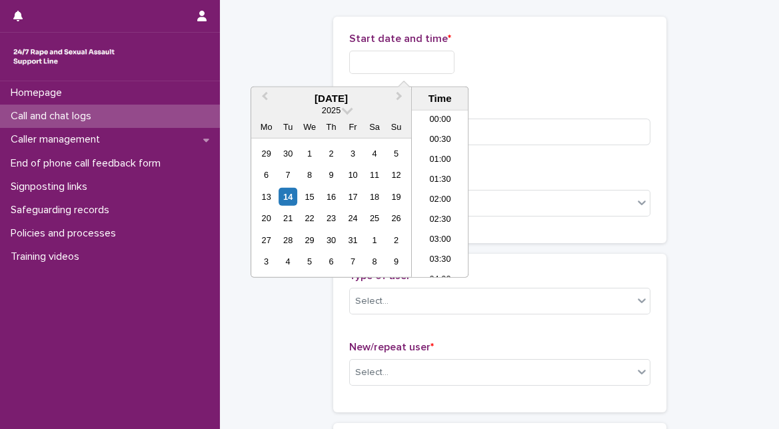
click at [455, 70] on input "text" at bounding box center [401, 62] width 105 height 23
click at [293, 195] on div "14" at bounding box center [288, 197] width 18 height 18
click at [407, 61] on input "**********" at bounding box center [401, 62] width 105 height 23
type input "**********"
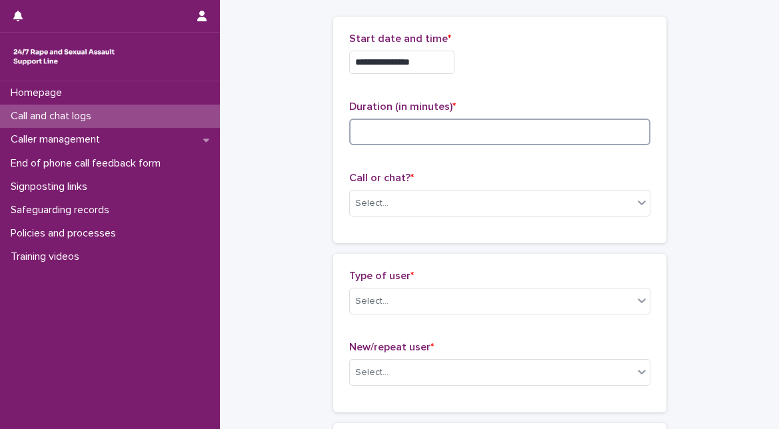
click at [503, 132] on input at bounding box center [499, 132] width 301 height 27
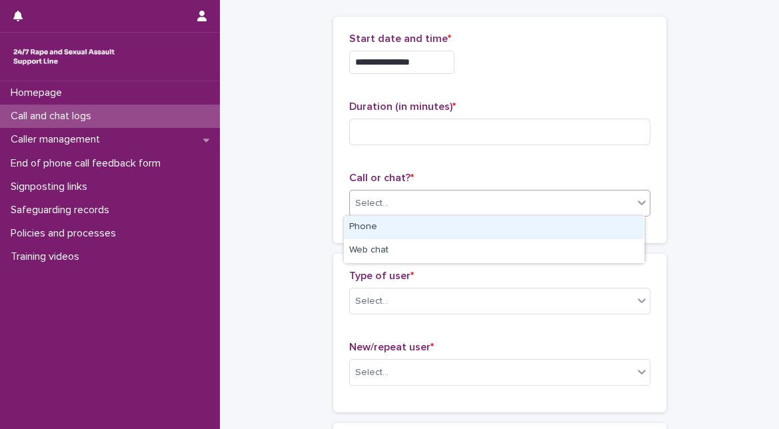
click at [400, 199] on div "Select..." at bounding box center [491, 204] width 283 height 22
click at [394, 233] on div "Phone" at bounding box center [494, 227] width 300 height 23
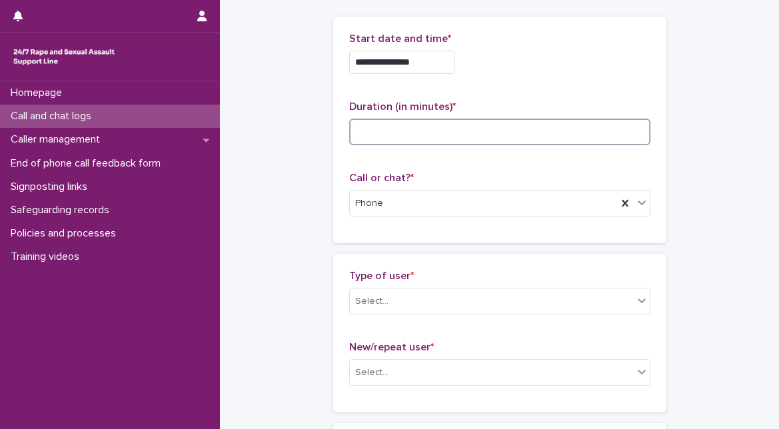
click at [445, 131] on input at bounding box center [499, 132] width 301 height 27
type input "**"
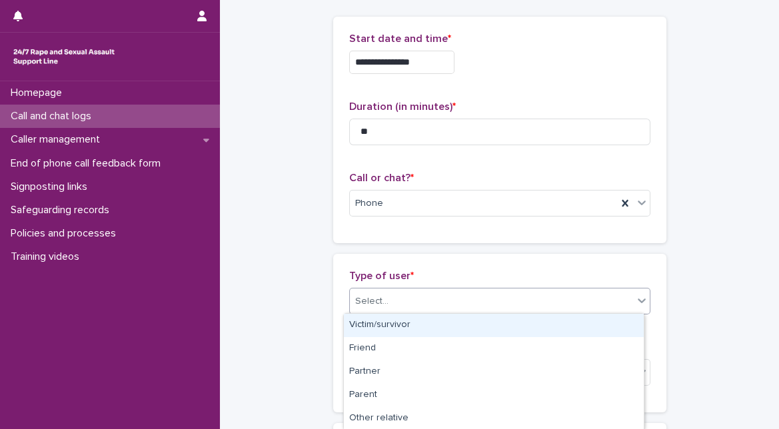
click at [517, 295] on div "Select..." at bounding box center [491, 302] width 283 height 22
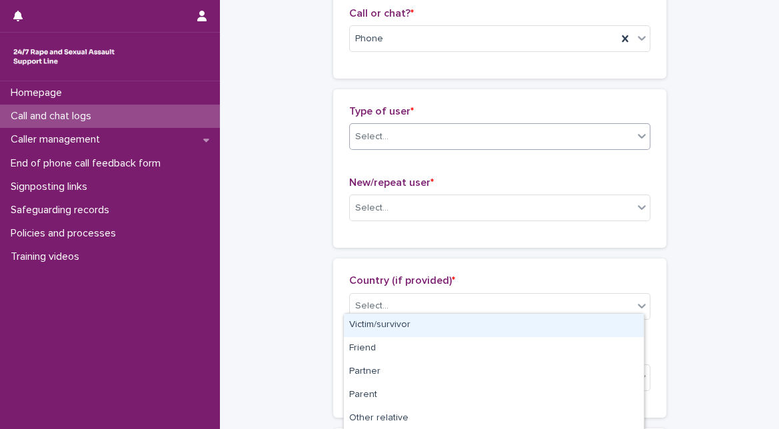
scroll to position [265, 0]
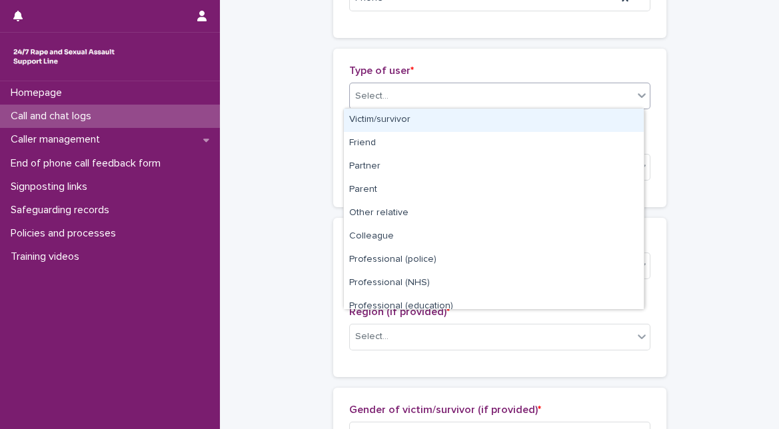
click at [472, 88] on div "Select..." at bounding box center [491, 96] width 283 height 22
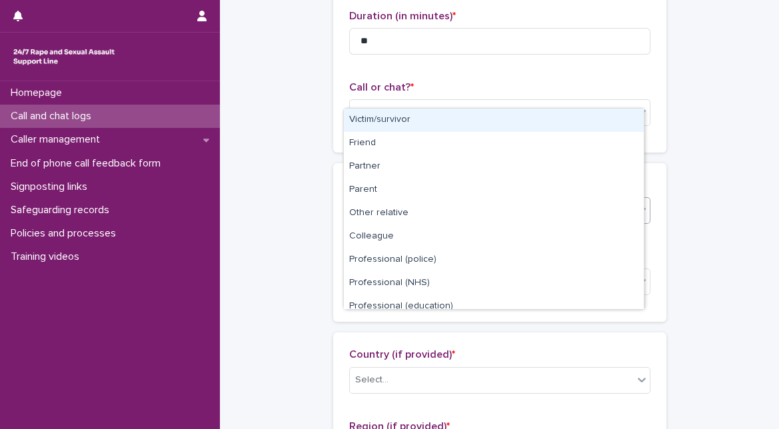
scroll to position [173, 0]
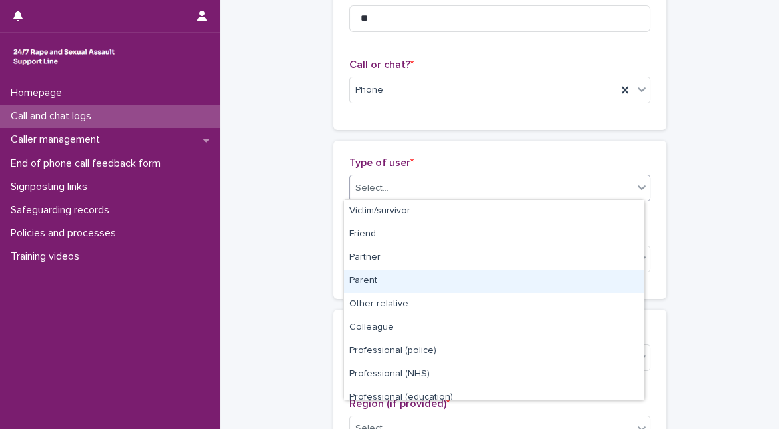
click at [478, 282] on div "Parent" at bounding box center [494, 281] width 300 height 23
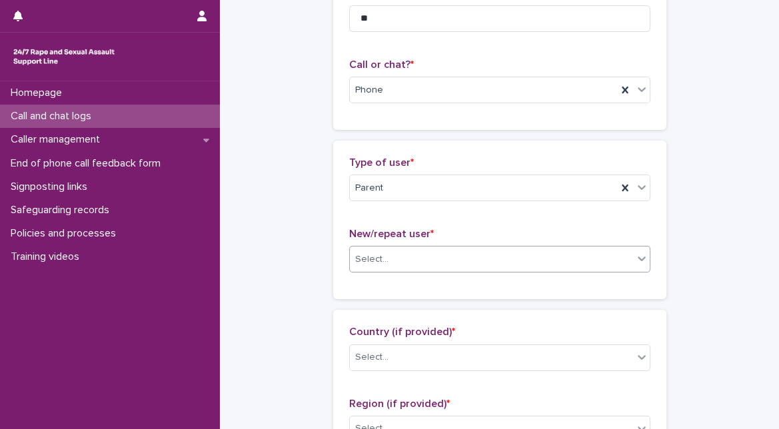
drag, startPoint x: 510, startPoint y: 241, endPoint x: 505, endPoint y: 258, distance: 17.3
click at [505, 258] on div "New/repeat user * Select..." at bounding box center [499, 255] width 301 height 55
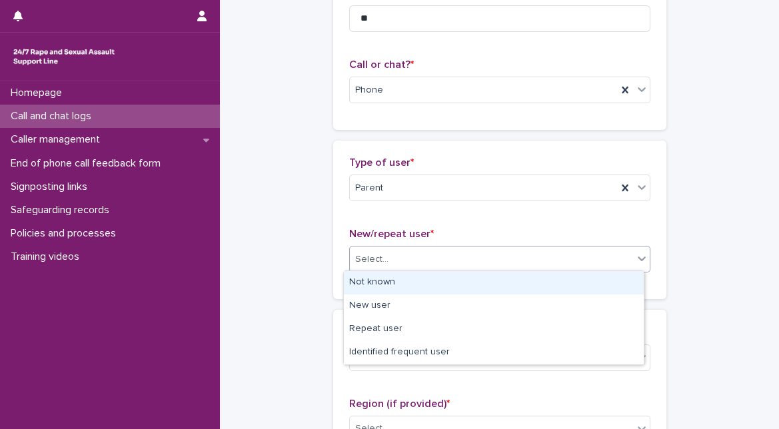
click at [505, 258] on div "Select..." at bounding box center [491, 260] width 283 height 22
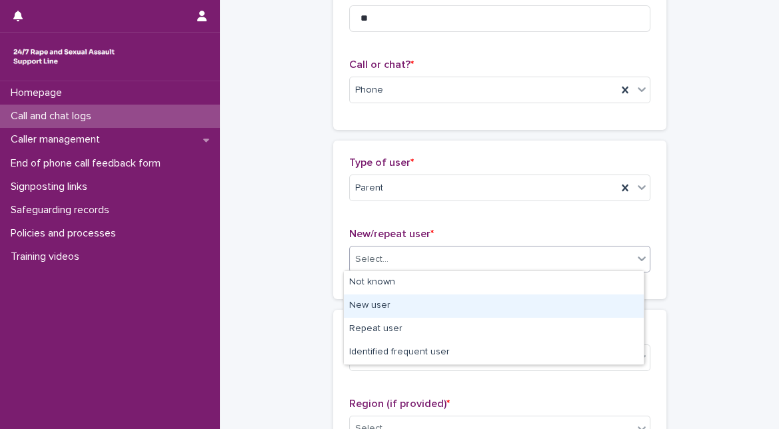
click at [481, 311] on div "New user" at bounding box center [494, 306] width 300 height 23
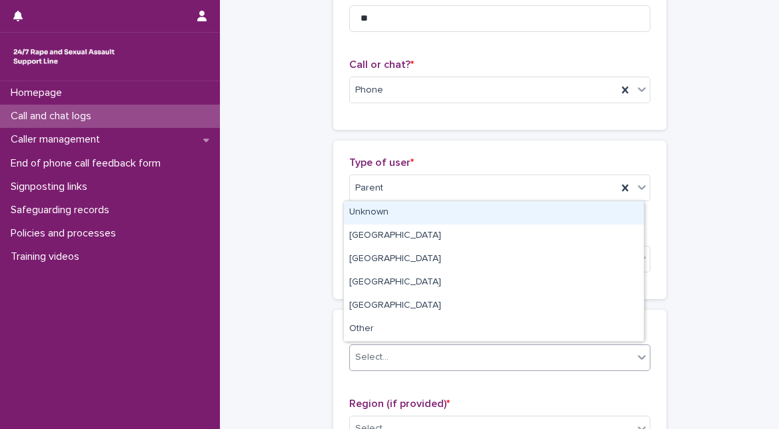
click at [455, 356] on div "Select..." at bounding box center [491, 358] width 283 height 22
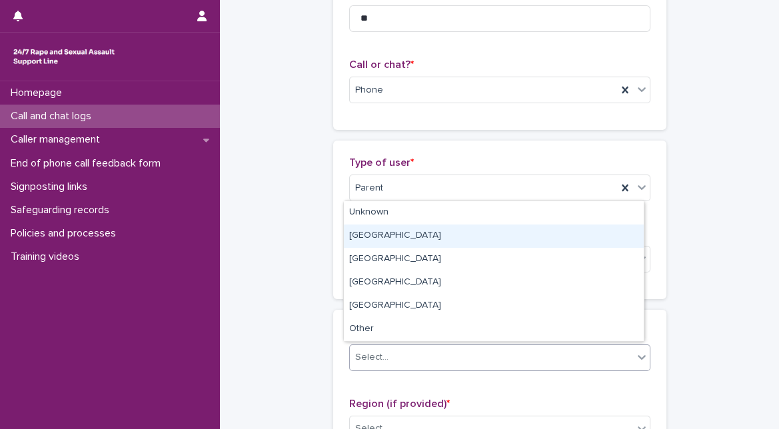
click at [449, 226] on div "England" at bounding box center [494, 236] width 300 height 23
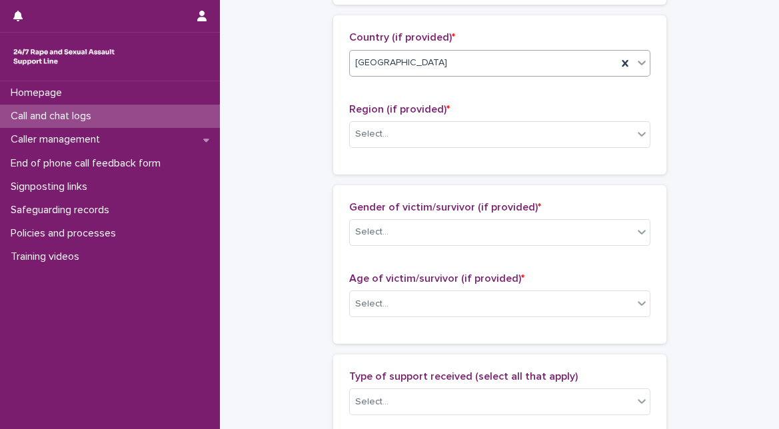
scroll to position [476, 0]
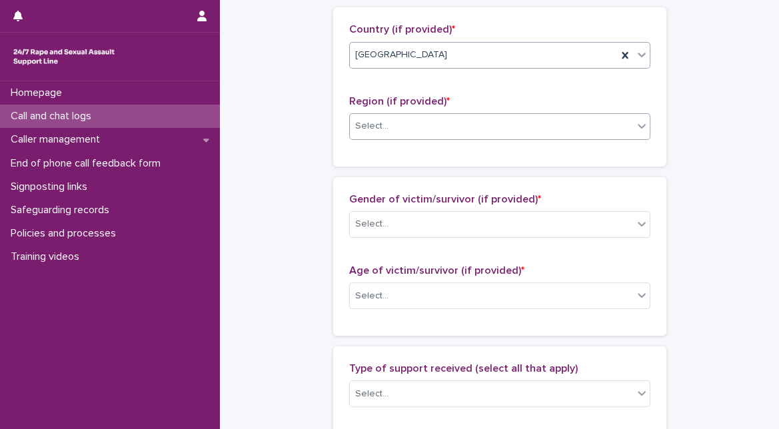
click at [564, 130] on div "Select..." at bounding box center [491, 126] width 283 height 22
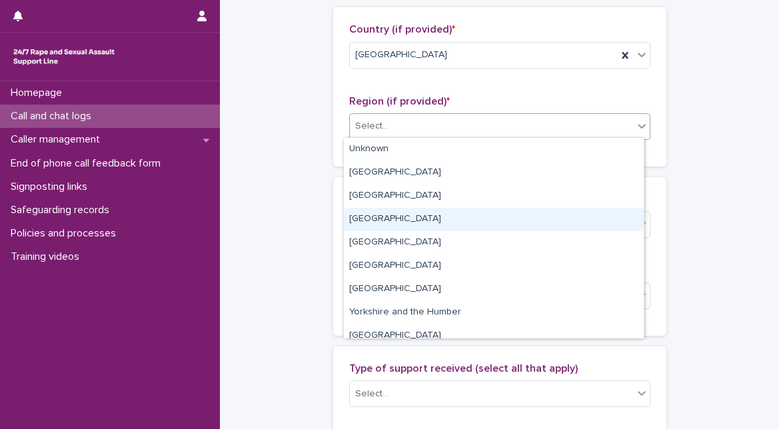
click at [507, 228] on div "South West" at bounding box center [494, 219] width 300 height 23
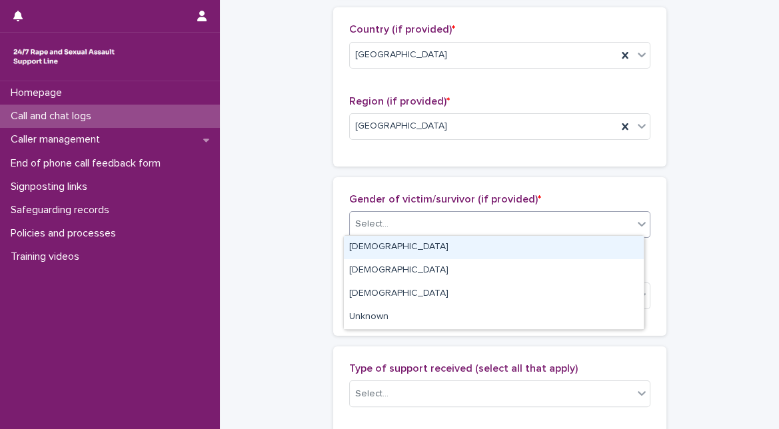
click at [507, 228] on div "Select..." at bounding box center [491, 224] width 283 height 22
click at [493, 256] on div "Female" at bounding box center [494, 247] width 300 height 23
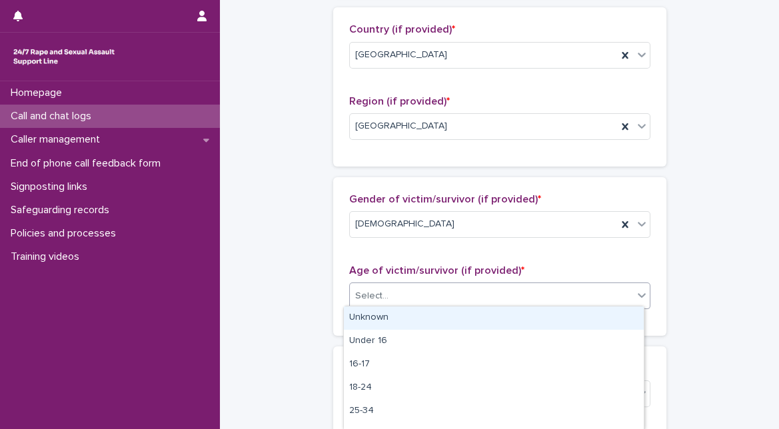
click at [471, 293] on div "Select..." at bounding box center [491, 296] width 283 height 22
click at [465, 311] on div "Unknown" at bounding box center [494, 318] width 300 height 23
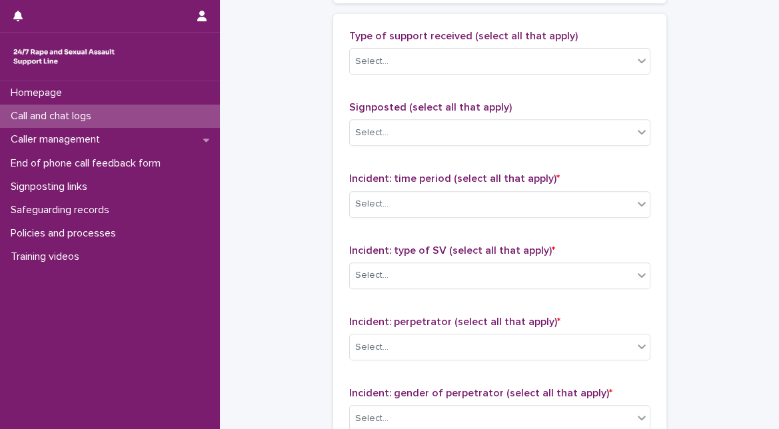
scroll to position [814, 0]
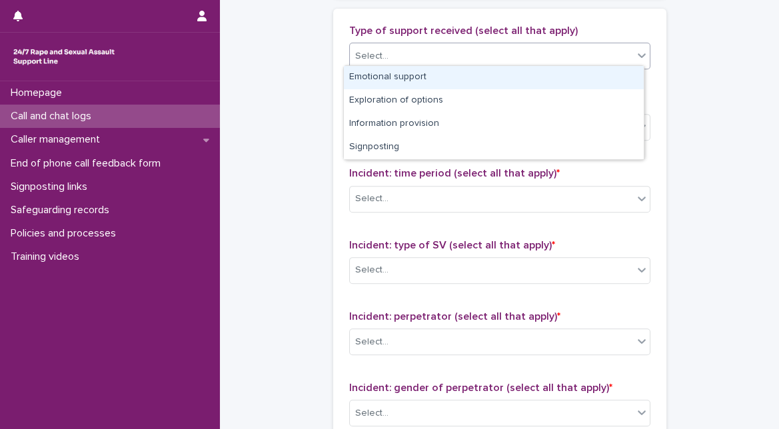
click at [609, 65] on body "**********" at bounding box center [389, 214] width 779 height 429
click at [588, 77] on div "Emotional support" at bounding box center [494, 77] width 300 height 23
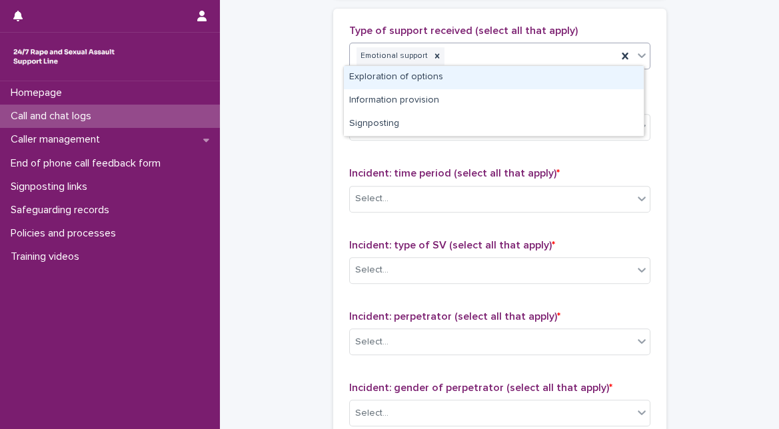
click at [641, 49] on icon at bounding box center [641, 55] width 13 height 13
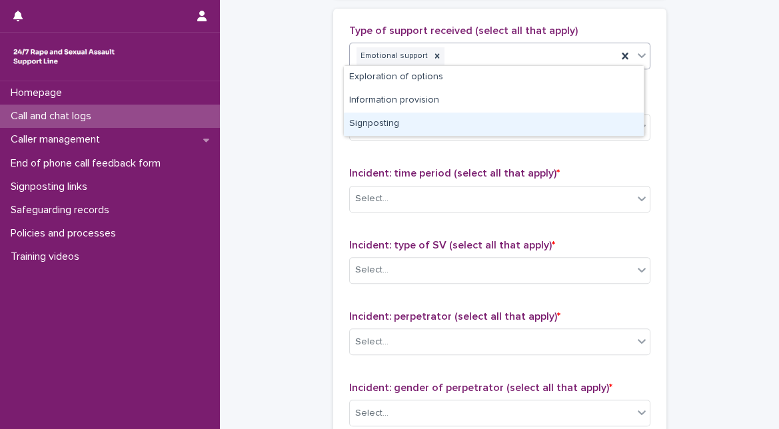
click at [543, 123] on div "Signposting" at bounding box center [494, 124] width 300 height 23
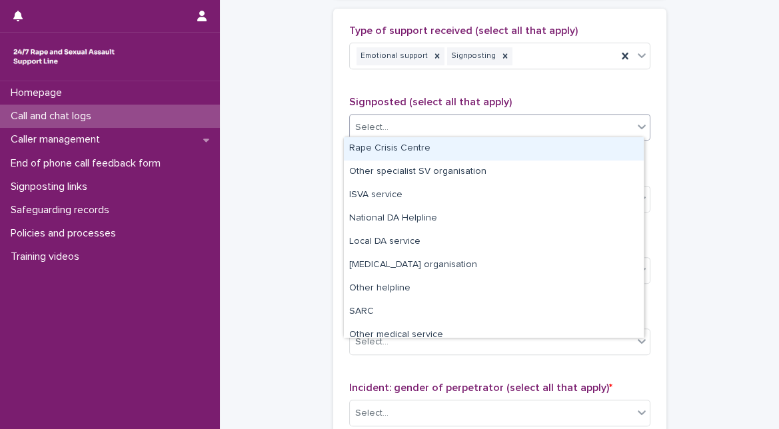
click at [543, 123] on div "Select..." at bounding box center [491, 128] width 283 height 22
click at [510, 153] on div "Rape Crisis Centre" at bounding box center [494, 148] width 300 height 23
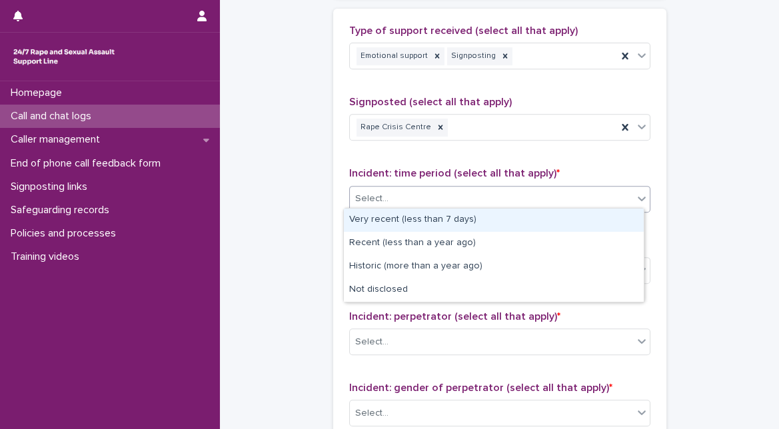
click at [485, 189] on div "Select..." at bounding box center [491, 199] width 283 height 22
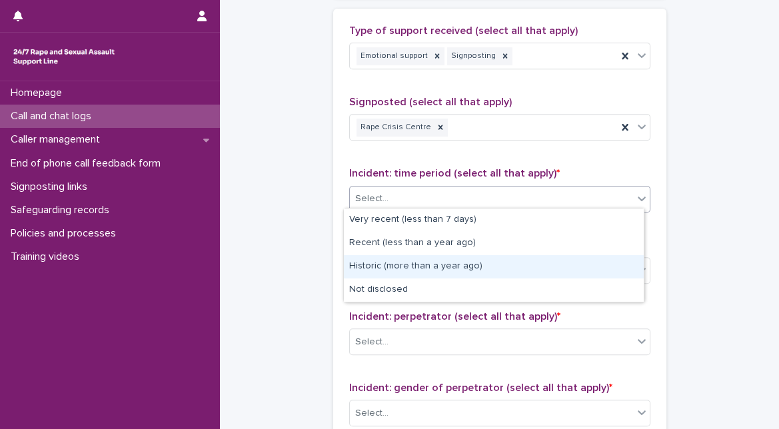
click at [463, 262] on div "Historic (more than a year ago)" at bounding box center [494, 266] width 300 height 23
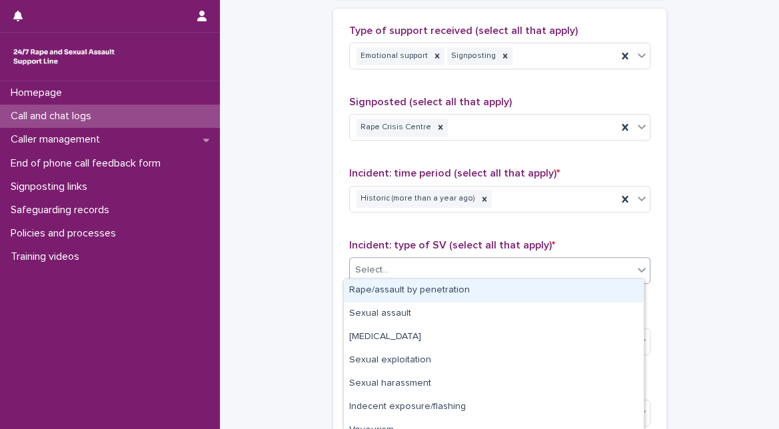
click at [463, 262] on div "Select..." at bounding box center [491, 270] width 283 height 22
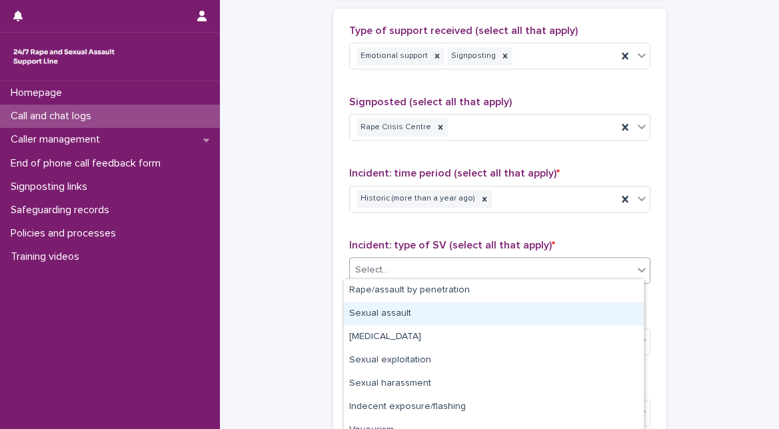
click at [453, 318] on div "Sexual assault" at bounding box center [494, 314] width 300 height 23
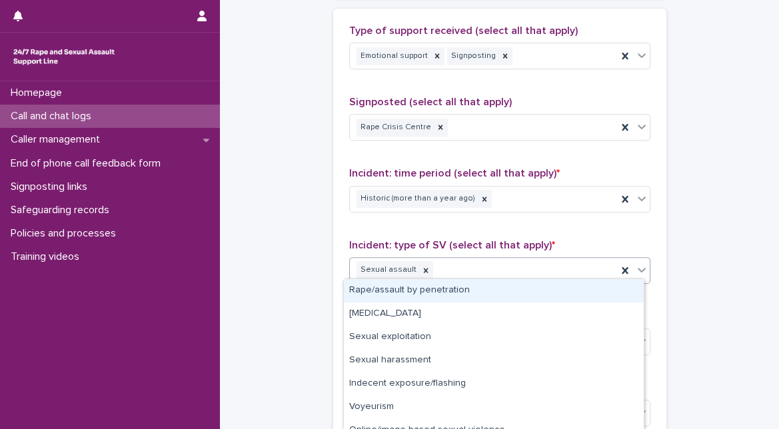
click at [635, 263] on icon at bounding box center [641, 269] width 13 height 13
click at [609, 300] on div "Rape/assault by penetration" at bounding box center [494, 290] width 300 height 23
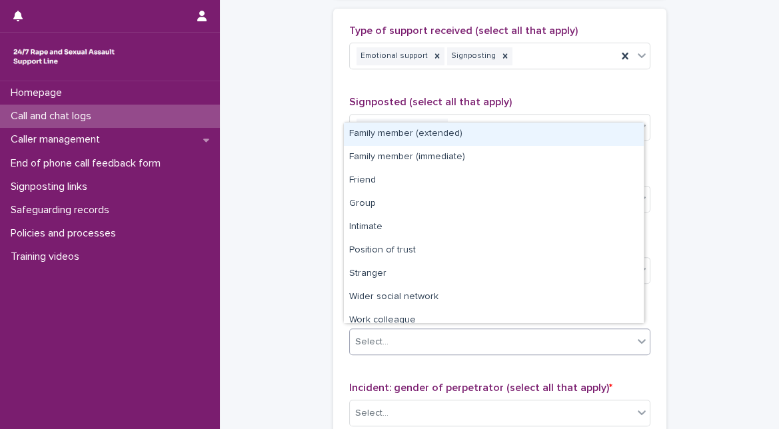
click at [569, 337] on div "Select..." at bounding box center [491, 342] width 283 height 22
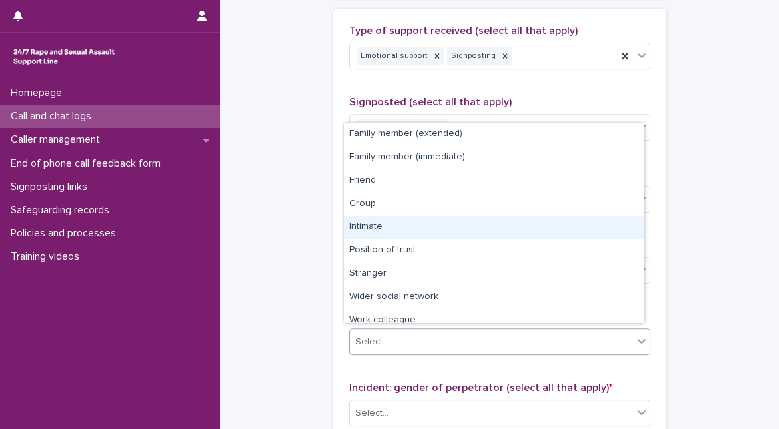
click at [567, 233] on div "Intimate" at bounding box center [494, 227] width 300 height 23
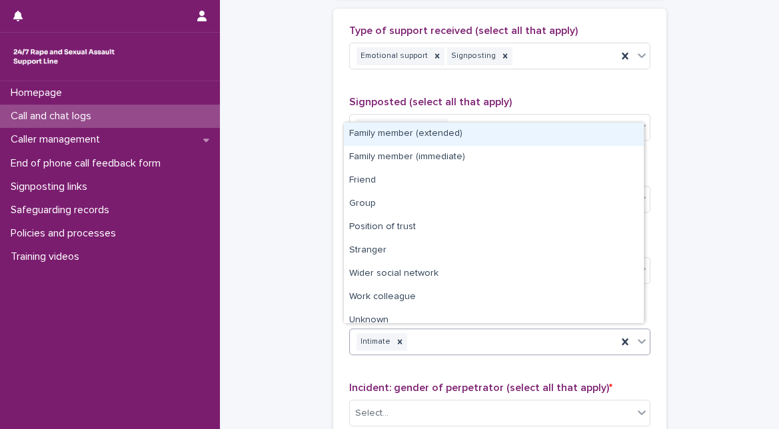
click at [636, 341] on icon at bounding box center [641, 341] width 13 height 13
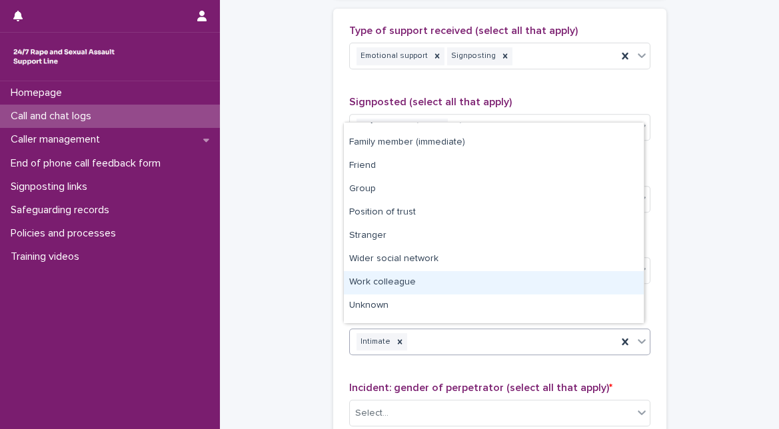
scroll to position [29, 0]
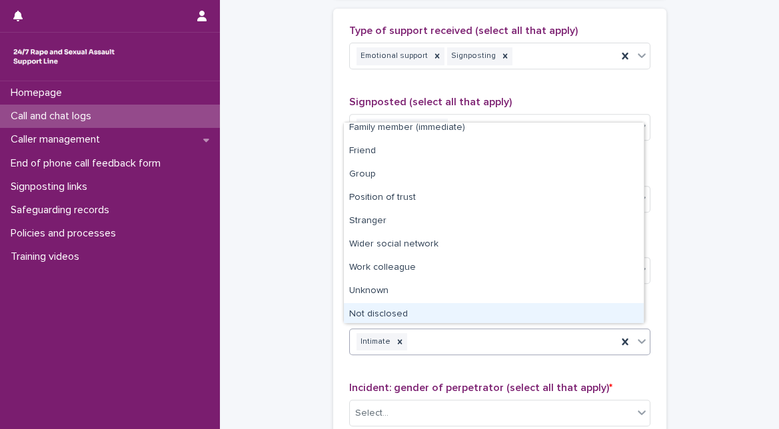
click at [615, 304] on div "Not disclosed" at bounding box center [494, 314] width 300 height 23
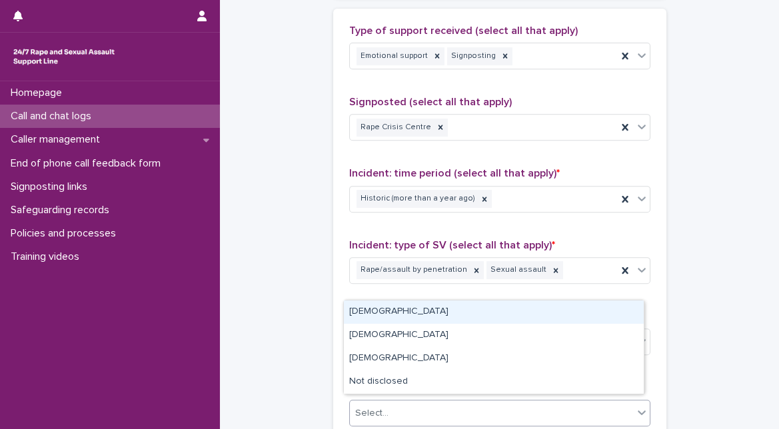
click at [605, 403] on div "Select..." at bounding box center [491, 414] width 283 height 22
click at [611, 317] on div "Male" at bounding box center [494, 312] width 300 height 23
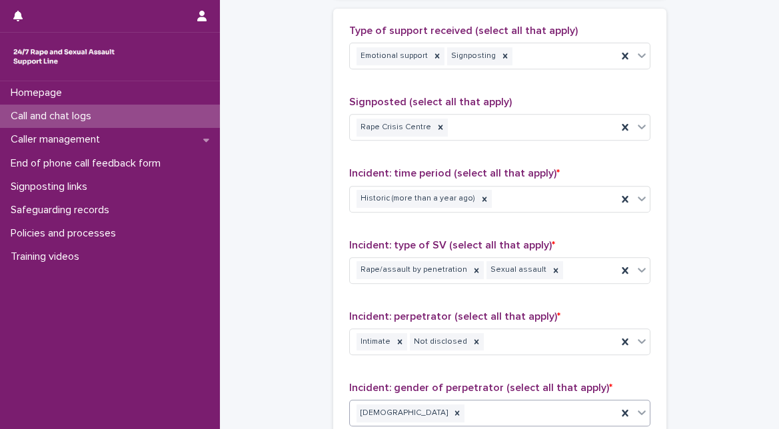
scroll to position [1112, 0]
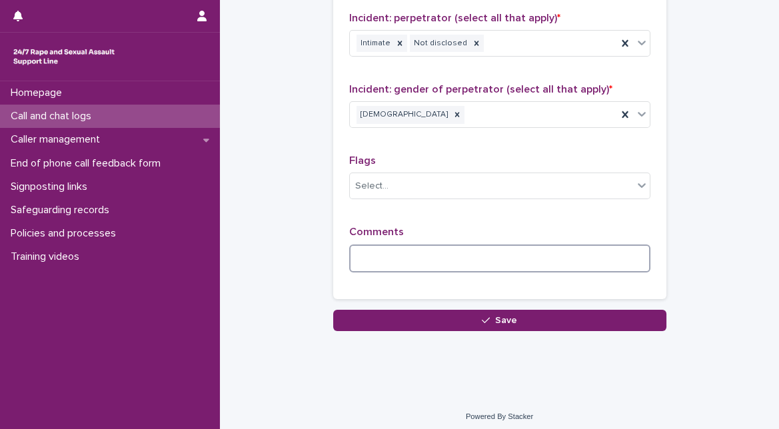
click at [531, 252] on textarea at bounding box center [499, 259] width 301 height 28
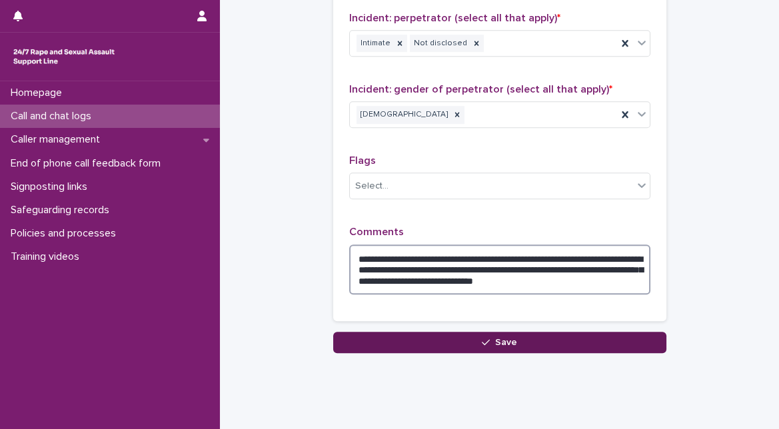
type textarea "**********"
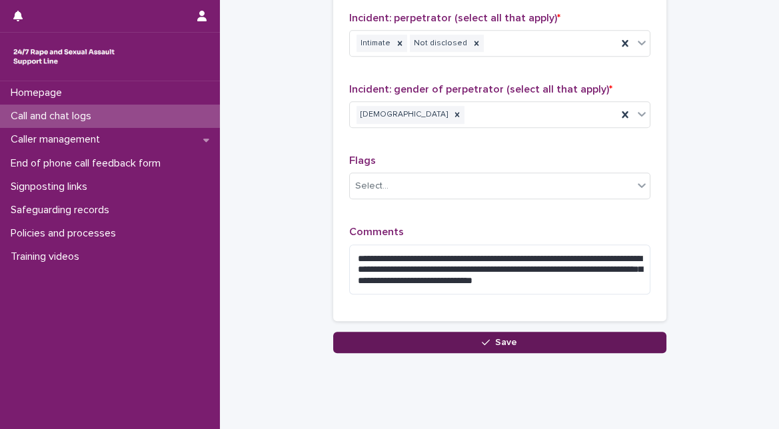
click at [482, 338] on icon "button" at bounding box center [486, 342] width 8 height 9
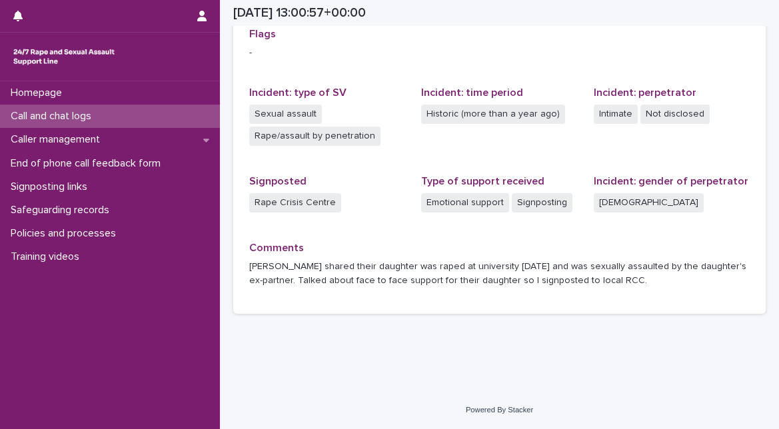
scroll to position [327, 0]
click at [147, 117] on div "Call and chat logs" at bounding box center [110, 116] width 220 height 23
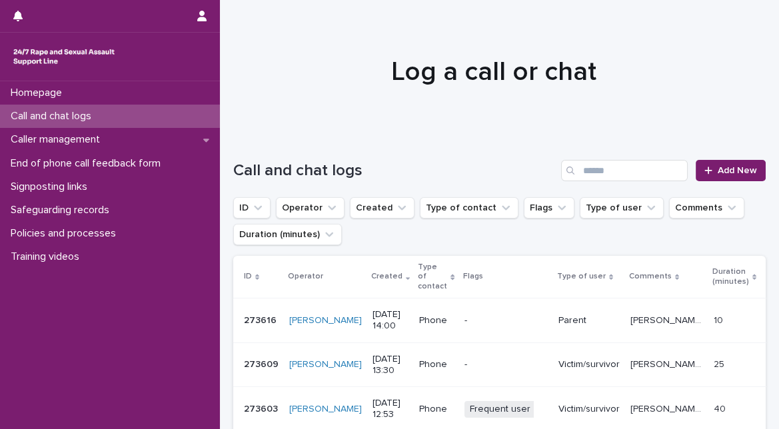
click at [336, 30] on div at bounding box center [494, 65] width 548 height 133
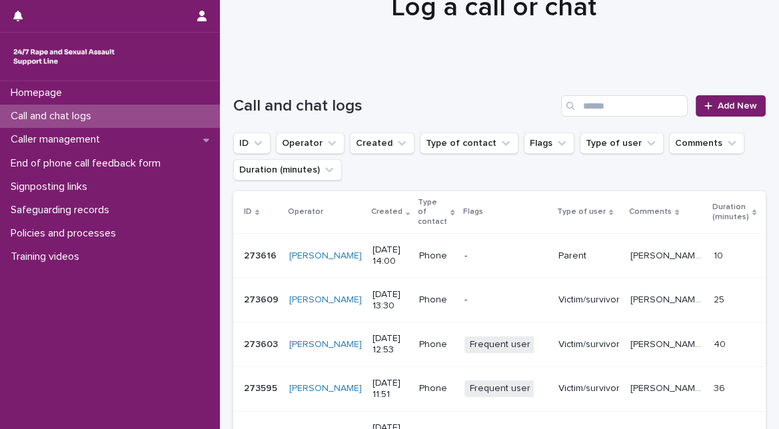
scroll to position [89, 0]
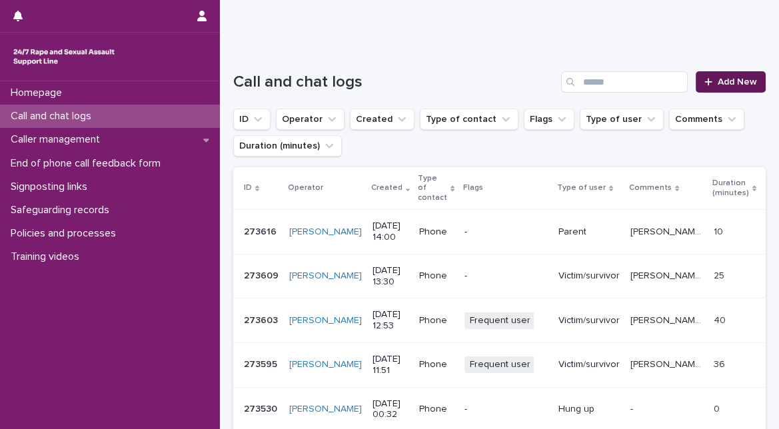
click at [726, 85] on span "Add New" at bounding box center [737, 81] width 39 height 9
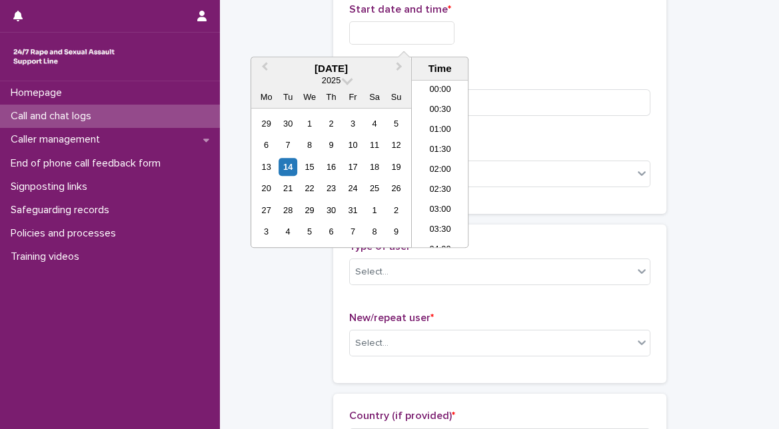
scroll to position [486, 0]
click at [377, 21] on input "text" at bounding box center [401, 32] width 105 height 23
click at [287, 167] on div "14" at bounding box center [288, 167] width 18 height 18
click at [407, 31] on input "**********" at bounding box center [401, 32] width 105 height 23
type input "**********"
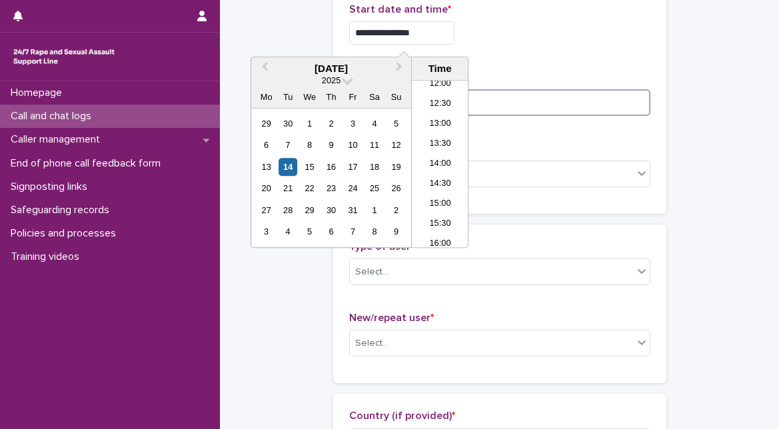
click at [511, 98] on input at bounding box center [499, 102] width 301 height 27
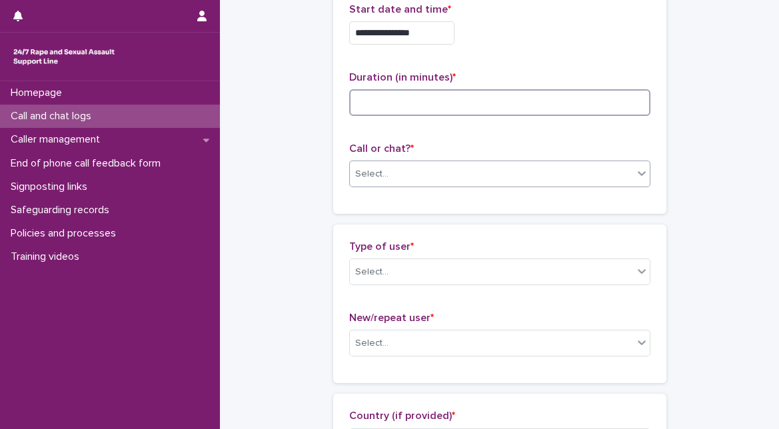
scroll to position [91, 0]
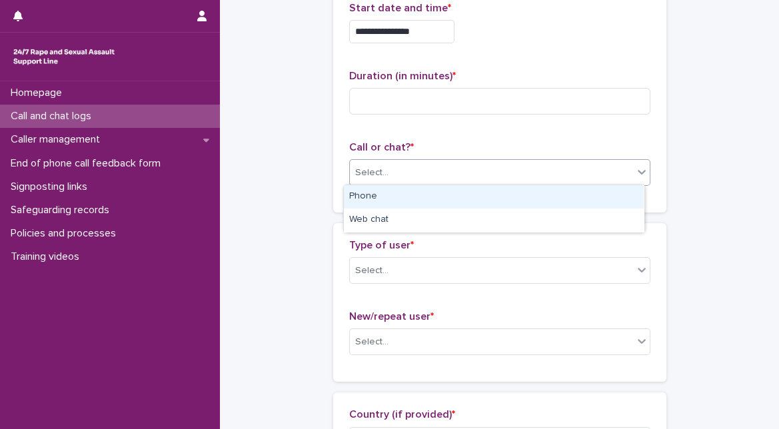
click at [377, 176] on div "Select..." at bounding box center [371, 173] width 33 height 14
click at [378, 201] on div "Phone" at bounding box center [494, 196] width 300 height 23
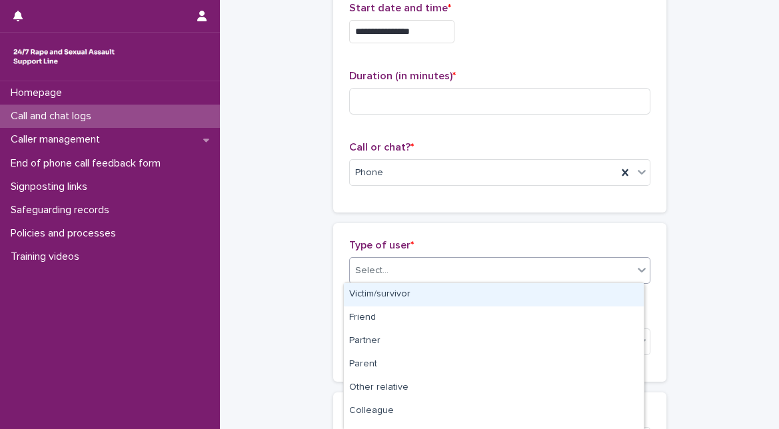
click at [390, 264] on div at bounding box center [390, 271] width 1 height 14
click at [385, 303] on div "Victim/survivor" at bounding box center [494, 294] width 300 height 23
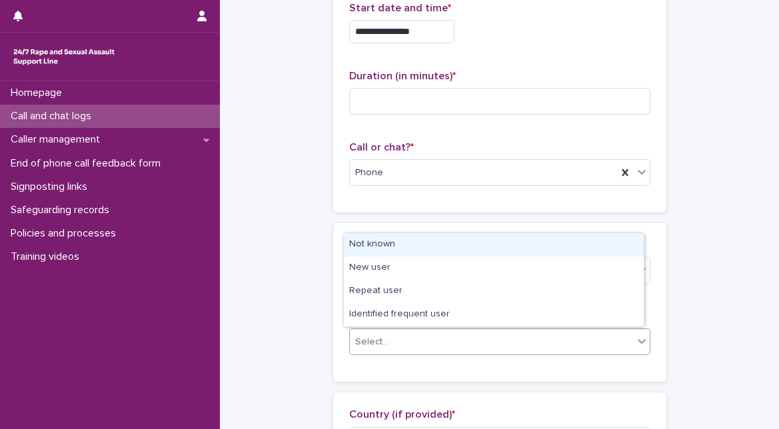
click at [388, 344] on div "Select..." at bounding box center [491, 342] width 283 height 22
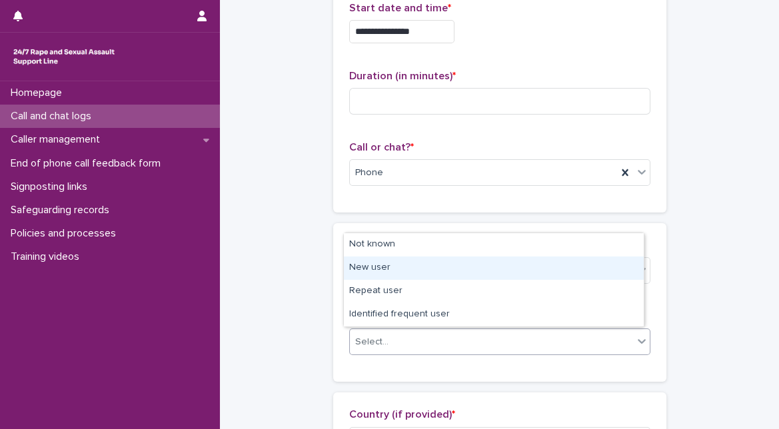
click at [402, 278] on div "New user" at bounding box center [494, 268] width 300 height 23
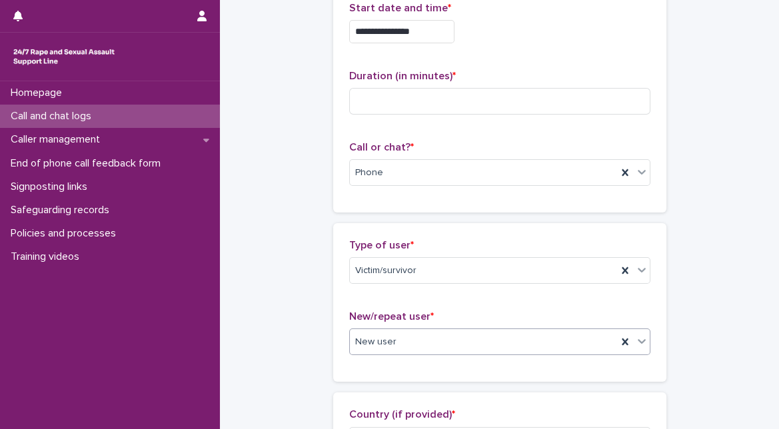
scroll to position [467, 0]
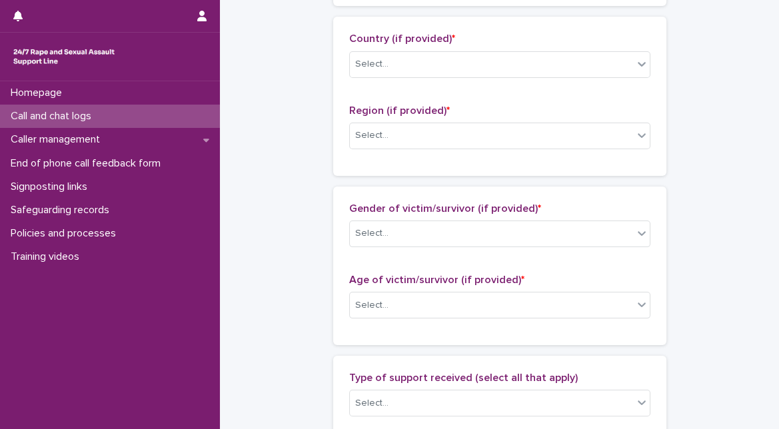
click at [746, 10] on div "**********" at bounding box center [499, 289] width 559 height 1509
drag, startPoint x: 767, startPoint y: 10, endPoint x: 693, endPoint y: 137, distance: 147.6
click at [693, 137] on div "**********" at bounding box center [499, 256] width 533 height 1442
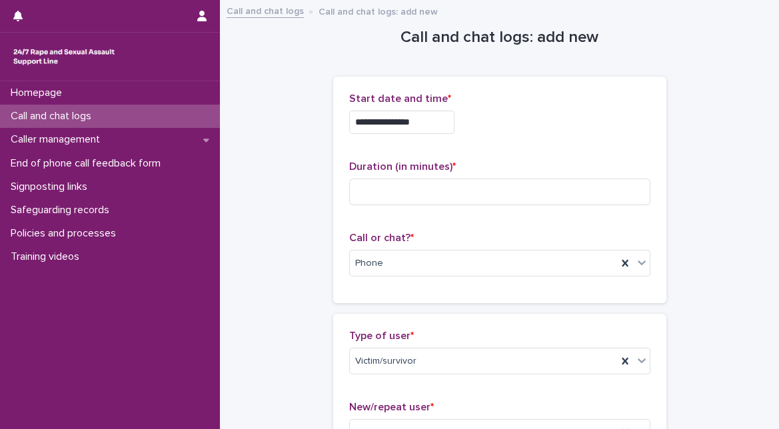
scroll to position [375, 0]
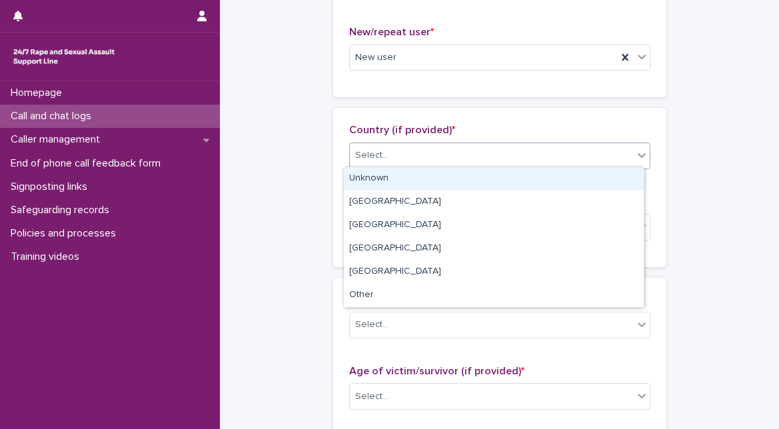
click at [497, 149] on div "Select..." at bounding box center [491, 156] width 283 height 22
click at [453, 185] on div "Unknown" at bounding box center [494, 178] width 300 height 23
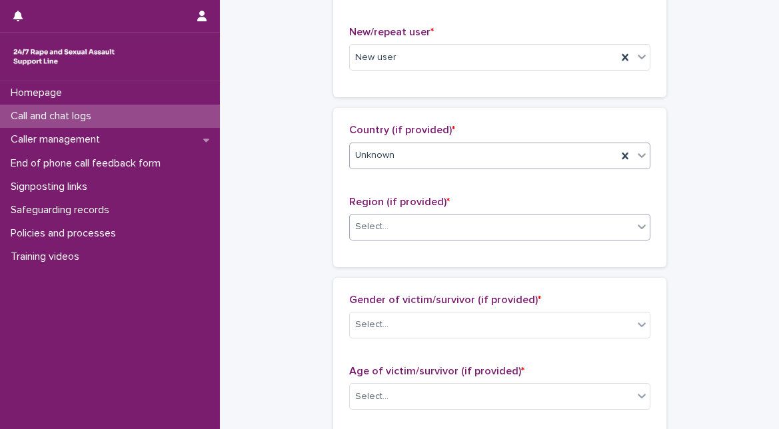
click at [435, 216] on div "Select..." at bounding box center [491, 227] width 283 height 22
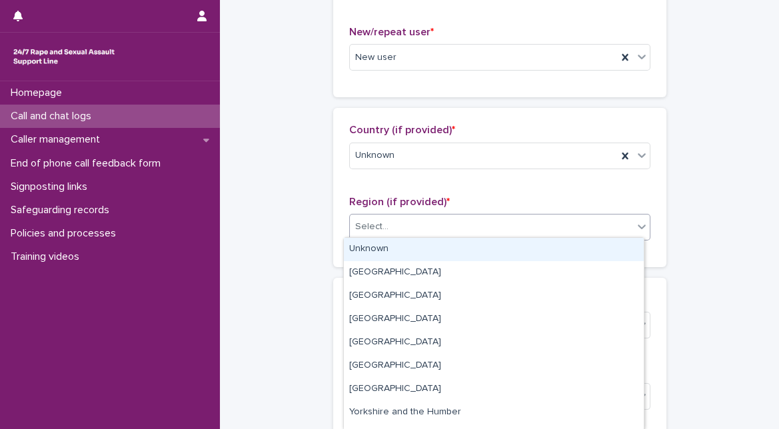
click at [417, 247] on div "Unknown" at bounding box center [494, 249] width 300 height 23
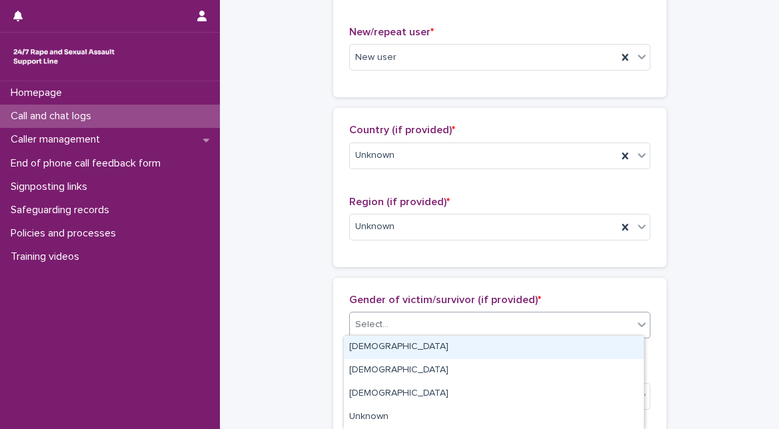
click at [383, 334] on div "Select..." at bounding box center [499, 325] width 301 height 27
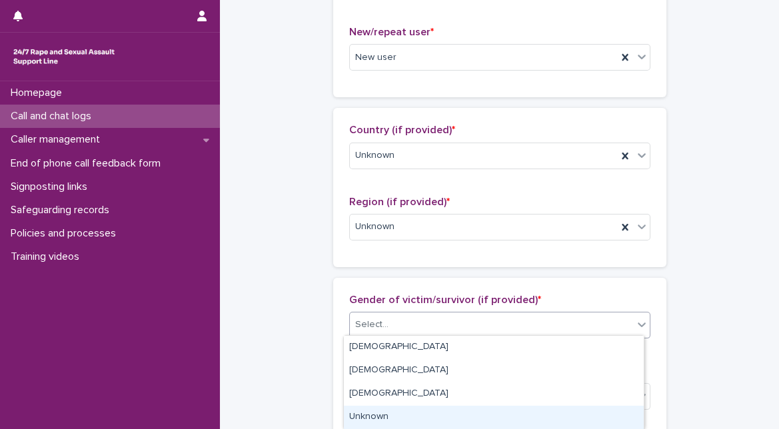
click at [372, 414] on div "Unknown" at bounding box center [494, 417] width 300 height 23
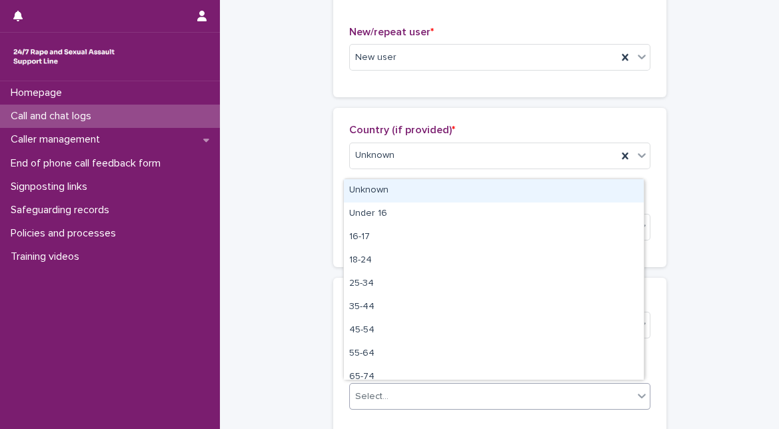
click at [387, 401] on div "Select..." at bounding box center [491, 397] width 283 height 22
click at [449, 192] on div "Unknown" at bounding box center [494, 190] width 300 height 23
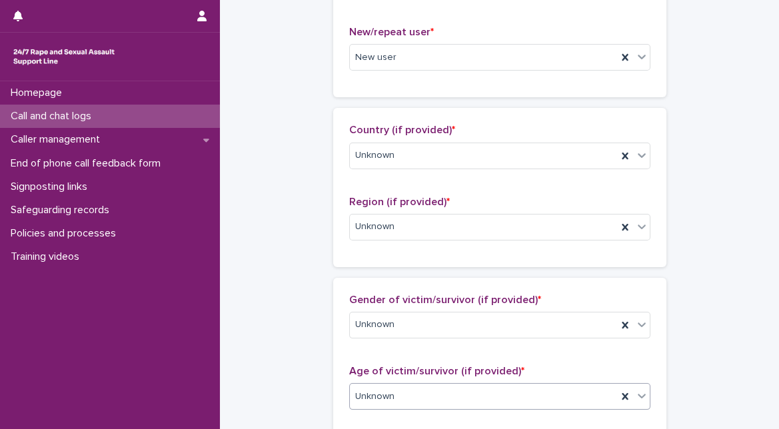
scroll to position [751, 0]
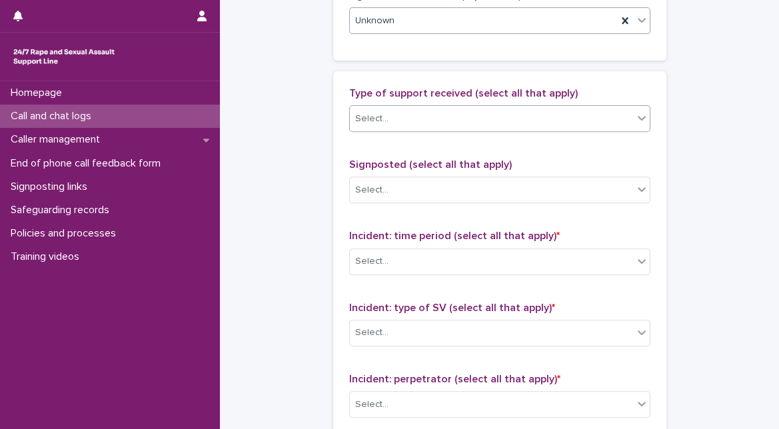
click at [556, 121] on div "Select..." at bounding box center [491, 119] width 283 height 22
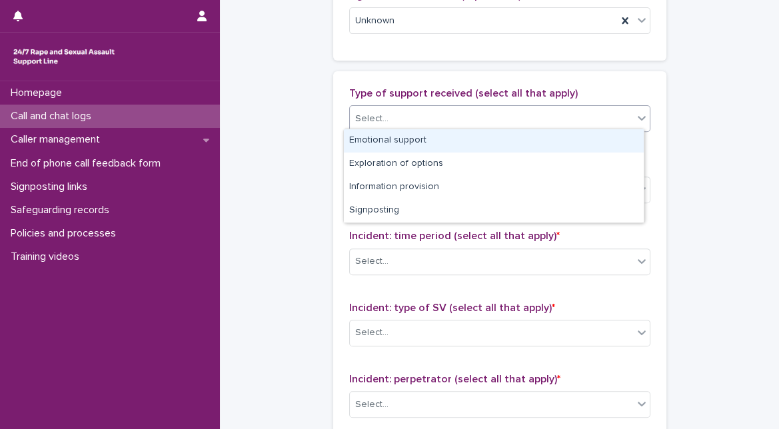
click at [544, 136] on div "Emotional support" at bounding box center [494, 140] width 300 height 23
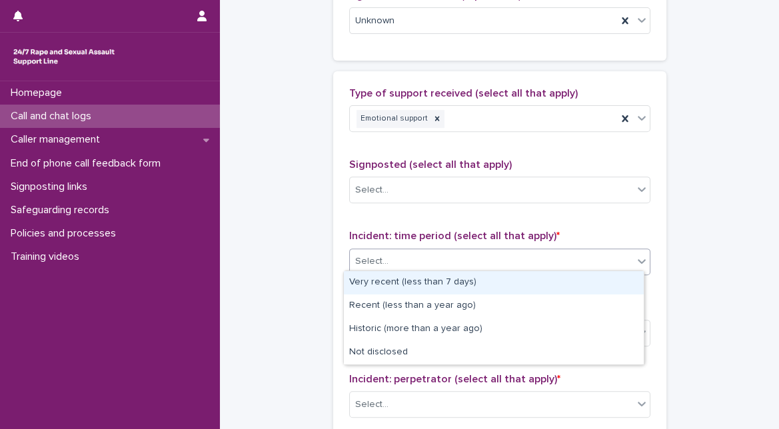
click at [480, 255] on div "Select..." at bounding box center [491, 262] width 283 height 22
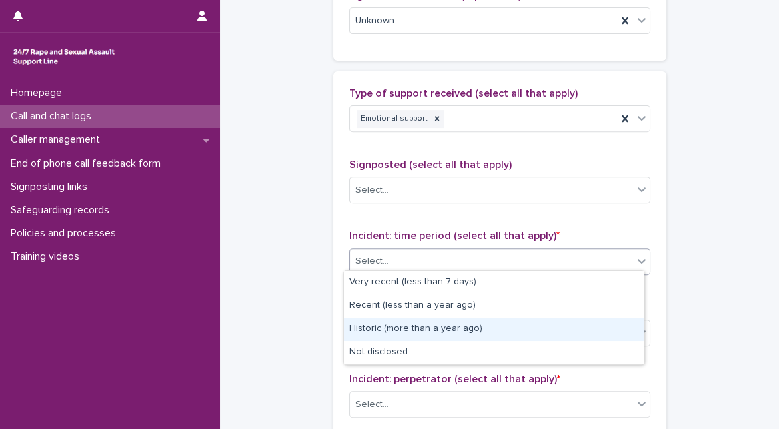
click at [435, 328] on div "Historic (more than a year ago)" at bounding box center [494, 329] width 300 height 23
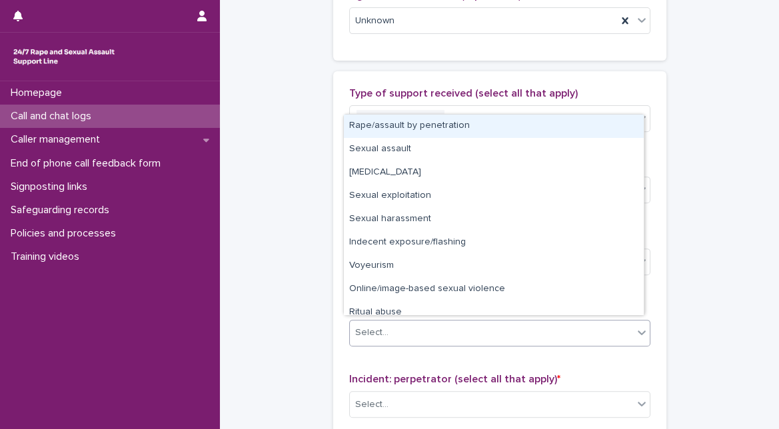
click at [435, 328] on div "Select..." at bounding box center [491, 333] width 283 height 22
click at [422, 128] on div "Rape/assault by penetration" at bounding box center [494, 126] width 300 height 23
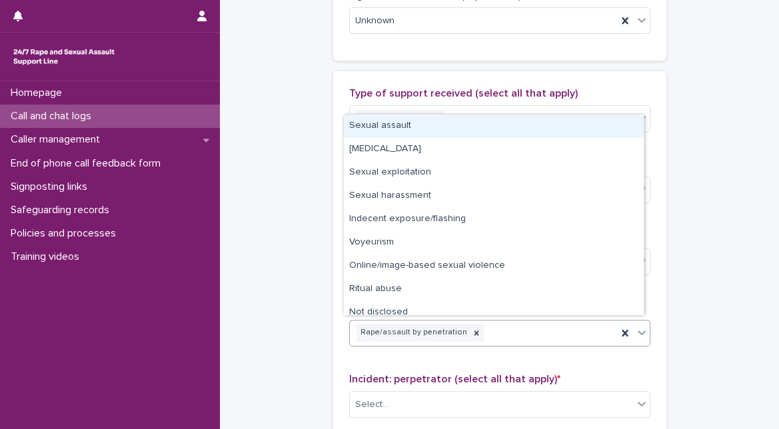
click at [638, 326] on icon at bounding box center [641, 332] width 13 height 13
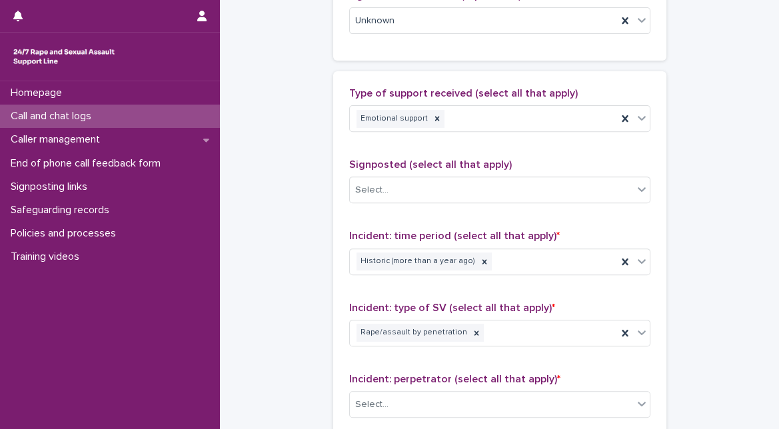
click at [655, 163] on div "Type of support received (select all that apply) Emotional support Signposted (…" at bounding box center [499, 365] width 333 height 589
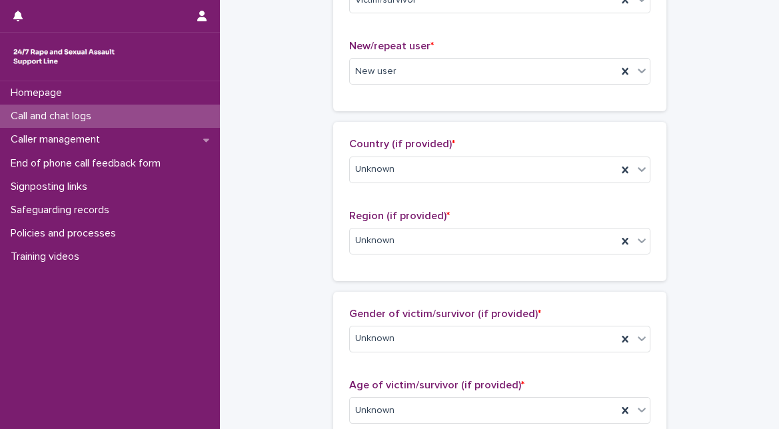
scroll to position [0, 0]
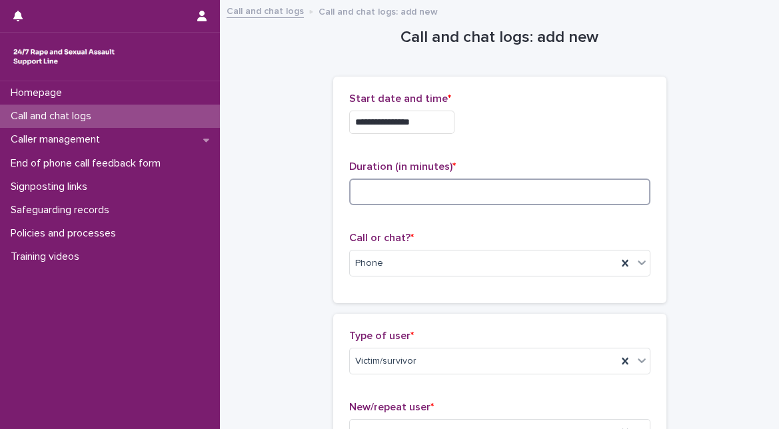
click at [557, 180] on input at bounding box center [499, 192] width 301 height 27
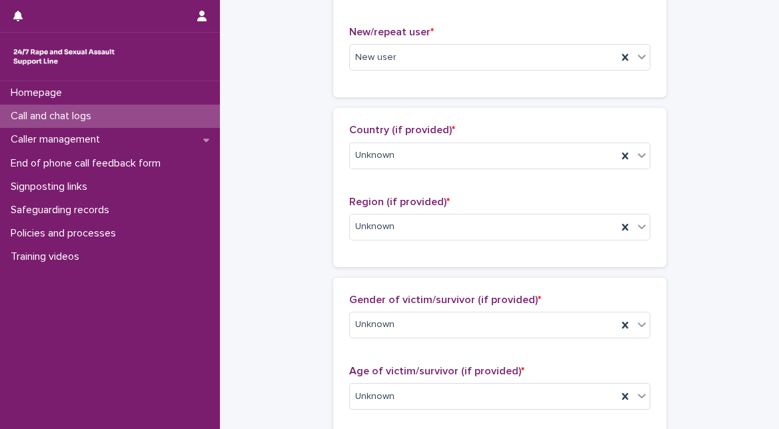
type input "**"
click at [746, 259] on div "**********" at bounding box center [499, 380] width 559 height 1509
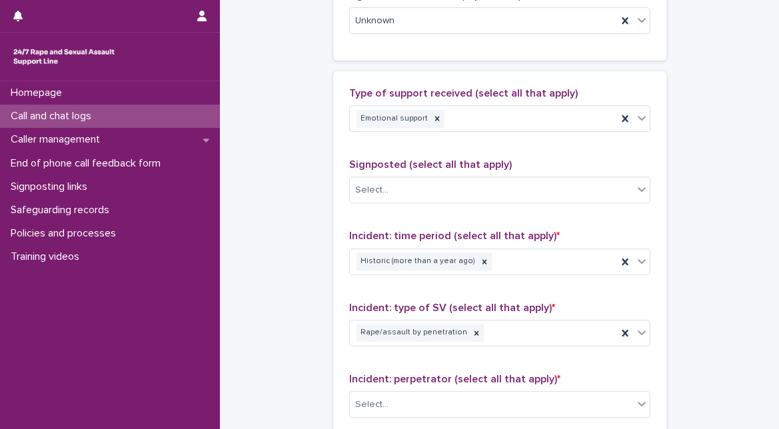
scroll to position [1112, 0]
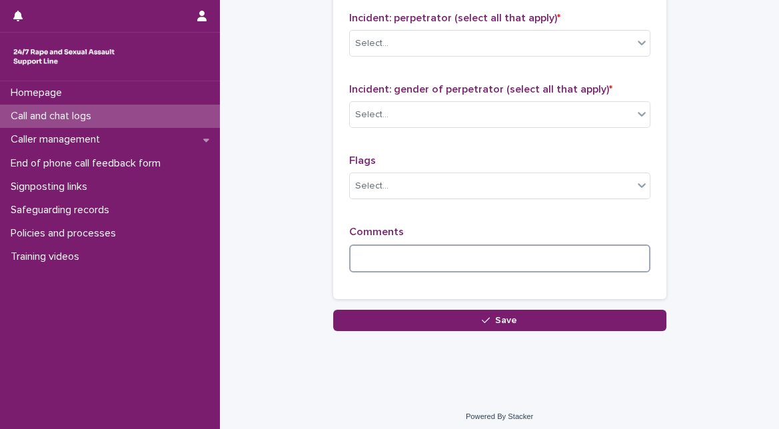
click at [601, 257] on textarea at bounding box center [499, 259] width 301 height 28
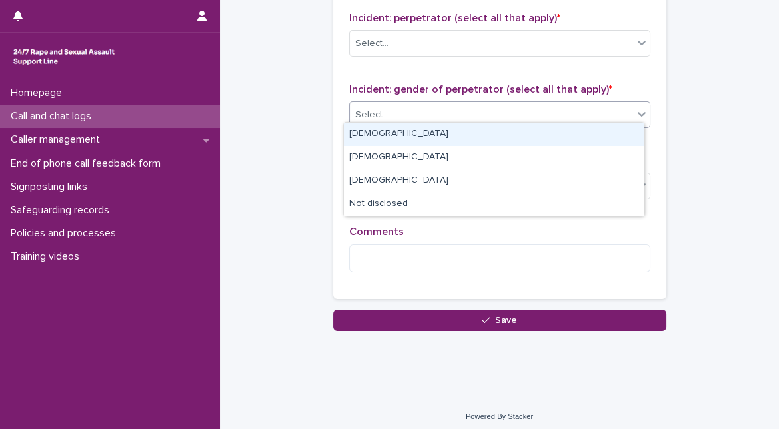
click at [567, 111] on div "Select..." at bounding box center [491, 115] width 283 height 22
click at [550, 127] on div "Male" at bounding box center [494, 134] width 300 height 23
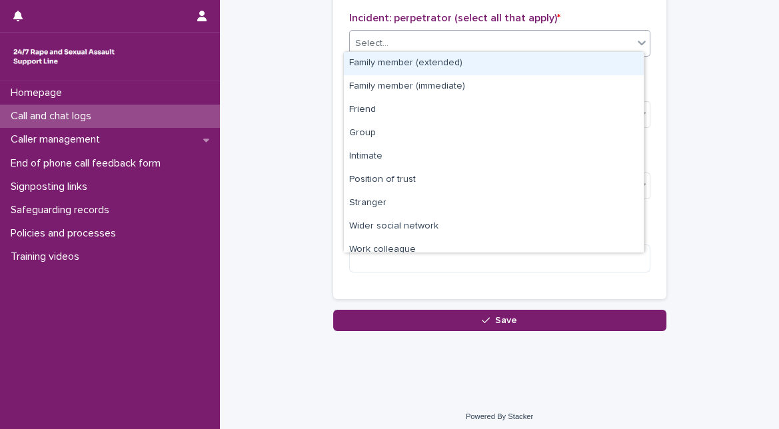
click at [597, 45] on div "Select..." at bounding box center [491, 44] width 283 height 22
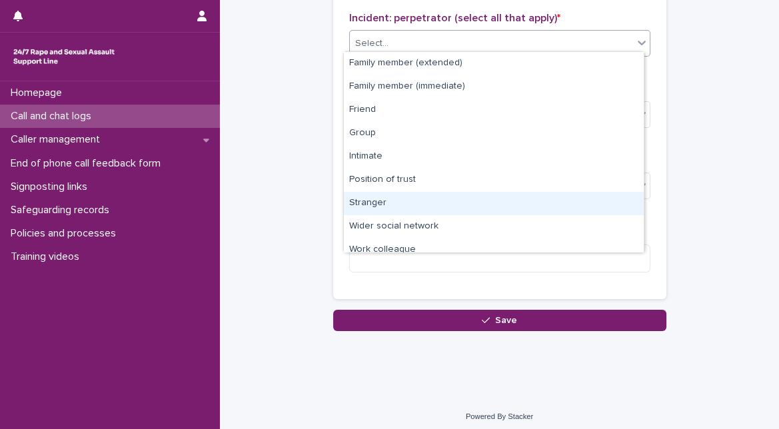
click at [493, 203] on div "Stranger" at bounding box center [494, 203] width 300 height 23
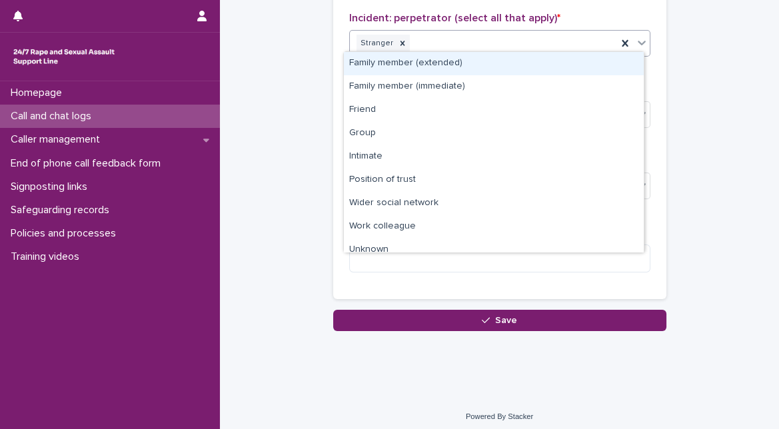
click at [638, 31] on div at bounding box center [642, 43] width 16 height 24
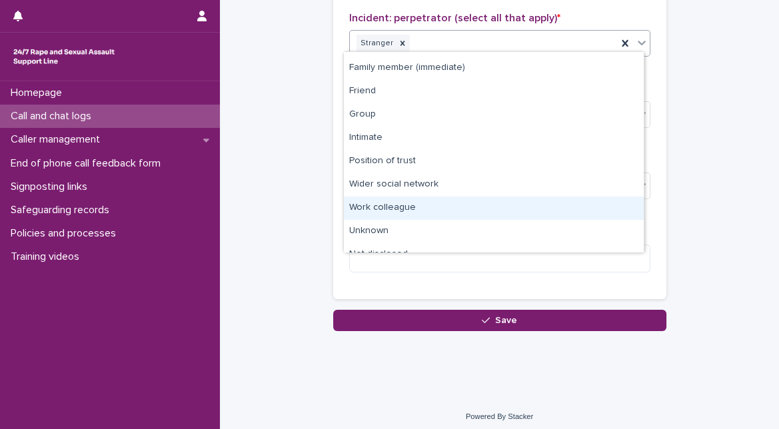
scroll to position [33, 0]
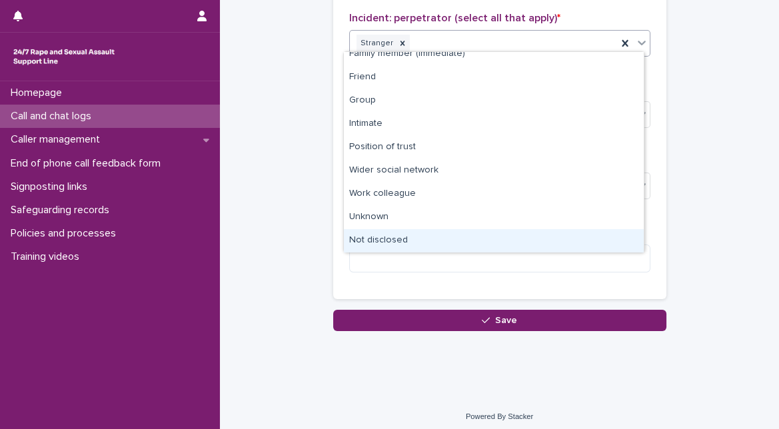
click at [617, 242] on div "Not disclosed" at bounding box center [494, 240] width 300 height 23
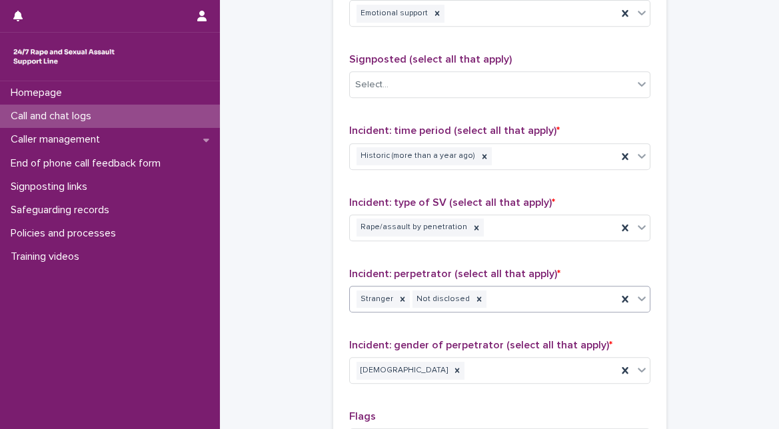
scroll to position [1112, 0]
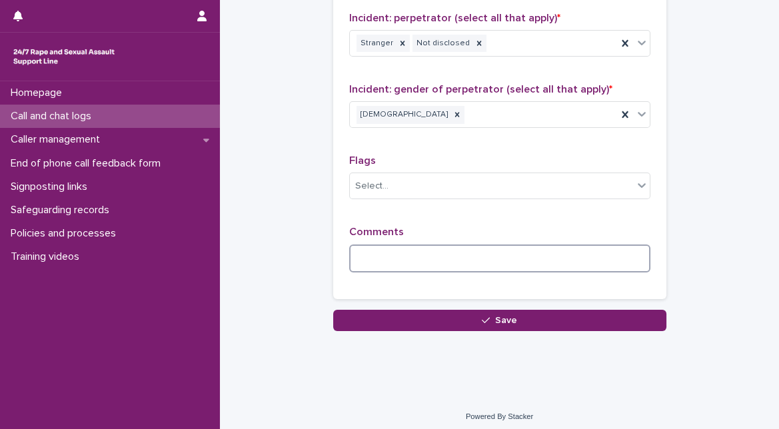
click at [615, 245] on textarea at bounding box center [499, 259] width 301 height 28
click at [402, 245] on textarea at bounding box center [499, 259] width 301 height 28
click at [388, 247] on textarea at bounding box center [499, 259] width 301 height 28
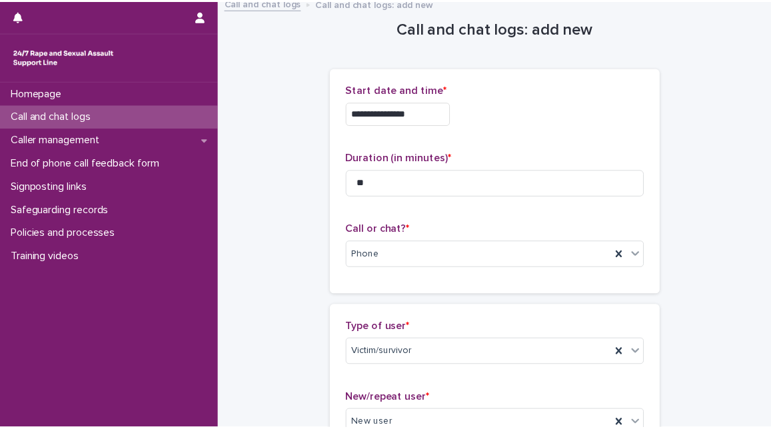
scroll to position [1124, 0]
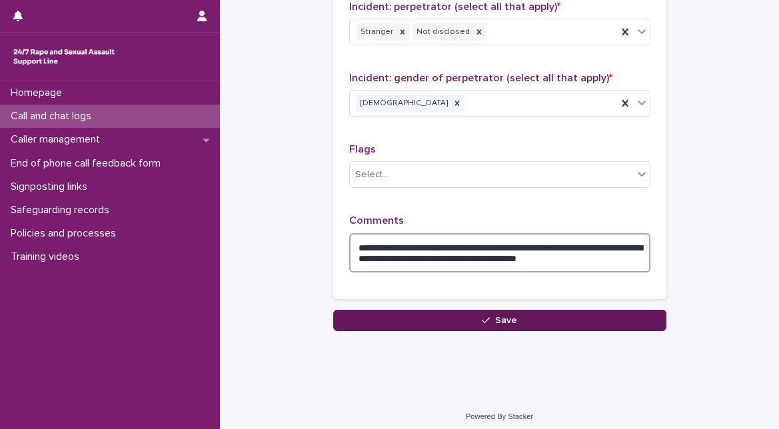
type textarea "**********"
click at [596, 321] on button "Save" at bounding box center [499, 320] width 333 height 21
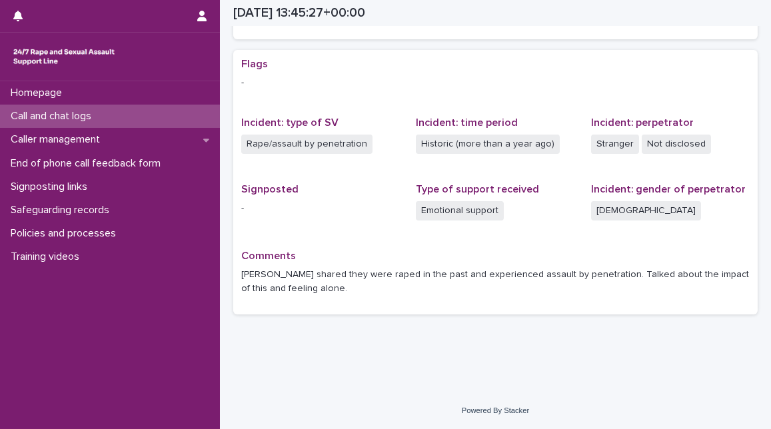
scroll to position [239, 0]
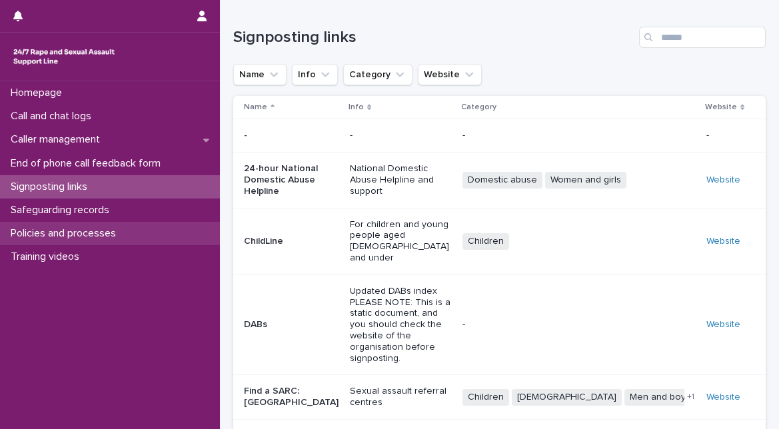
click at [75, 233] on p "Policies and processes" at bounding box center [65, 233] width 121 height 13
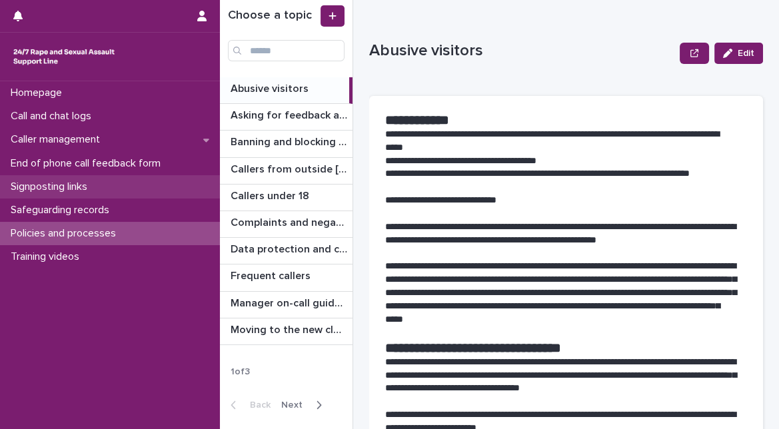
click at [115, 186] on div "Signposting links" at bounding box center [110, 186] width 220 height 23
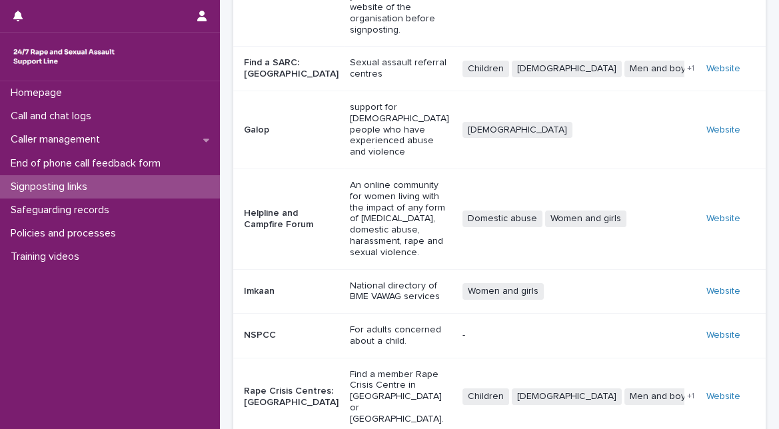
scroll to position [323, 0]
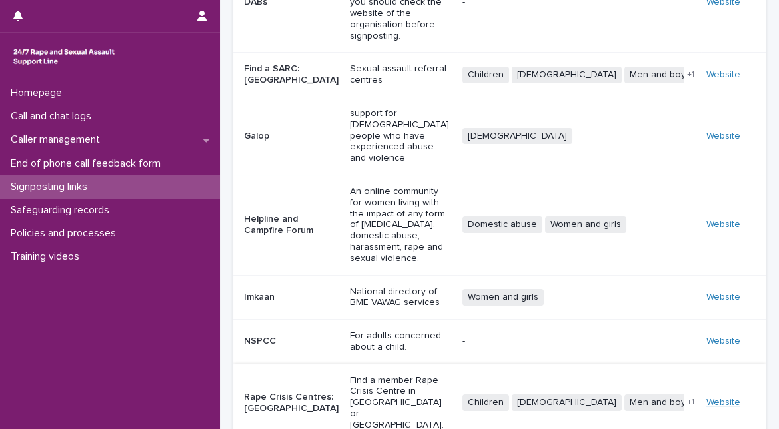
click at [725, 398] on link "Website" at bounding box center [724, 402] width 34 height 9
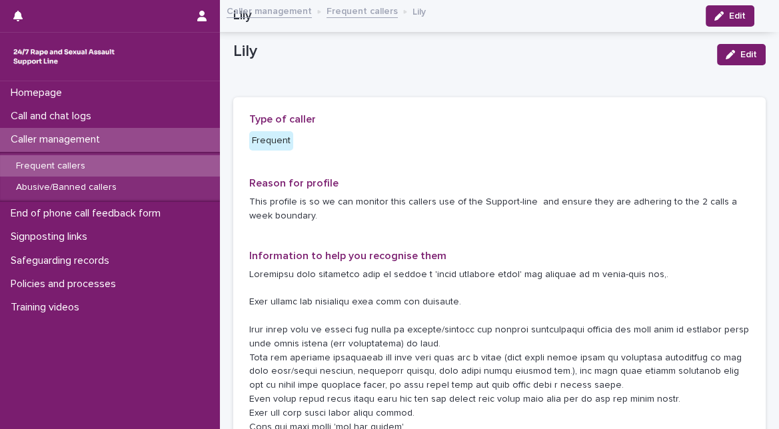
scroll to position [1059, 0]
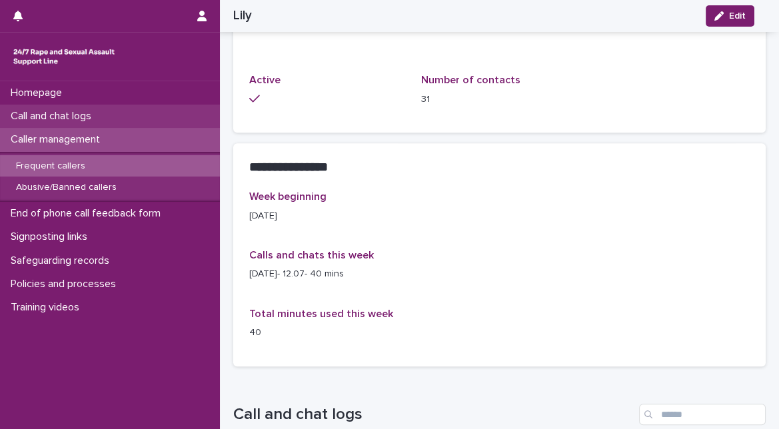
click at [102, 115] on p "Call and chat logs" at bounding box center [53, 116] width 97 height 13
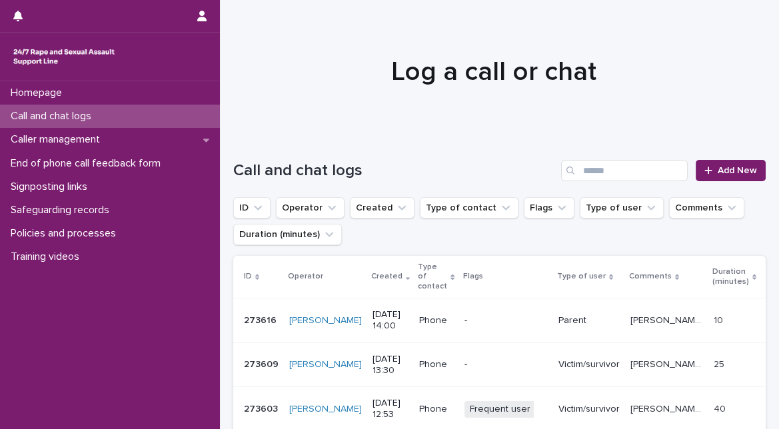
click at [274, 50] on div at bounding box center [494, 65] width 548 height 133
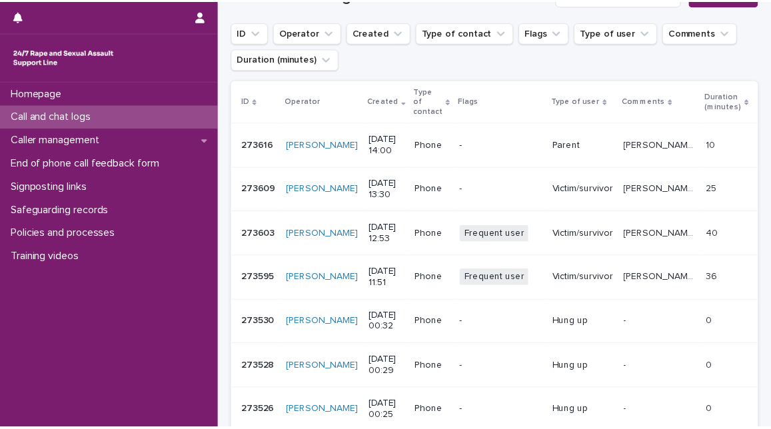
scroll to position [207, 0]
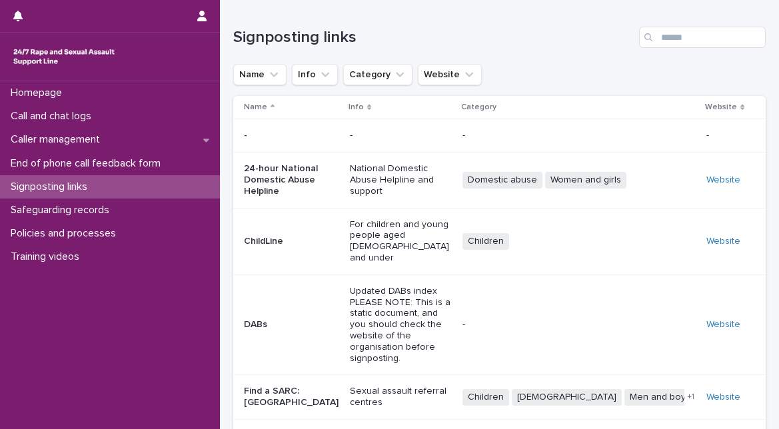
scroll to position [323, 0]
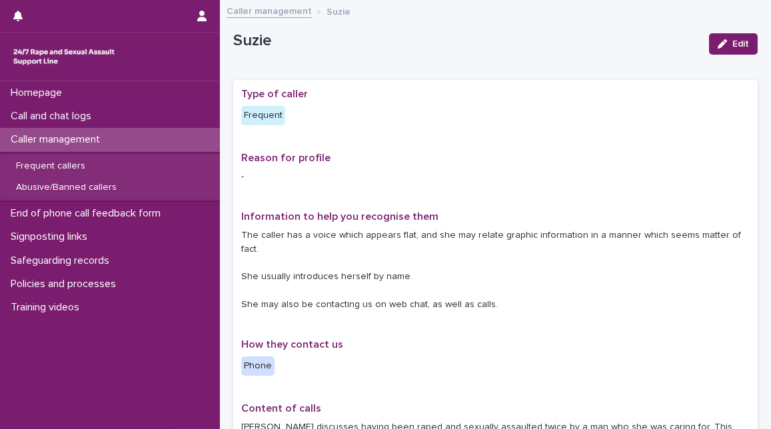
click at [556, 280] on p "The caller has a voice which appears flat, and she may relate graphic informati…" at bounding box center [495, 270] width 509 height 83
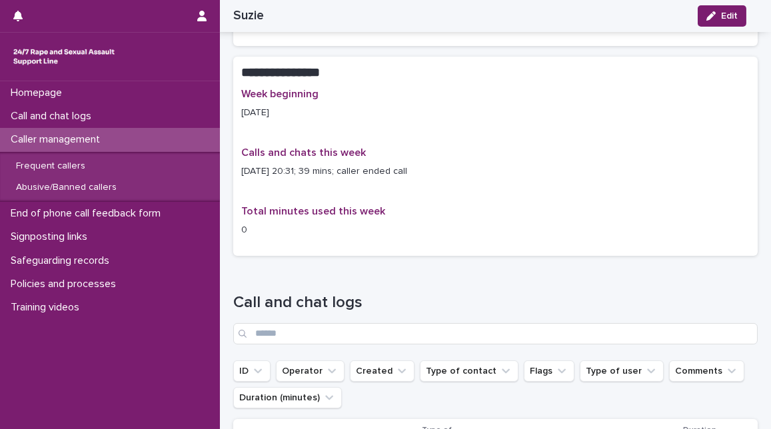
scroll to position [889, 0]
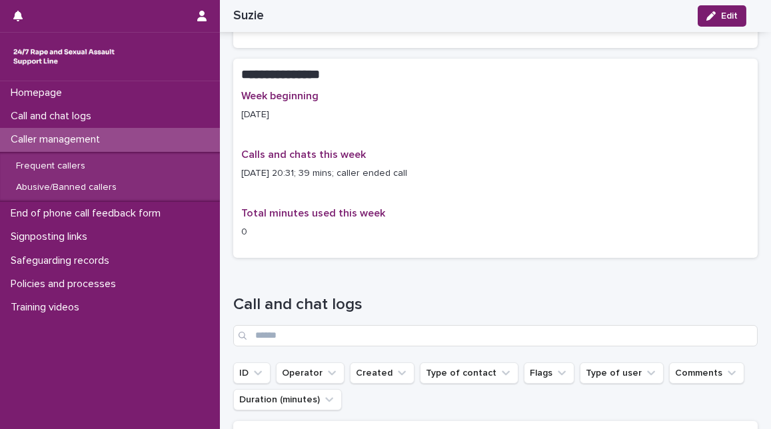
click at [450, 223] on div "Week beginning [DATE] Calls and chats this week [DATE] 20:31; 39 mins; caller e…" at bounding box center [495, 170] width 509 height 160
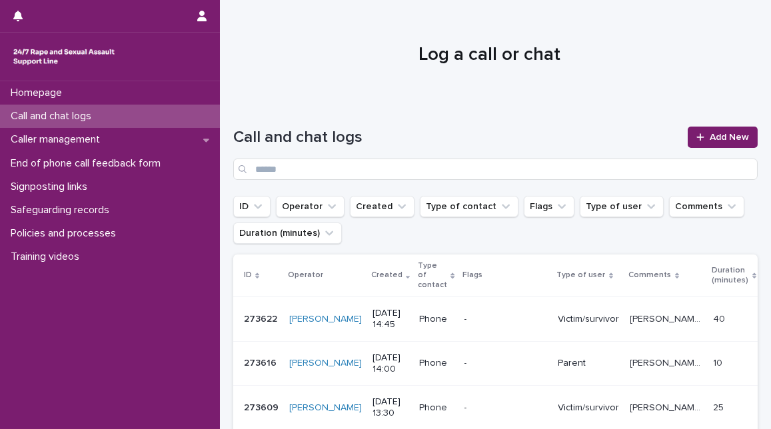
click at [634, 121] on div "Call and chat logs Add New" at bounding box center [495, 148] width 525 height 96
click at [710, 137] on span "Add New" at bounding box center [729, 137] width 39 height 9
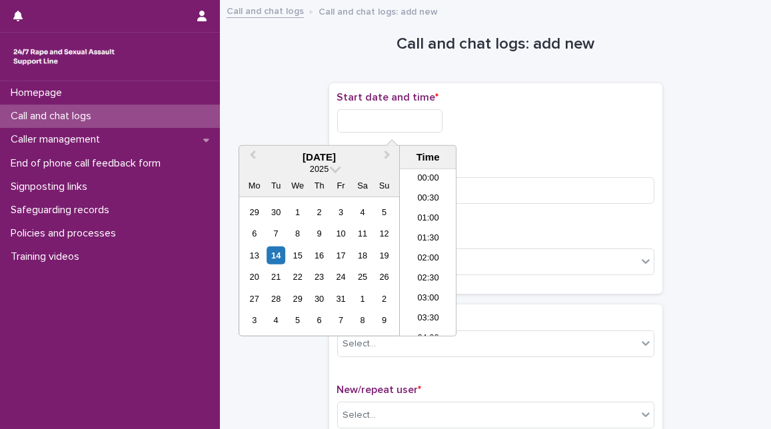
click at [379, 123] on input "text" at bounding box center [389, 120] width 105 height 23
click at [280, 259] on div "14" at bounding box center [276, 256] width 18 height 18
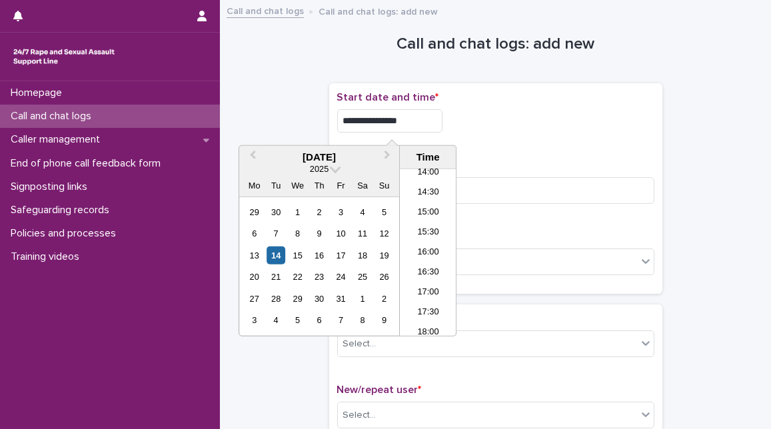
click at [396, 120] on input "**********" at bounding box center [389, 120] width 105 height 23
type input "**********"
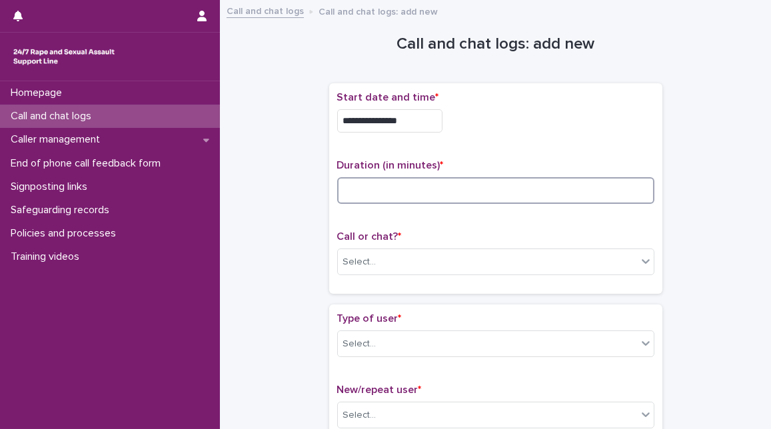
click at [560, 181] on input at bounding box center [495, 190] width 317 height 27
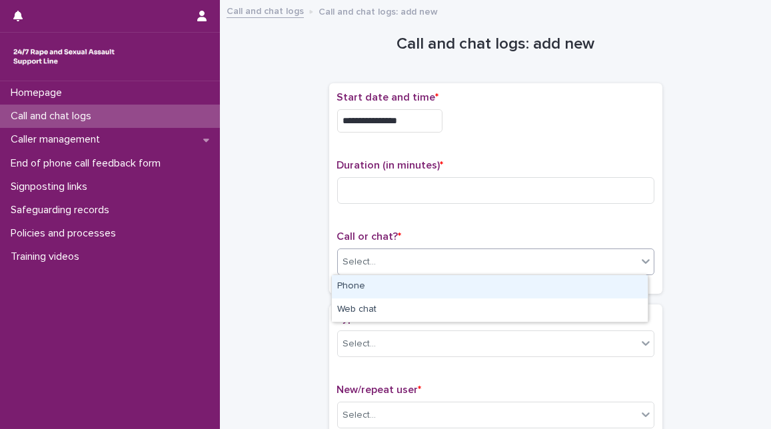
click at [462, 261] on div "Select..." at bounding box center [487, 262] width 299 height 22
click at [439, 285] on div "Phone" at bounding box center [490, 286] width 316 height 23
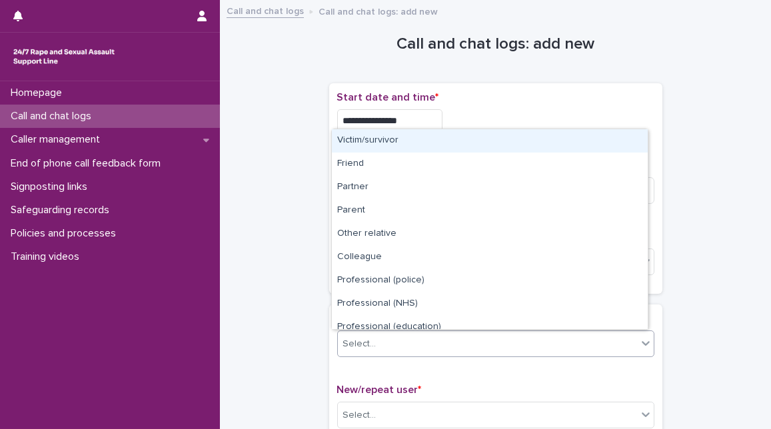
click at [461, 345] on div "Select..." at bounding box center [487, 344] width 299 height 22
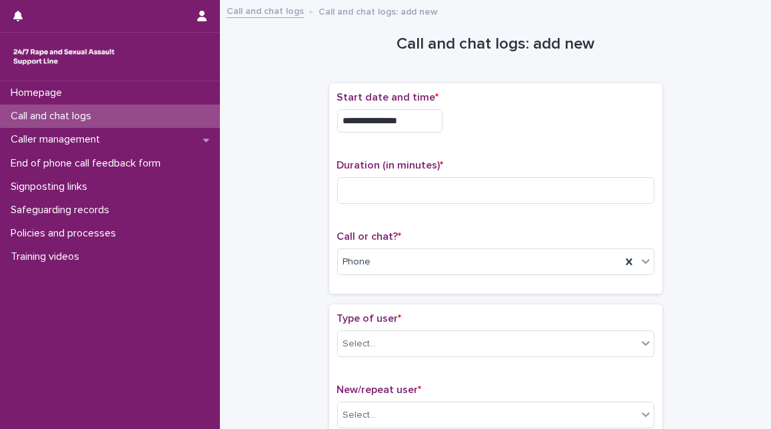
click at [567, 90] on div "**********" at bounding box center [495, 188] width 333 height 211
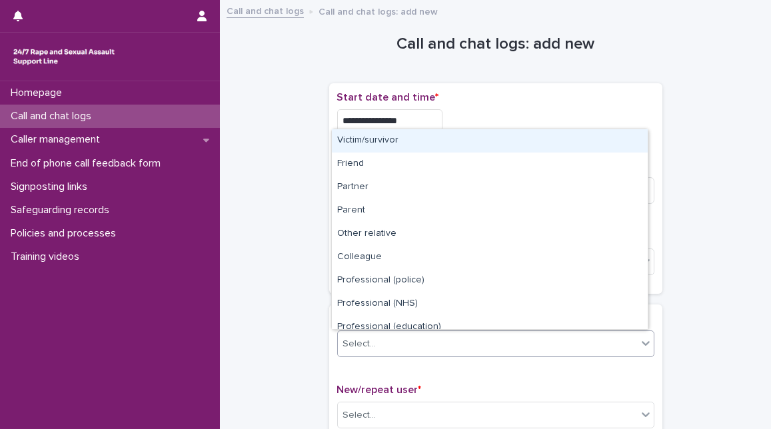
click at [483, 341] on div "Select..." at bounding box center [487, 344] width 299 height 22
click at [478, 133] on div "Victim/survivor" at bounding box center [490, 140] width 316 height 23
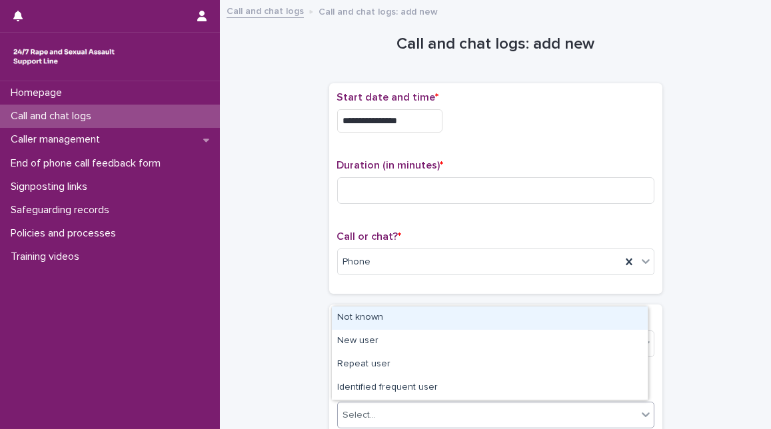
click at [412, 407] on div "Select..." at bounding box center [487, 416] width 299 height 22
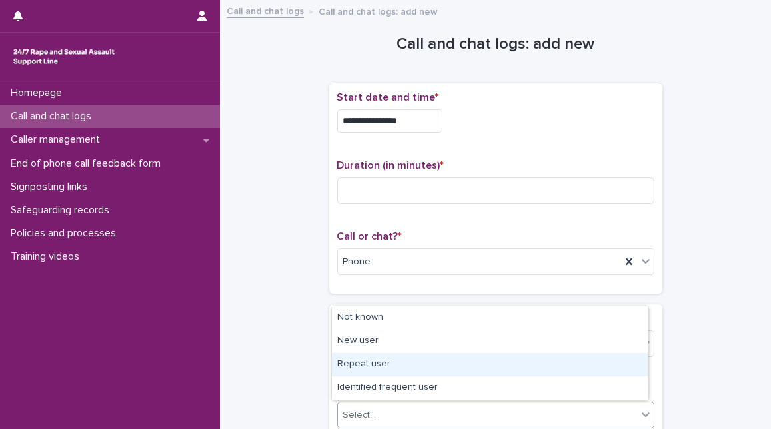
click at [445, 371] on div "Repeat user" at bounding box center [490, 364] width 316 height 23
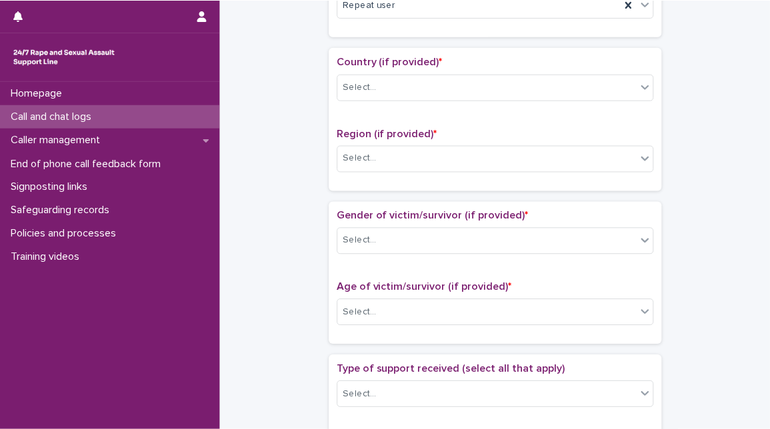
scroll to position [415, 0]
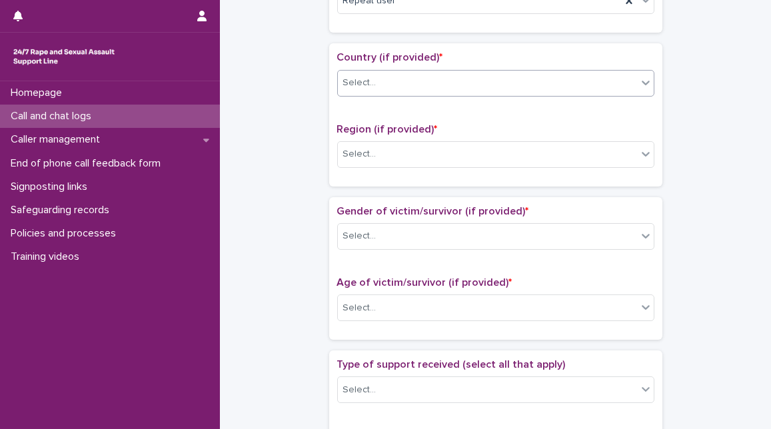
click at [605, 84] on div "Select..." at bounding box center [487, 83] width 299 height 22
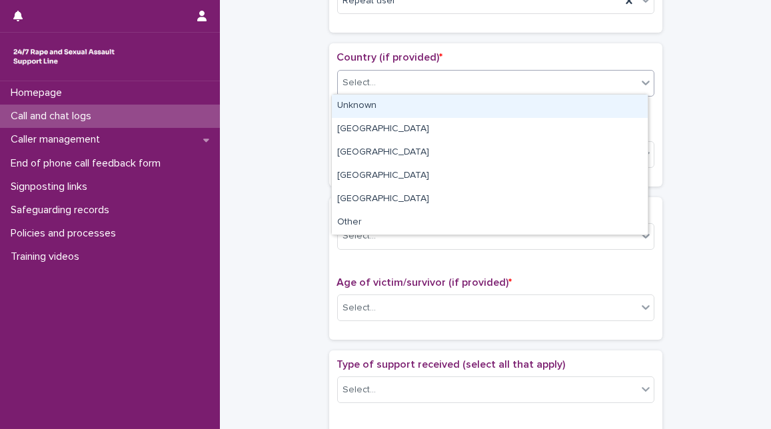
click at [579, 105] on div "Unknown" at bounding box center [490, 106] width 316 height 23
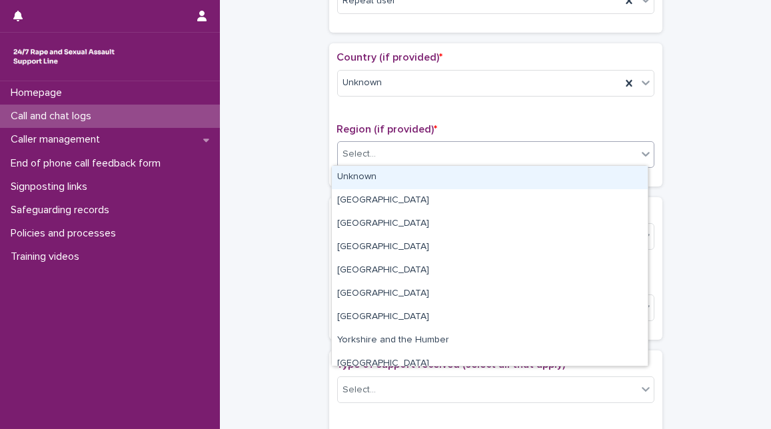
click at [527, 161] on div "Select..." at bounding box center [487, 154] width 299 height 22
click at [511, 176] on div "Unknown" at bounding box center [490, 177] width 316 height 23
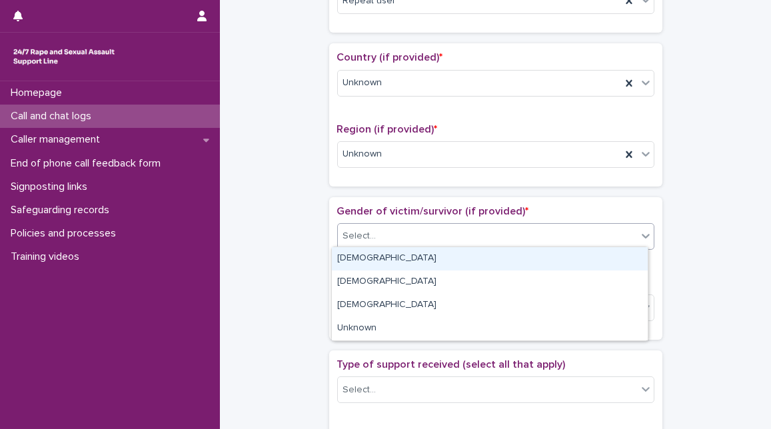
click at [475, 235] on div "Select..." at bounding box center [487, 236] width 299 height 22
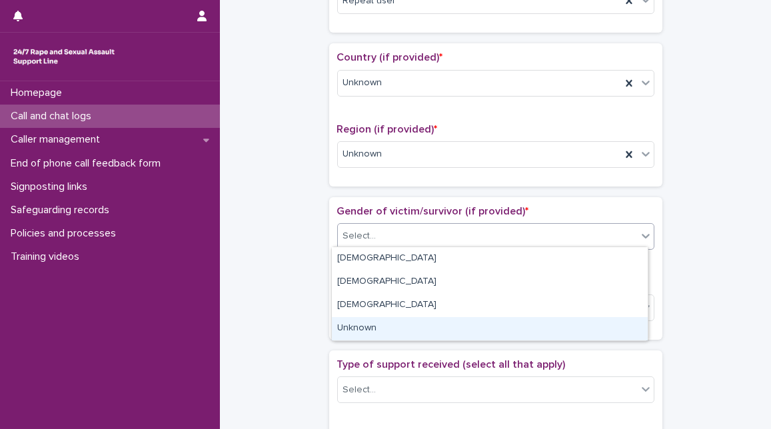
click at [431, 323] on div "Unknown" at bounding box center [490, 328] width 316 height 23
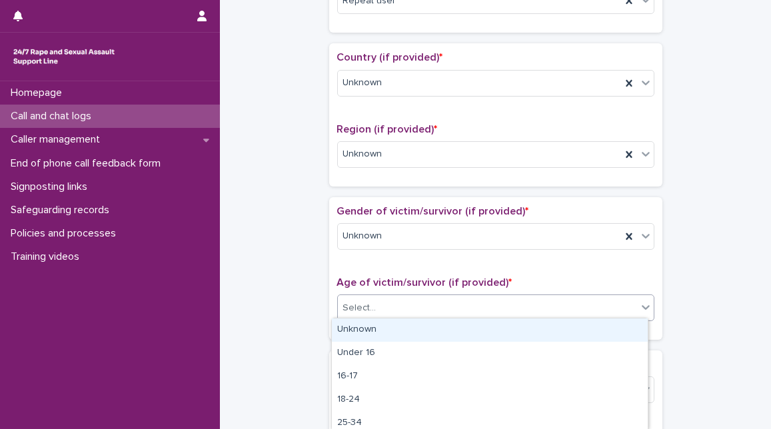
click at [429, 307] on div "Select..." at bounding box center [487, 308] width 299 height 22
click at [429, 328] on div "Unknown" at bounding box center [490, 330] width 316 height 23
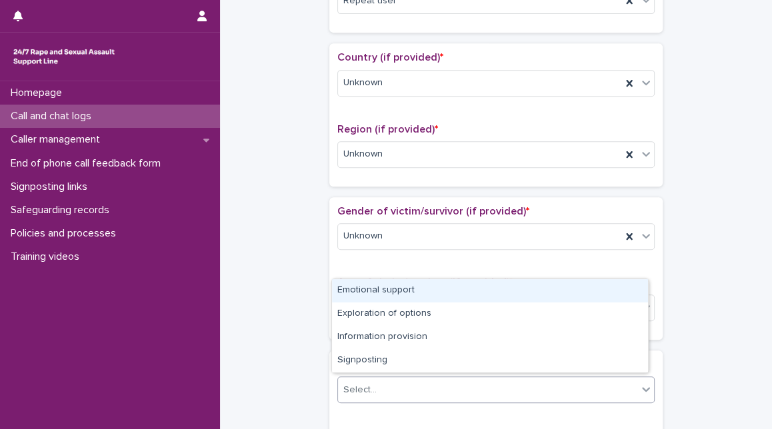
click at [515, 383] on div "Select..." at bounding box center [487, 390] width 299 height 22
click at [520, 284] on div "Emotional support" at bounding box center [490, 290] width 316 height 23
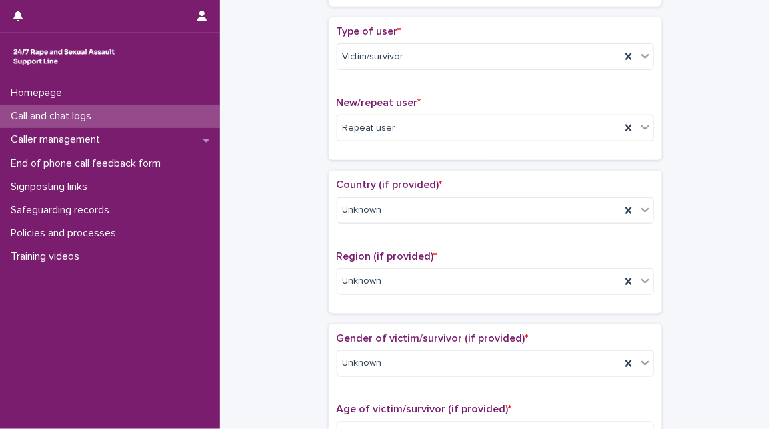
scroll to position [0, 0]
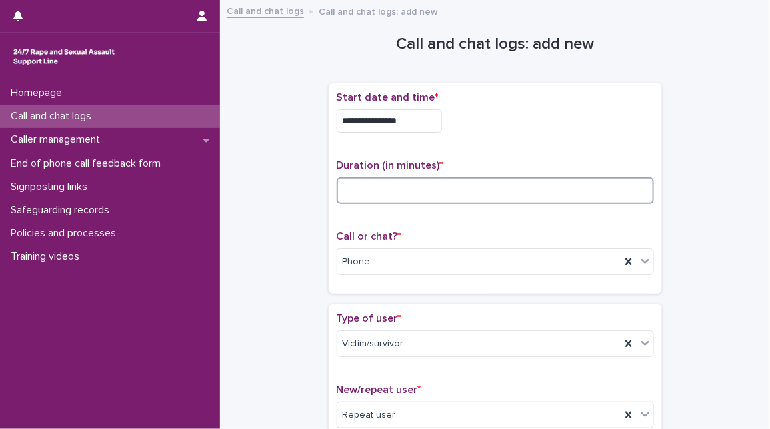
click at [386, 181] on input at bounding box center [495, 190] width 317 height 27
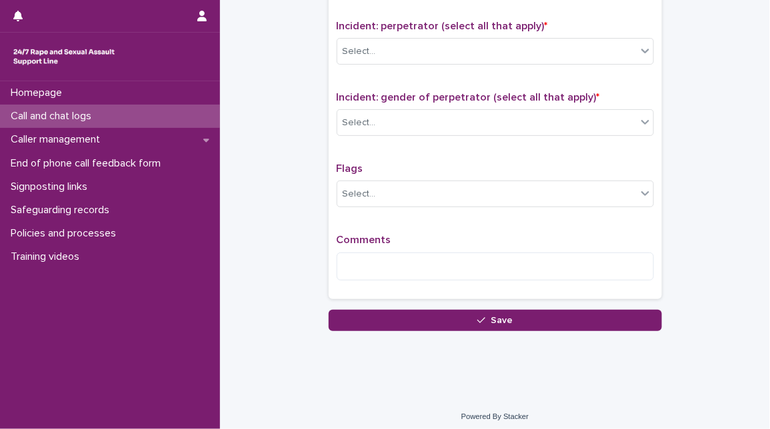
scroll to position [663, 0]
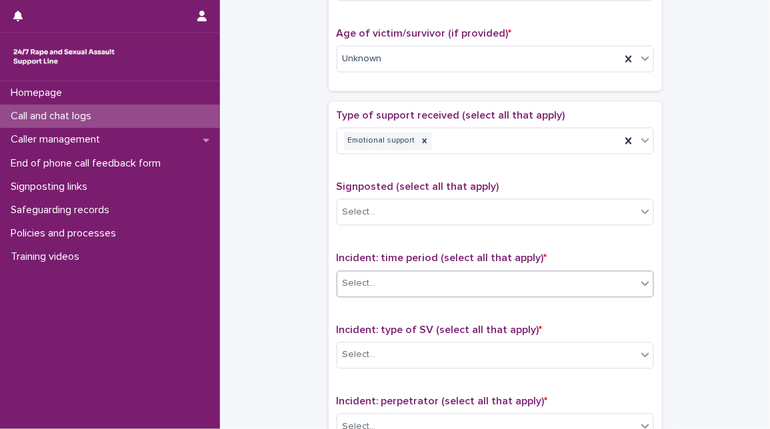
type input "**"
click at [470, 280] on div "Select..." at bounding box center [486, 284] width 299 height 22
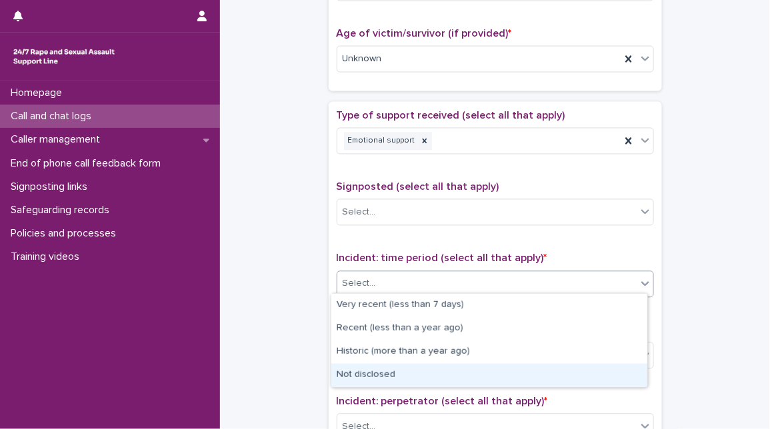
click at [429, 371] on div "Not disclosed" at bounding box center [489, 375] width 316 height 23
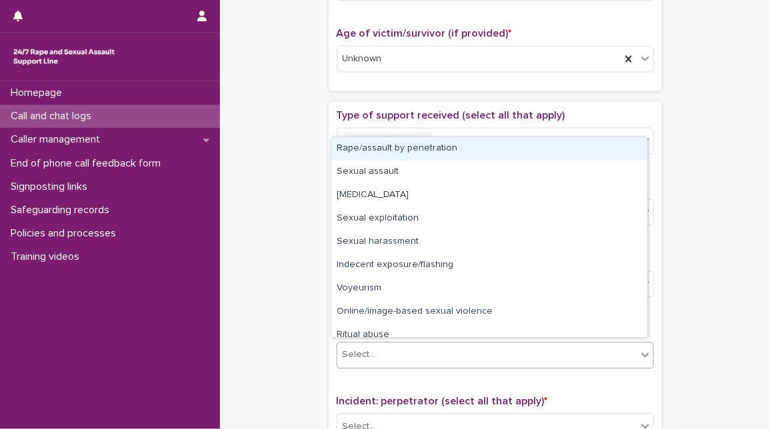
click at [454, 355] on div "Select..." at bounding box center [486, 356] width 299 height 22
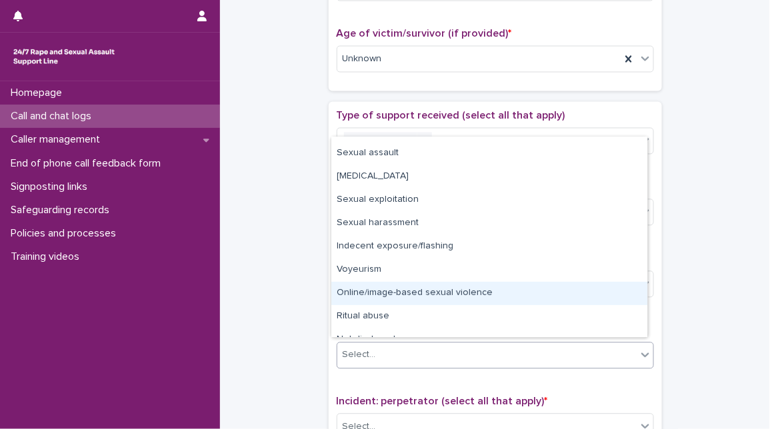
scroll to position [33, 0]
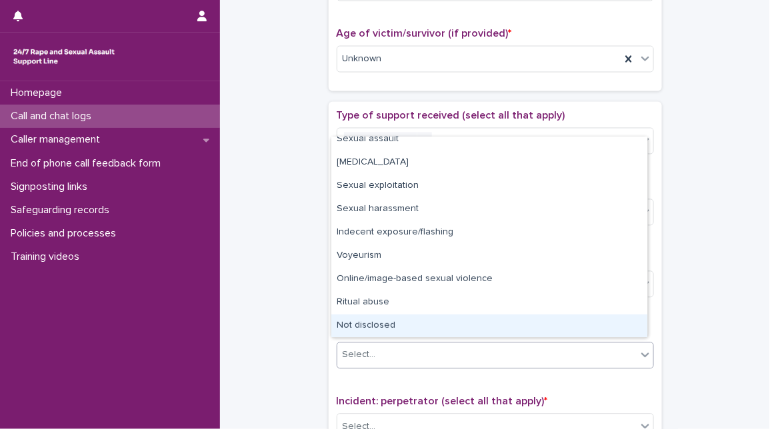
click at [587, 318] on div "Not disclosed" at bounding box center [489, 326] width 316 height 23
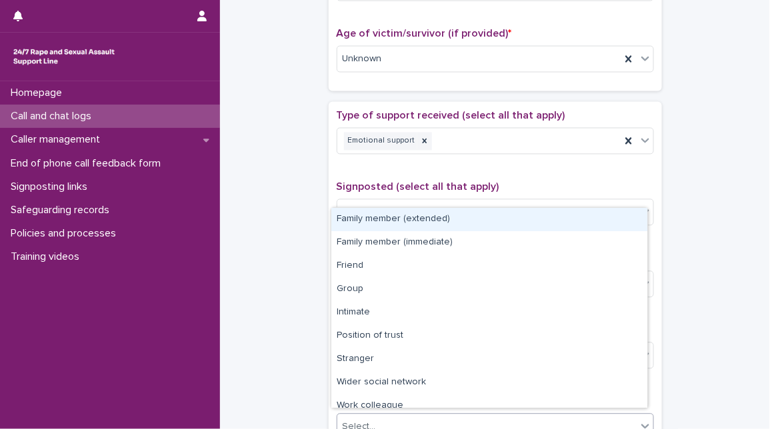
click at [553, 421] on div "Select..." at bounding box center [486, 428] width 299 height 22
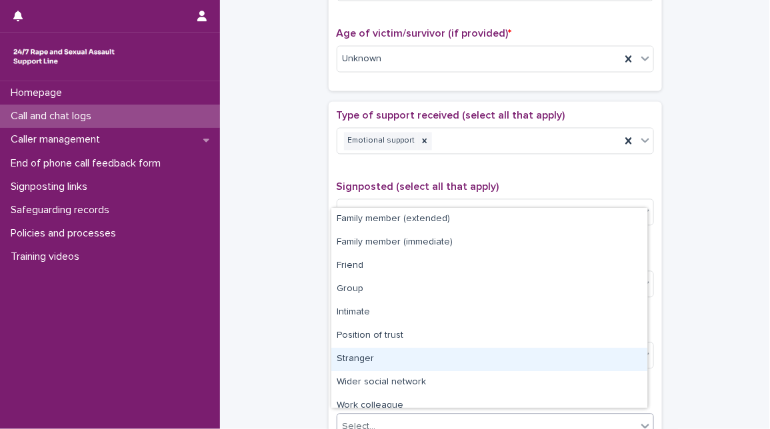
scroll to position [57, 0]
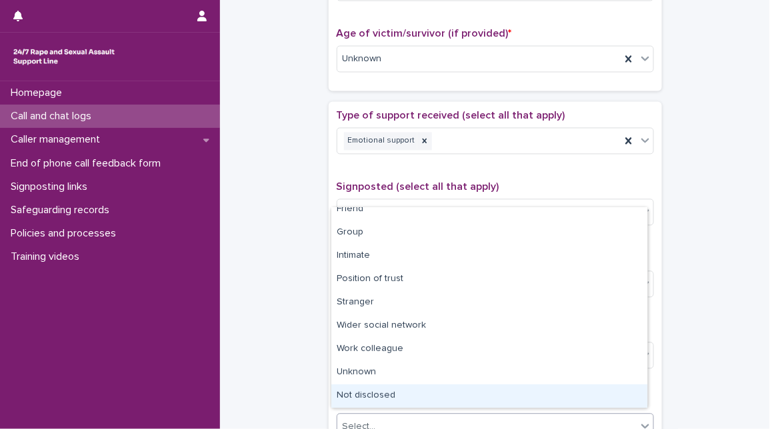
click at [576, 404] on div "Not disclosed" at bounding box center [489, 396] width 316 height 23
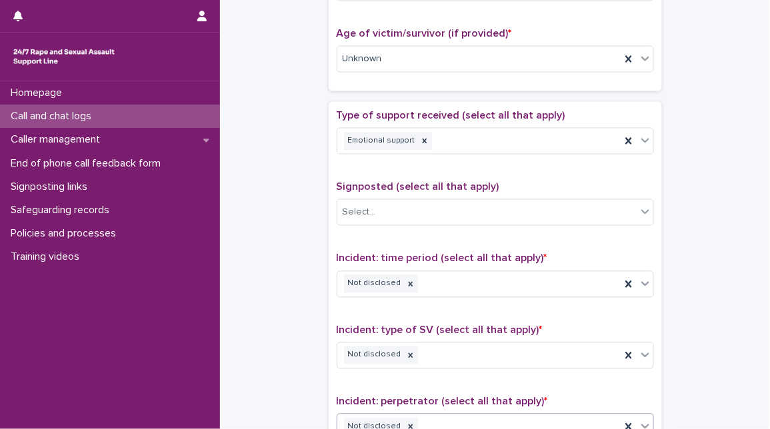
scroll to position [1039, 0]
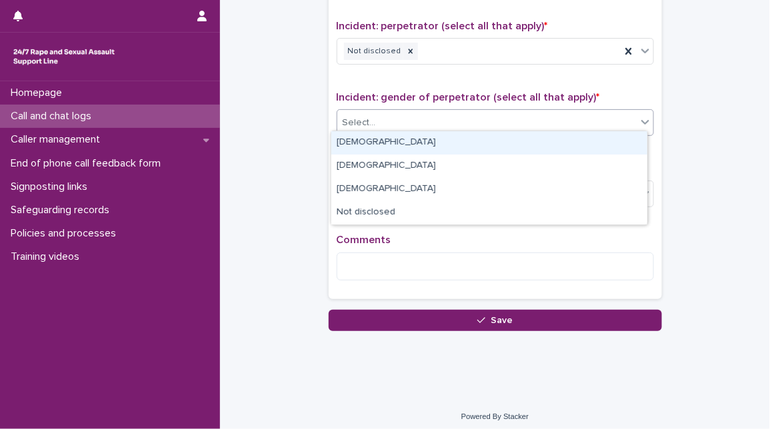
click at [613, 125] on div "Select..." at bounding box center [486, 123] width 299 height 22
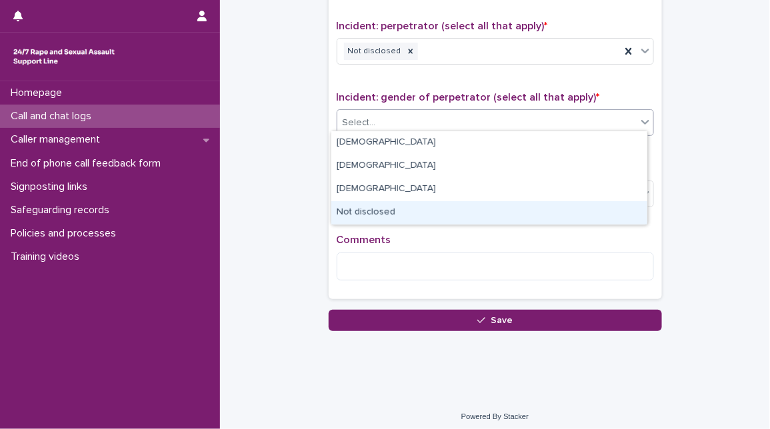
click at [441, 213] on div "Not disclosed" at bounding box center [489, 212] width 316 height 23
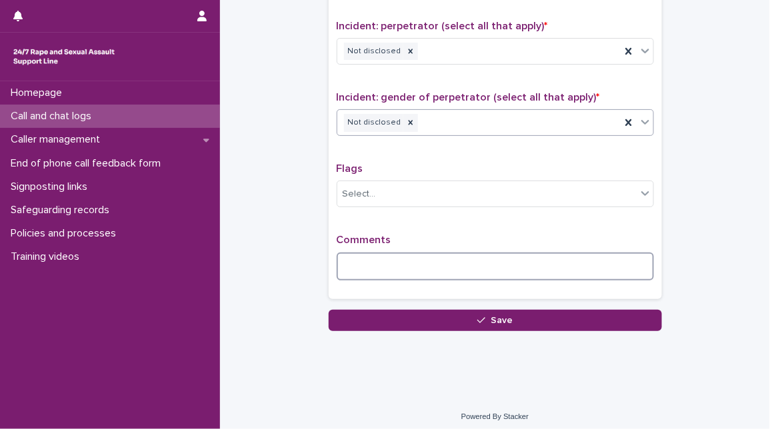
click at [365, 263] on textarea at bounding box center [495, 267] width 317 height 28
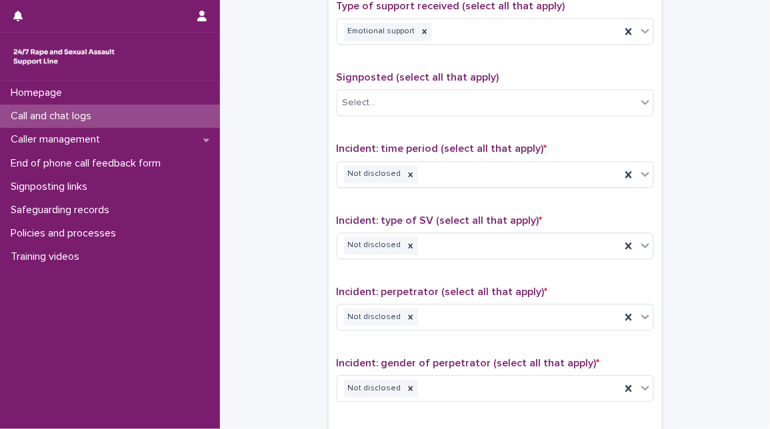
scroll to position [1051, 0]
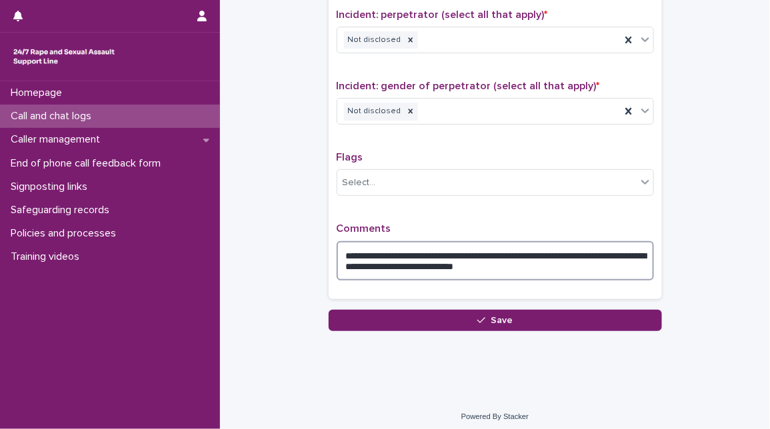
type textarea "**********"
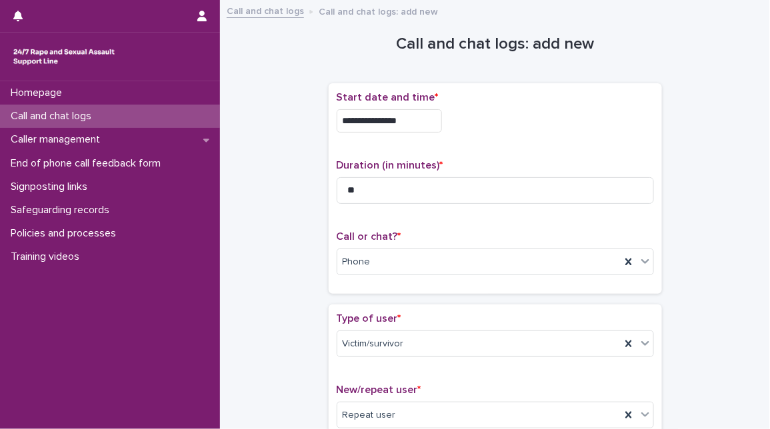
scroll to position [0, 0]
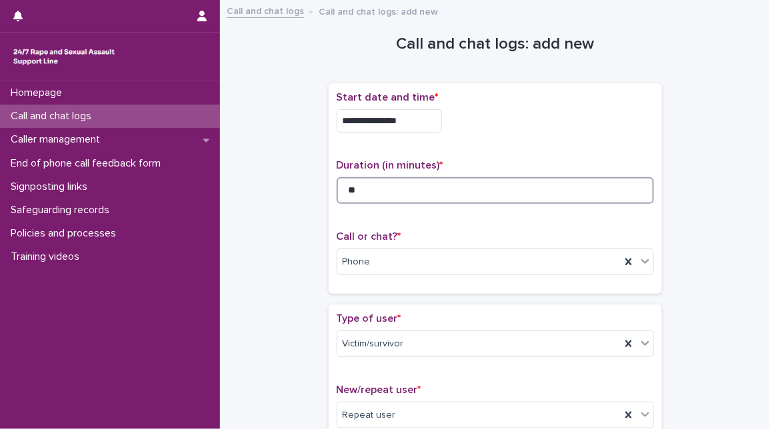
click at [378, 197] on input "**" at bounding box center [495, 190] width 317 height 27
type input "*"
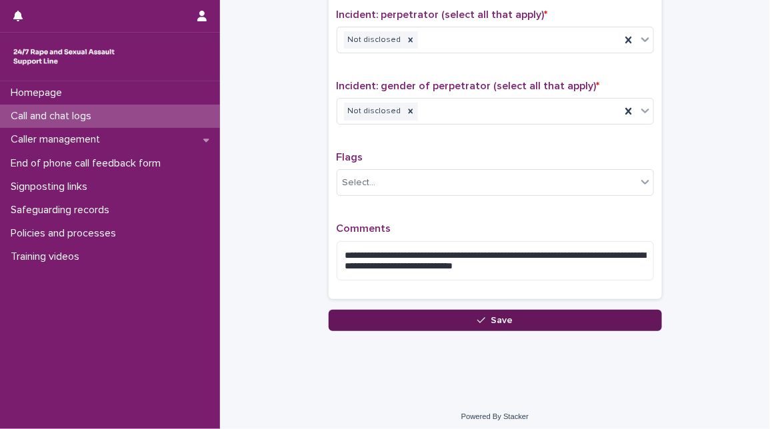
type input "**"
click at [545, 310] on button "Save" at bounding box center [495, 320] width 333 height 21
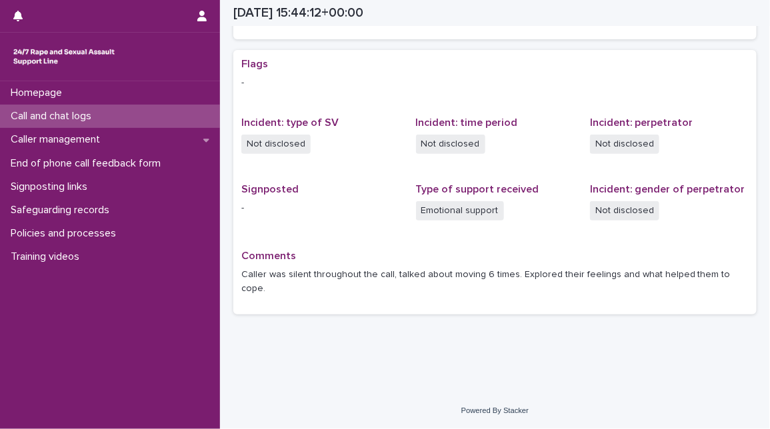
scroll to position [225, 0]
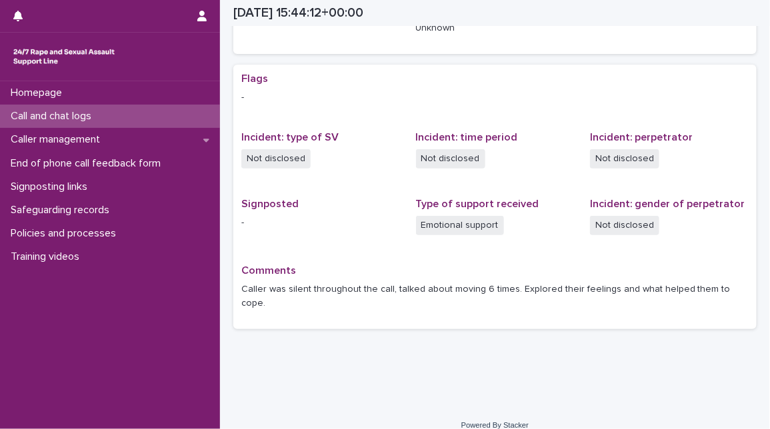
click at [117, 125] on div "Call and chat logs" at bounding box center [110, 116] width 220 height 23
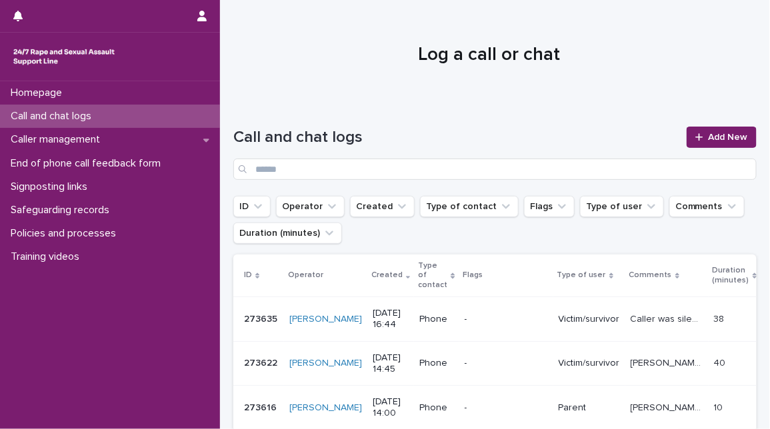
click at [704, 48] on h1 "Log a call or chat" at bounding box center [489, 55] width 513 height 23
click at [709, 138] on span "Add New" at bounding box center [728, 137] width 39 height 9
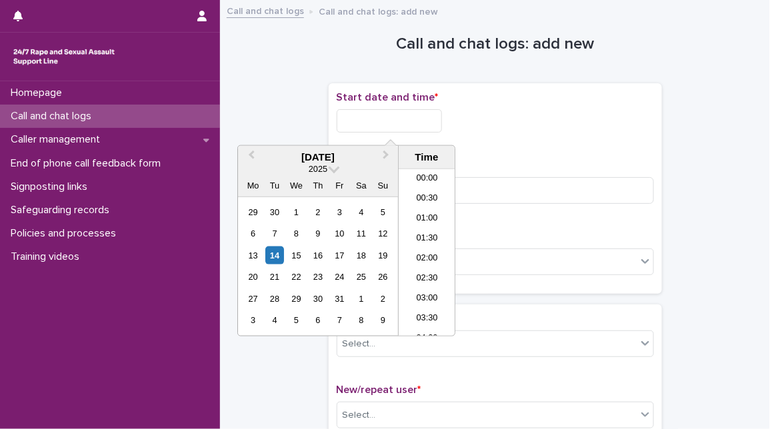
click at [388, 117] on input "text" at bounding box center [389, 120] width 105 height 23
click at [281, 261] on div "14" at bounding box center [275, 256] width 18 height 18
click at [394, 119] on input "**********" at bounding box center [389, 120] width 105 height 23
type input "**********"
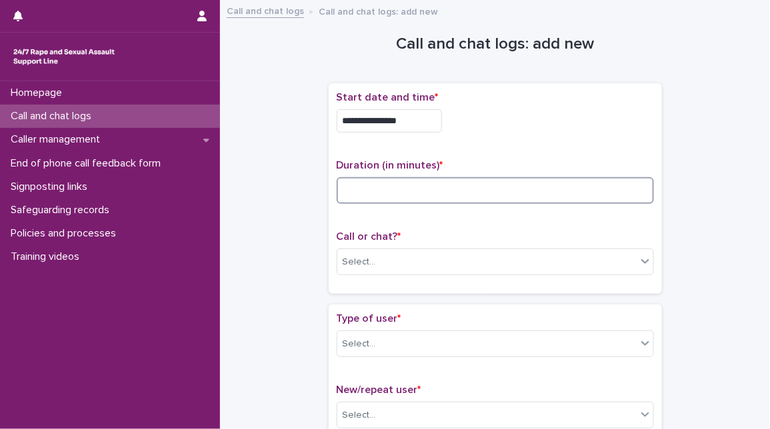
click at [485, 195] on input at bounding box center [495, 190] width 317 height 27
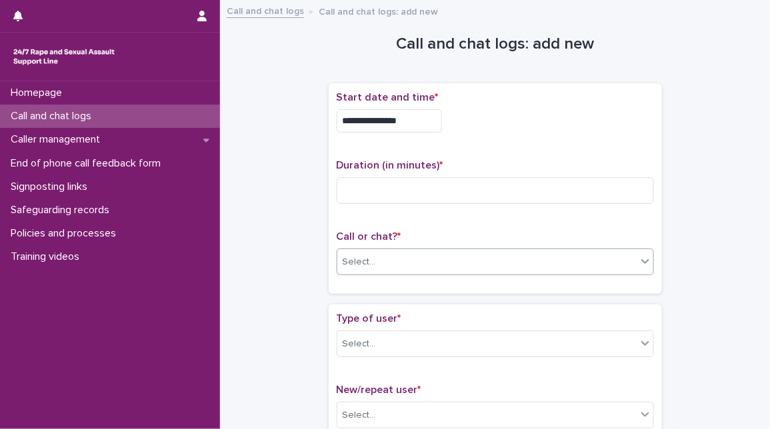
click at [405, 259] on div "Select..." at bounding box center [486, 262] width 299 height 22
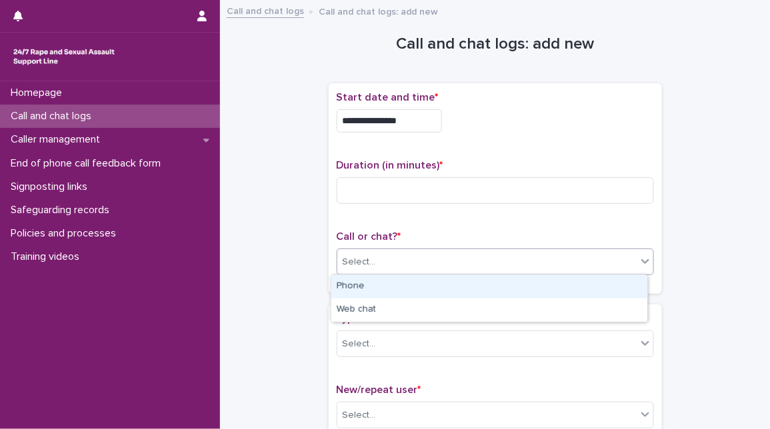
click at [390, 281] on div "Phone" at bounding box center [489, 286] width 316 height 23
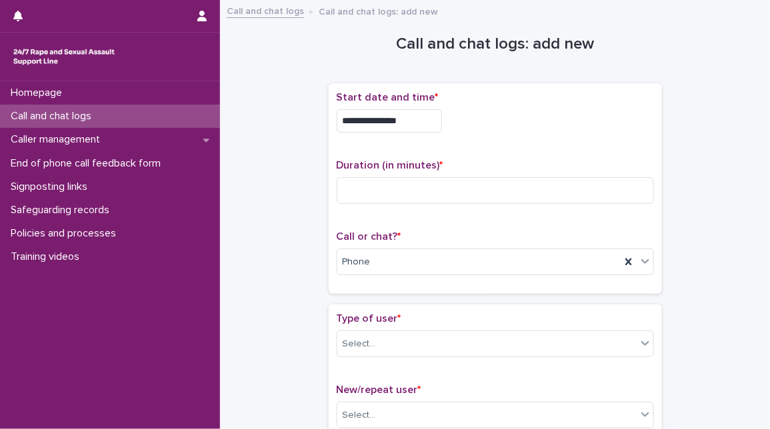
click at [421, 243] on div "Call or chat? * Phone" at bounding box center [495, 258] width 317 height 55
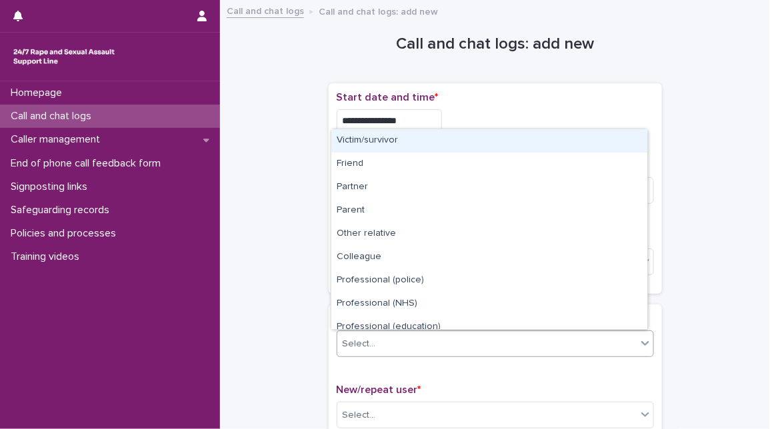
click at [398, 350] on div "Select..." at bounding box center [486, 344] width 299 height 22
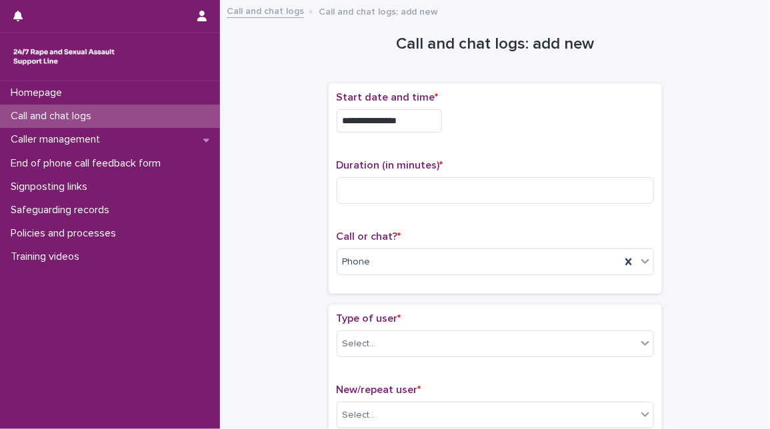
click at [425, 359] on div "Type of user * Select..." at bounding box center [495, 340] width 317 height 55
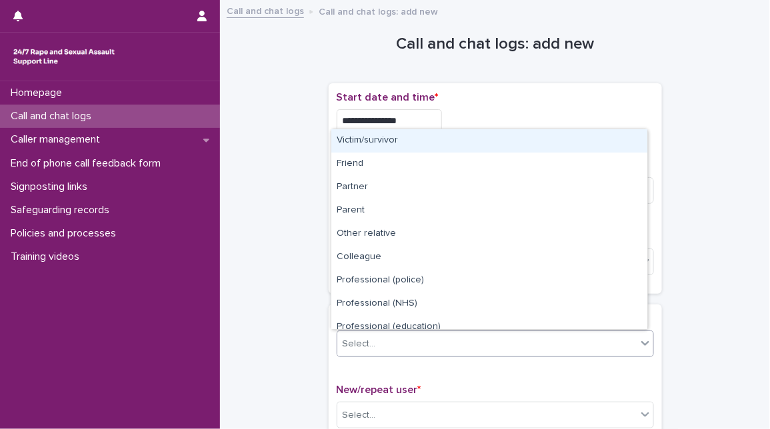
click at [453, 334] on div "Select..." at bounding box center [486, 344] width 299 height 22
click at [559, 139] on div "Victim/survivor" at bounding box center [489, 140] width 316 height 23
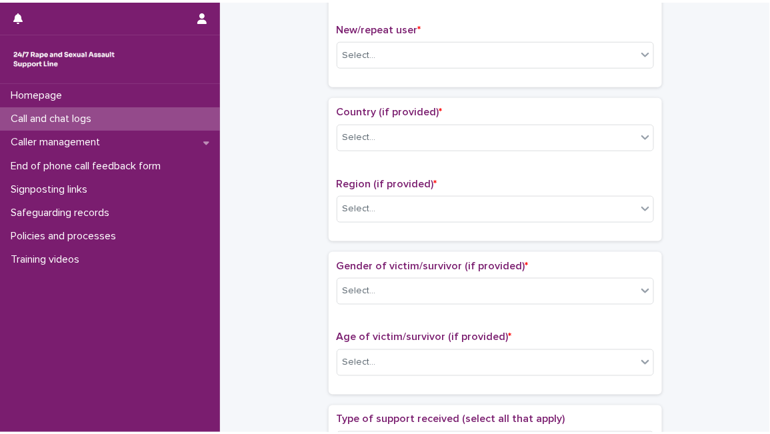
scroll to position [366, 0]
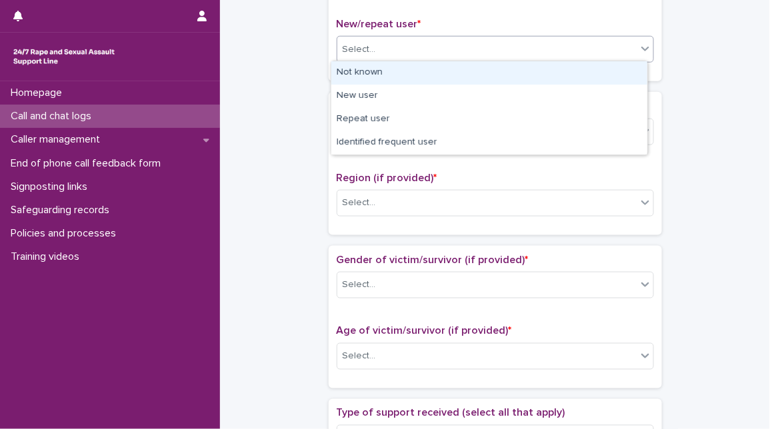
click at [613, 57] on div "Select..." at bounding box center [486, 50] width 299 height 22
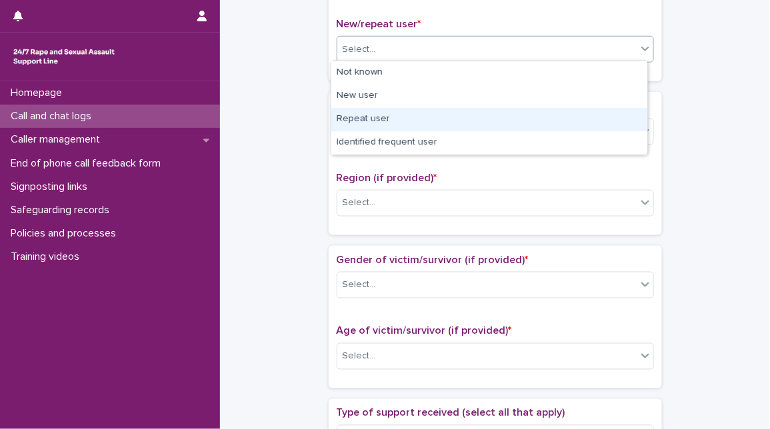
click at [541, 118] on div "Repeat user" at bounding box center [489, 119] width 316 height 23
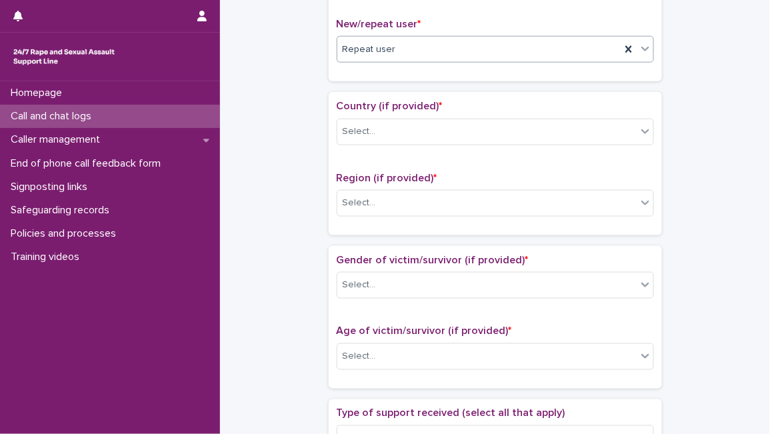
scroll to position [1035, 0]
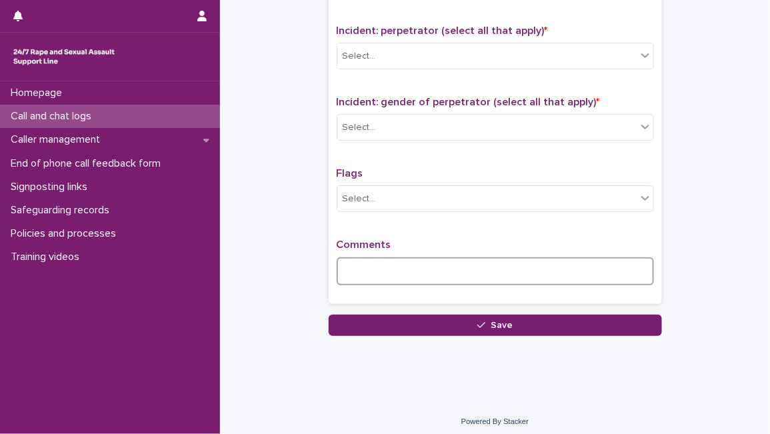
click at [616, 268] on textarea at bounding box center [495, 271] width 317 height 28
click at [337, 261] on textarea "**********" at bounding box center [495, 271] width 317 height 28
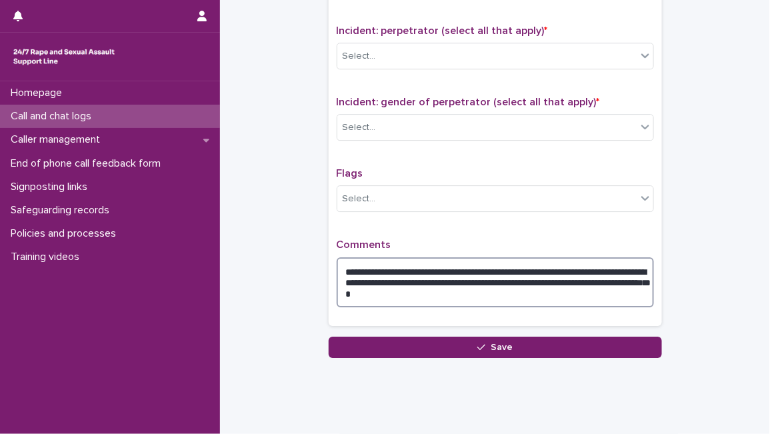
click at [440, 286] on textarea "**********" at bounding box center [495, 282] width 317 height 50
type textarea "**********"
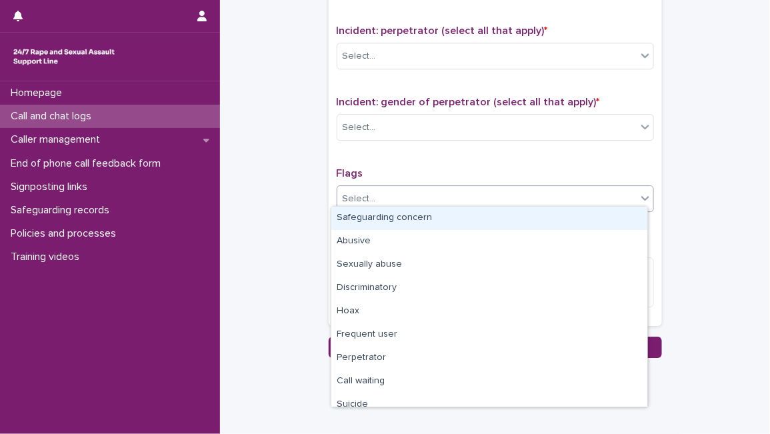
click at [606, 197] on div "Select..." at bounding box center [486, 199] width 299 height 22
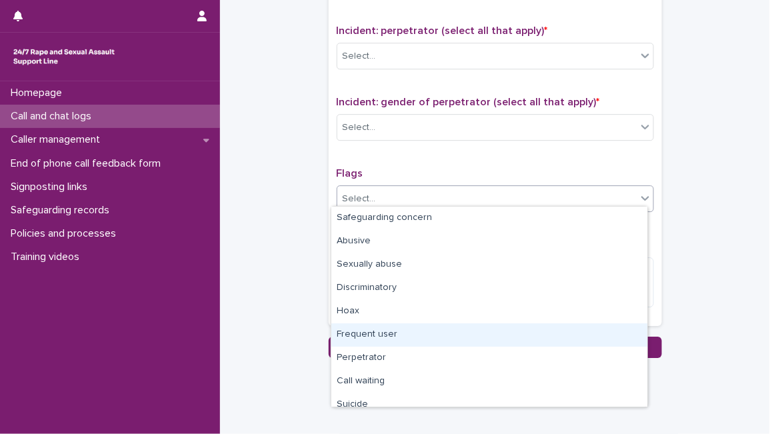
click at [512, 341] on div "Frequent user" at bounding box center [489, 334] width 316 height 23
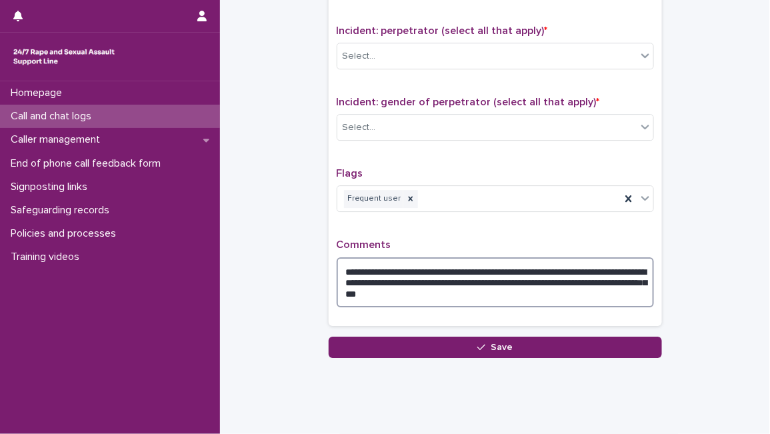
click at [598, 285] on textarea "**********" at bounding box center [495, 282] width 317 height 50
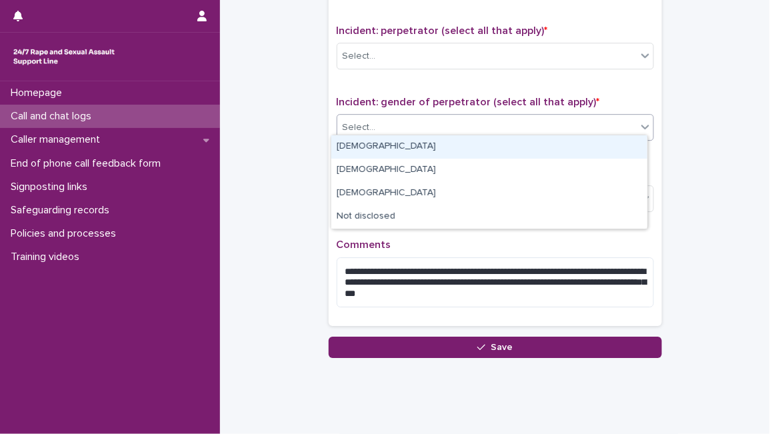
click at [575, 121] on div "Select..." at bounding box center [486, 128] width 299 height 22
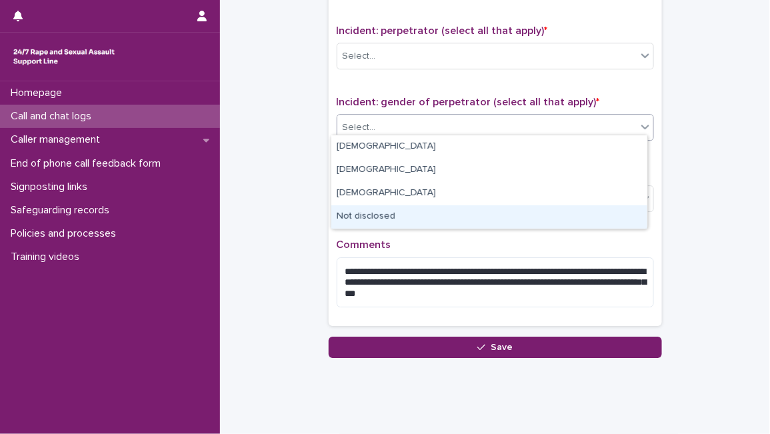
click at [497, 220] on div "Not disclosed" at bounding box center [489, 216] width 316 height 23
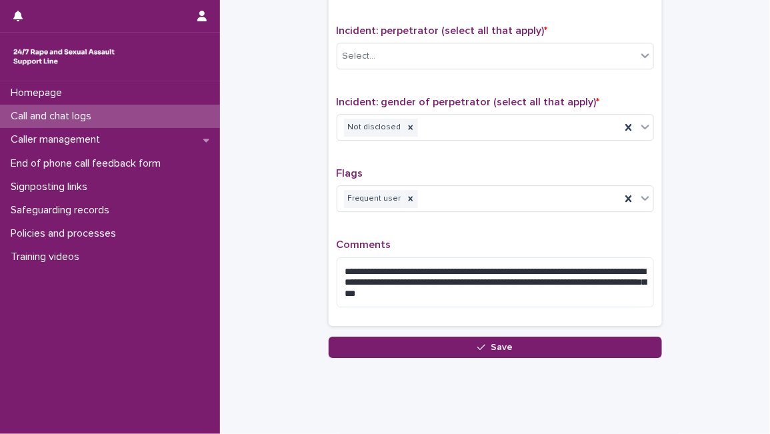
click at [523, 32] on div "Incident: perpetrator (select all that apply) * Select..." at bounding box center [495, 52] width 317 height 55
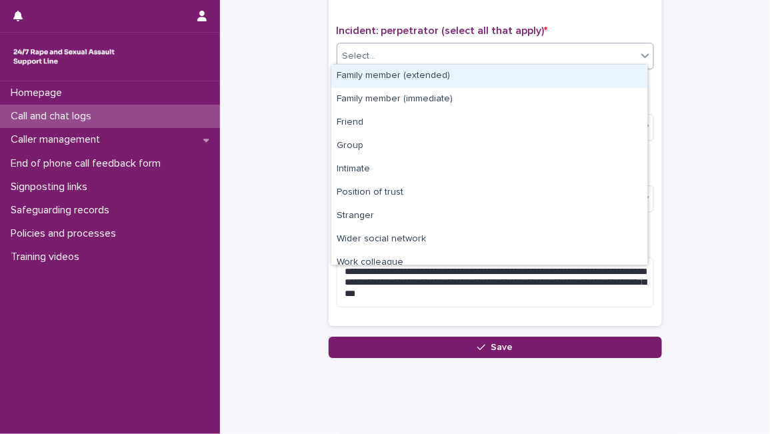
click at [516, 52] on div "Select..." at bounding box center [486, 56] width 299 height 22
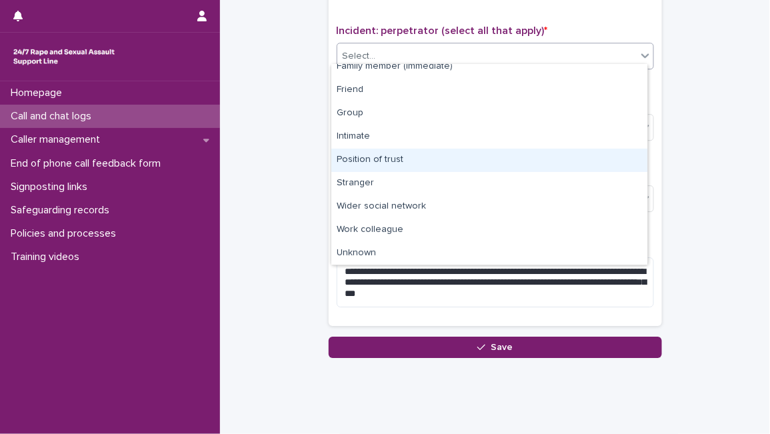
scroll to position [57, 0]
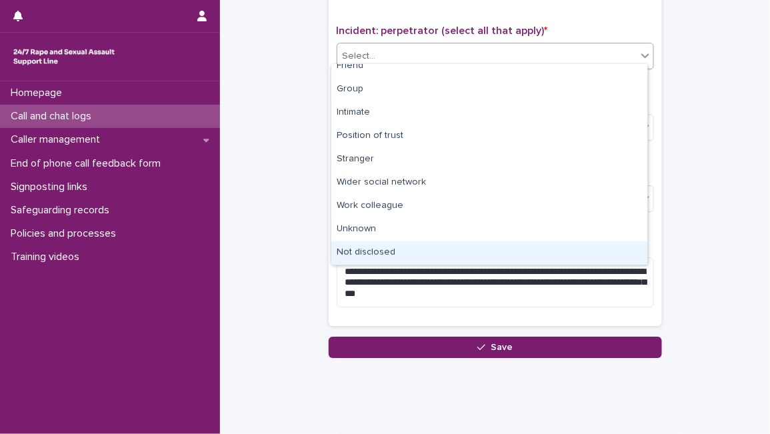
click at [595, 262] on div "Not disclosed" at bounding box center [489, 252] width 316 height 23
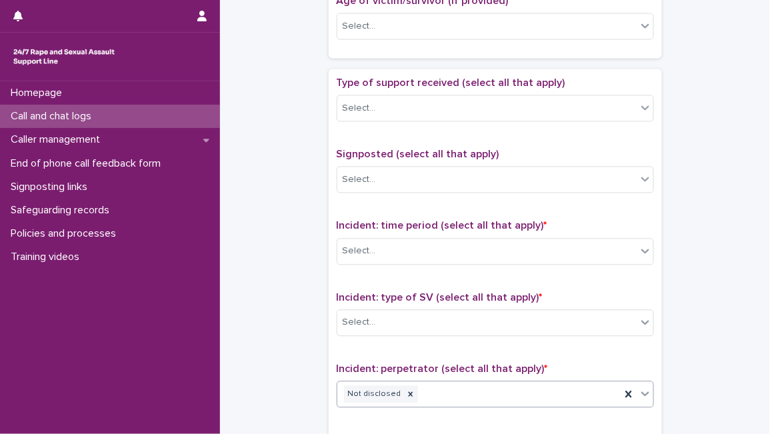
scroll to position [695, 0]
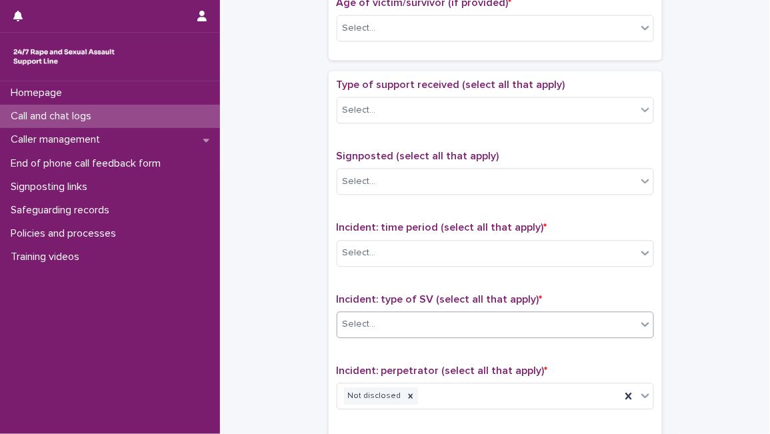
drag, startPoint x: 428, startPoint y: 336, endPoint x: 438, endPoint y: 311, distance: 26.6
click at [438, 311] on div "Incident: type of SV (select all that apply) * Select..." at bounding box center [495, 320] width 317 height 55
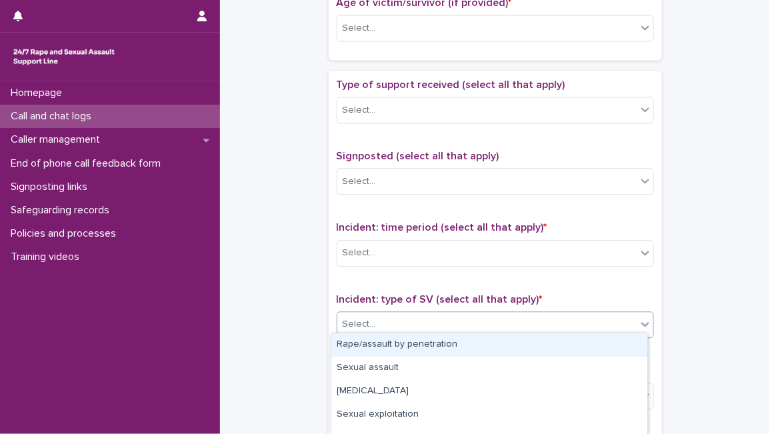
click at [438, 313] on div "Select..." at bounding box center [486, 324] width 299 height 22
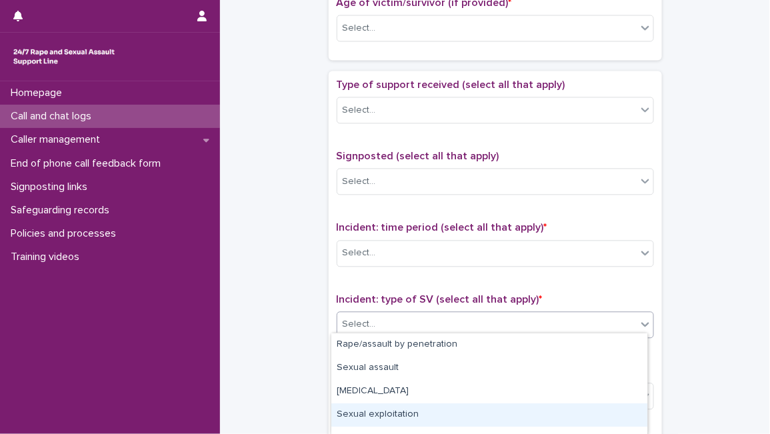
scroll to position [131, 0]
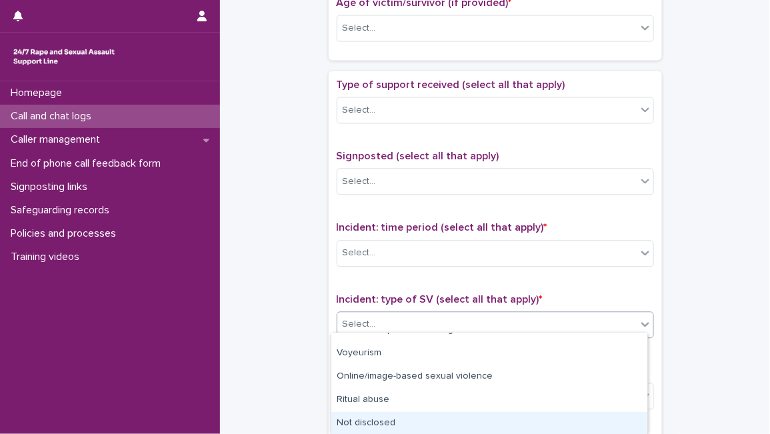
click at [588, 413] on div "Not disclosed" at bounding box center [489, 423] width 316 height 23
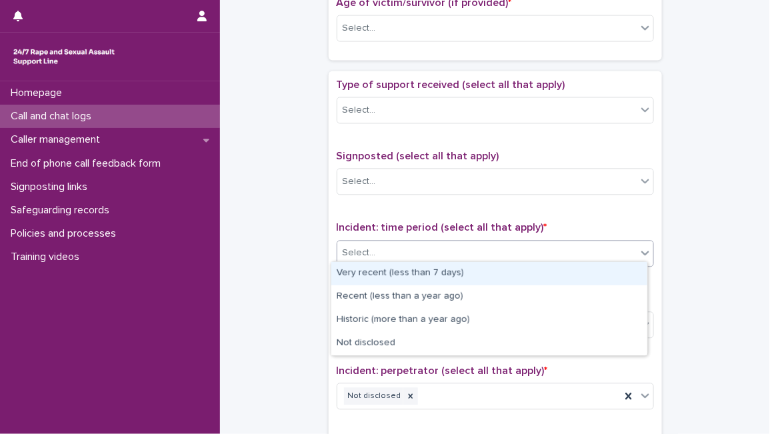
click at [543, 250] on div "Select..." at bounding box center [486, 253] width 299 height 22
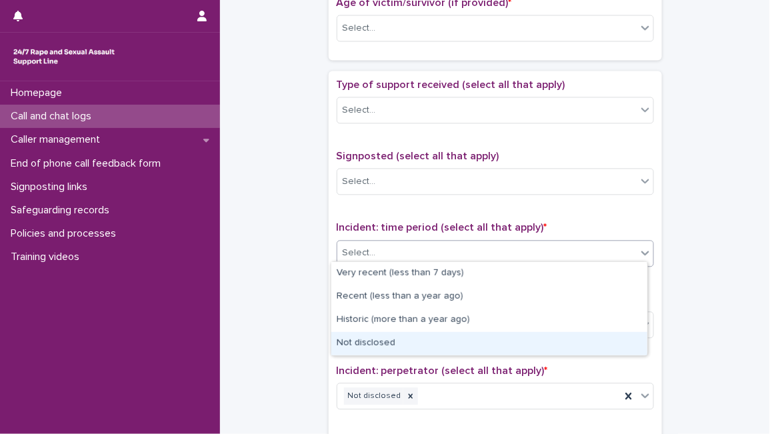
click at [477, 337] on div "Not disclosed" at bounding box center [489, 343] width 316 height 23
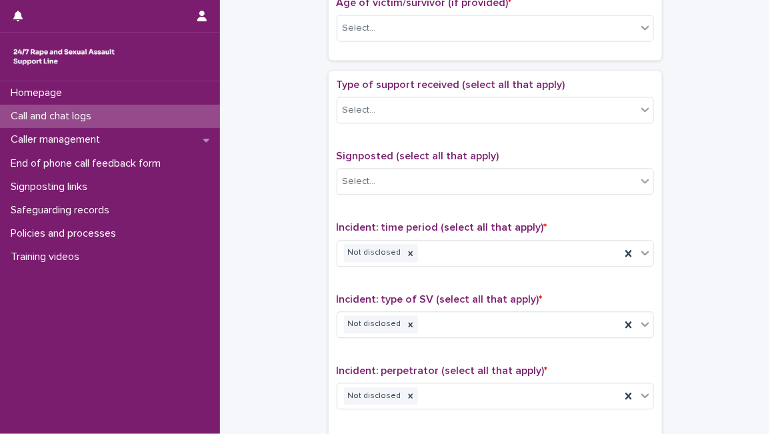
click at [463, 92] on div "Type of support received (select all that apply) Select..." at bounding box center [495, 106] width 317 height 55
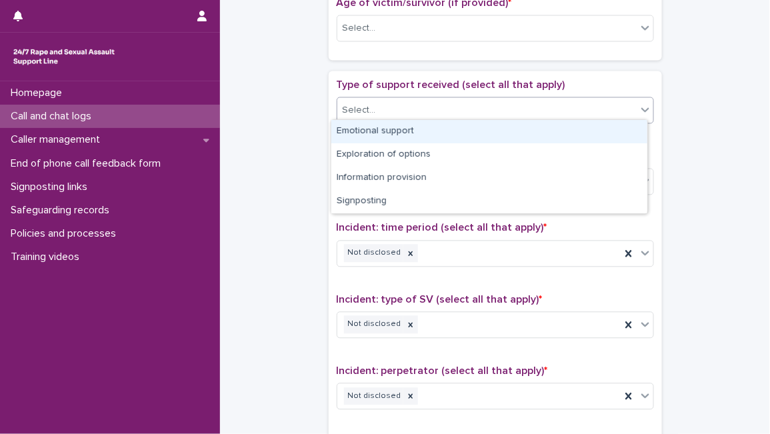
drag, startPoint x: 453, startPoint y: 111, endPoint x: 453, endPoint y: 127, distance: 16.0
click at [453, 127] on body "**********" at bounding box center [385, 217] width 770 height 434
click at [453, 127] on div "Emotional support" at bounding box center [489, 131] width 316 height 23
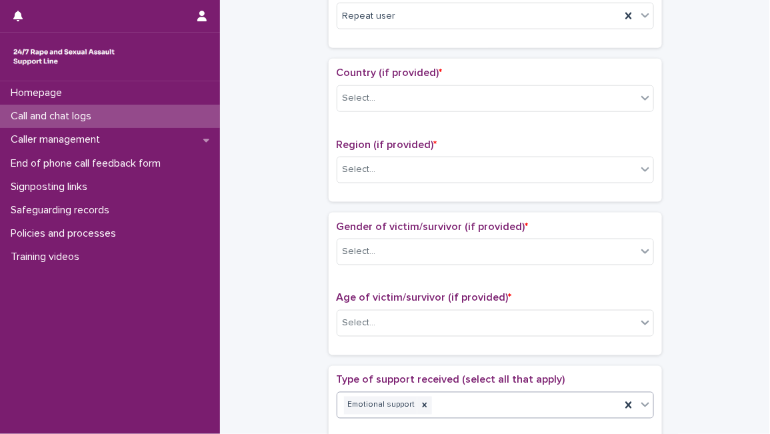
scroll to position [396, 0]
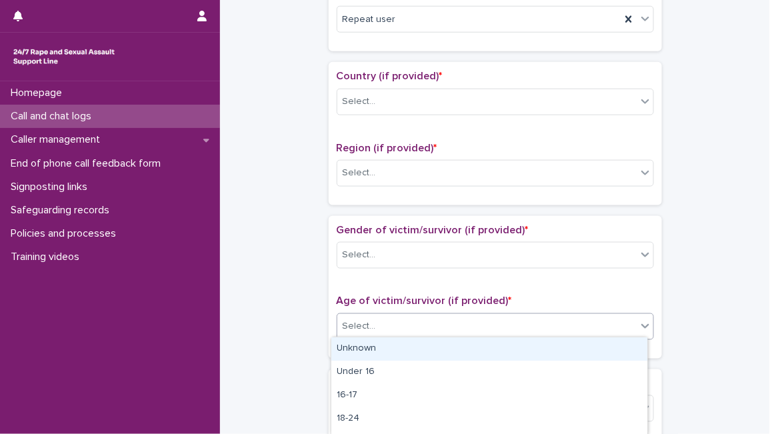
click at [516, 322] on div "Select..." at bounding box center [486, 327] width 299 height 22
click at [491, 345] on div "Unknown" at bounding box center [489, 348] width 316 height 23
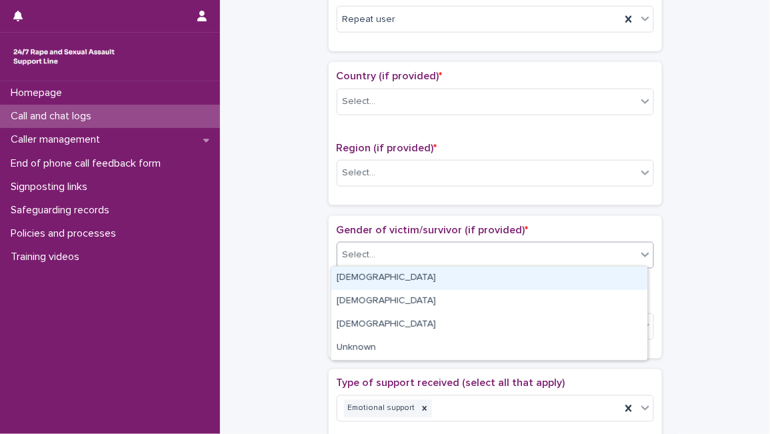
click at [507, 258] on div "Select..." at bounding box center [486, 255] width 299 height 22
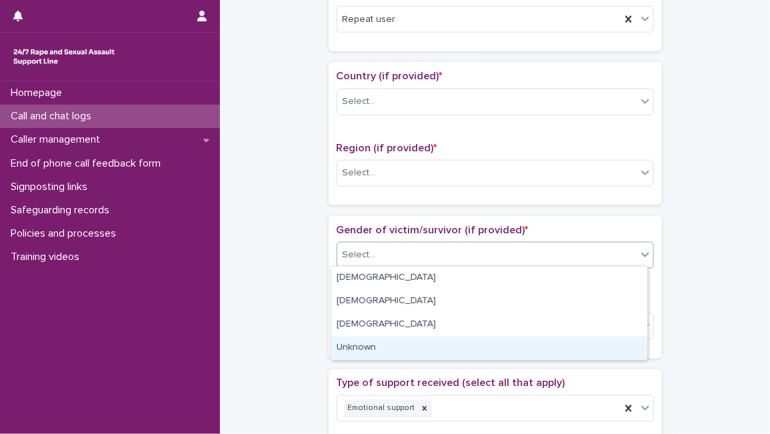
click at [467, 338] on div "Unknown" at bounding box center [489, 348] width 316 height 23
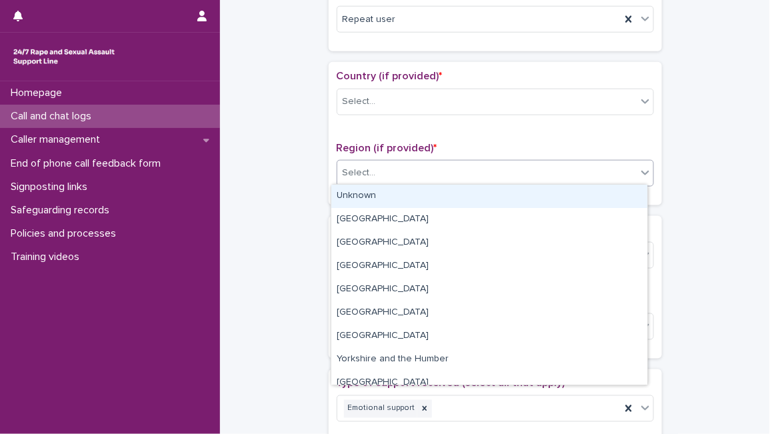
click at [505, 172] on div "Select..." at bounding box center [486, 173] width 299 height 22
click at [490, 193] on div "Unknown" at bounding box center [489, 196] width 316 height 23
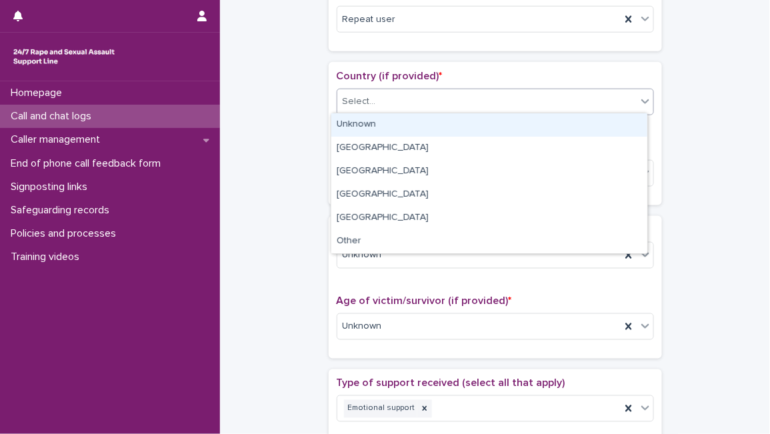
click at [553, 94] on div "Select..." at bounding box center [486, 102] width 299 height 22
click at [542, 130] on div "Unknown" at bounding box center [489, 124] width 316 height 23
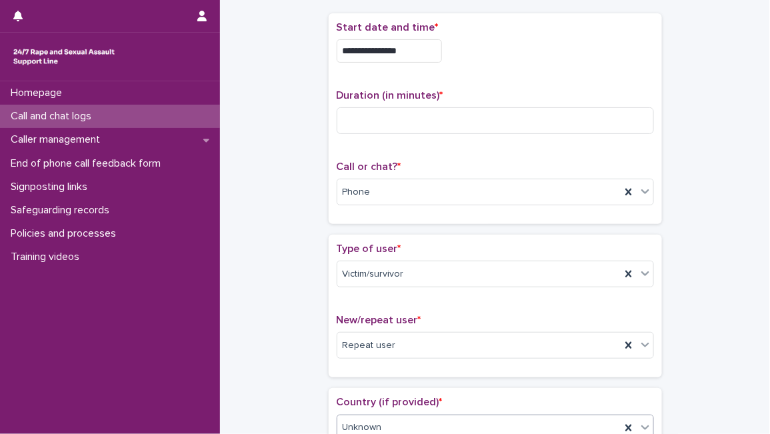
scroll to position [67, 0]
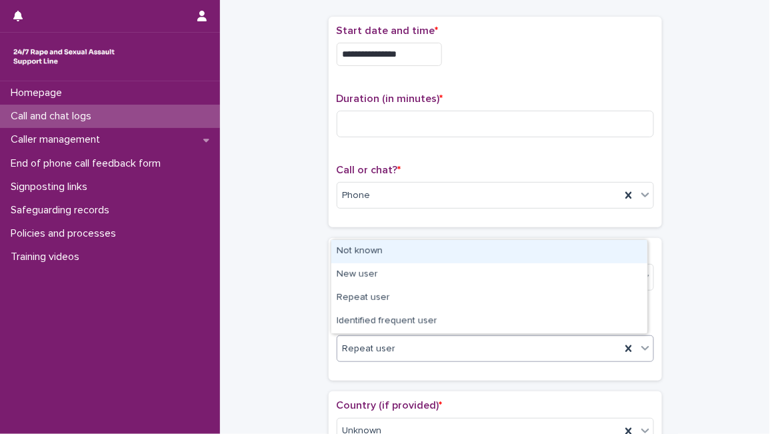
click at [459, 349] on div "Repeat user" at bounding box center [478, 349] width 283 height 22
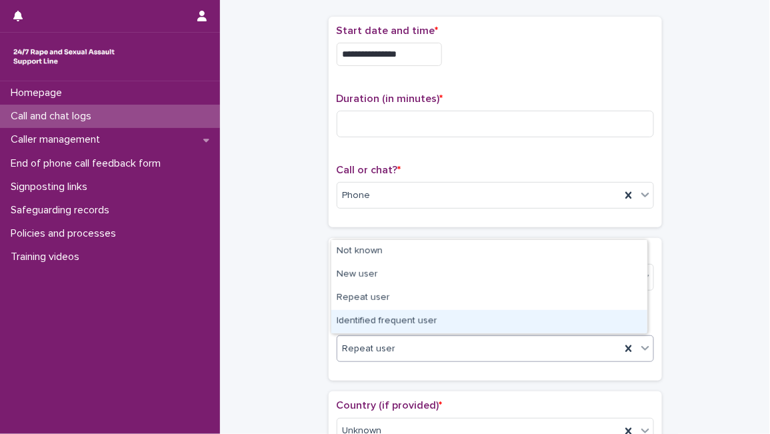
click at [447, 323] on div "Identified frequent user" at bounding box center [489, 321] width 316 height 23
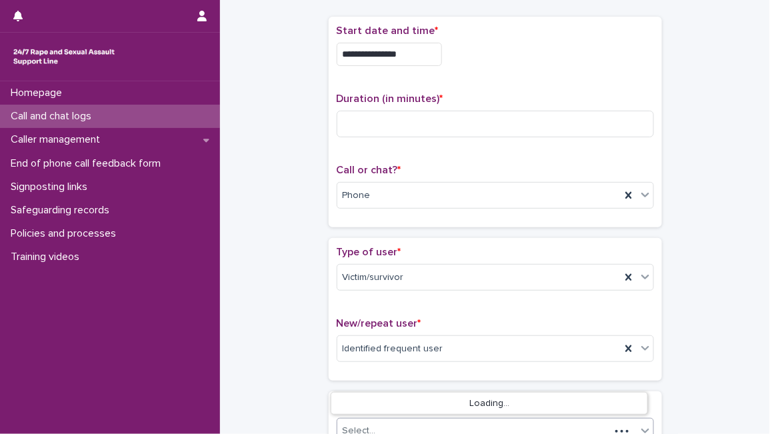
scroll to position [67, 0]
click at [423, 423] on div "Select..." at bounding box center [473, 430] width 273 height 22
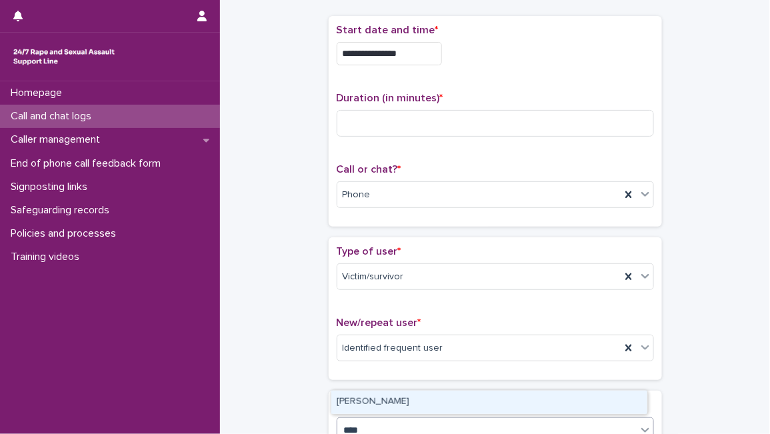
type input "*****"
click at [438, 399] on div "[PERSON_NAME]" at bounding box center [489, 402] width 316 height 23
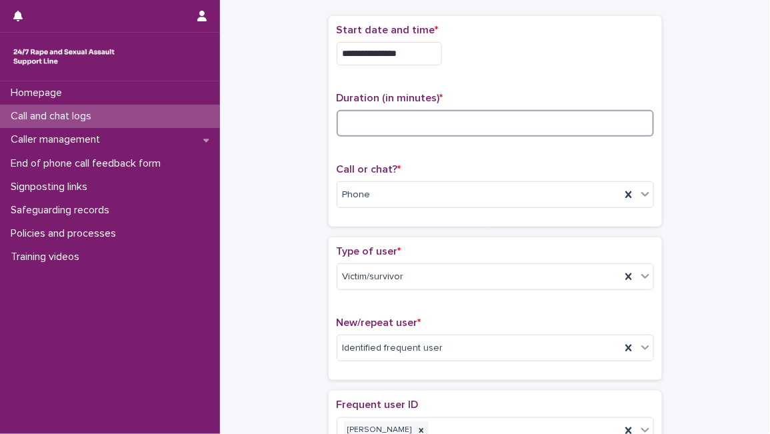
click at [477, 124] on input at bounding box center [495, 123] width 317 height 27
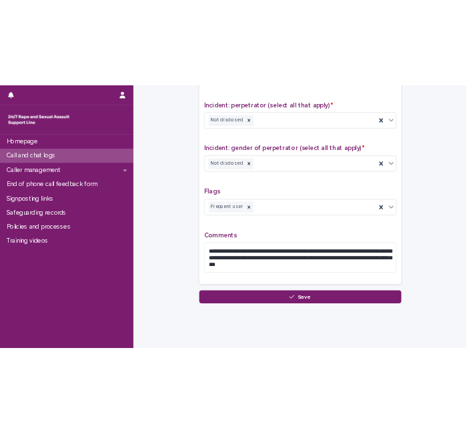
scroll to position [1118, 0]
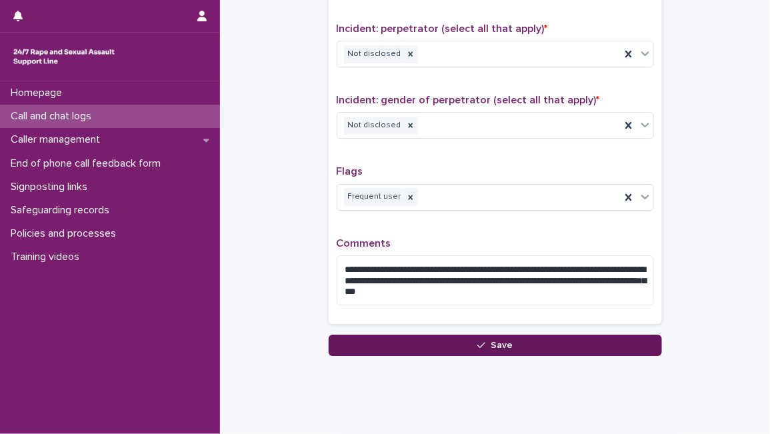
type input "*"
click at [621, 335] on button "Save" at bounding box center [495, 345] width 333 height 21
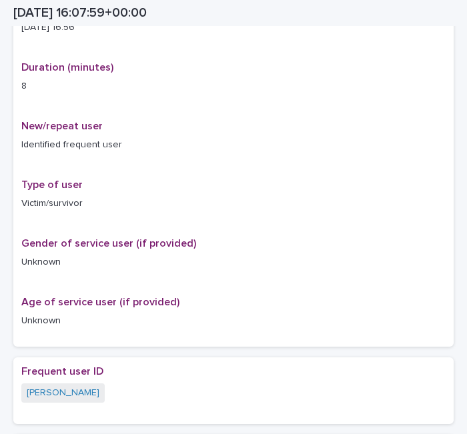
scroll to position [316, 0]
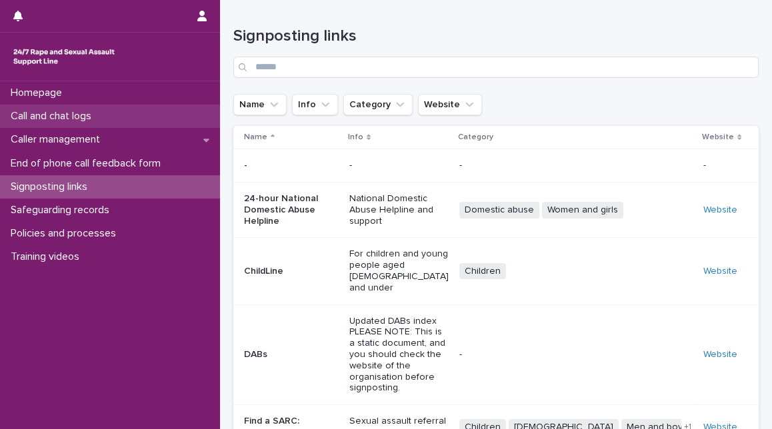
click at [141, 117] on div "Call and chat logs" at bounding box center [110, 116] width 220 height 23
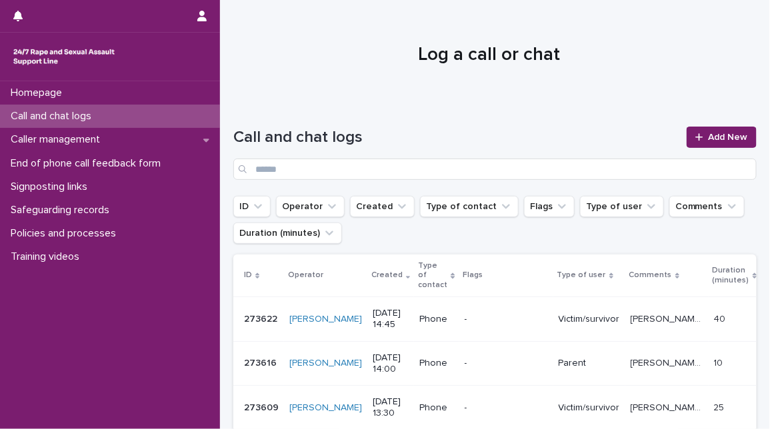
scroll to position [207, 0]
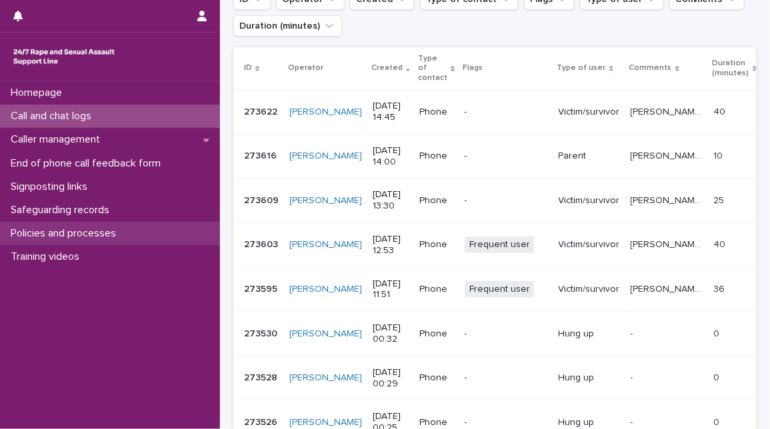
drag, startPoint x: 0, startPoint y: 0, endPoint x: 129, endPoint y: 234, distance: 267.3
click at [129, 234] on div "Policies and processes" at bounding box center [110, 233] width 220 height 23
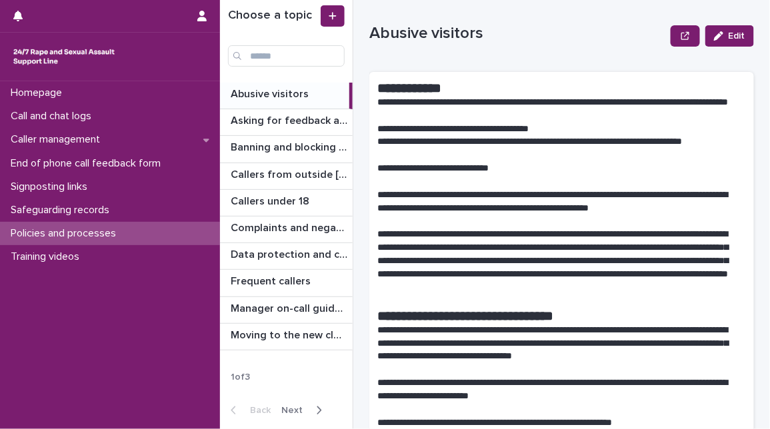
click at [291, 409] on span "Next" at bounding box center [295, 410] width 29 height 9
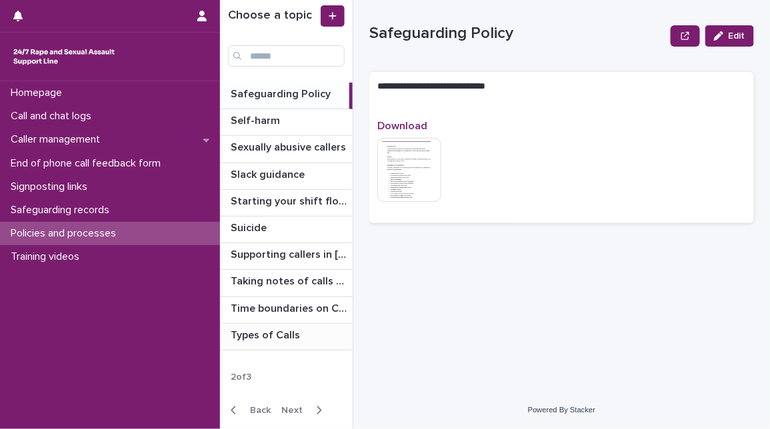
click at [255, 333] on p "Types of Calls" at bounding box center [267, 334] width 72 height 15
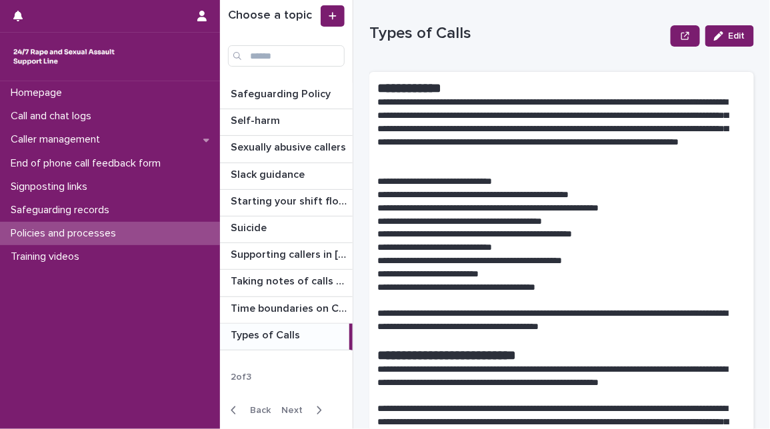
click at [508, 249] on p "**********" at bounding box center [556, 247] width 358 height 13
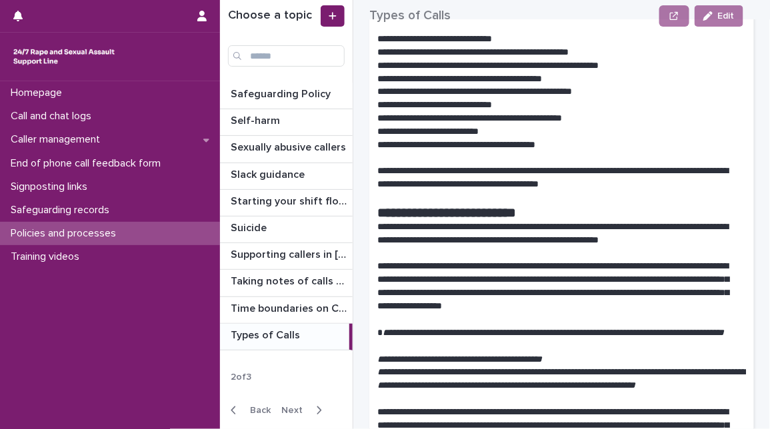
scroll to position [207, 0]
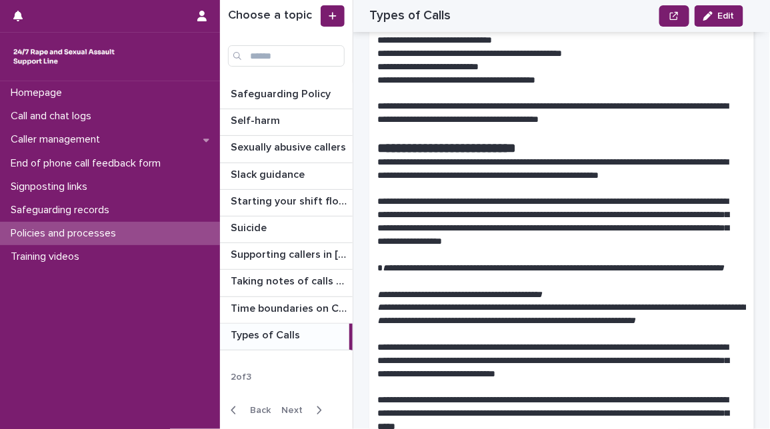
click at [485, 189] on p at bounding box center [561, 189] width 369 height 13
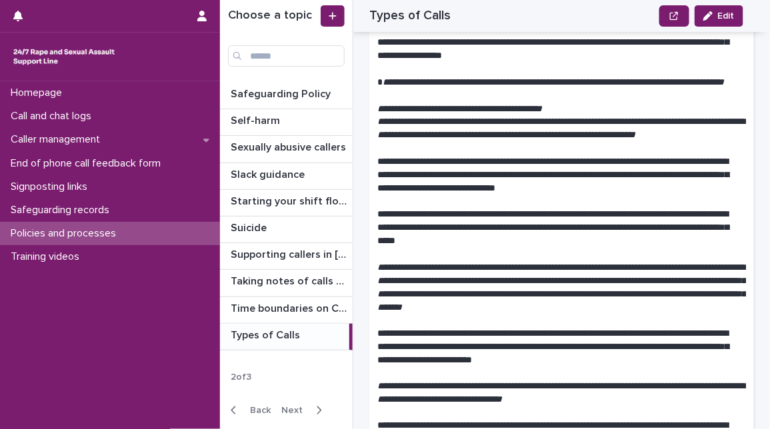
scroll to position [415, 0]
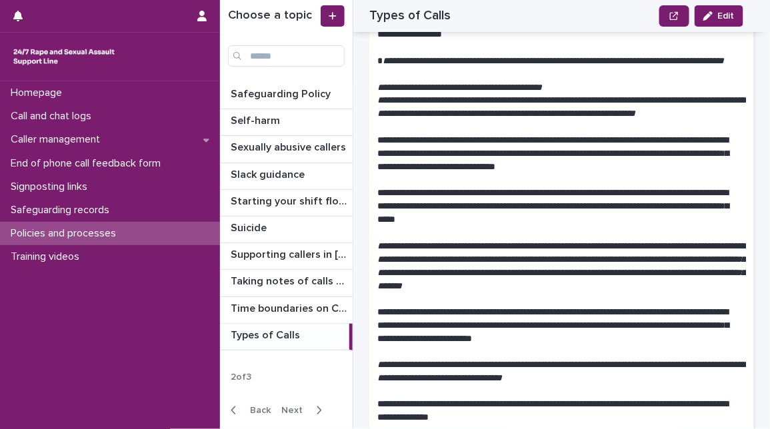
click at [485, 187] on p at bounding box center [561, 180] width 369 height 13
click at [496, 121] on p "**********" at bounding box center [561, 107] width 369 height 27
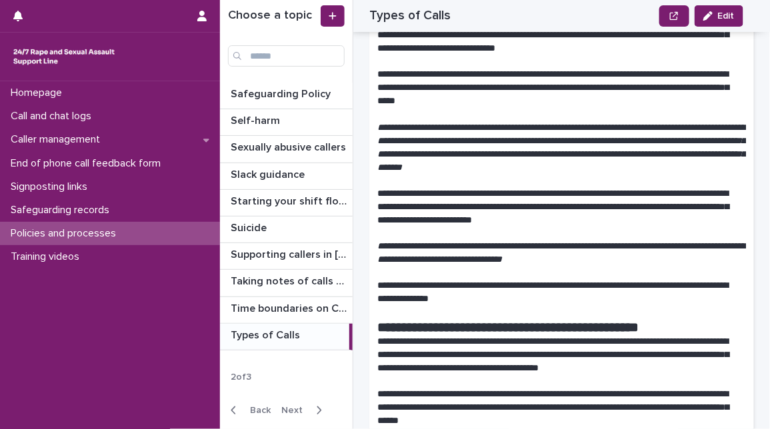
scroll to position [503, 0]
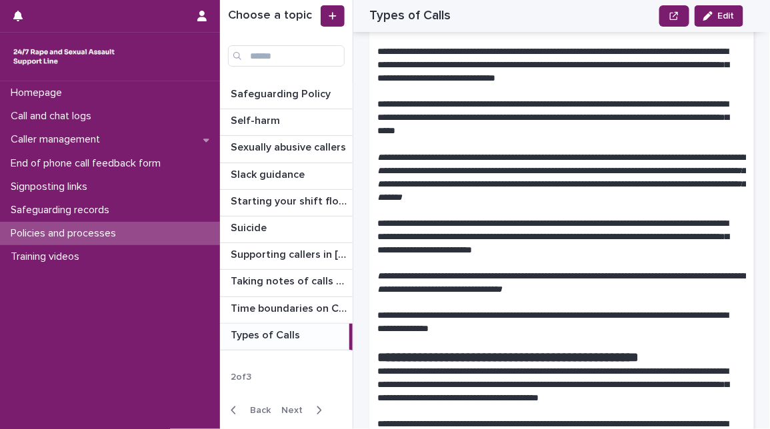
click at [523, 334] on p "**********" at bounding box center [556, 323] width 358 height 27
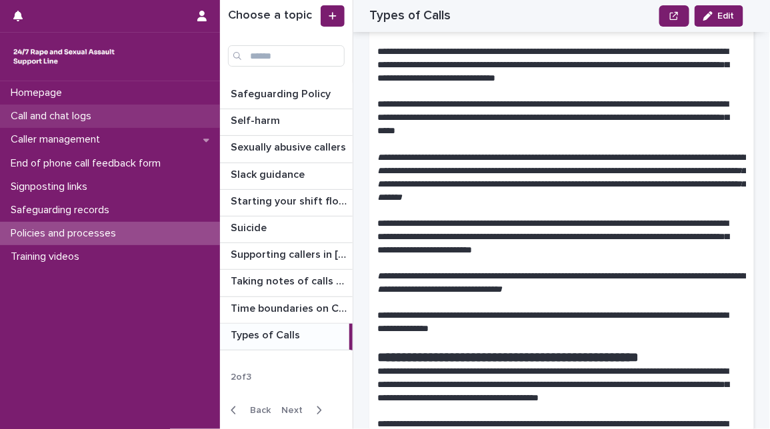
click at [139, 113] on div "Call and chat logs" at bounding box center [110, 116] width 220 height 23
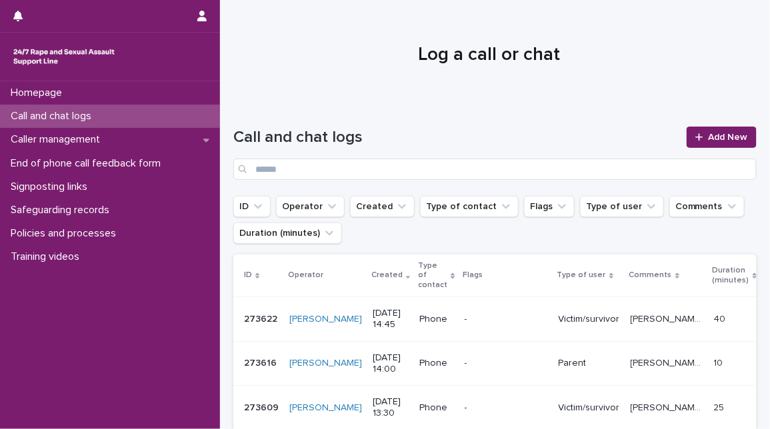
click at [345, 59] on h1 "Log a call or chat" at bounding box center [489, 55] width 513 height 23
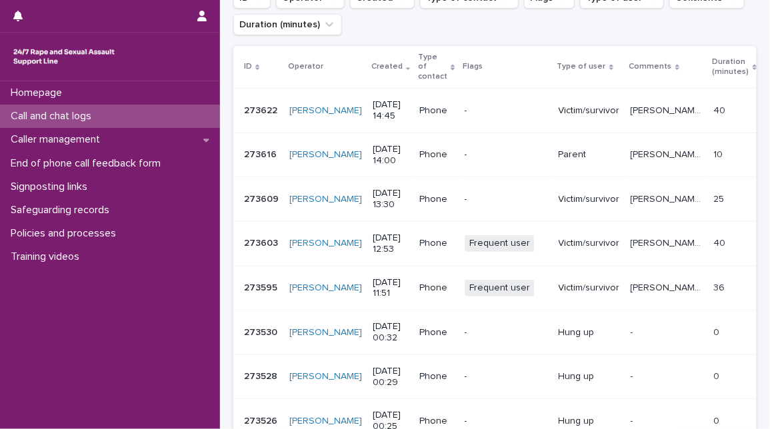
scroll to position [207, 0]
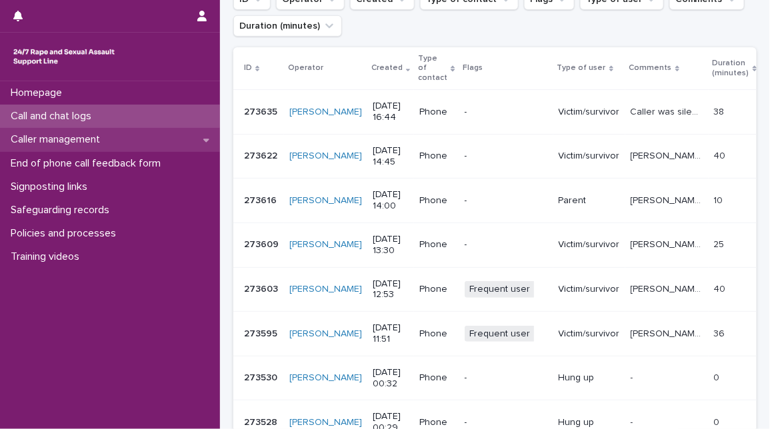
click at [177, 141] on div "Caller management" at bounding box center [110, 139] width 220 height 23
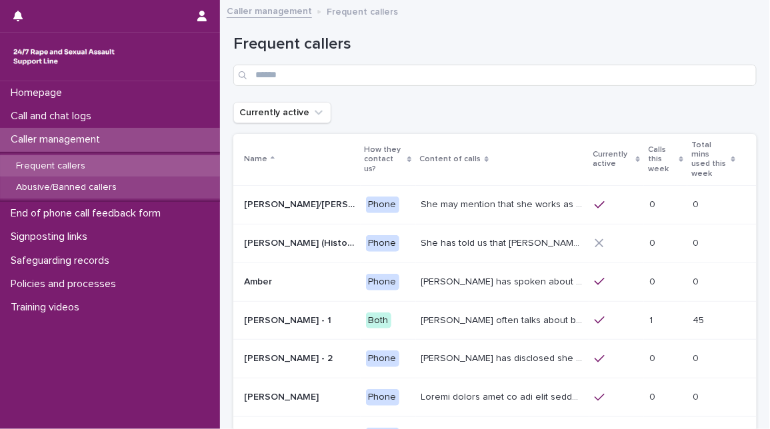
click at [163, 184] on div "Abusive/Banned callers" at bounding box center [110, 188] width 220 height 22
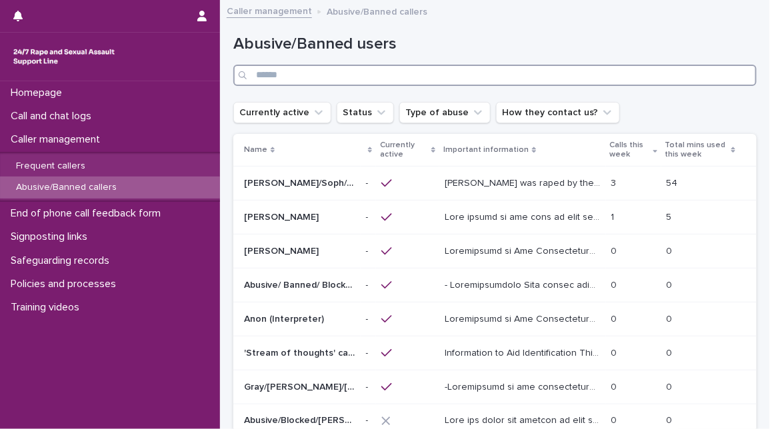
click at [472, 81] on input "Search" at bounding box center [494, 75] width 523 height 21
type input "******"
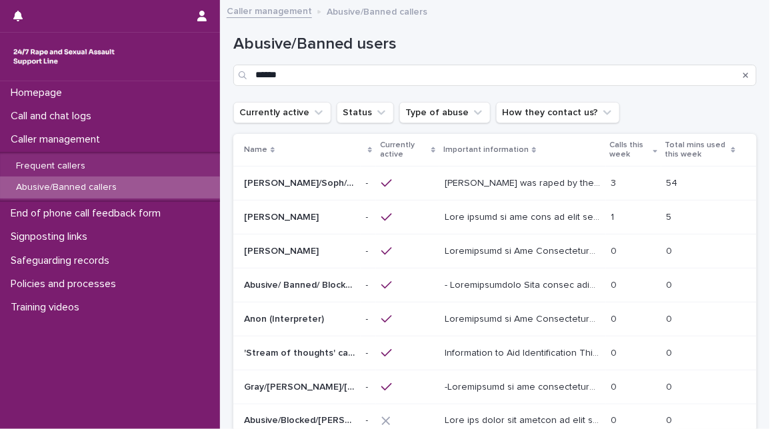
click at [505, 218] on p at bounding box center [524, 216] width 158 height 14
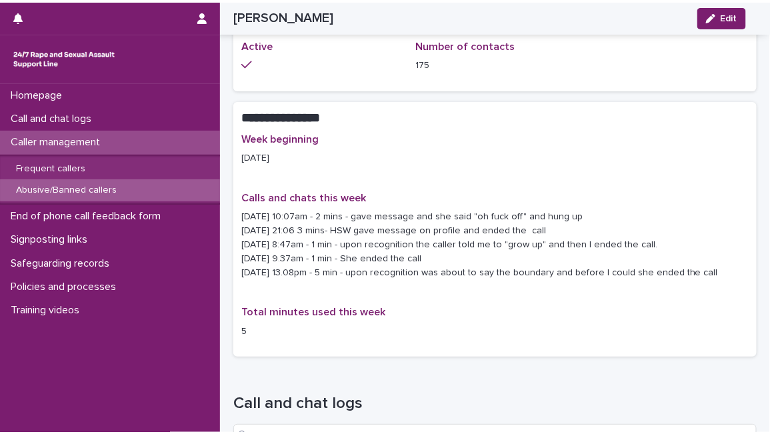
scroll to position [1254, 0]
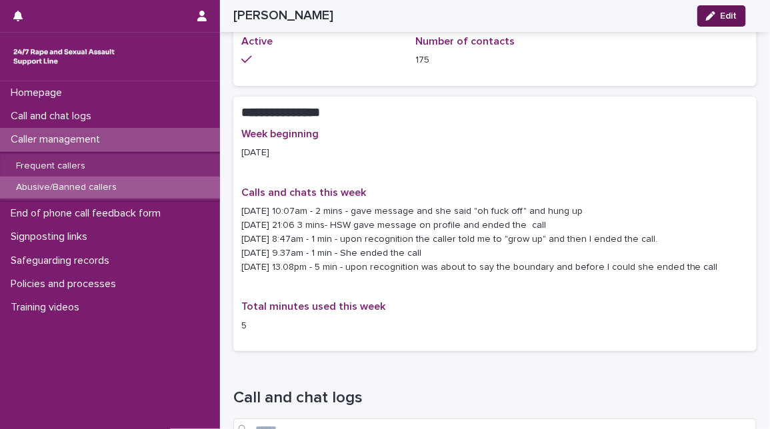
click at [723, 23] on button "Edit" at bounding box center [721, 15] width 49 height 21
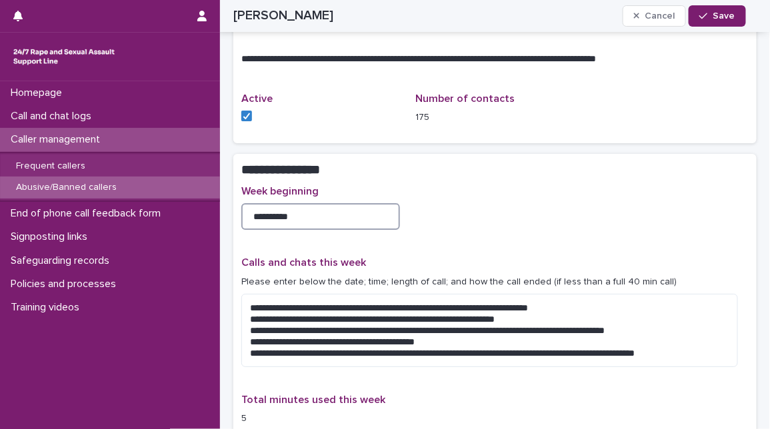
click at [261, 203] on input "**********" at bounding box center [320, 216] width 159 height 27
type input "**********"
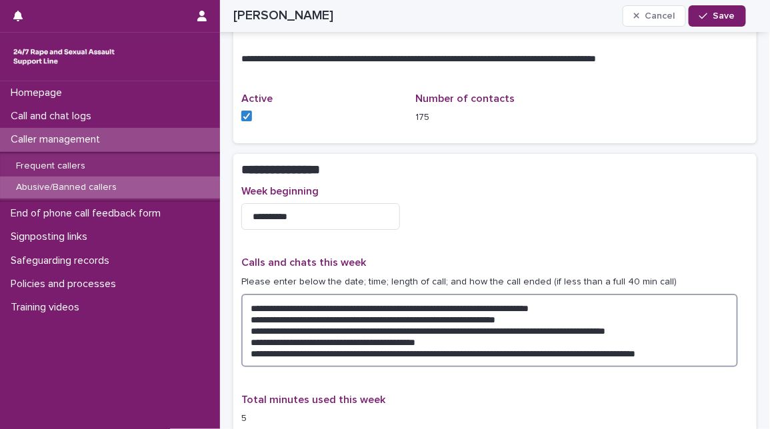
click at [451, 329] on textarea "**********" at bounding box center [489, 330] width 497 height 73
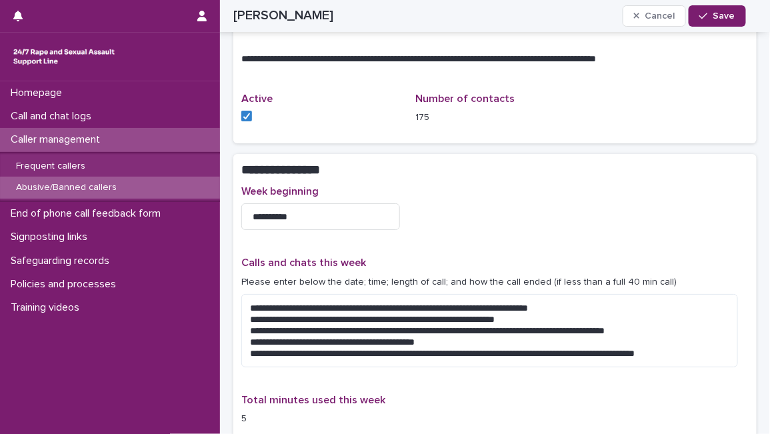
click at [472, 399] on div "**********" at bounding box center [494, 310] width 507 height 251
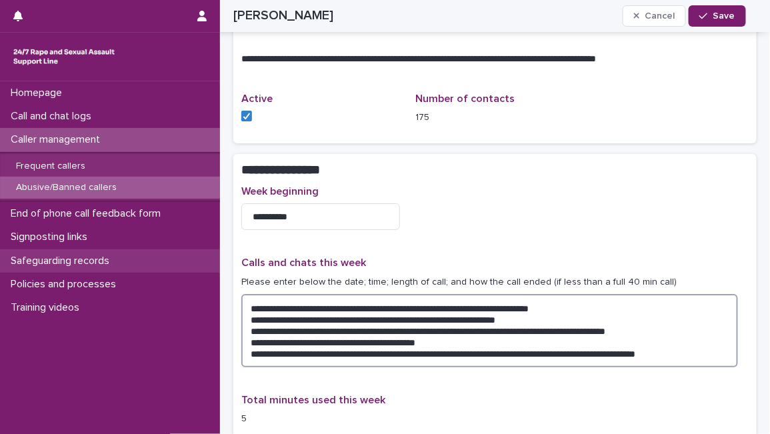
drag, startPoint x: 452, startPoint y: 323, endPoint x: 217, endPoint y: 261, distance: 242.7
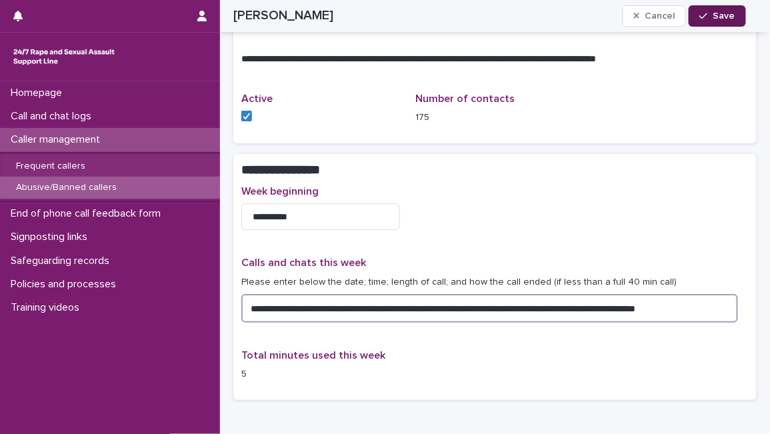
type textarea "**********"
click at [714, 16] on span "Save" at bounding box center [724, 15] width 22 height 9
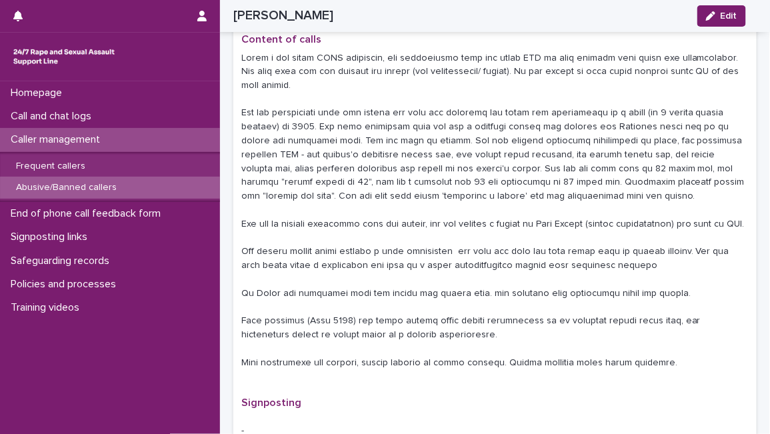
scroll to position [620, 0]
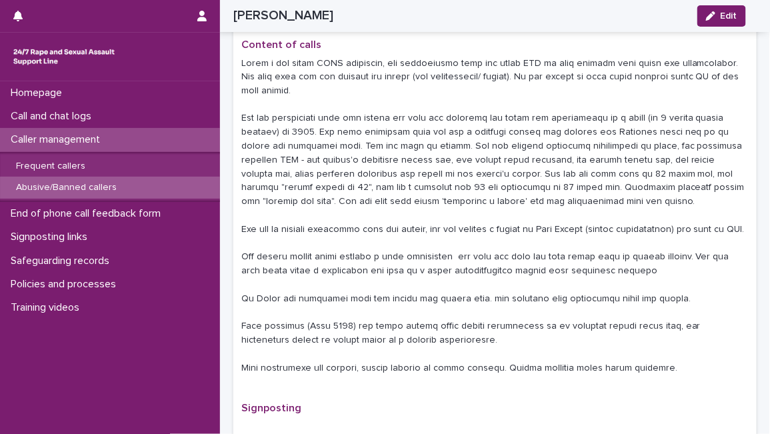
click at [455, 106] on p at bounding box center [494, 216] width 507 height 319
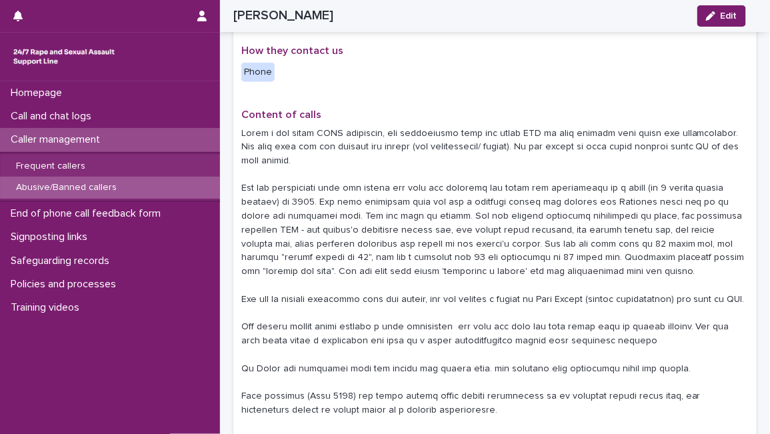
scroll to position [649, 0]
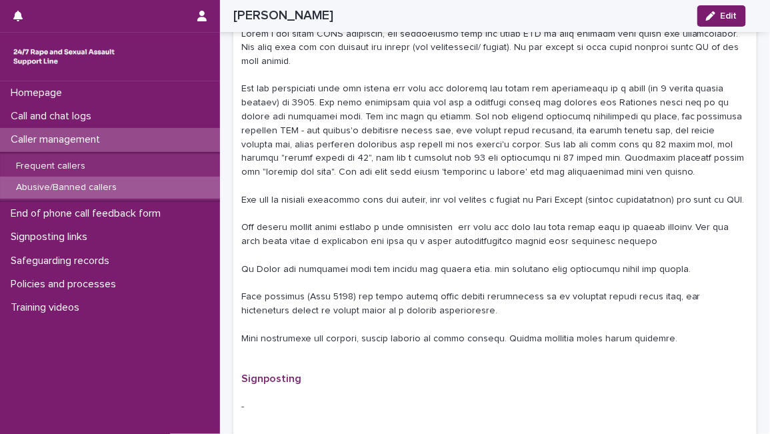
click at [474, 140] on p at bounding box center [494, 186] width 507 height 319
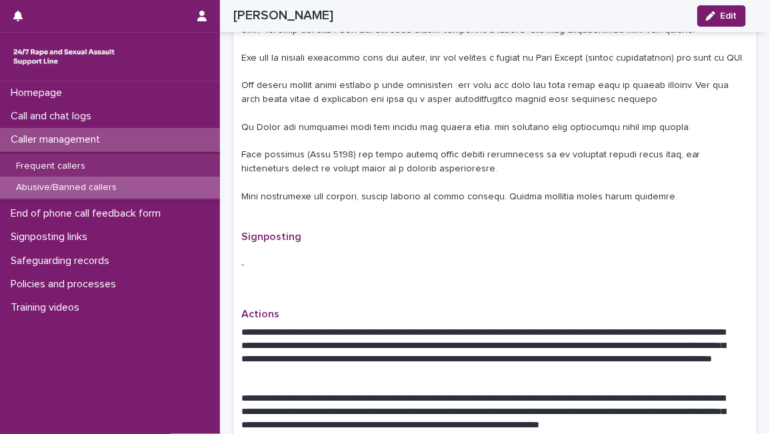
scroll to position [946, 0]
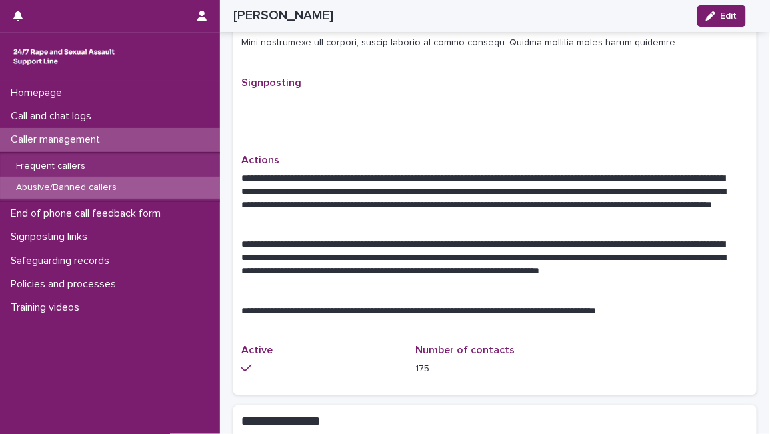
click at [603, 225] on p at bounding box center [494, 231] width 507 height 13
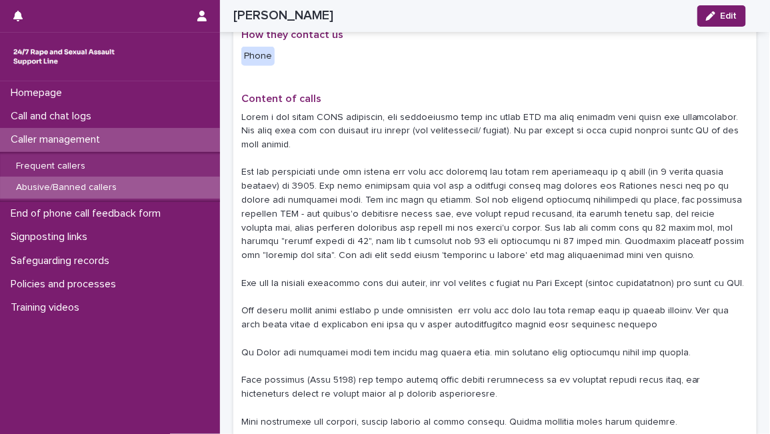
click at [645, 150] on p at bounding box center [494, 270] width 507 height 319
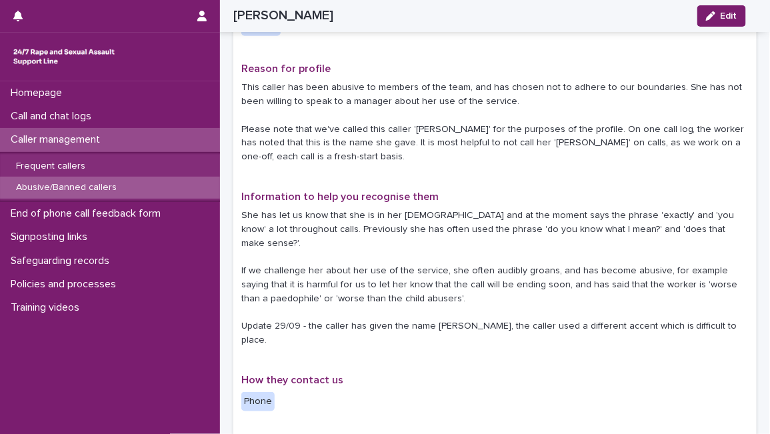
scroll to position [151, 0]
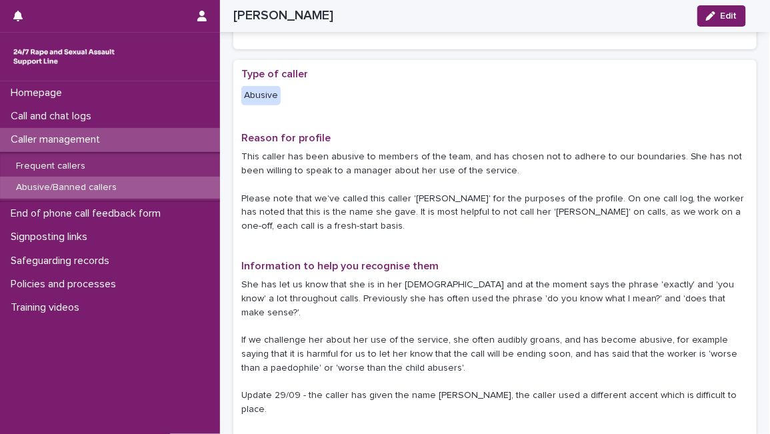
click at [455, 182] on p "This caller has been abusive to members of the team, and has chosen not to adhe…" at bounding box center [494, 191] width 507 height 83
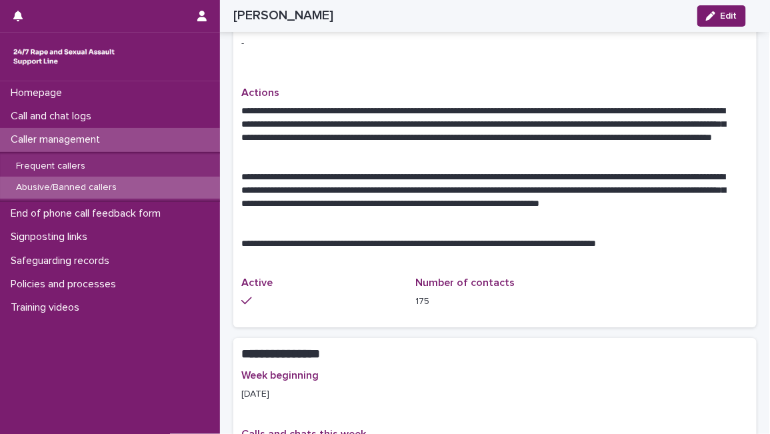
scroll to position [1011, 0]
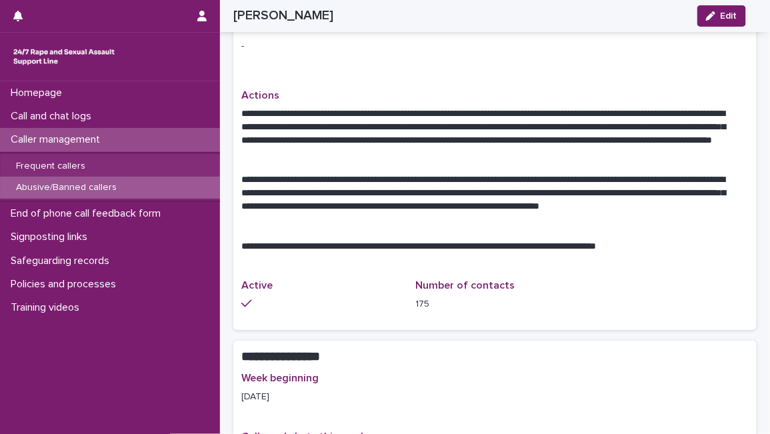
click at [627, 89] on p "Actions" at bounding box center [494, 95] width 507 height 13
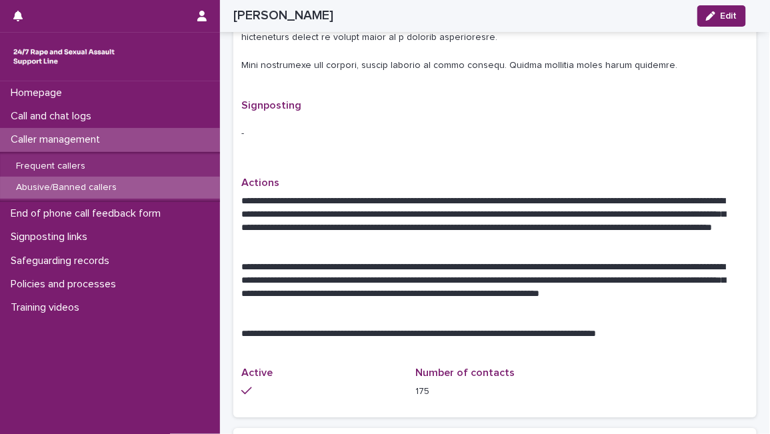
scroll to position [921, 0]
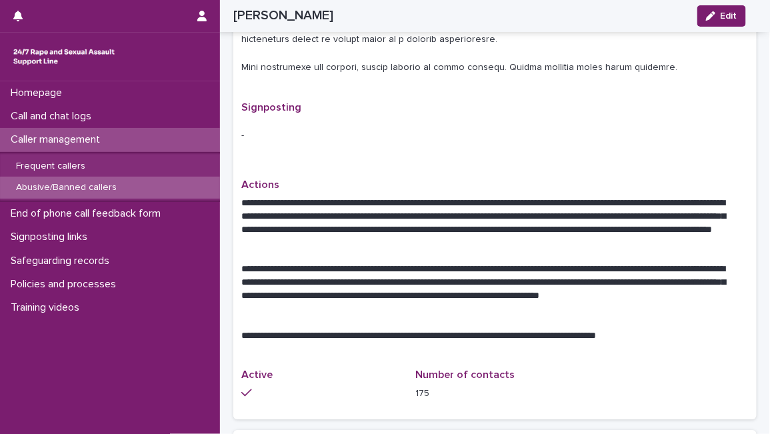
click at [429, 102] on div "Signposting -" at bounding box center [494, 131] width 507 height 61
click at [370, 138] on div "Signposting -" at bounding box center [494, 131] width 507 height 61
click at [698, 119] on div "-" at bounding box center [494, 135] width 507 height 33
click at [622, 143] on div "Signposting -" at bounding box center [494, 131] width 507 height 61
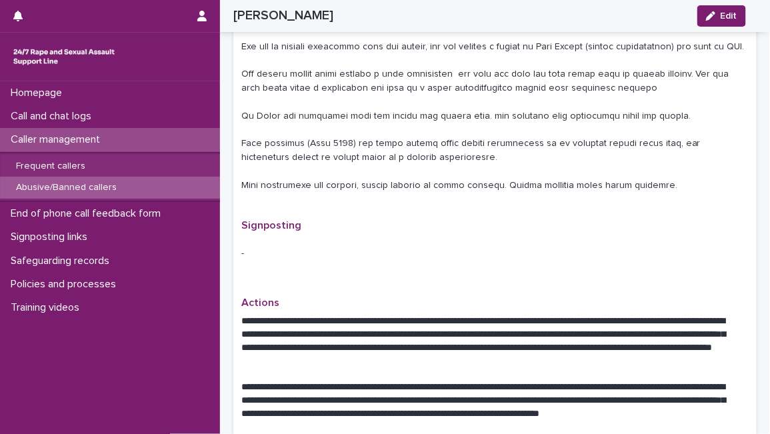
scroll to position [825, 0]
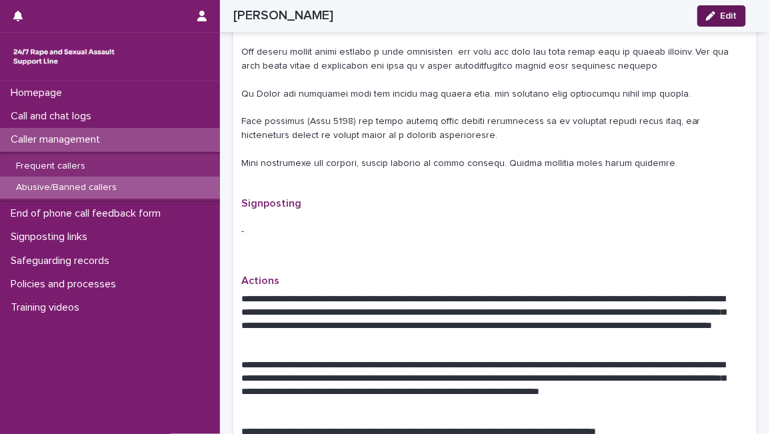
click at [711, 15] on icon "button" at bounding box center [710, 15] width 9 height 9
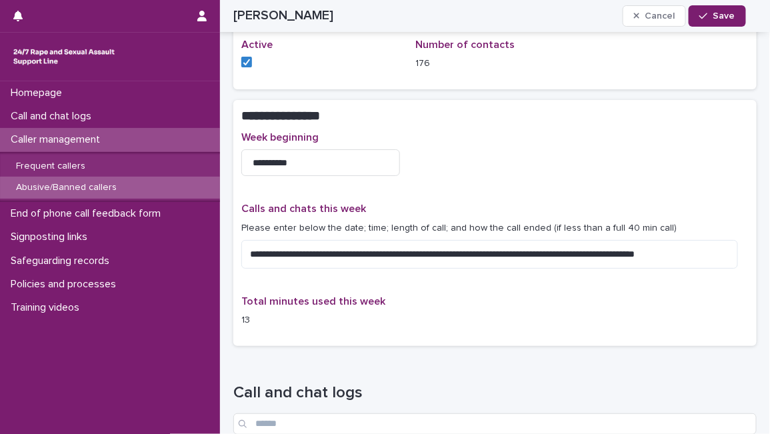
scroll to position [1424, 0]
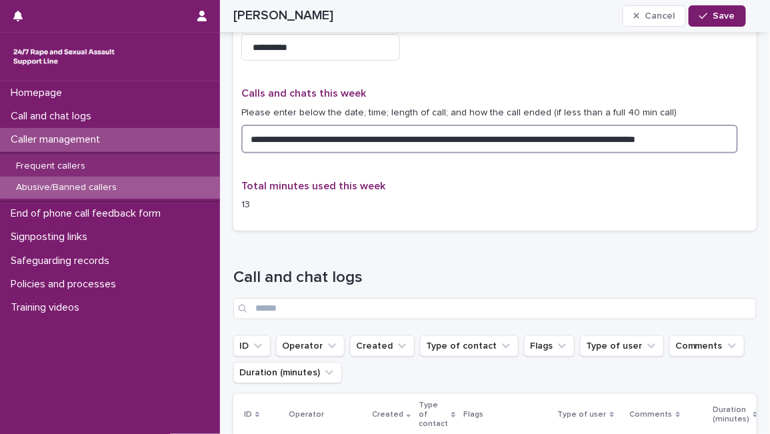
click at [731, 125] on textarea "**********" at bounding box center [489, 139] width 497 height 28
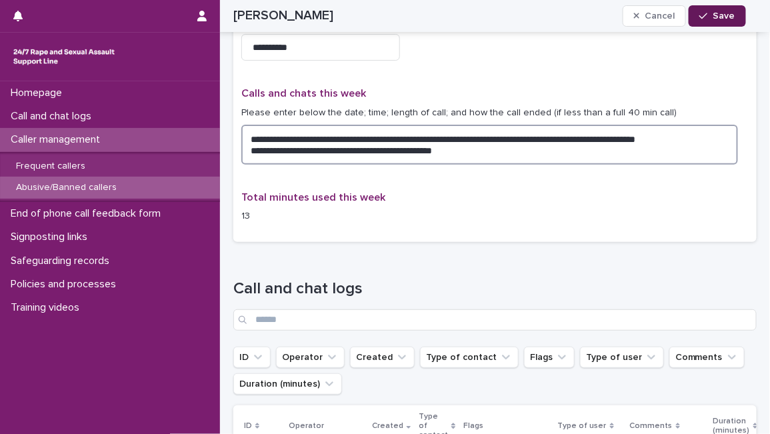
type textarea "**********"
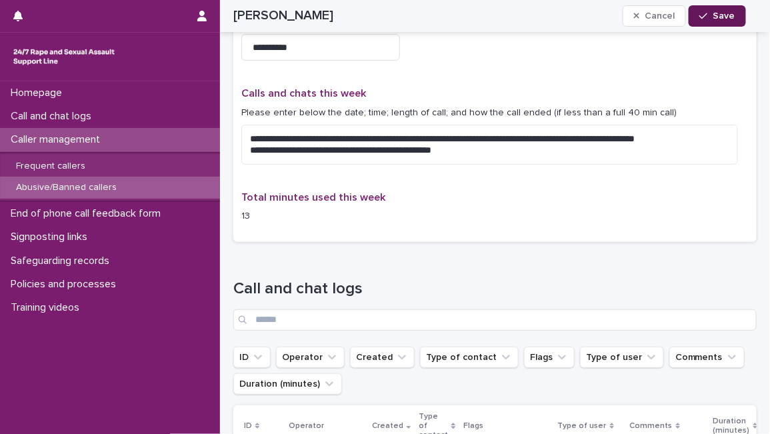
click at [721, 14] on span "Save" at bounding box center [724, 15] width 22 height 9
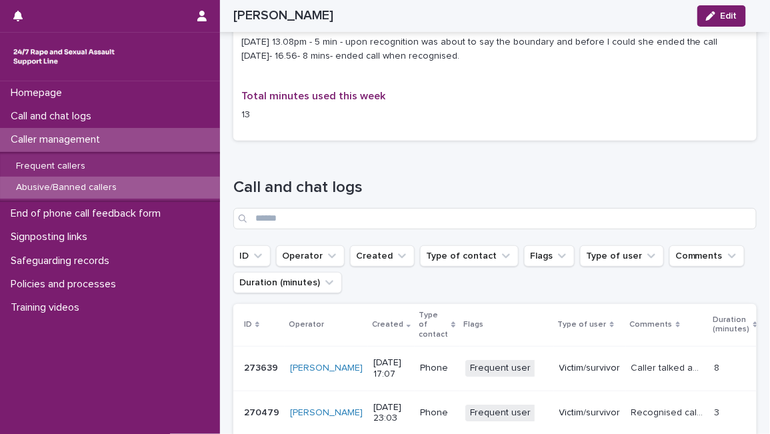
click at [345, 135] on div "**********" at bounding box center [494, 39] width 523 height 224
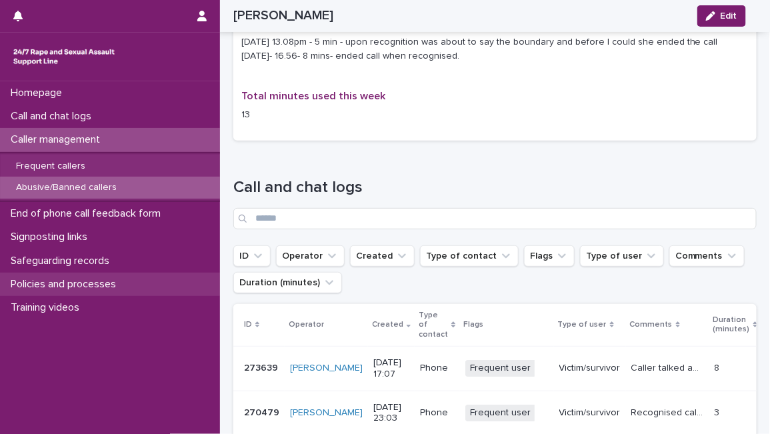
click at [85, 290] on p "Policies and processes" at bounding box center [65, 284] width 121 height 13
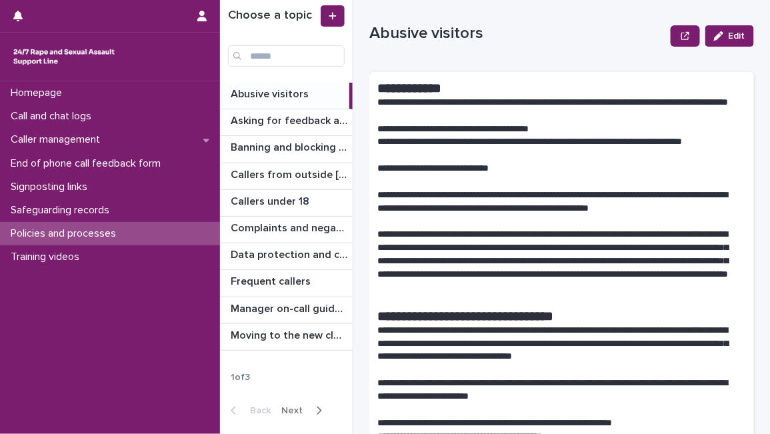
click at [294, 408] on span "Next" at bounding box center [295, 410] width 29 height 9
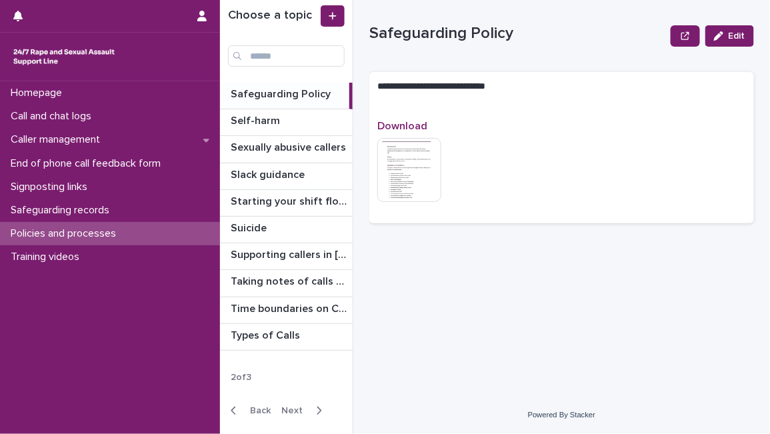
click at [311, 99] on p "Safeguarding Policy" at bounding box center [282, 92] width 103 height 15
click at [295, 141] on p "Sexually abusive callers" at bounding box center [290, 146] width 118 height 15
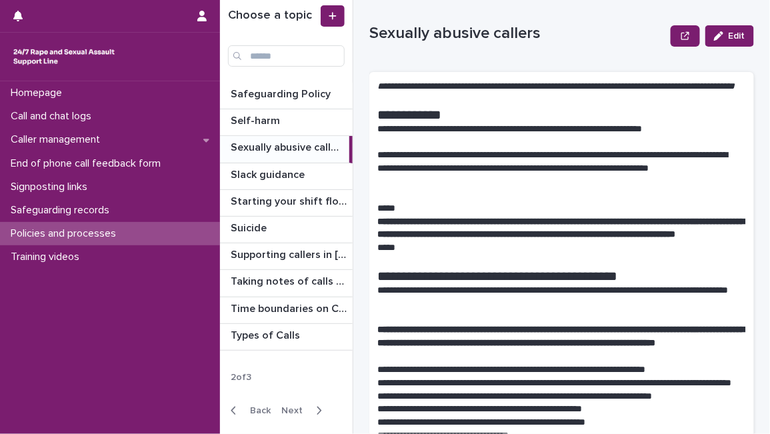
click at [277, 158] on div "Sexually abusive callers Sexually abusive callers" at bounding box center [284, 149] width 129 height 26
click at [503, 123] on h1 "**********" at bounding box center [556, 115] width 358 height 16
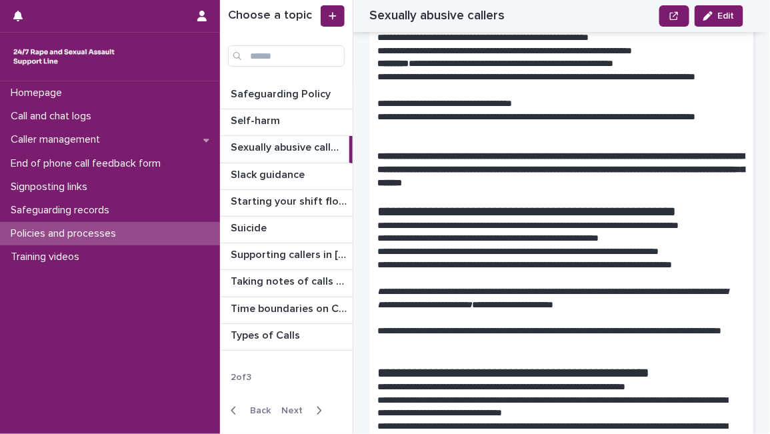
scroll to position [444, 0]
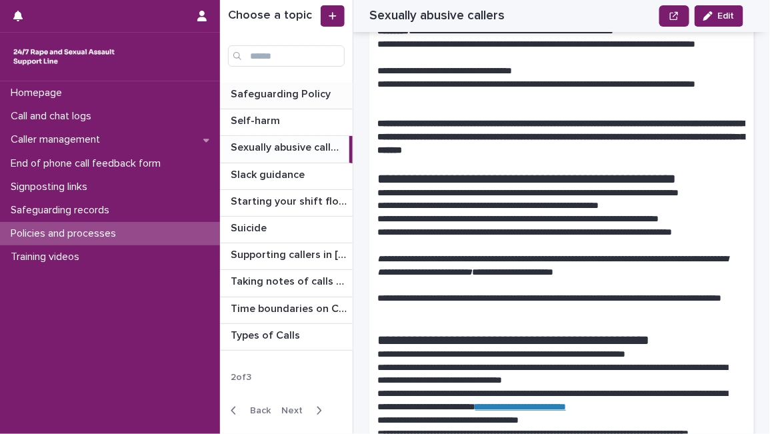
click at [301, 100] on p "Safeguarding Policy" at bounding box center [282, 92] width 103 height 15
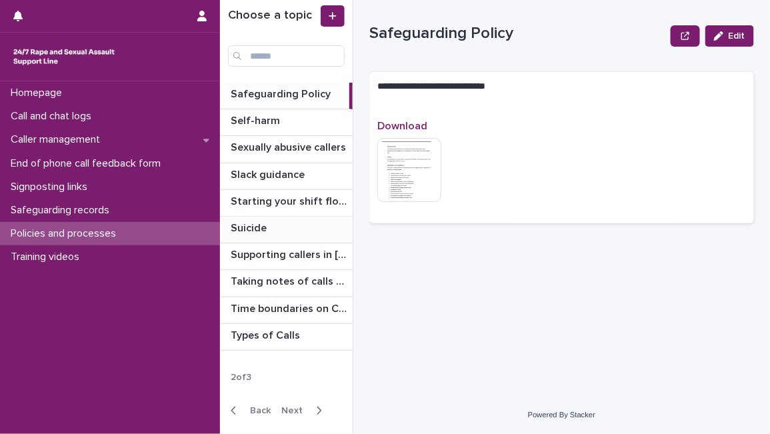
click at [307, 225] on p at bounding box center [289, 228] width 117 height 13
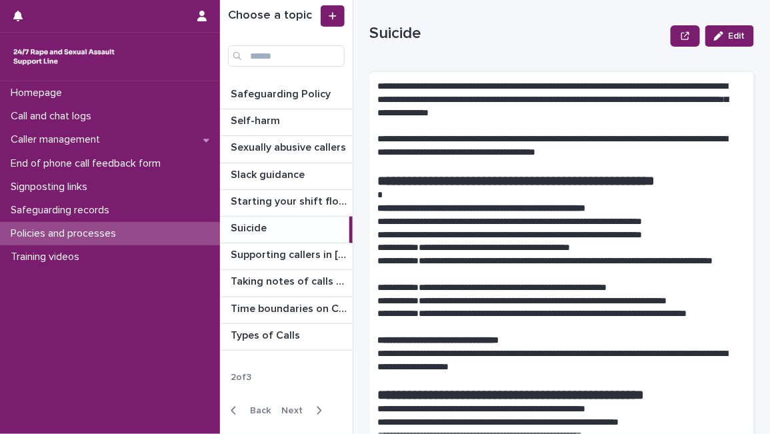
click at [627, 172] on p at bounding box center [561, 165] width 369 height 13
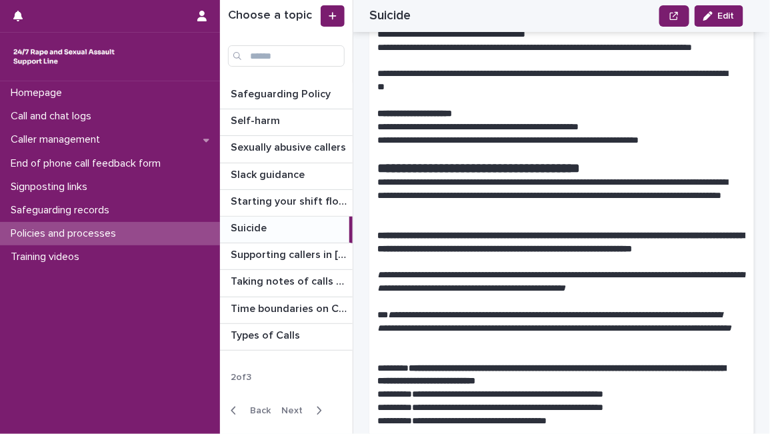
scroll to position [592, 0]
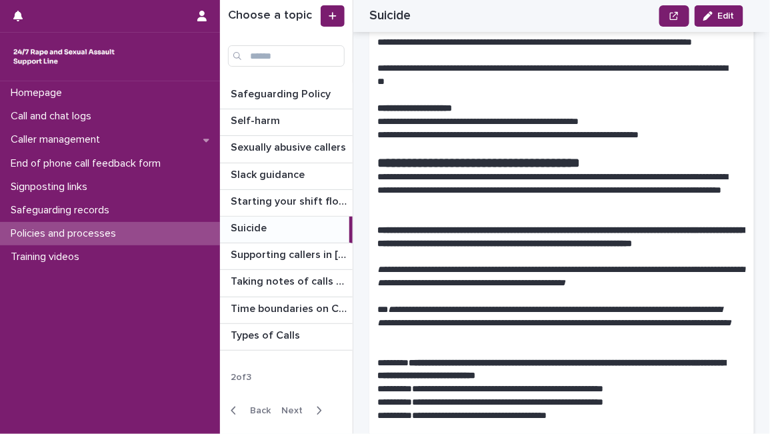
click at [651, 195] on p "**********" at bounding box center [556, 191] width 358 height 40
click at [679, 122] on p "**********" at bounding box center [556, 121] width 358 height 13
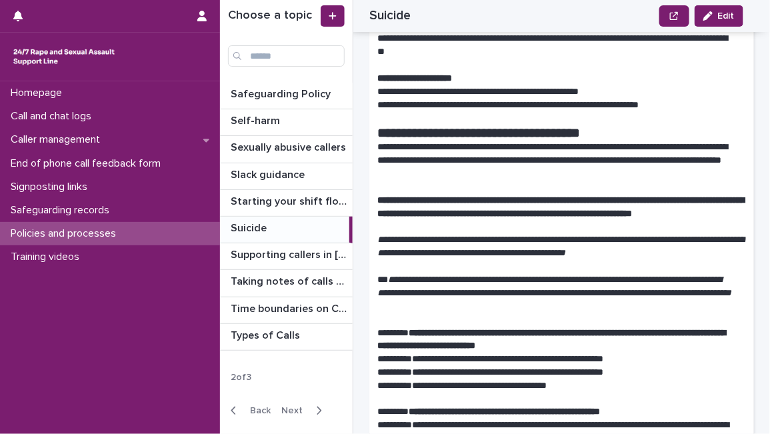
scroll to position [681, 0]
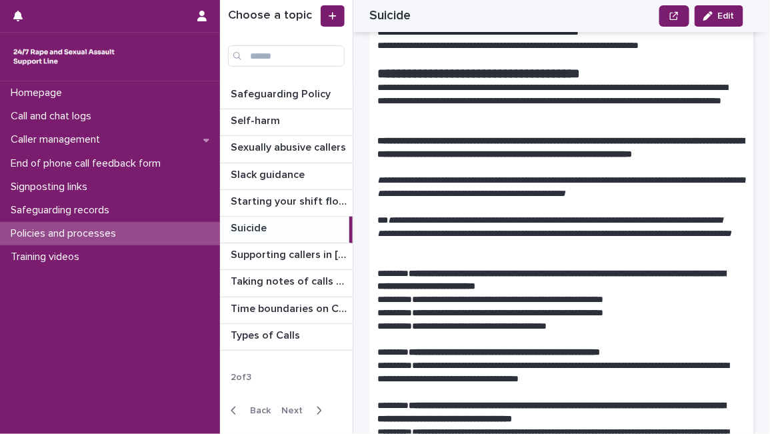
click at [411, 307] on p "**********" at bounding box center [556, 299] width 358 height 13
click at [657, 99] on p "**********" at bounding box center [556, 101] width 358 height 40
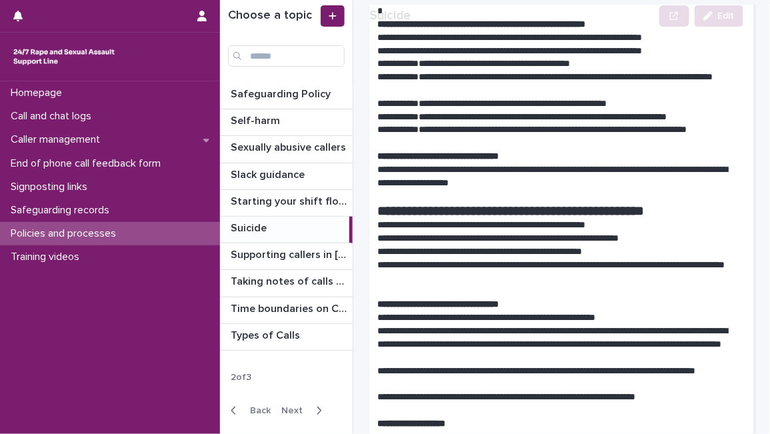
scroll to position [207, 0]
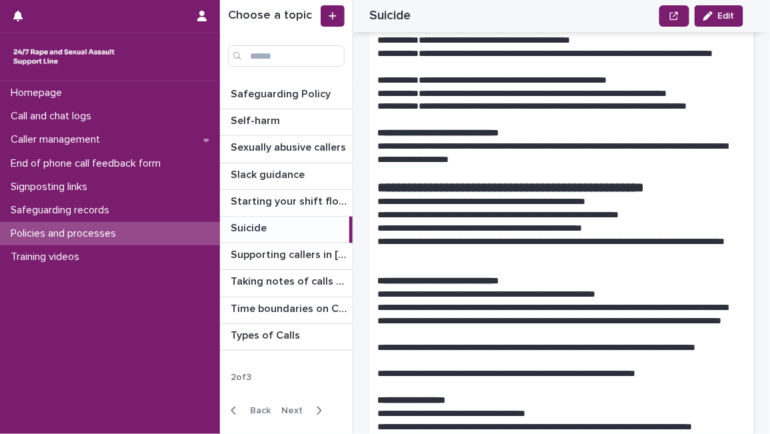
click at [585, 101] on p "**********" at bounding box center [556, 106] width 358 height 13
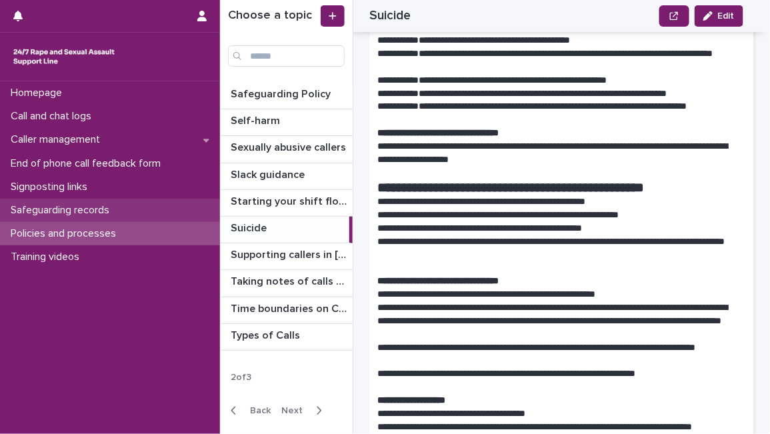
click at [122, 209] on div "Safeguarding records" at bounding box center [110, 210] width 220 height 23
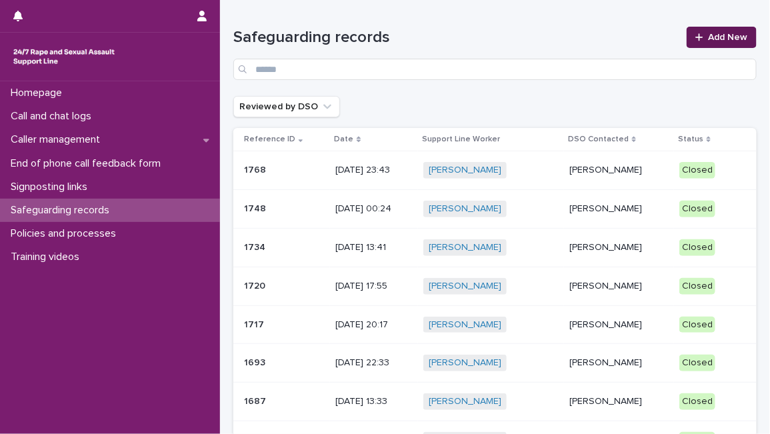
click at [714, 34] on span "Add New" at bounding box center [728, 37] width 39 height 9
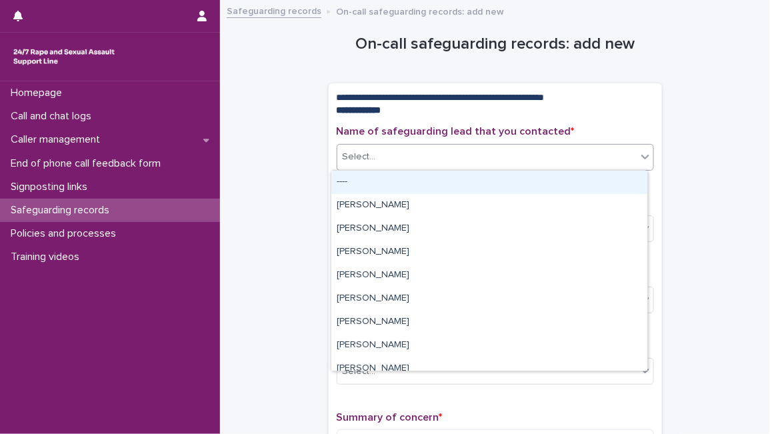
click at [440, 165] on div "Select..." at bounding box center [486, 157] width 299 height 22
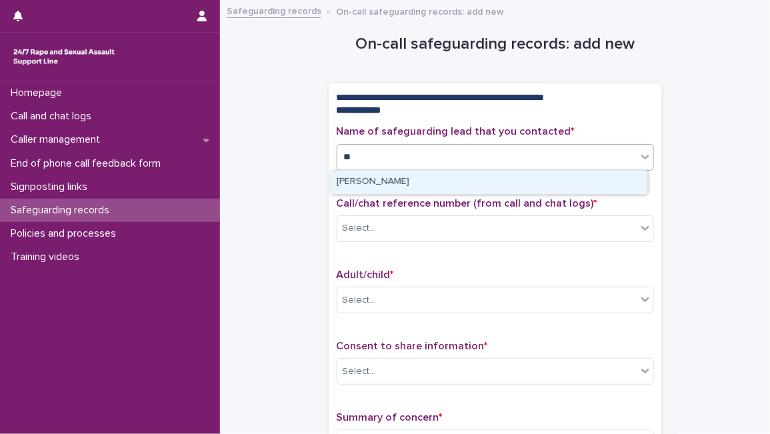
type input "***"
click at [530, 183] on div "Tara Nadi" at bounding box center [489, 182] width 316 height 23
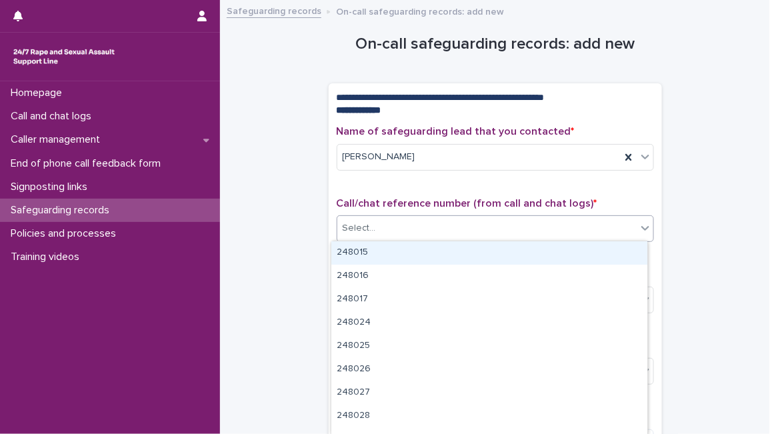
click at [487, 235] on div "Select..." at bounding box center [486, 228] width 299 height 22
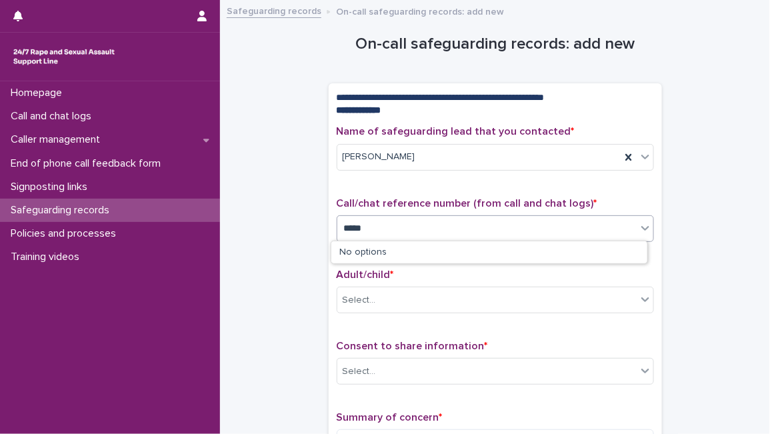
type input "******"
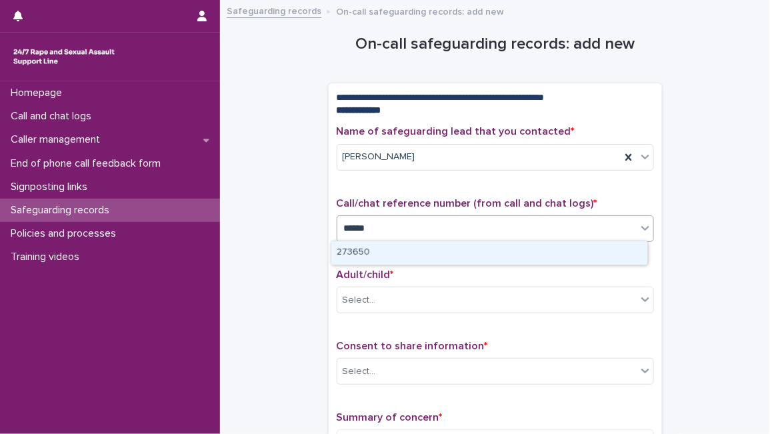
click at [425, 250] on div "273650" at bounding box center [489, 252] width 316 height 23
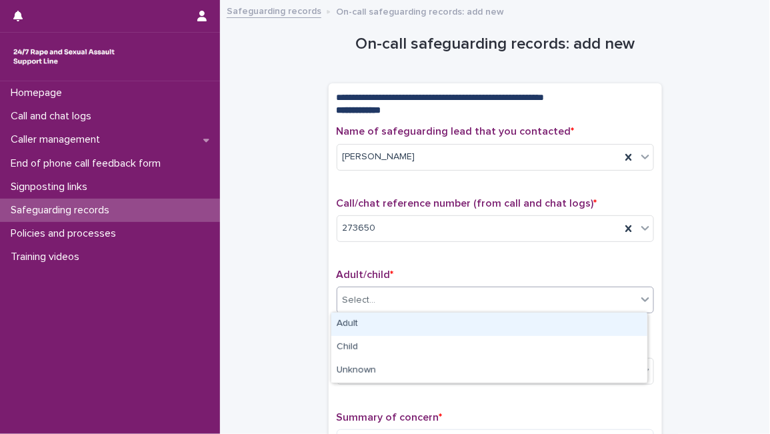
drag, startPoint x: 405, startPoint y: 298, endPoint x: 397, endPoint y: 321, distance: 23.8
click at [397, 321] on body "**********" at bounding box center [385, 217] width 770 height 434
click at [397, 321] on div "Adult" at bounding box center [489, 324] width 316 height 23
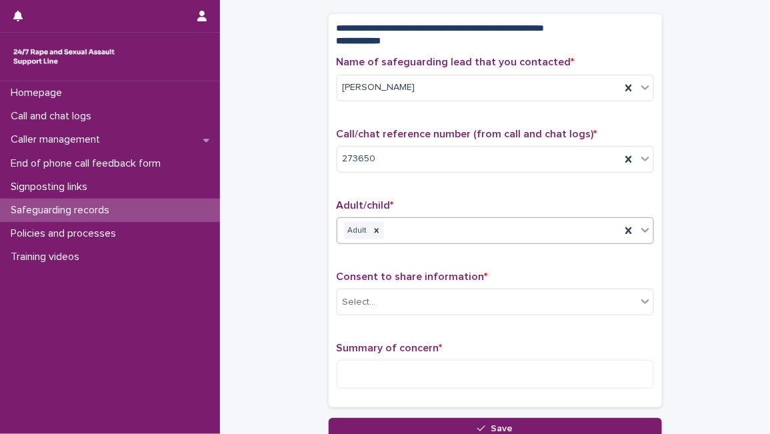
scroll to position [177, 0]
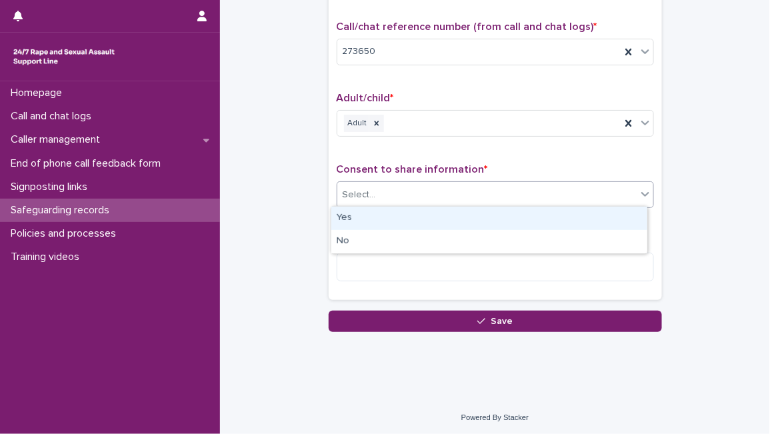
click at [614, 191] on div "Select..." at bounding box center [486, 195] width 299 height 22
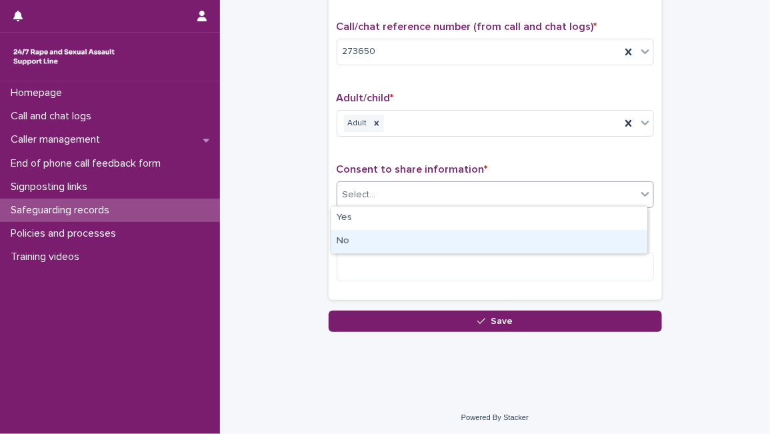
click at [536, 239] on div "No" at bounding box center [489, 241] width 316 height 23
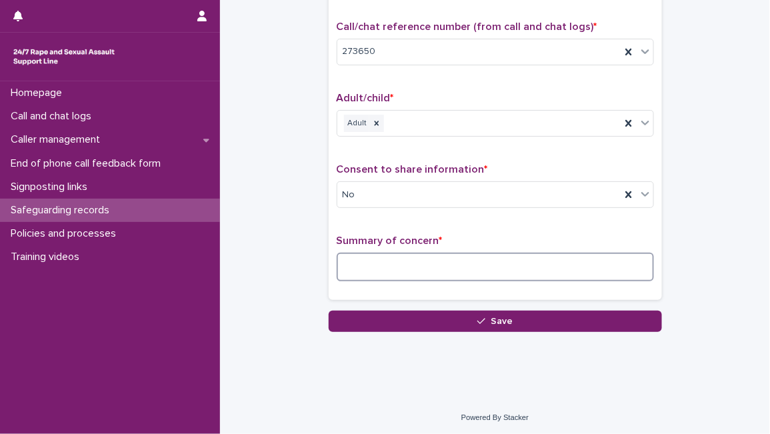
click at [498, 269] on textarea at bounding box center [495, 267] width 317 height 28
paste textarea "**********"
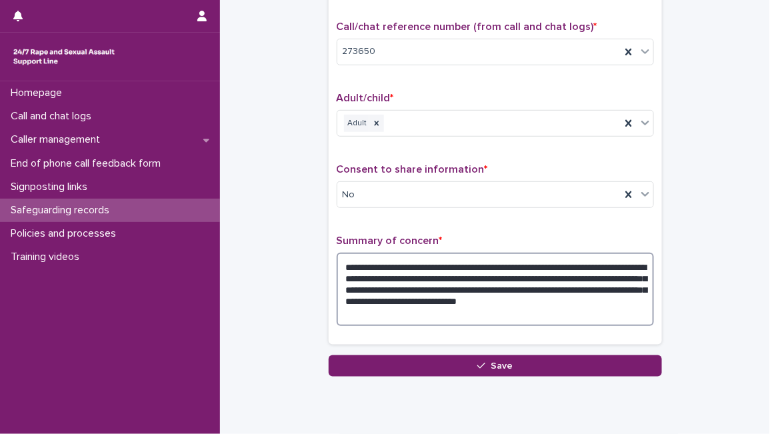
click at [516, 265] on textarea "**********" at bounding box center [495, 289] width 317 height 73
click at [558, 274] on textarea "**********" at bounding box center [495, 289] width 317 height 73
click at [433, 278] on textarea "**********" at bounding box center [495, 289] width 317 height 73
click at [439, 285] on textarea "**********" at bounding box center [495, 289] width 317 height 73
click at [489, 282] on textarea "**********" at bounding box center [495, 289] width 317 height 73
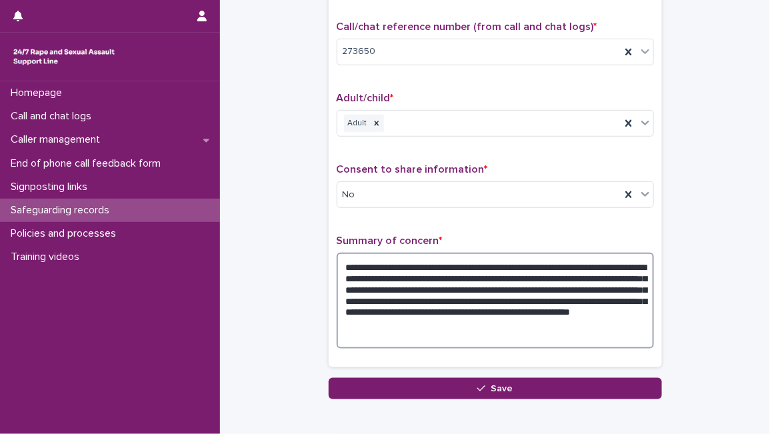
click at [416, 307] on textarea "**********" at bounding box center [495, 300] width 317 height 95
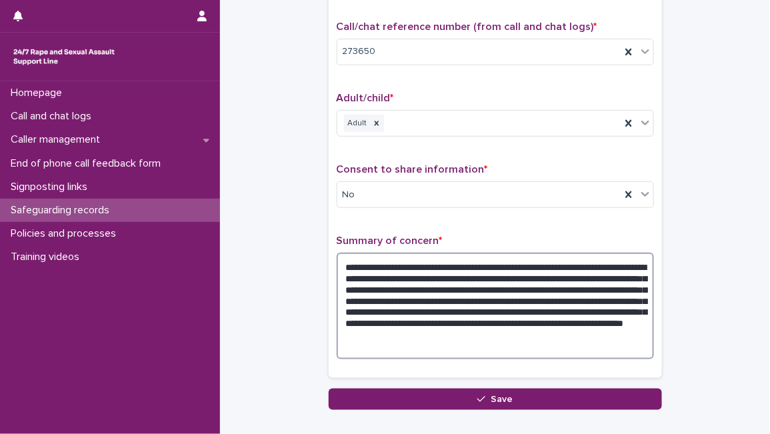
click at [491, 332] on textarea "**********" at bounding box center [495, 306] width 317 height 106
click at [547, 333] on textarea "**********" at bounding box center [495, 306] width 317 height 106
click at [629, 335] on textarea "**********" at bounding box center [495, 306] width 317 height 106
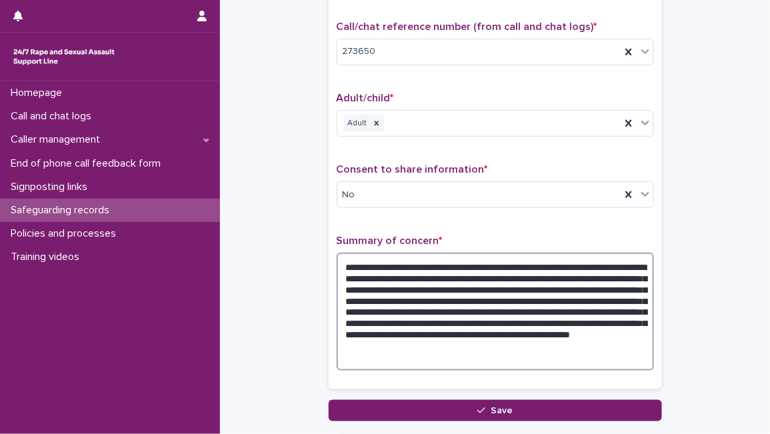
click at [540, 348] on textarea "**********" at bounding box center [495, 311] width 317 height 117
drag, startPoint x: 539, startPoint y: 362, endPoint x: 391, endPoint y: 367, distance: 148.7
click at [391, 367] on textarea "**********" at bounding box center [495, 311] width 317 height 117
drag, startPoint x: 570, startPoint y: 343, endPoint x: 661, endPoint y: 370, distance: 94.5
click at [661, 370] on div "**********" at bounding box center [494, 126] width 523 height 590
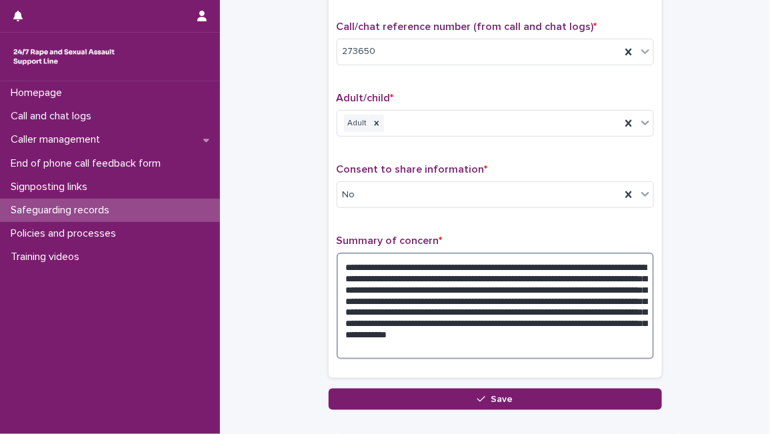
type textarea "**********"
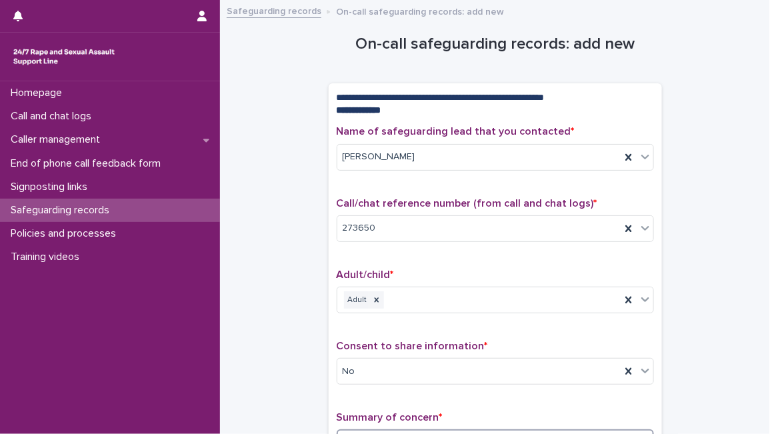
scroll to position [255, 0]
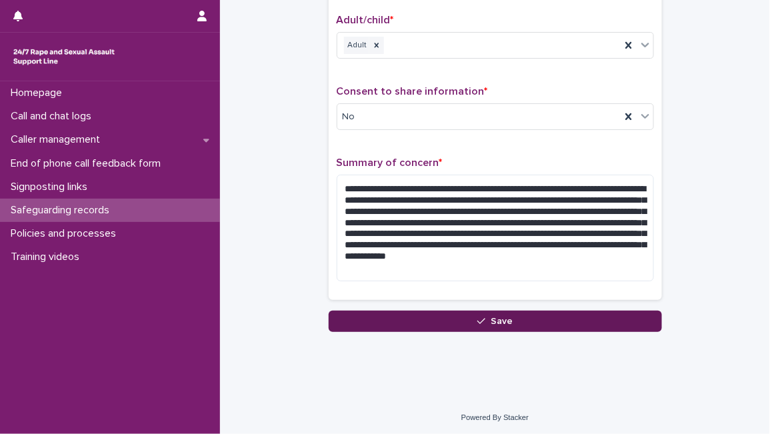
click at [581, 327] on button "Save" at bounding box center [495, 321] width 333 height 21
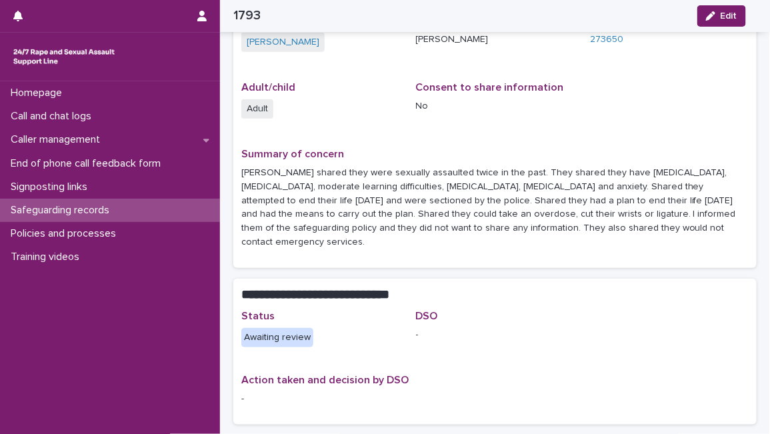
scroll to position [159, 0]
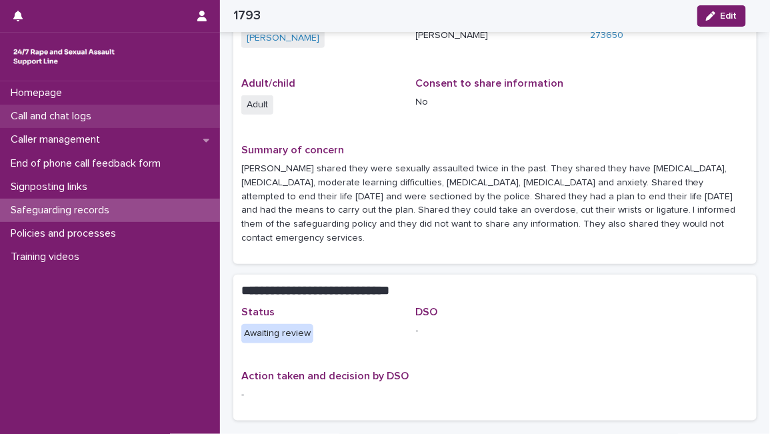
click at [135, 125] on div "Call and chat logs" at bounding box center [110, 116] width 220 height 23
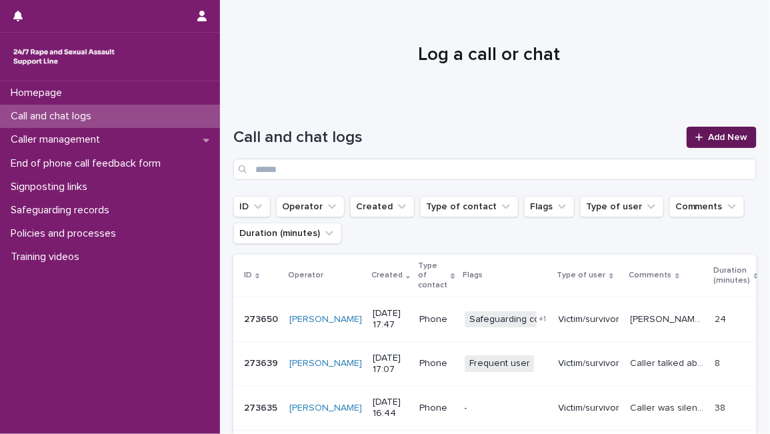
click at [710, 138] on span "Add New" at bounding box center [728, 137] width 39 height 9
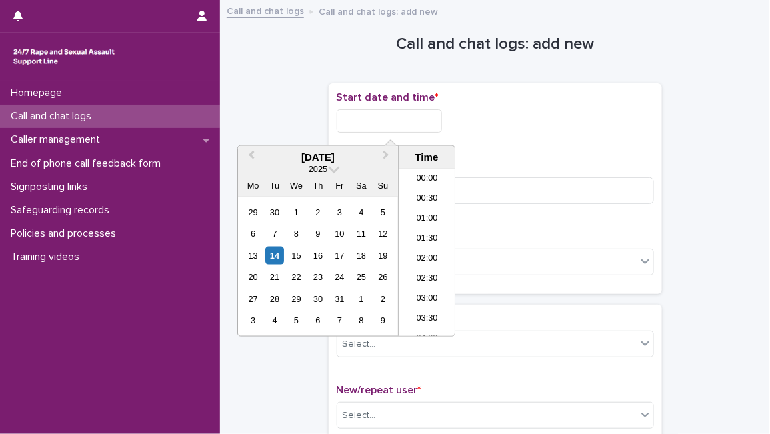
click at [395, 123] on input "text" at bounding box center [389, 120] width 105 height 23
click at [280, 261] on div "14" at bounding box center [275, 256] width 18 height 18
click at [393, 120] on input "**********" at bounding box center [389, 120] width 105 height 23
type input "**********"
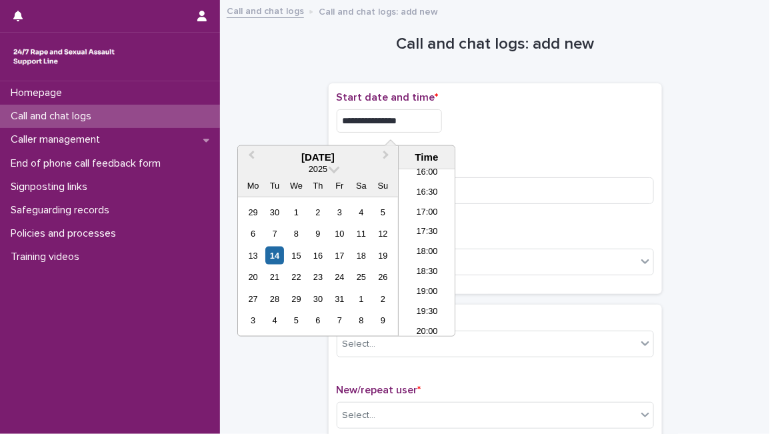
click at [544, 152] on div "**********" at bounding box center [495, 188] width 317 height 195
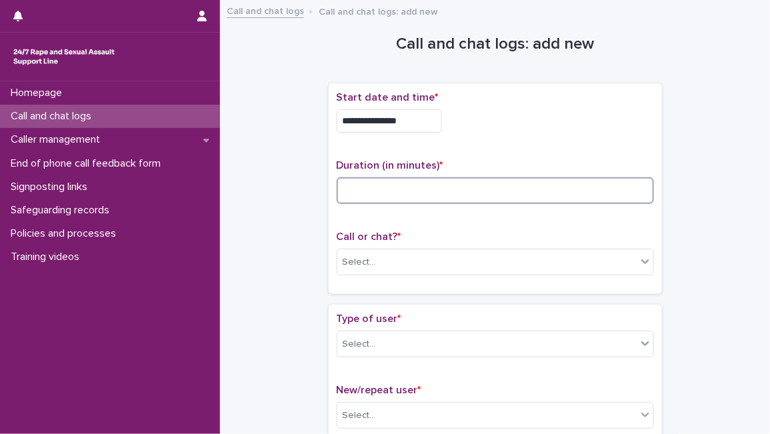
click at [483, 194] on input at bounding box center [495, 190] width 317 height 27
click at [445, 249] on div "Select..." at bounding box center [495, 262] width 317 height 27
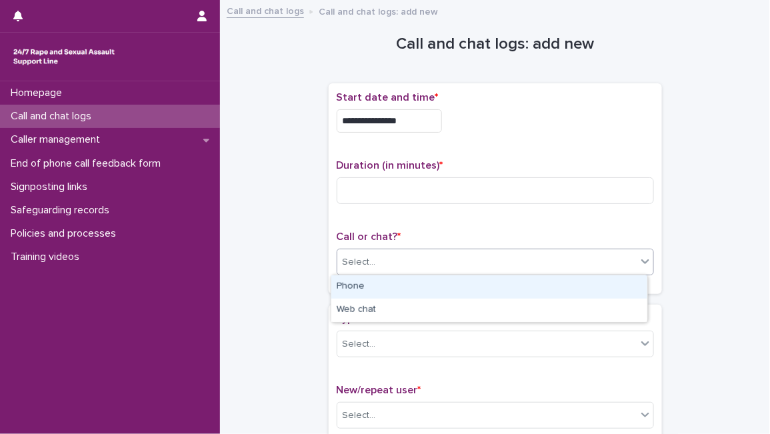
click at [430, 294] on div "Phone" at bounding box center [489, 286] width 316 height 23
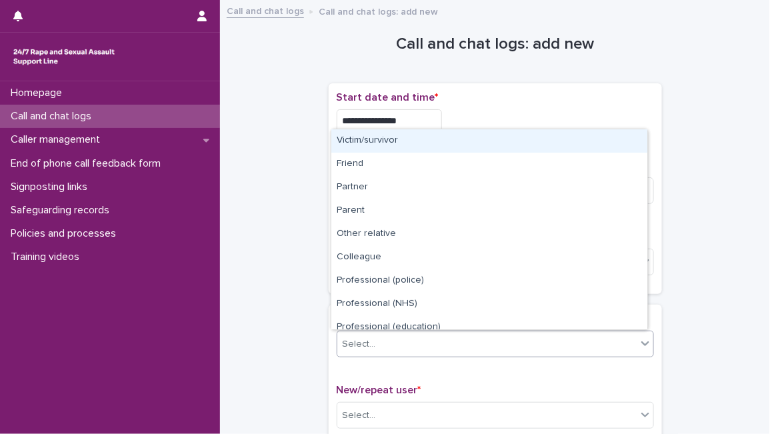
drag, startPoint x: 426, startPoint y: 340, endPoint x: 436, endPoint y: 146, distance: 194.2
click at [436, 146] on body "**********" at bounding box center [385, 217] width 770 height 434
click at [436, 146] on div "Victim/survivor" at bounding box center [489, 140] width 316 height 23
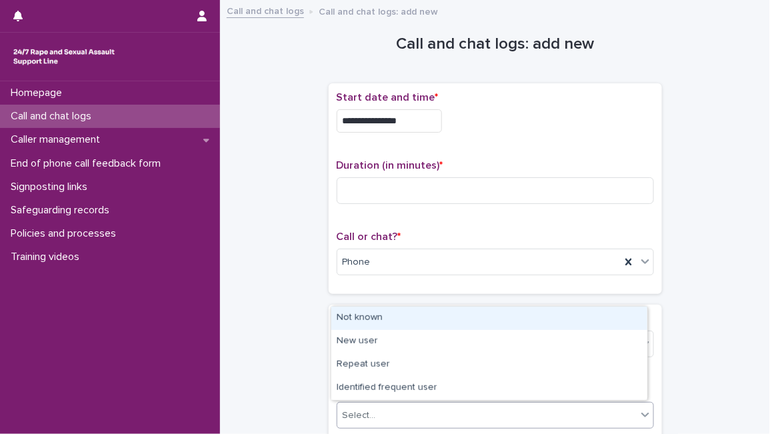
click at [409, 406] on div "Select..." at bounding box center [486, 416] width 299 height 22
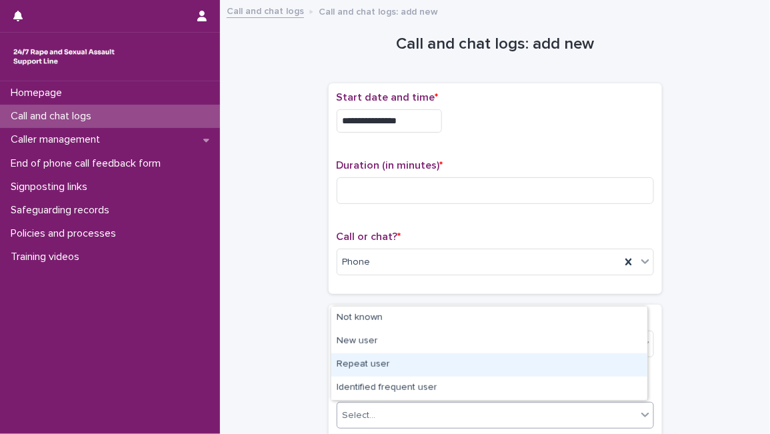
click at [417, 367] on div "Repeat user" at bounding box center [489, 364] width 316 height 23
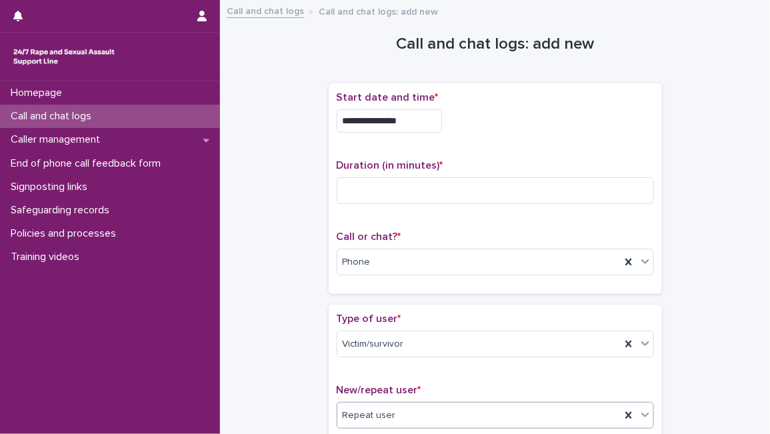
scroll to position [379, 0]
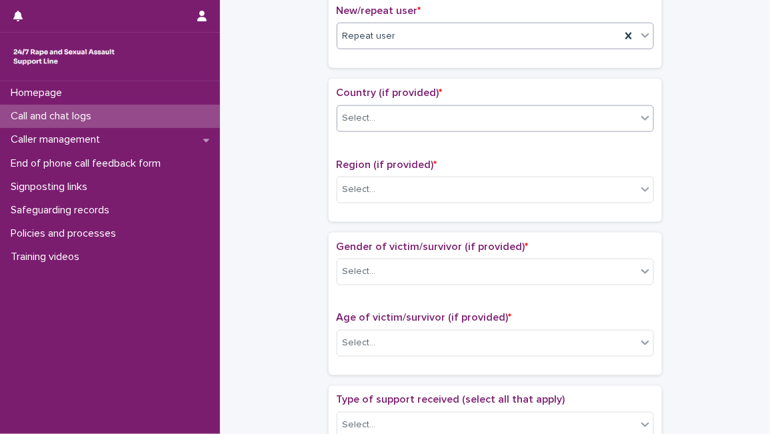
click at [491, 119] on div "Select..." at bounding box center [486, 118] width 299 height 22
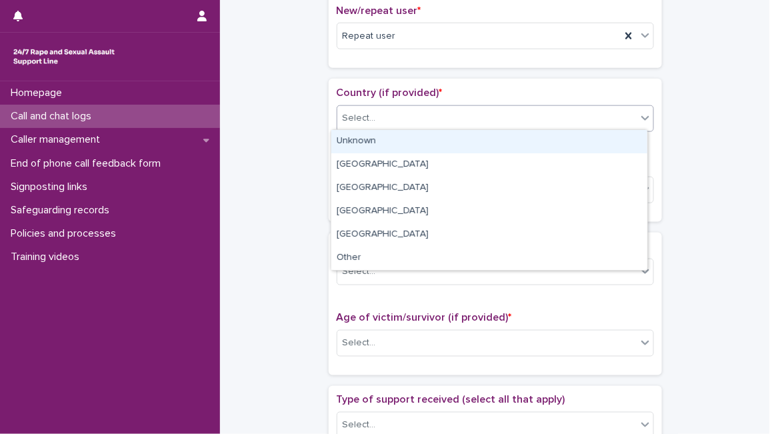
click at [476, 141] on div "Unknown" at bounding box center [489, 141] width 316 height 23
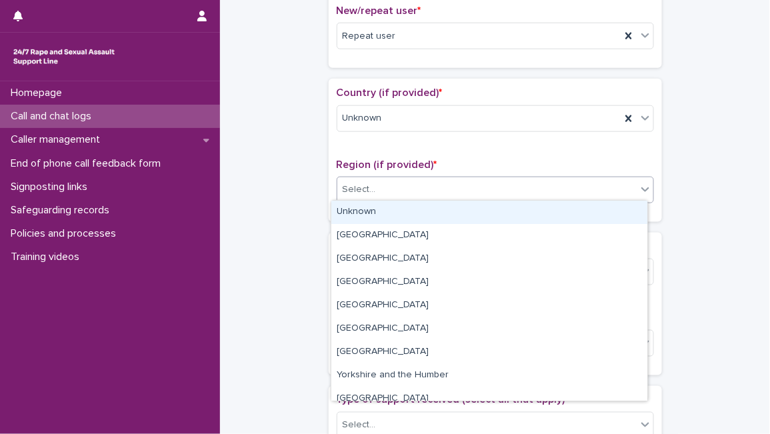
click at [455, 193] on div "Select..." at bounding box center [486, 190] width 299 height 22
click at [450, 210] on div "Unknown" at bounding box center [489, 212] width 316 height 23
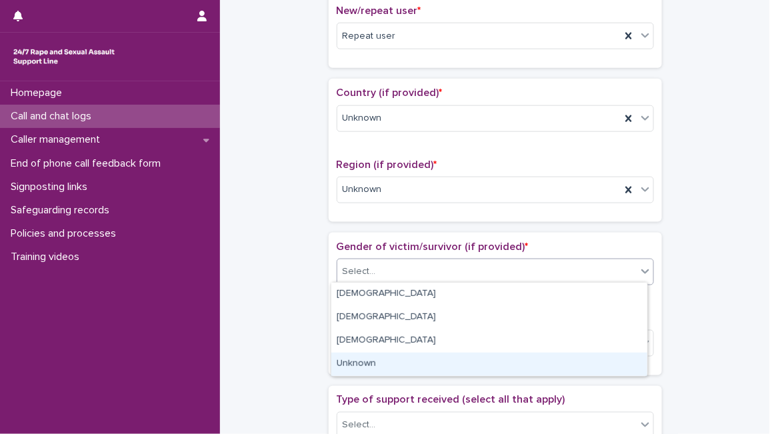
drag, startPoint x: 423, startPoint y: 268, endPoint x: 409, endPoint y: 297, distance: 31.9
click at [387, 367] on body "**********" at bounding box center [385, 217] width 770 height 434
click at [387, 367] on div "Unknown" at bounding box center [489, 364] width 316 height 23
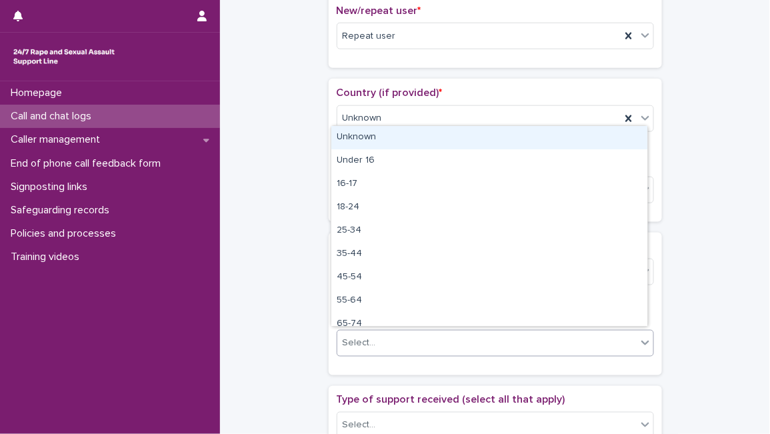
click at [393, 341] on div "Select..." at bounding box center [486, 344] width 299 height 22
click at [531, 133] on div "Unknown" at bounding box center [489, 137] width 316 height 23
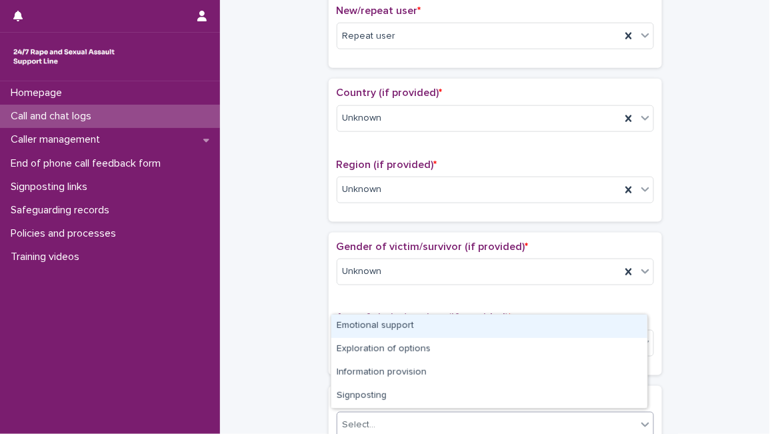
drag, startPoint x: 456, startPoint y: 425, endPoint x: 461, endPoint y: 331, distance: 94.8
click at [461, 331] on body "**********" at bounding box center [385, 217] width 770 height 434
click at [461, 331] on div "Emotional support" at bounding box center [489, 326] width 316 height 23
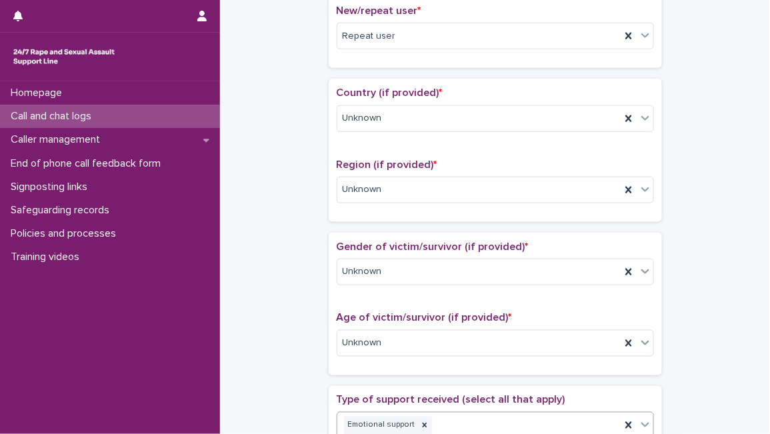
scroll to position [759, 0]
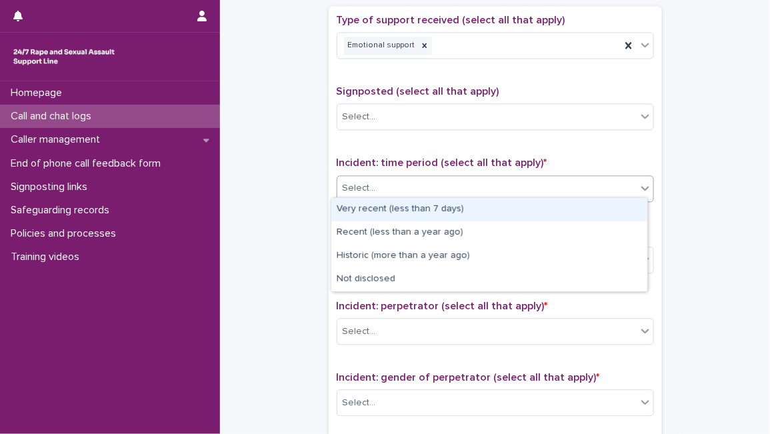
click at [439, 185] on div "Select..." at bounding box center [486, 188] width 299 height 22
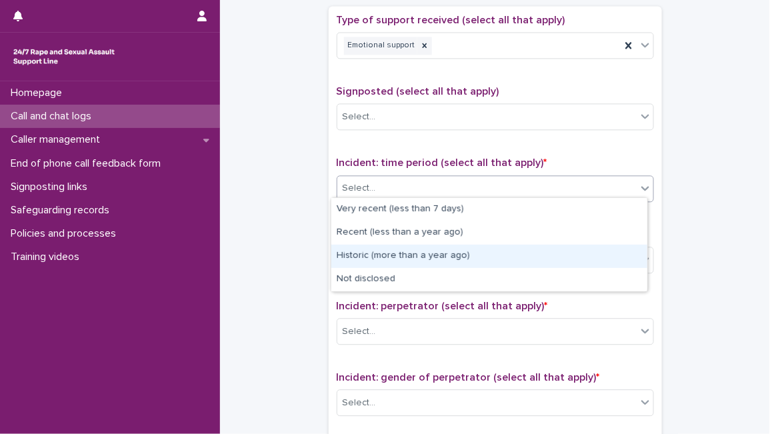
click at [409, 252] on div "Historic (more than a year ago)" at bounding box center [489, 256] width 316 height 23
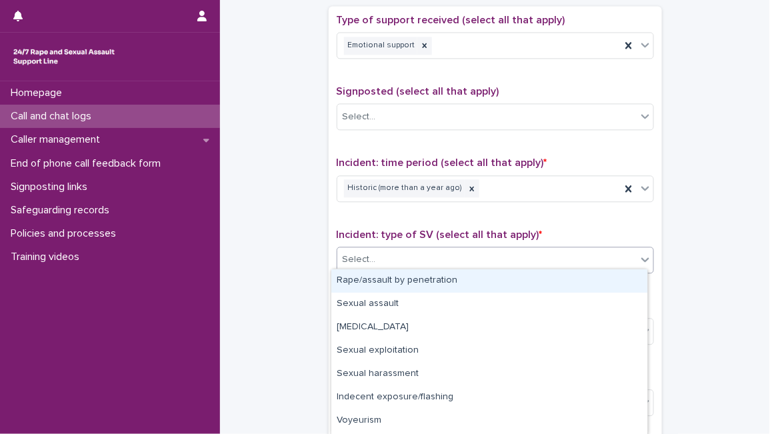
click at [409, 252] on div "Select..." at bounding box center [486, 260] width 299 height 22
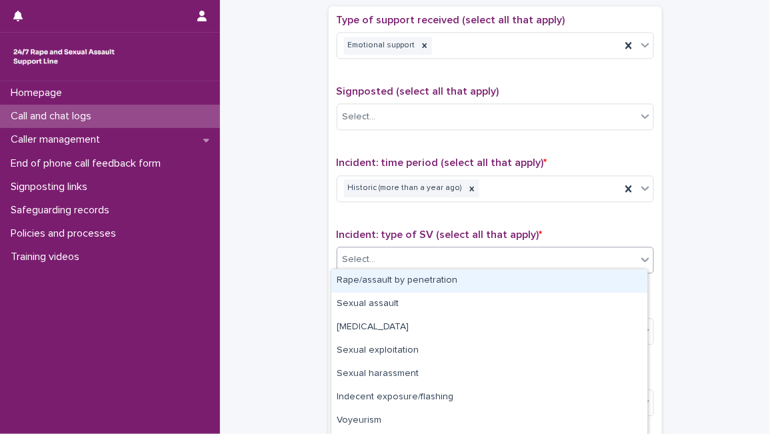
click at [407, 253] on div "Select..." at bounding box center [486, 260] width 299 height 22
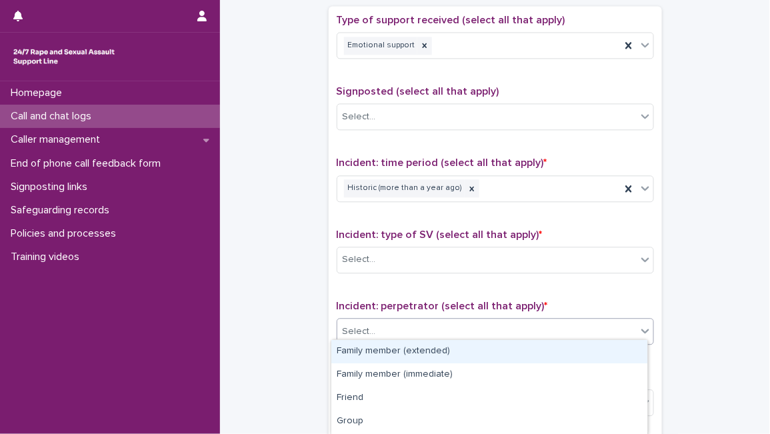
click at [540, 327] on div "Select..." at bounding box center [486, 332] width 299 height 22
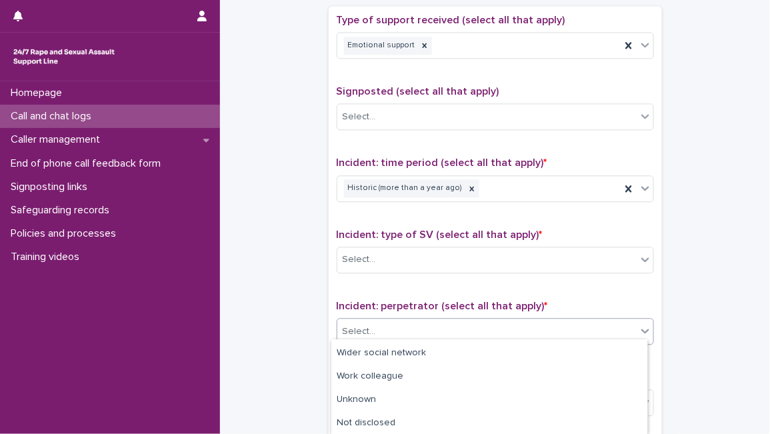
scroll to position [79, 0]
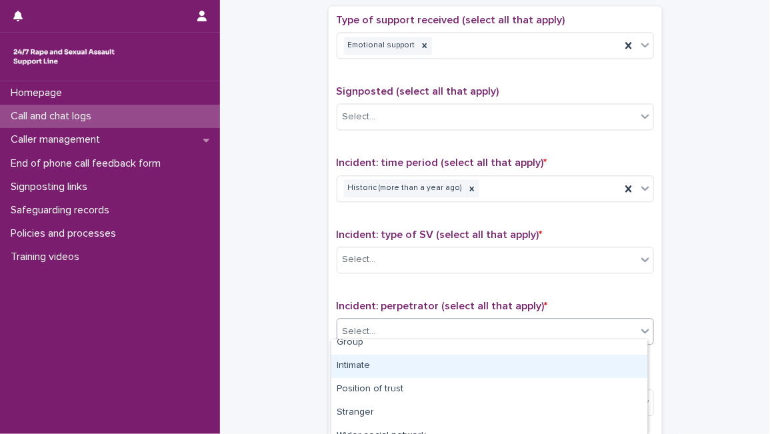
click at [549, 359] on div "Intimate" at bounding box center [489, 366] width 316 height 23
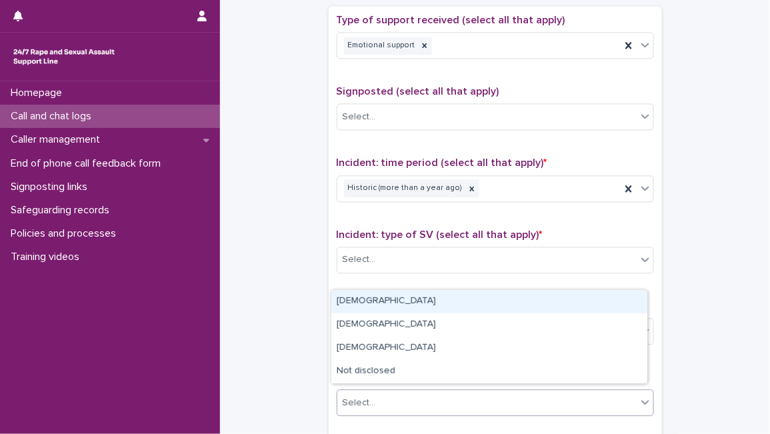
click at [587, 399] on div "Select..." at bounding box center [486, 403] width 299 height 22
drag, startPoint x: 587, startPoint y: 399, endPoint x: 541, endPoint y: 295, distance: 113.4
click at [541, 295] on div "Male" at bounding box center [489, 301] width 316 height 23
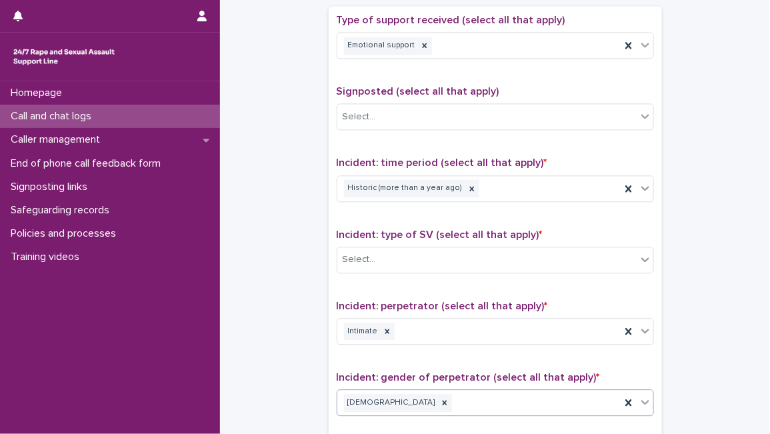
scroll to position [1035, 0]
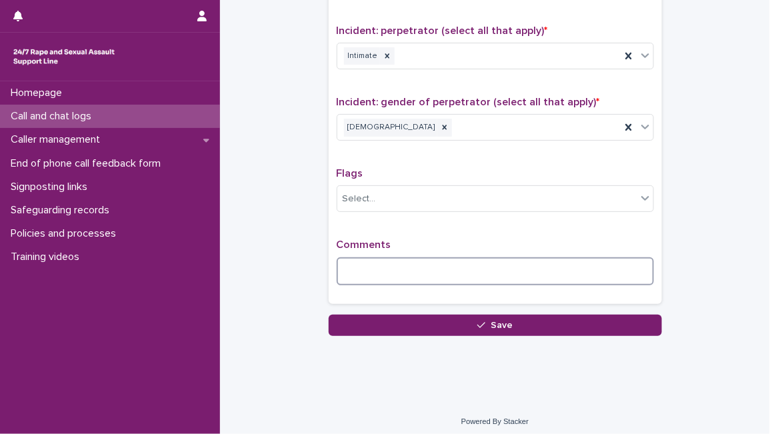
click at [393, 267] on textarea at bounding box center [495, 271] width 317 height 28
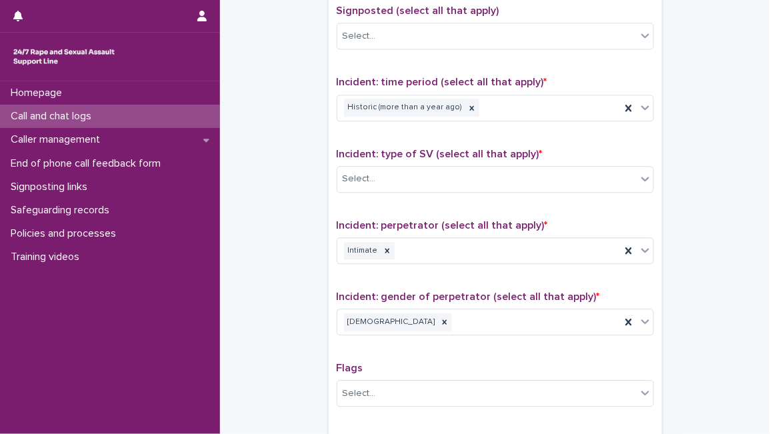
scroll to position [827, 0]
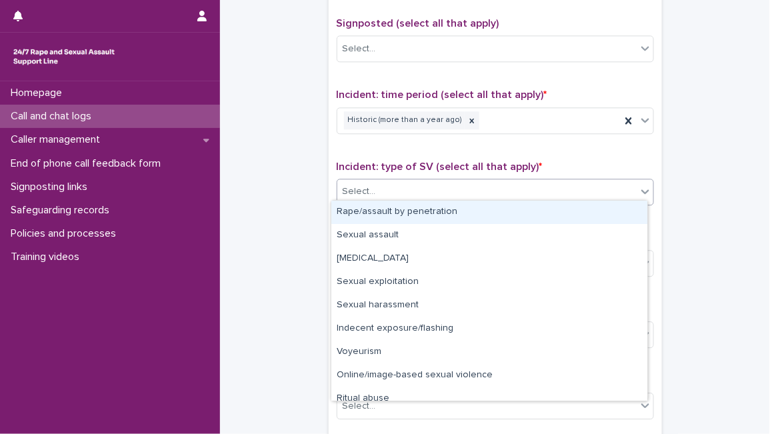
click at [568, 179] on div "Select..." at bounding box center [495, 192] width 317 height 27
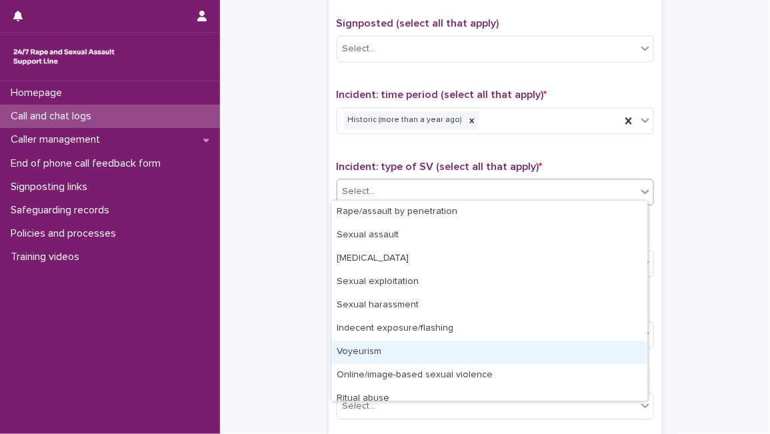
scroll to position [33, 0]
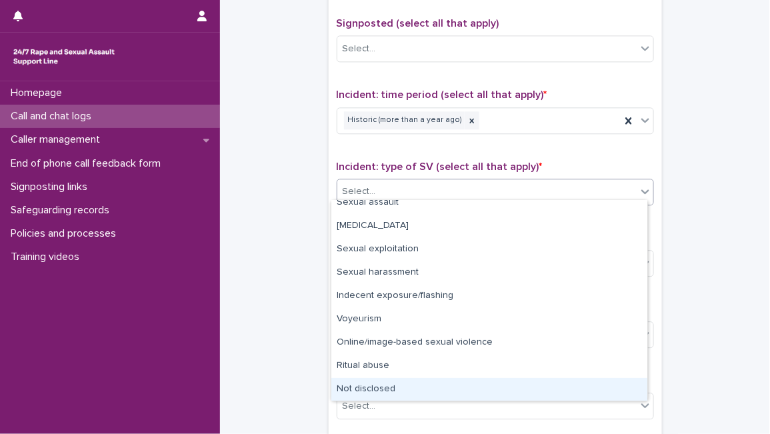
click at [606, 392] on div "Not disclosed" at bounding box center [489, 389] width 316 height 23
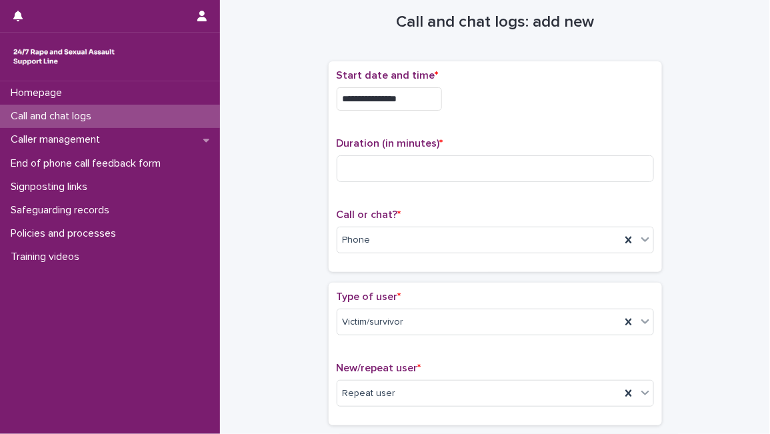
scroll to position [0, 0]
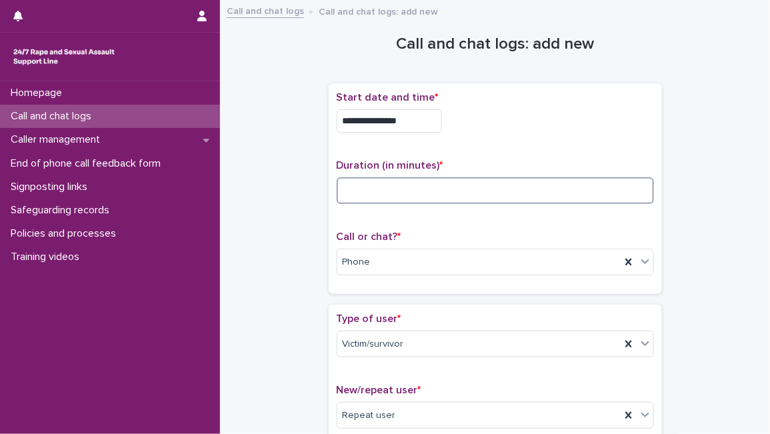
click at [603, 181] on input at bounding box center [495, 190] width 317 height 27
click at [561, 113] on div "**********" at bounding box center [495, 120] width 317 height 23
click at [595, 188] on input at bounding box center [495, 190] width 317 height 27
click at [485, 183] on input at bounding box center [495, 190] width 317 height 27
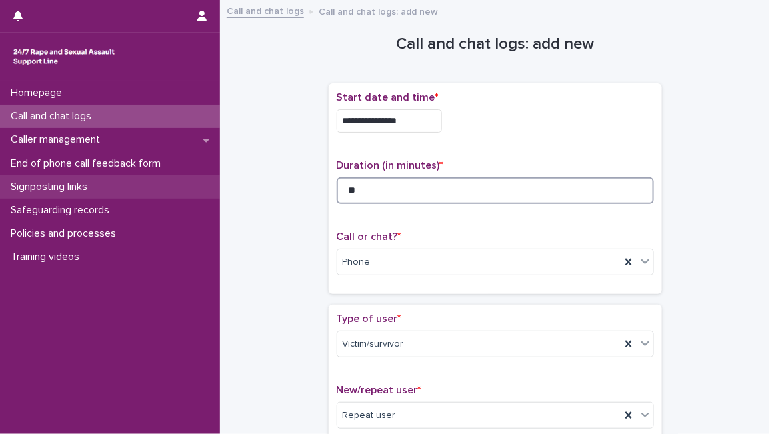
type input "**"
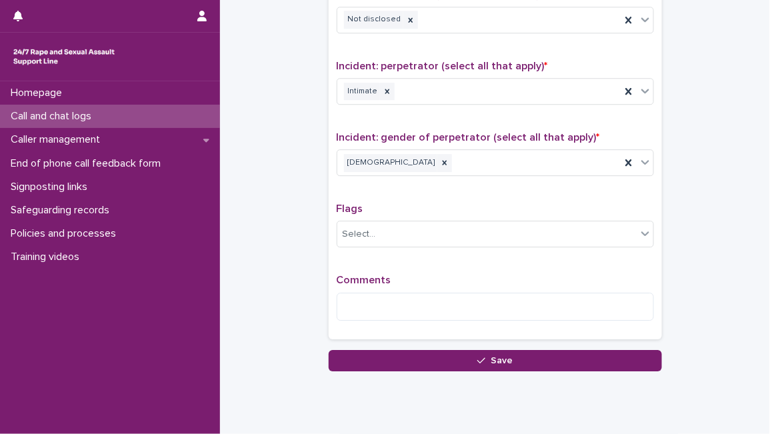
scroll to position [996, 0]
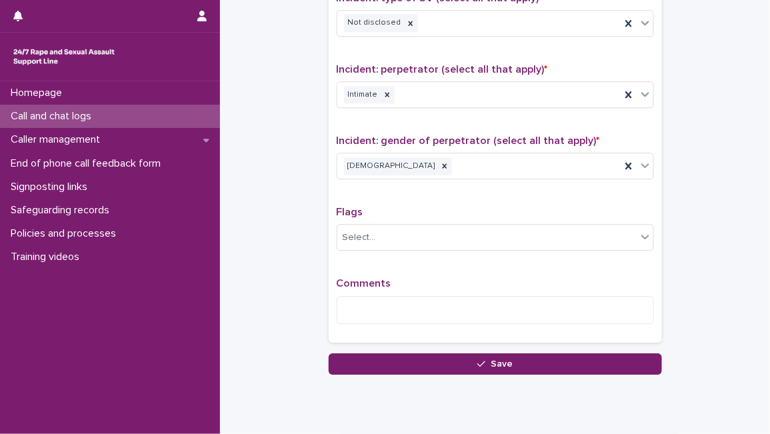
click at [493, 320] on div "Comments" at bounding box center [495, 305] width 317 height 57
click at [498, 305] on textarea at bounding box center [495, 310] width 317 height 28
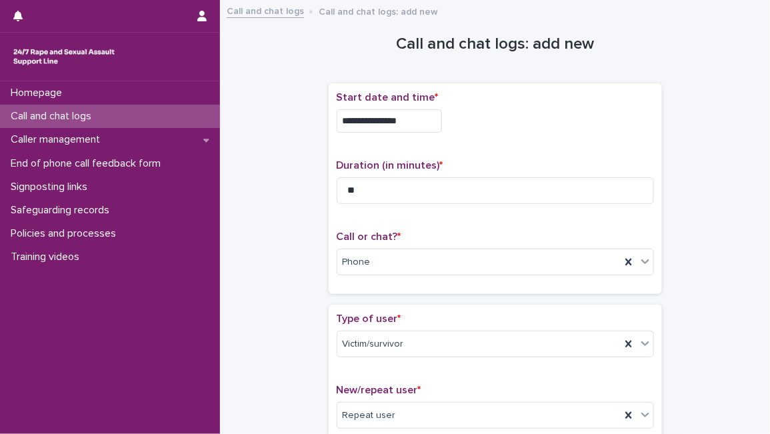
scroll to position [1057, 0]
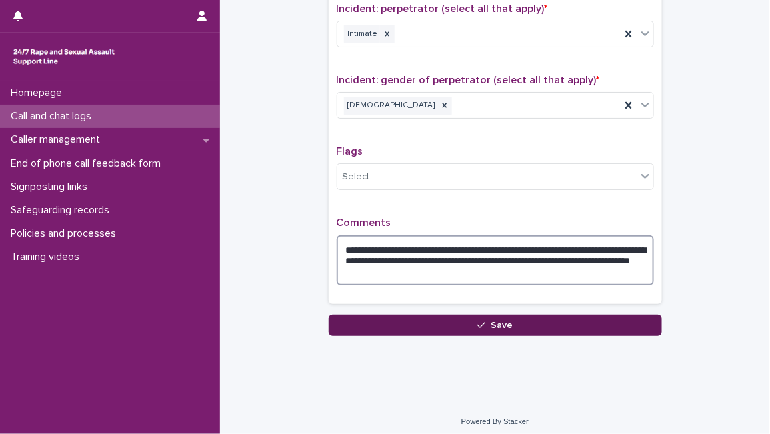
type textarea "**********"
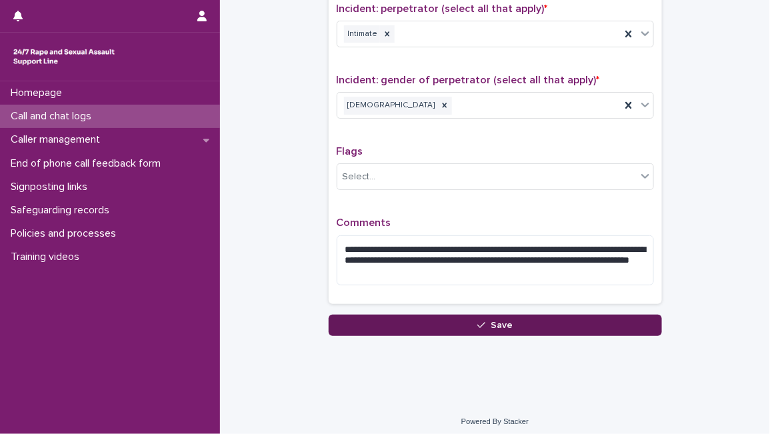
click at [610, 315] on button "Save" at bounding box center [495, 325] width 333 height 21
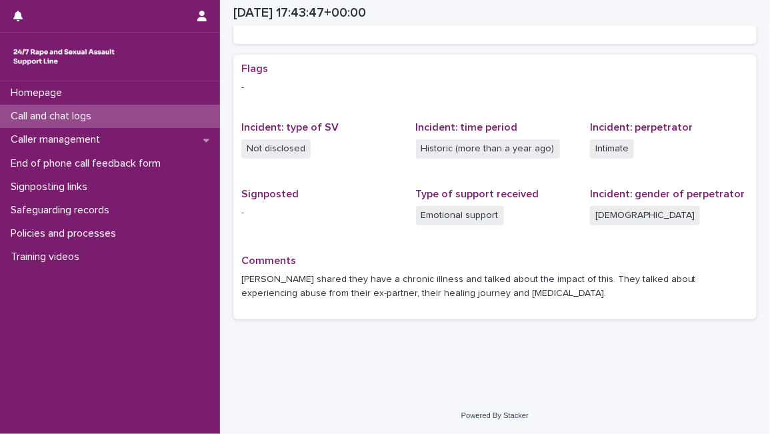
scroll to position [235, 0]
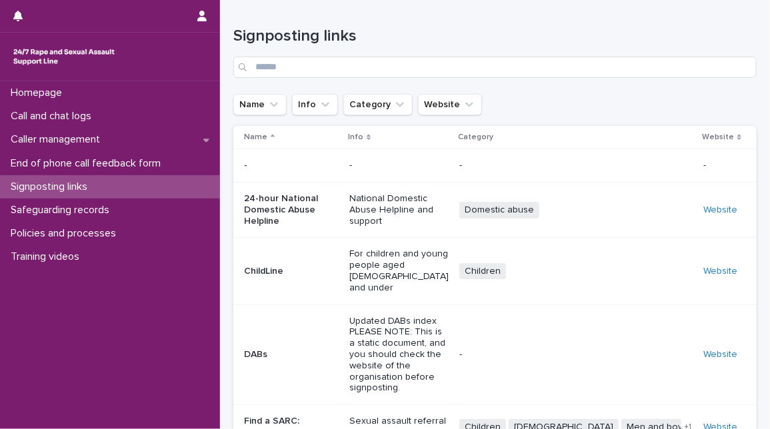
scroll to position [323, 0]
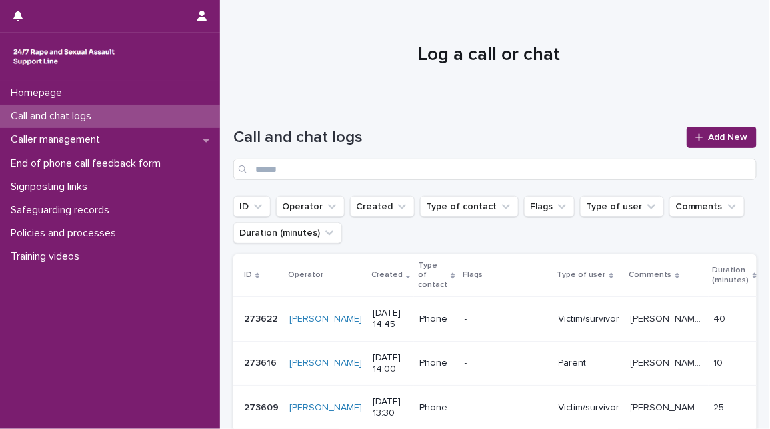
drag, startPoint x: 0, startPoint y: 0, endPoint x: 357, endPoint y: 91, distance: 368.8
click at [357, 91] on div at bounding box center [489, 49] width 539 height 100
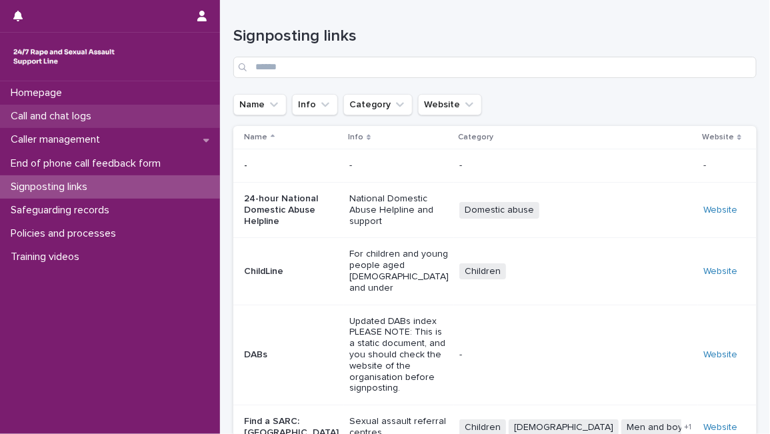
scroll to position [323, 0]
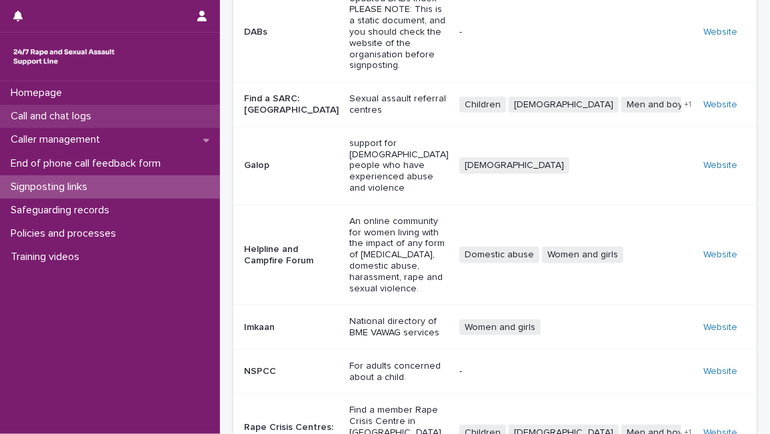
click at [109, 111] on div "Call and chat logs" at bounding box center [110, 116] width 220 height 23
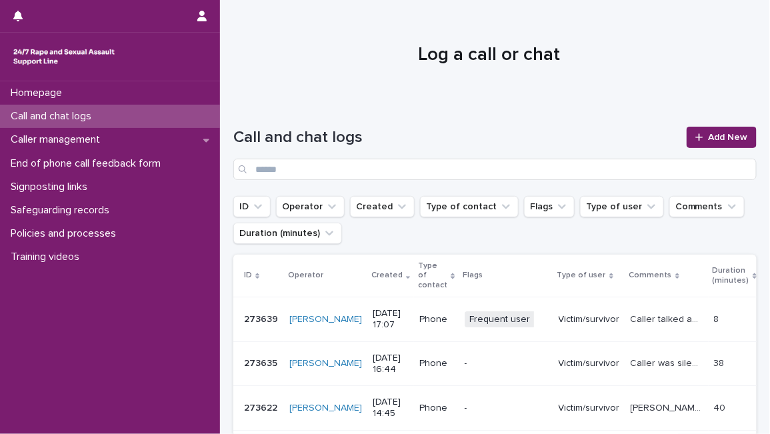
click at [524, 302] on td "Frequent user + 0" at bounding box center [506, 319] width 94 height 45
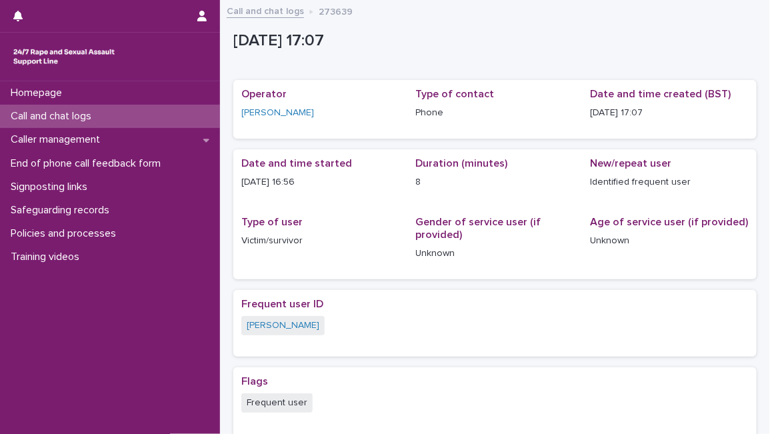
click at [155, 122] on div "Call and chat logs" at bounding box center [110, 116] width 220 height 23
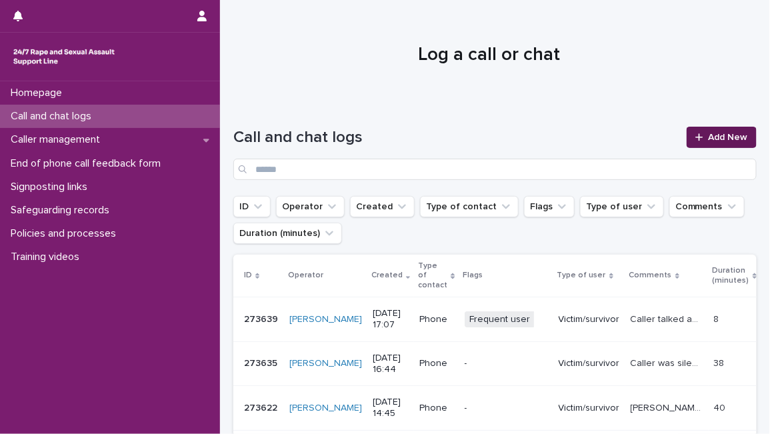
click at [709, 141] on span "Add New" at bounding box center [728, 137] width 39 height 9
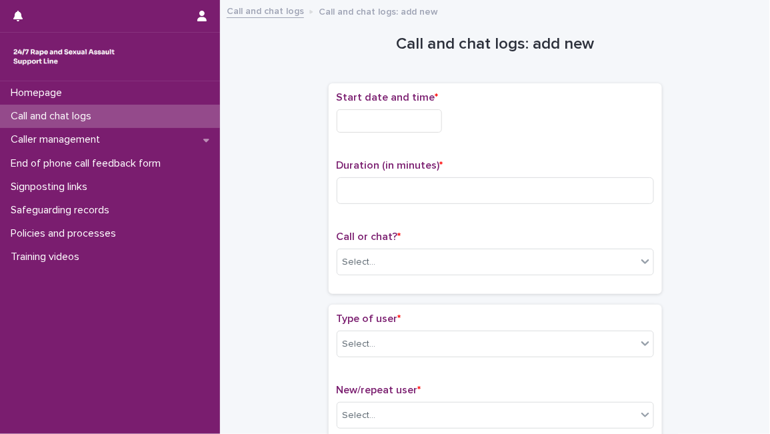
click at [405, 115] on input "text" at bounding box center [389, 120] width 105 height 23
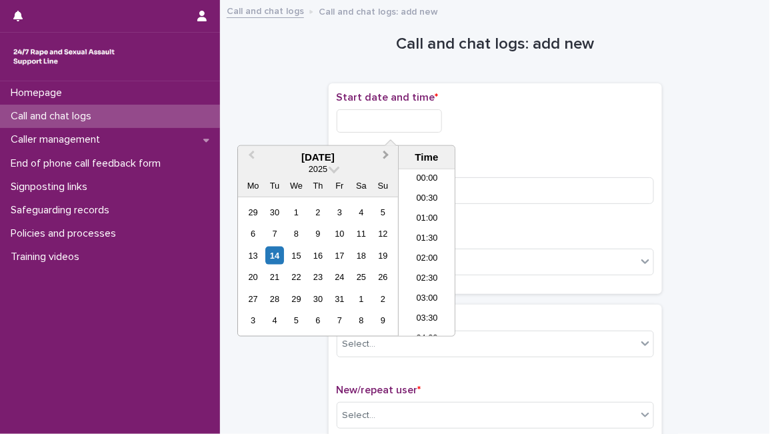
scroll to position [606, 0]
click at [272, 255] on div "14" at bounding box center [275, 256] width 18 height 18
click at [395, 117] on input "**********" at bounding box center [389, 120] width 105 height 23
type input "**********"
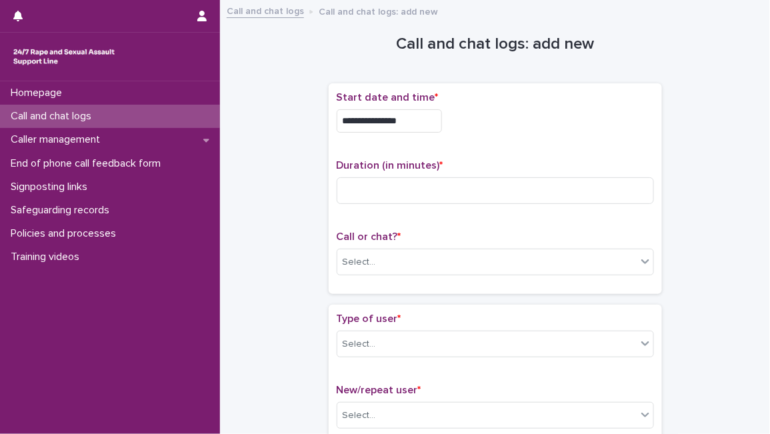
click at [541, 139] on div "**********" at bounding box center [495, 117] width 317 height 52
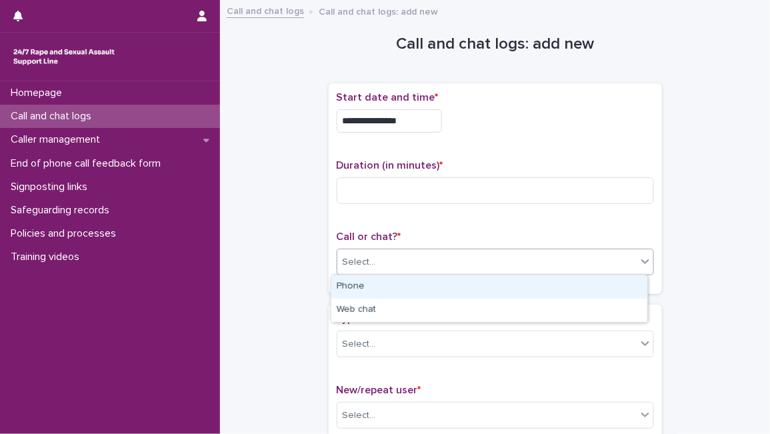
click at [379, 265] on div "Select..." at bounding box center [486, 262] width 299 height 22
click at [369, 289] on div "Phone" at bounding box center [489, 286] width 316 height 23
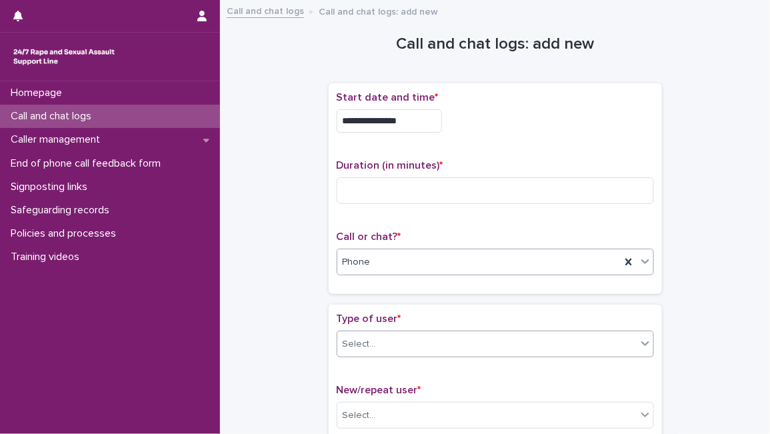
click at [352, 345] on div "Select..." at bounding box center [359, 344] width 33 height 14
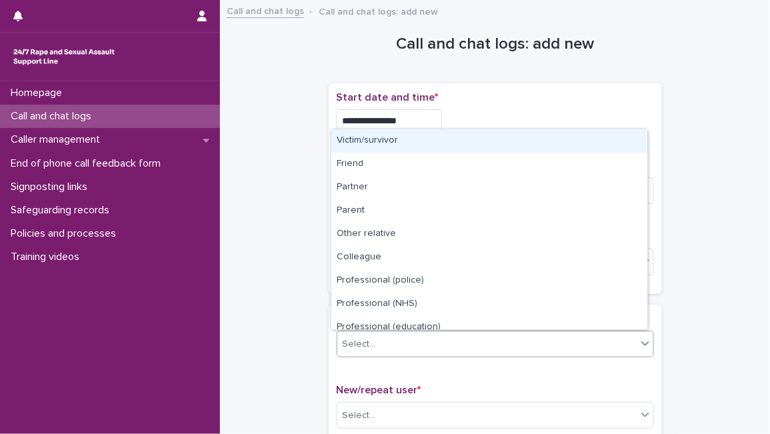
click at [449, 143] on div "Victim/survivor" at bounding box center [489, 140] width 316 height 23
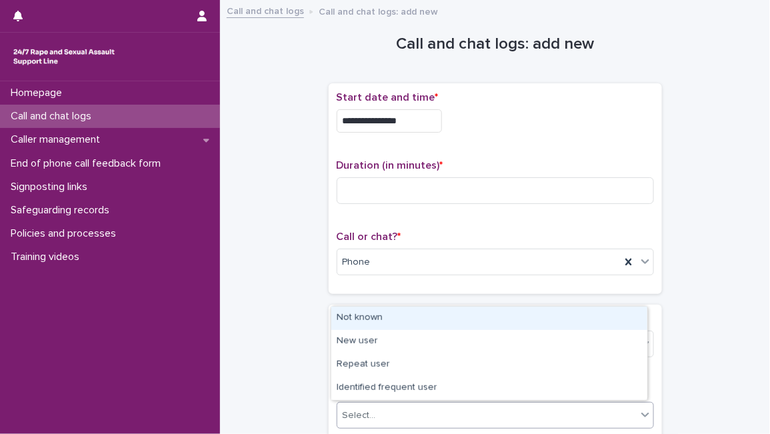
click at [375, 423] on div "Select..." at bounding box center [486, 416] width 299 height 22
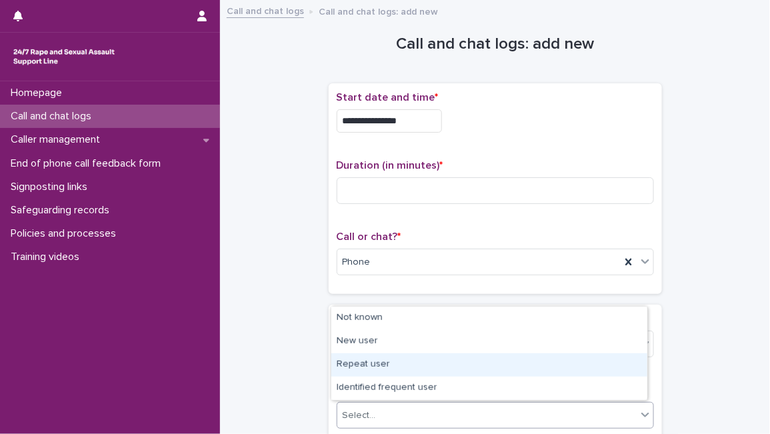
click at [397, 374] on div "Repeat user" at bounding box center [489, 364] width 316 height 23
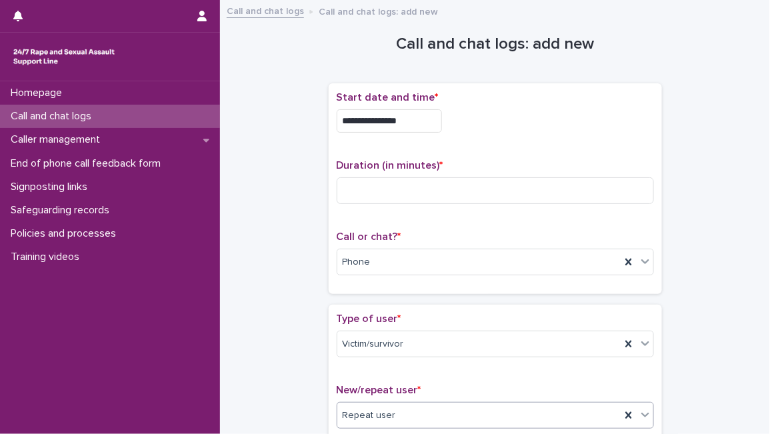
scroll to position [379, 0]
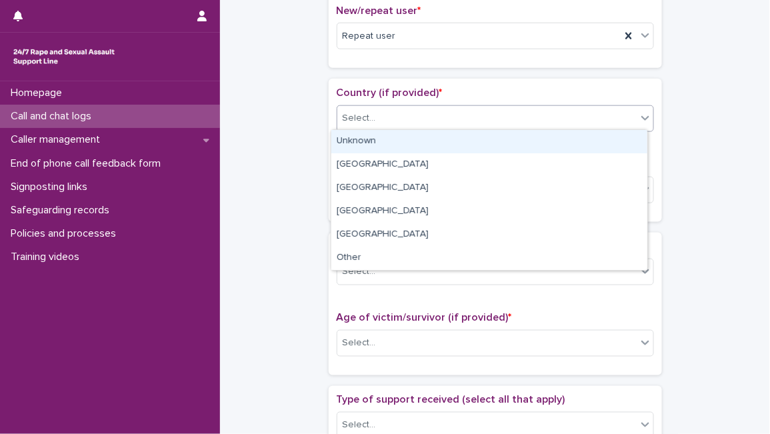
drag, startPoint x: 398, startPoint y: 115, endPoint x: 381, endPoint y: 141, distance: 31.8
click at [381, 141] on body "**********" at bounding box center [385, 217] width 770 height 434
click at [381, 141] on div "Unknown" at bounding box center [489, 141] width 316 height 23
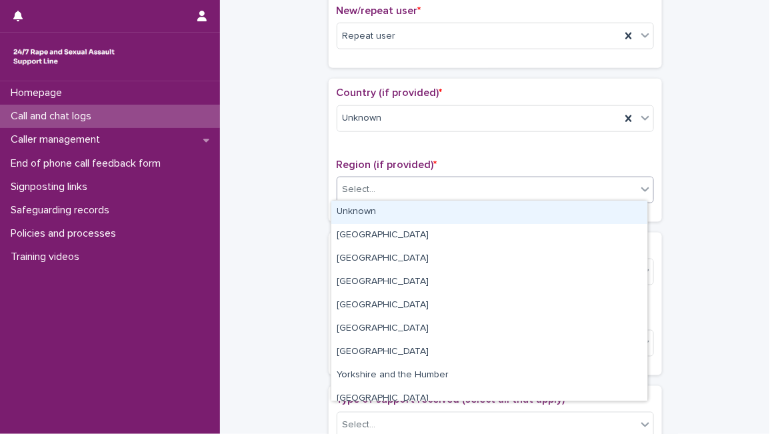
click at [382, 199] on div "Select..." at bounding box center [495, 190] width 317 height 27
click at [379, 213] on div "Unknown" at bounding box center [489, 212] width 316 height 23
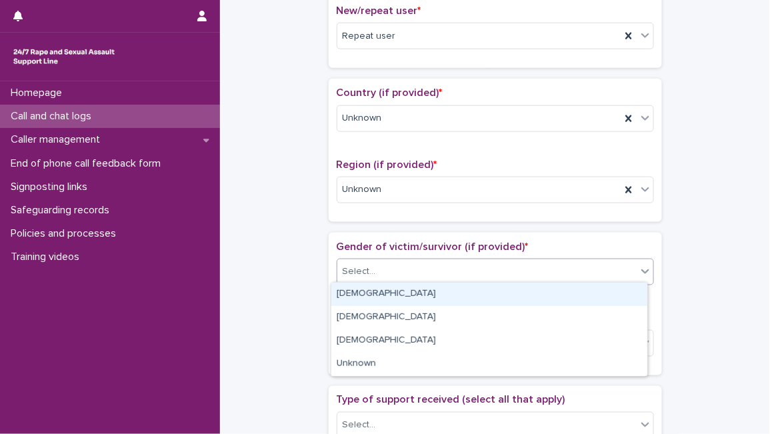
click at [385, 269] on div "Select..." at bounding box center [486, 272] width 299 height 22
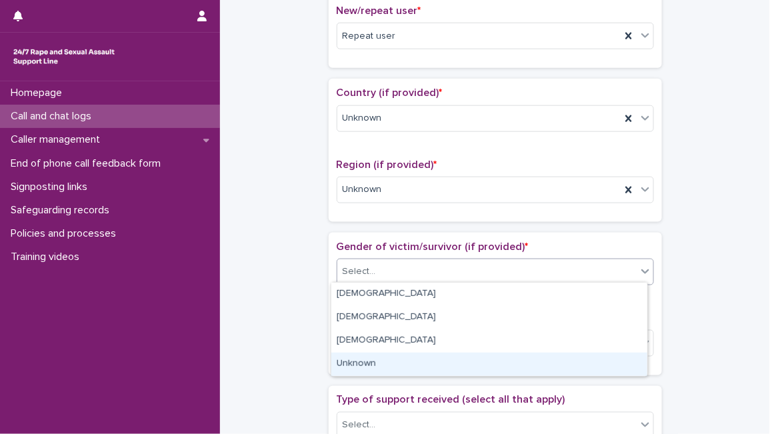
click at [387, 359] on div "Unknown" at bounding box center [489, 364] width 316 height 23
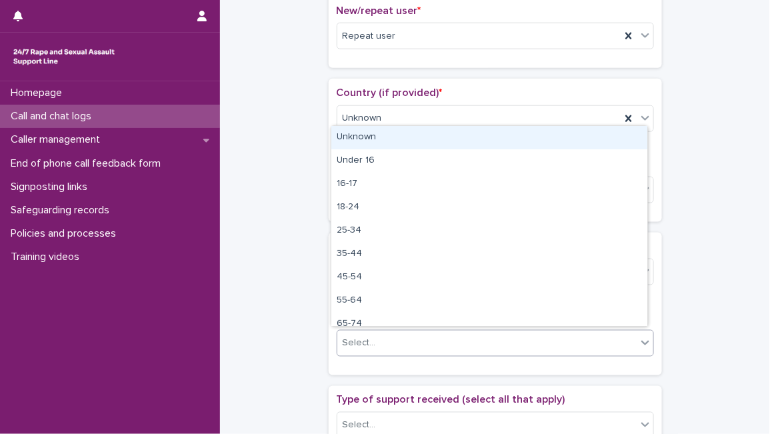
drag, startPoint x: 391, startPoint y: 342, endPoint x: 422, endPoint y: 155, distance: 189.1
click at [431, 134] on body "**********" at bounding box center [385, 217] width 770 height 434
click at [431, 134] on div "Unknown" at bounding box center [489, 137] width 316 height 23
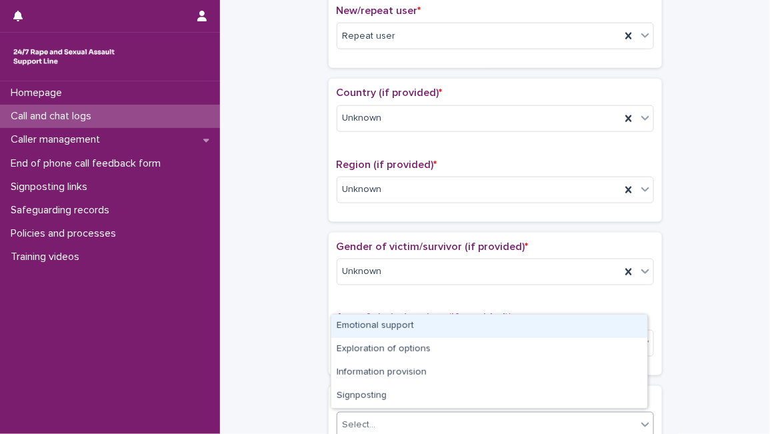
click at [392, 418] on div "Select..." at bounding box center [486, 426] width 299 height 22
click at [419, 325] on div "Emotional support" at bounding box center [489, 326] width 316 height 23
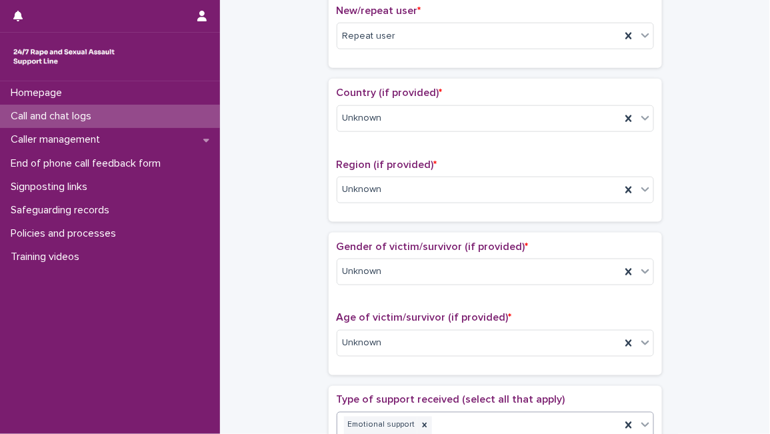
scroll to position [759, 0]
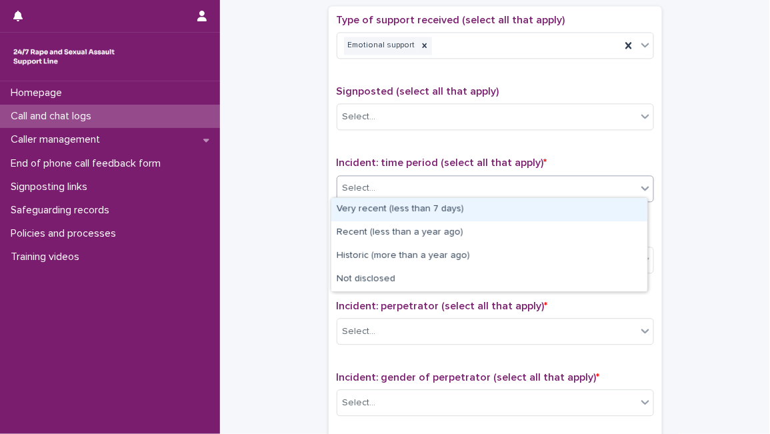
click at [480, 189] on div "Select..." at bounding box center [486, 188] width 299 height 22
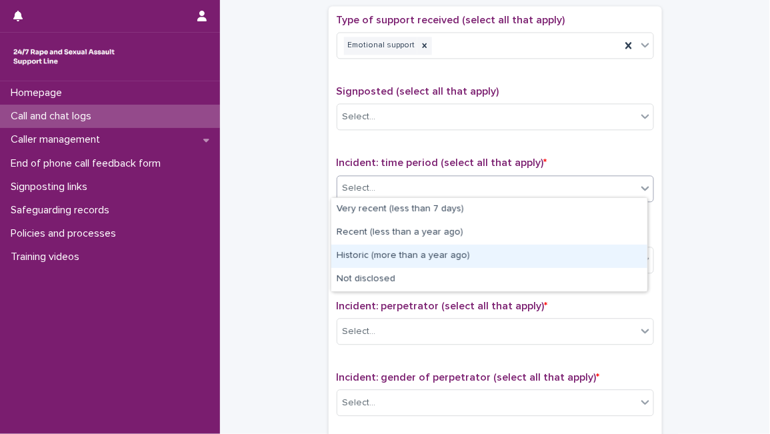
click at [415, 266] on div "Historic (more than a year ago)" at bounding box center [489, 256] width 316 height 23
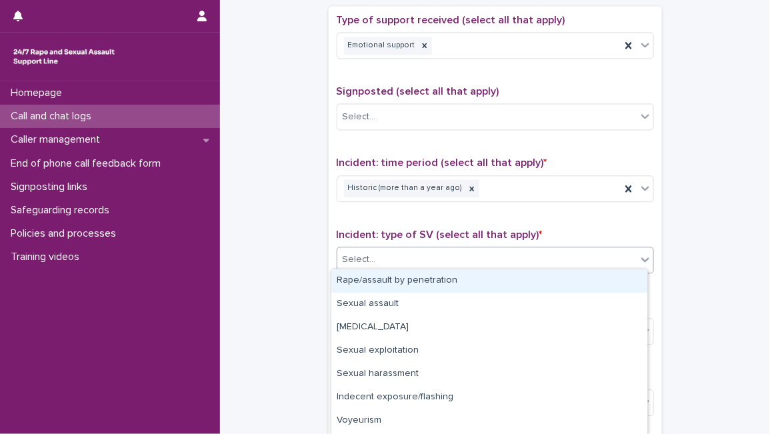
click at [415, 266] on div "Select..." at bounding box center [495, 260] width 317 height 27
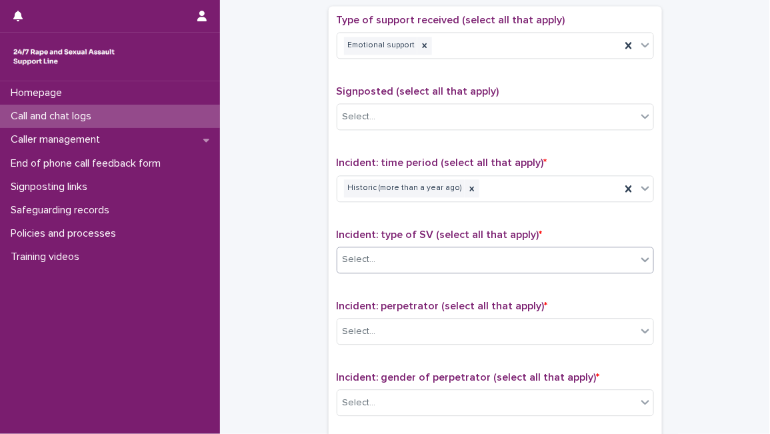
click at [397, 255] on div "Select..." at bounding box center [486, 260] width 299 height 22
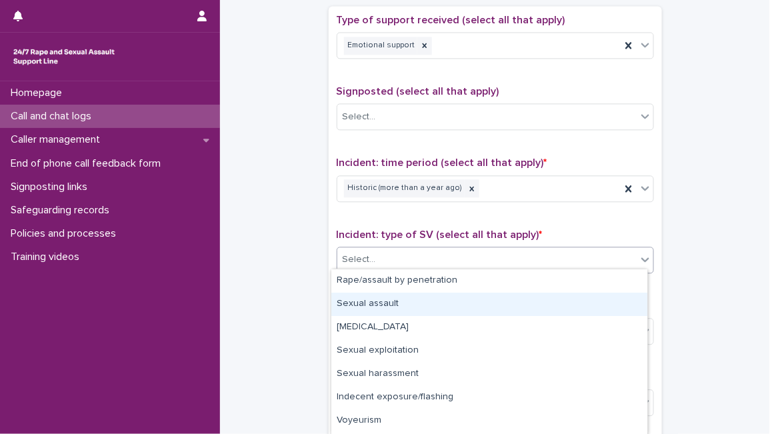
click at [390, 312] on div "Sexual assault" at bounding box center [489, 304] width 316 height 23
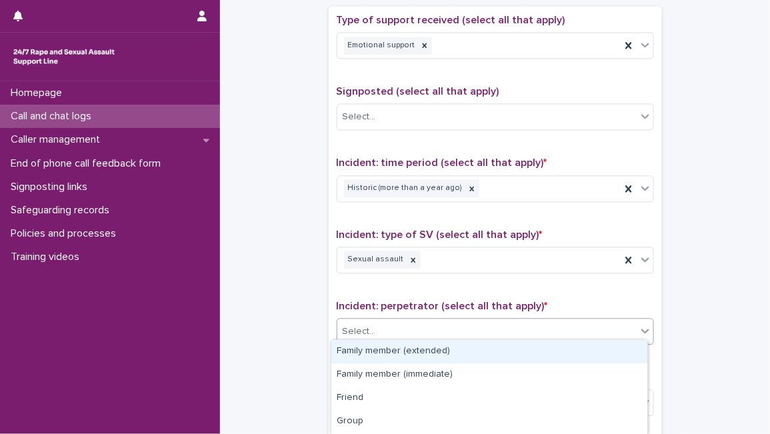
click at [405, 334] on div "Select..." at bounding box center [486, 332] width 299 height 22
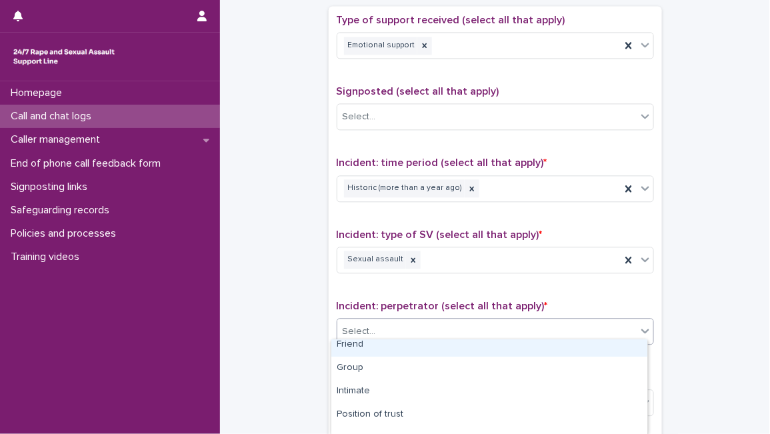
scroll to position [23, 0]
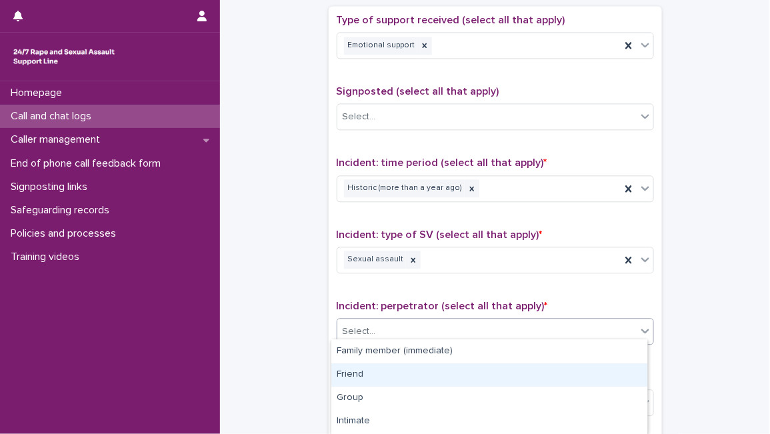
click at [593, 372] on div "Friend" at bounding box center [489, 374] width 316 height 23
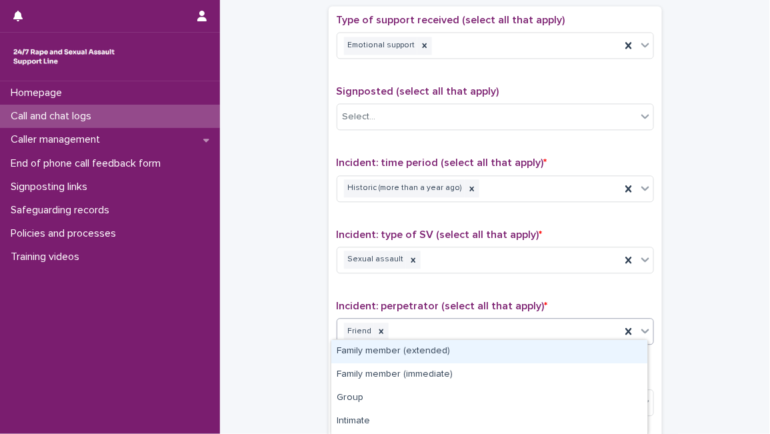
drag, startPoint x: 638, startPoint y: 332, endPoint x: 641, endPoint y: 414, distance: 82.1
click at [641, 414] on body "**********" at bounding box center [385, 217] width 770 height 434
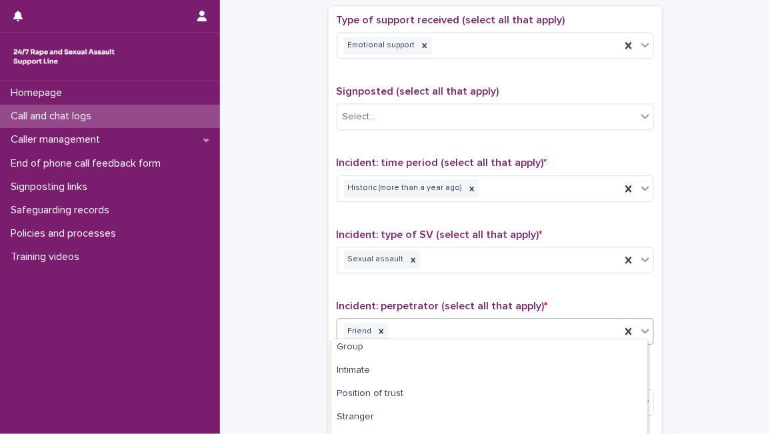
scroll to position [83, 0]
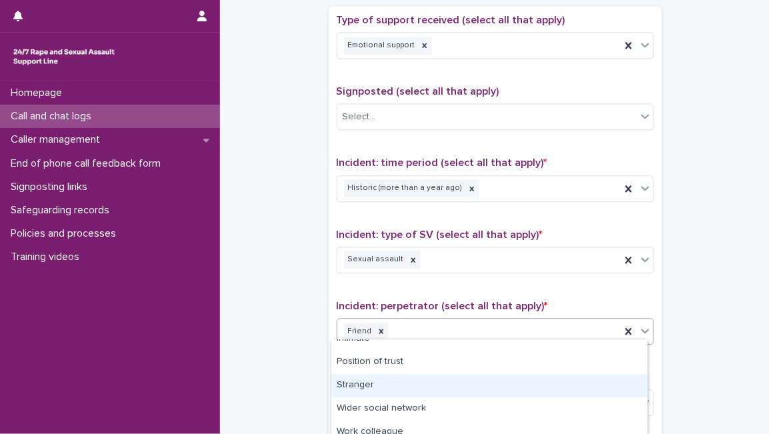
click at [483, 387] on div "Stranger" at bounding box center [489, 385] width 316 height 23
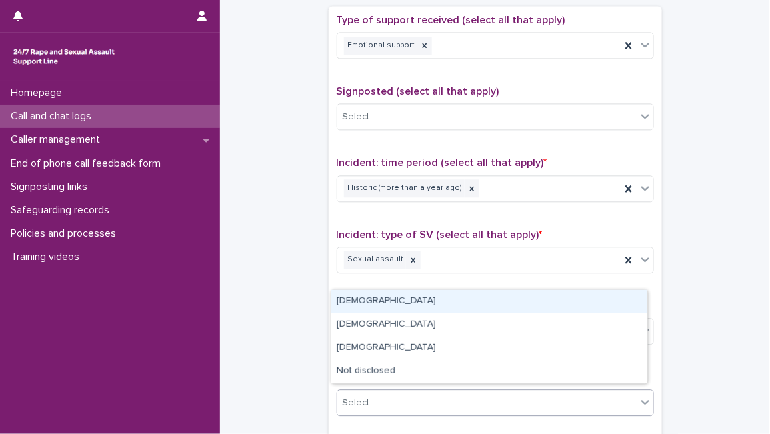
click at [489, 389] on div "Select..." at bounding box center [495, 402] width 317 height 27
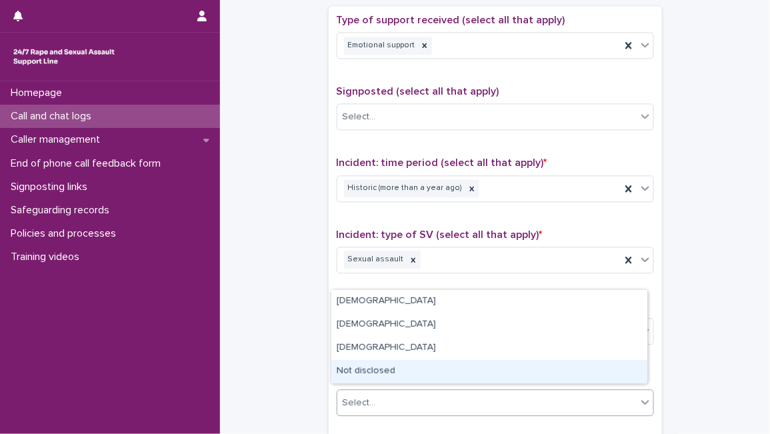
click at [486, 375] on div "Not disclosed" at bounding box center [489, 371] width 316 height 23
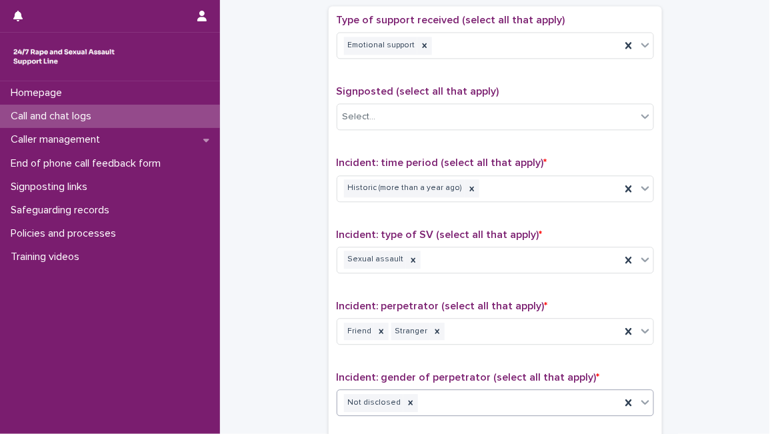
scroll to position [1035, 0]
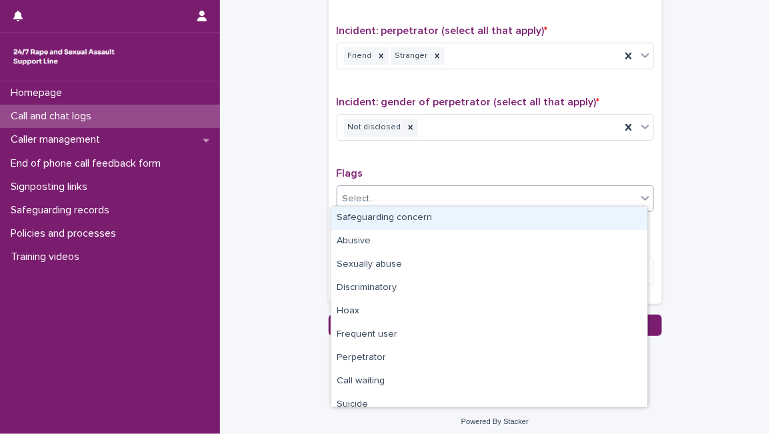
click at [497, 188] on div "Select..." at bounding box center [486, 199] width 299 height 22
click at [463, 218] on div "Safeguarding concern" at bounding box center [489, 218] width 316 height 23
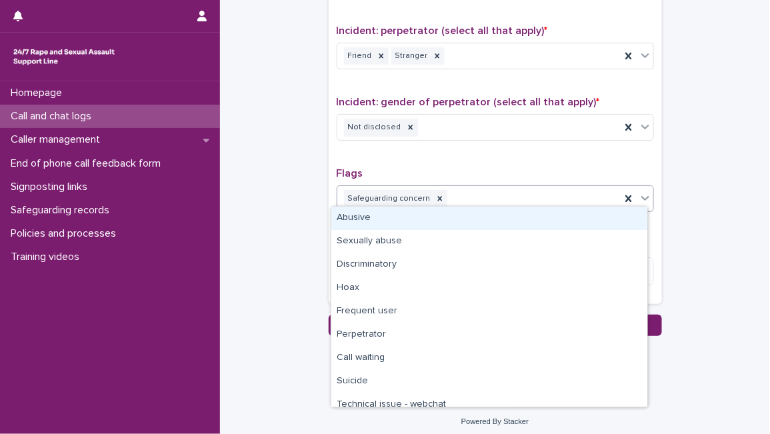
click at [643, 193] on icon at bounding box center [645, 197] width 13 height 13
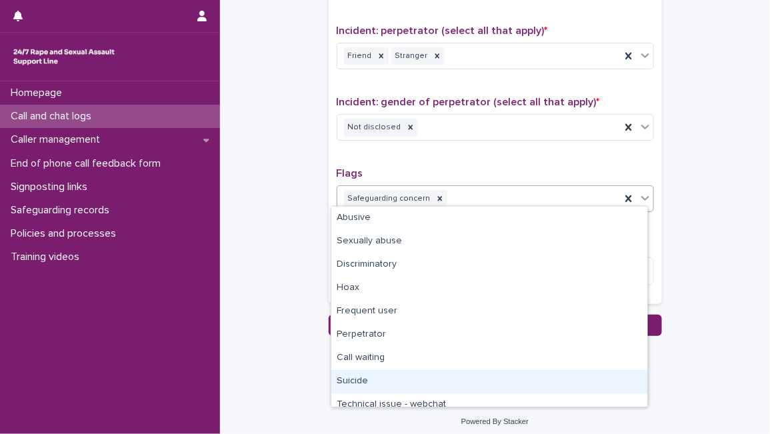
click at [469, 374] on div "Suicide" at bounding box center [489, 381] width 316 height 23
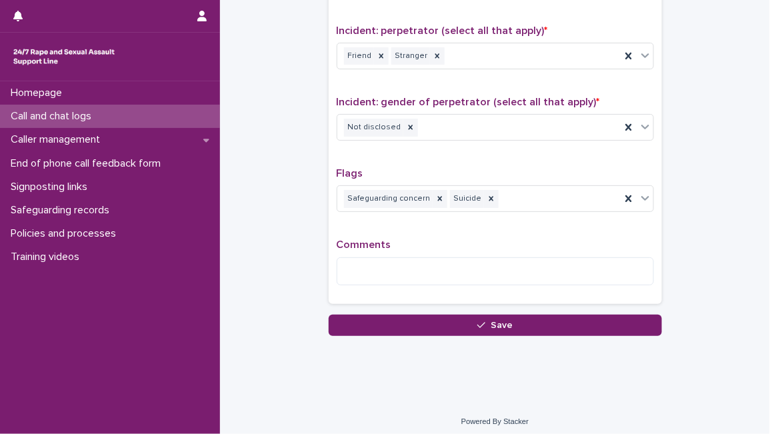
click at [481, 279] on div "Comments" at bounding box center [495, 267] width 317 height 57
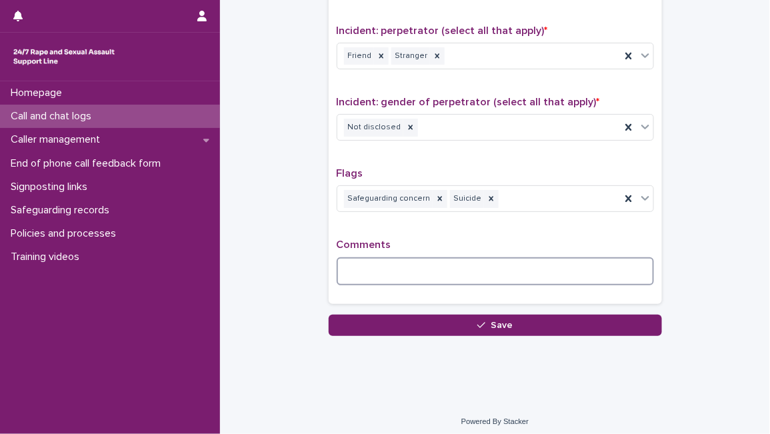
click at [478, 267] on textarea at bounding box center [495, 271] width 317 height 28
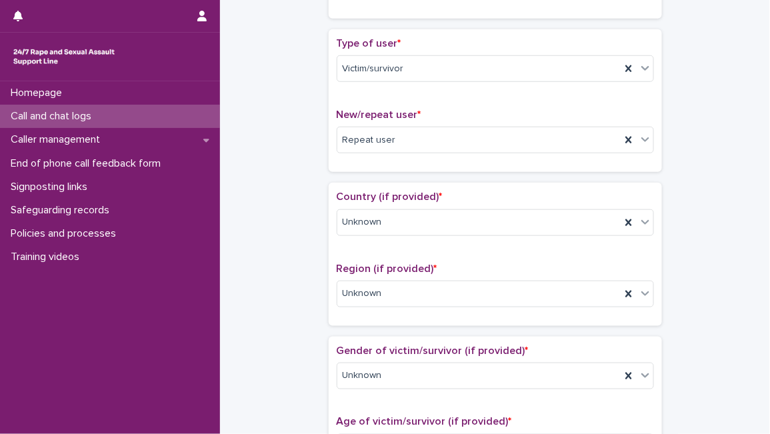
scroll to position [0, 0]
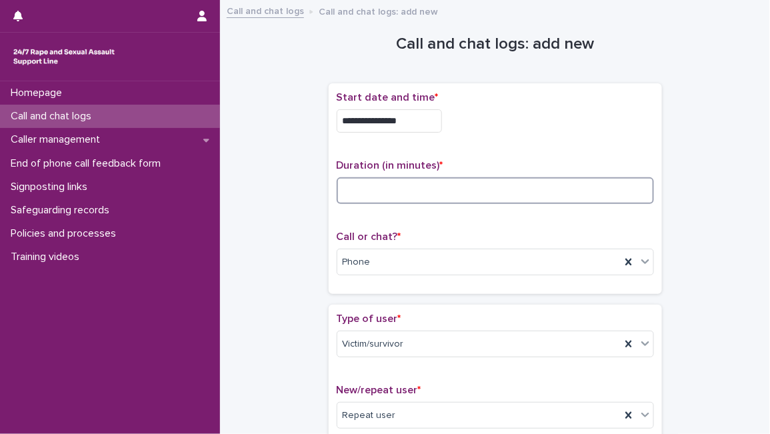
click at [377, 185] on input at bounding box center [495, 190] width 317 height 27
type input "**"
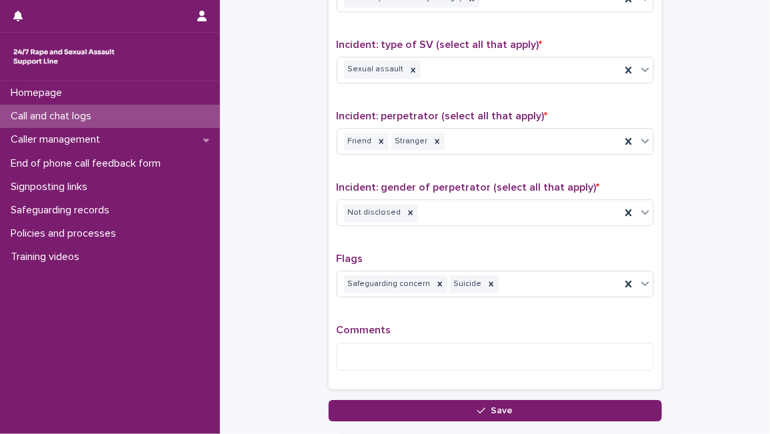
scroll to position [947, 0]
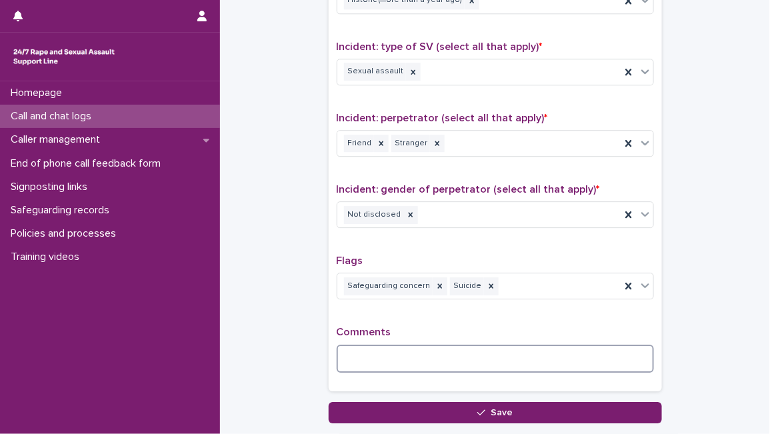
click at [525, 345] on textarea at bounding box center [495, 359] width 317 height 28
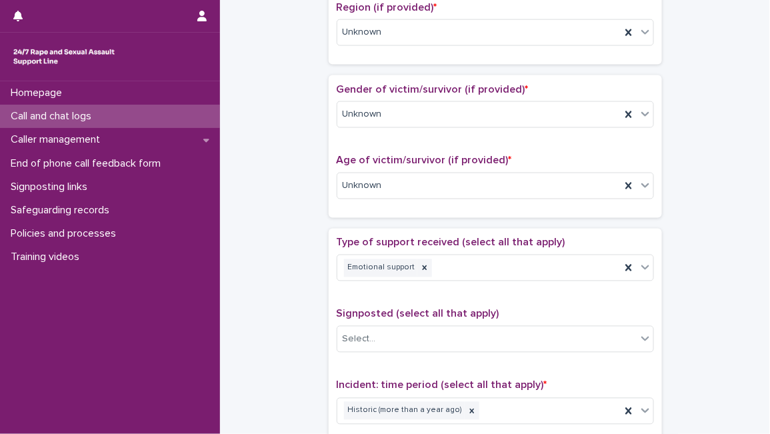
scroll to position [516, 0]
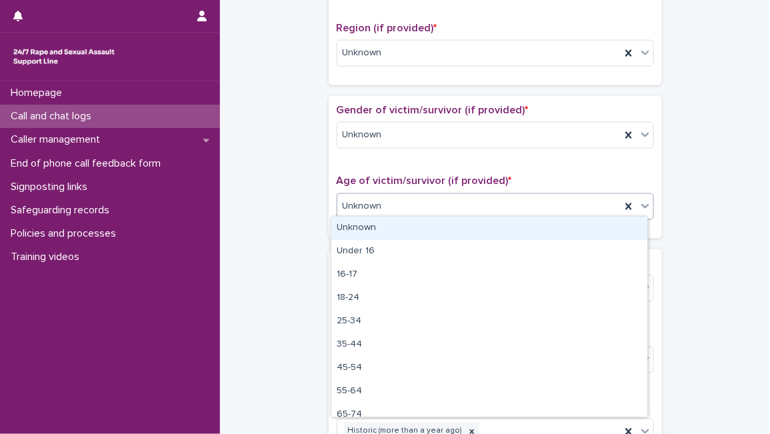
click at [563, 211] on div "Unknown" at bounding box center [478, 207] width 283 height 22
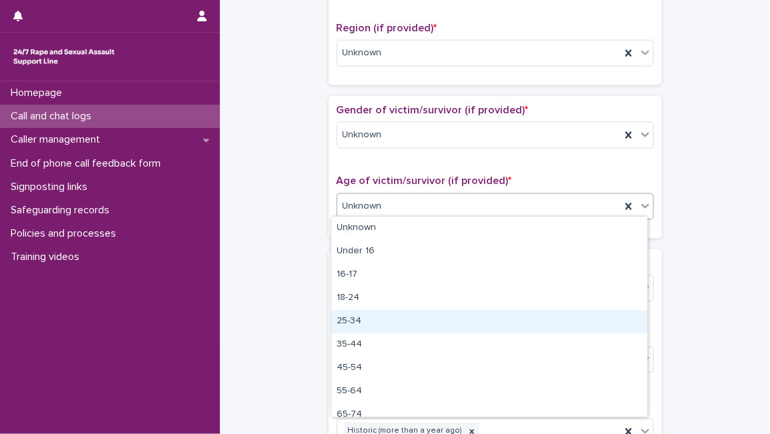
click at [427, 318] on div "25-34" at bounding box center [489, 321] width 316 height 23
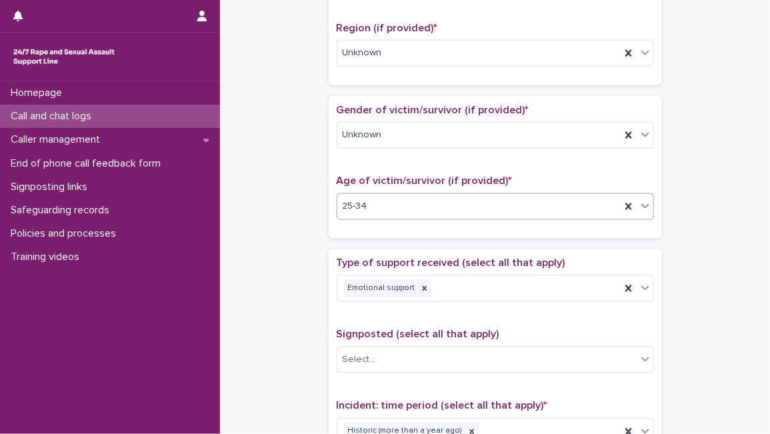
click at [348, 203] on span "25-34" at bounding box center [355, 207] width 25 height 14
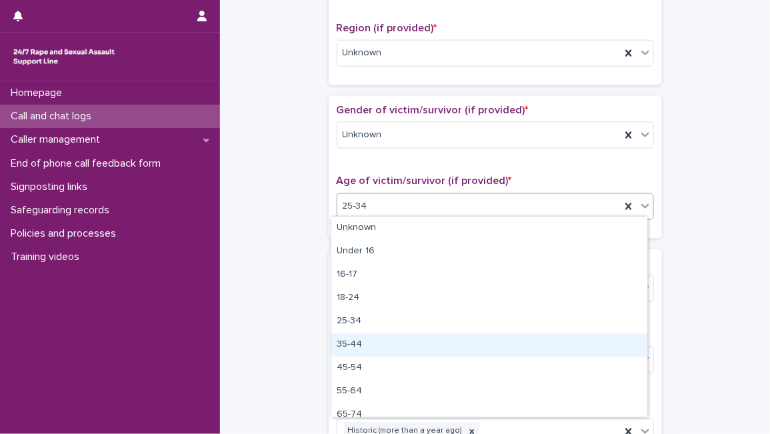
click at [351, 345] on div "35-44" at bounding box center [489, 344] width 316 height 23
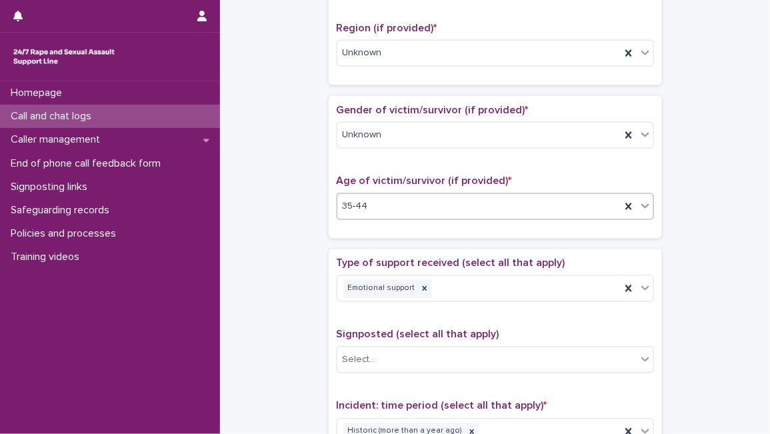
scroll to position [1035, 0]
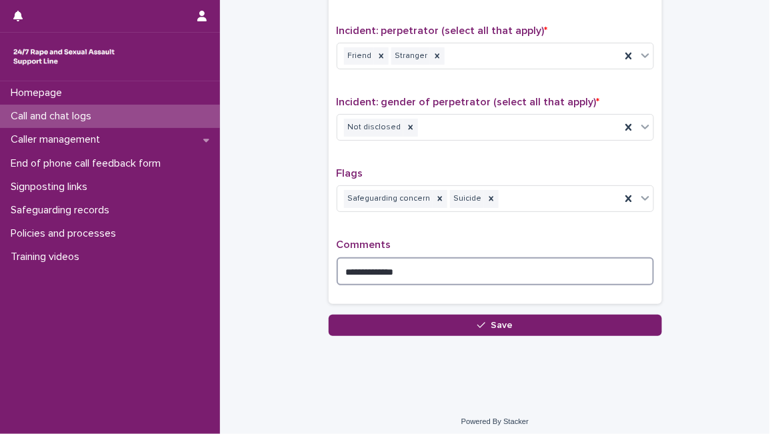
click at [428, 273] on textarea "**********" at bounding box center [495, 271] width 317 height 28
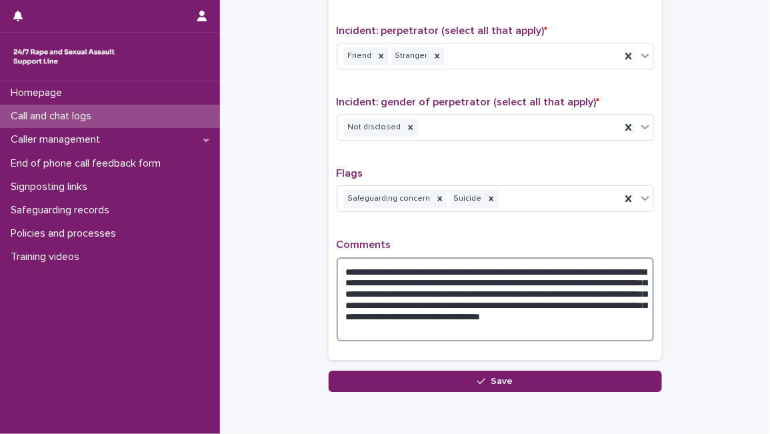
click at [514, 263] on textarea "**********" at bounding box center [495, 299] width 317 height 84
drag, startPoint x: 587, startPoint y: 261, endPoint x: 404, endPoint y: 277, distance: 183.3
click at [404, 277] on textarea "**********" at bounding box center [495, 299] width 317 height 84
drag, startPoint x: 468, startPoint y: 327, endPoint x: 393, endPoint y: 312, distance: 76.2
click at [393, 312] on textarea "**********" at bounding box center [495, 299] width 317 height 84
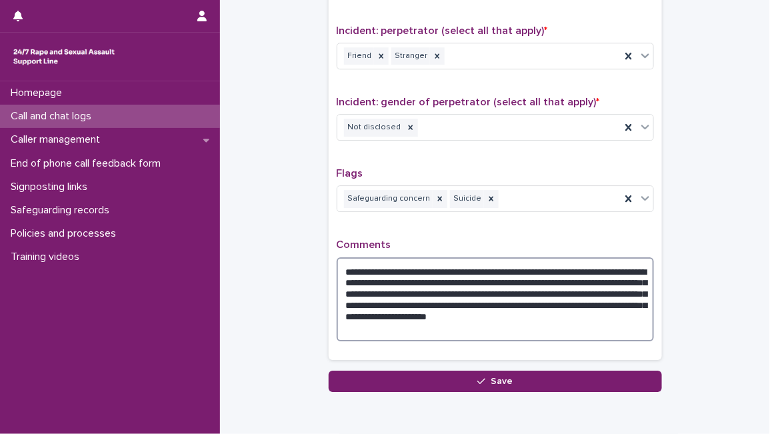
click at [504, 325] on textarea "**********" at bounding box center [495, 299] width 317 height 84
click at [569, 312] on textarea "**********" at bounding box center [495, 299] width 317 height 84
click at [576, 317] on textarea "**********" at bounding box center [495, 299] width 317 height 84
click at [544, 323] on textarea "**********" at bounding box center [495, 299] width 317 height 84
click at [367, 287] on textarea "**********" at bounding box center [495, 299] width 317 height 84
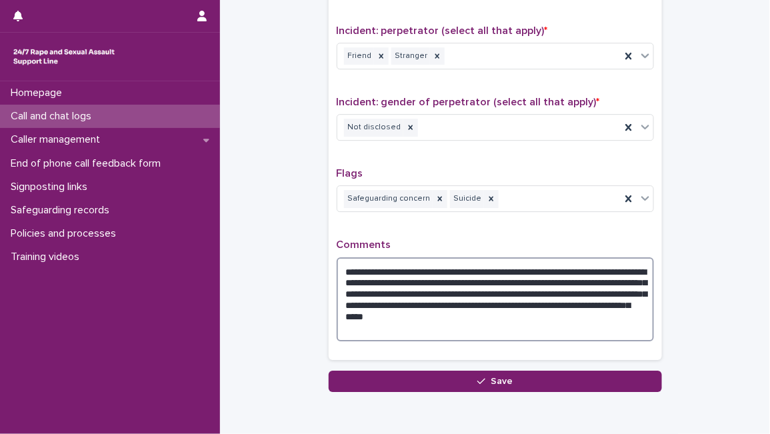
drag, startPoint x: 449, startPoint y: 286, endPoint x: 371, endPoint y: 300, distance: 79.2
click at [371, 300] on textarea "**********" at bounding box center [495, 299] width 317 height 84
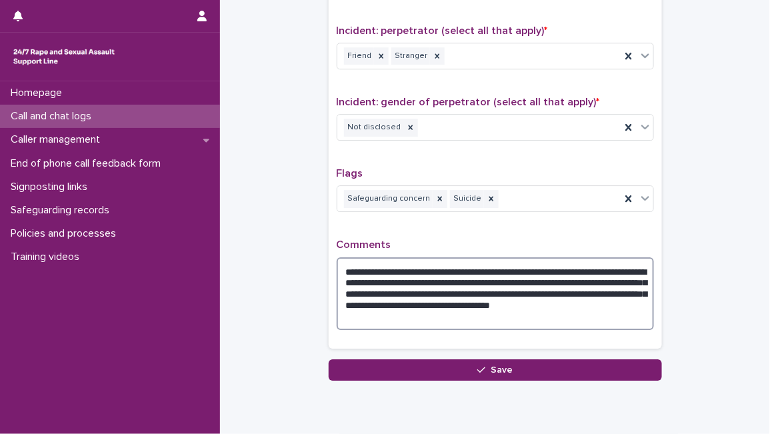
click at [490, 313] on textarea "**********" at bounding box center [495, 293] width 317 height 73
click at [623, 287] on textarea "**********" at bounding box center [495, 293] width 317 height 73
click at [449, 297] on textarea "**********" at bounding box center [495, 293] width 317 height 73
click at [362, 309] on textarea "**********" at bounding box center [495, 293] width 317 height 73
drag, startPoint x: 580, startPoint y: 265, endPoint x: 531, endPoint y: 265, distance: 48.7
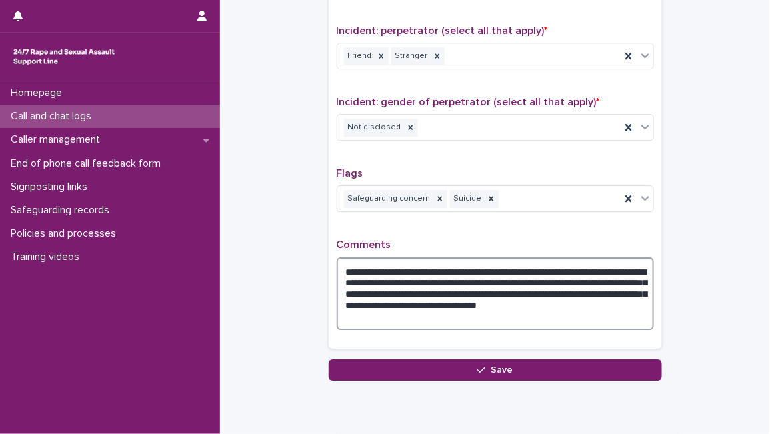
click at [531, 265] on textarea "**********" at bounding box center [495, 293] width 317 height 73
click at [537, 263] on textarea "**********" at bounding box center [495, 293] width 317 height 73
click at [537, 261] on textarea "**********" at bounding box center [495, 293] width 317 height 73
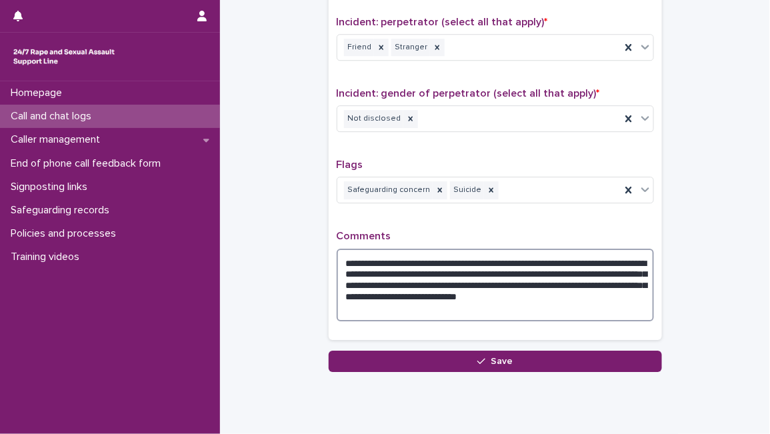
scroll to position [1058, 0]
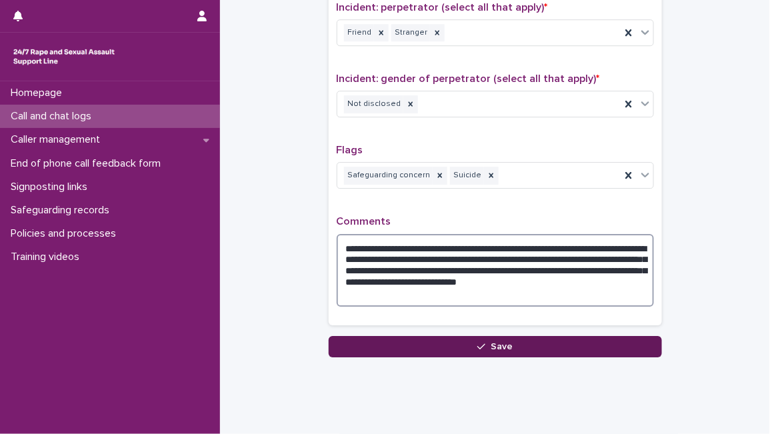
type textarea "**********"
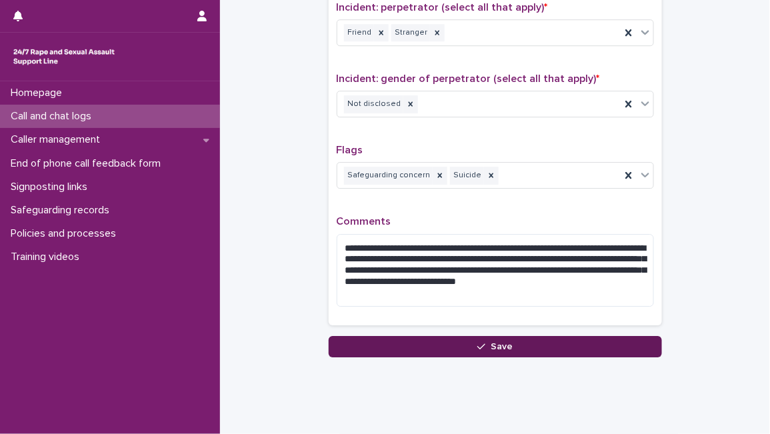
click at [533, 337] on button "Save" at bounding box center [495, 346] width 333 height 21
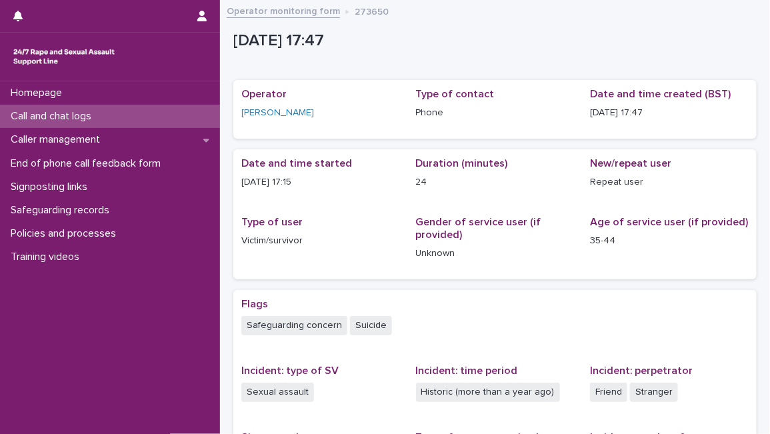
scroll to position [257, 0]
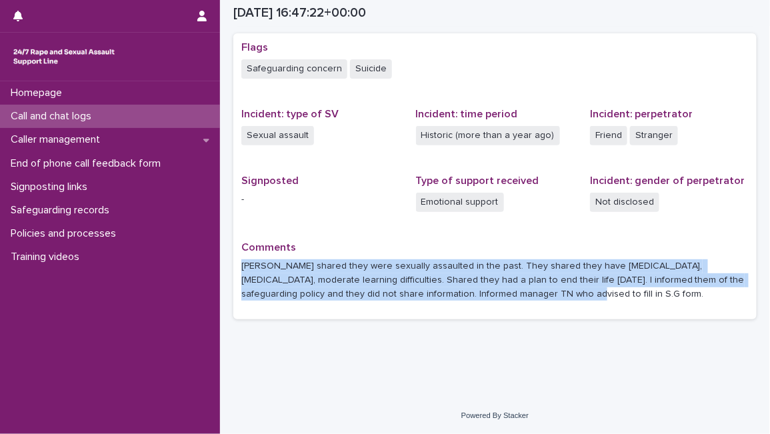
drag, startPoint x: 240, startPoint y: 264, endPoint x: 541, endPoint y: 294, distance: 302.1
click at [541, 294] on div "Flags Safeguarding concern Suicide Incident: type of SV Sexual assault Incident…" at bounding box center [494, 176] width 523 height 287
copy p "[PERSON_NAME] shared they were sexually assaulted in the past. They shared they…"
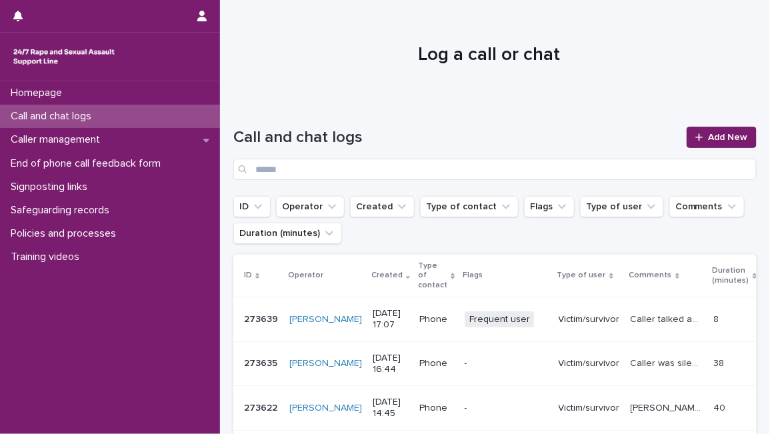
click at [45, 241] on div "Policies and processes" at bounding box center [110, 233] width 220 height 23
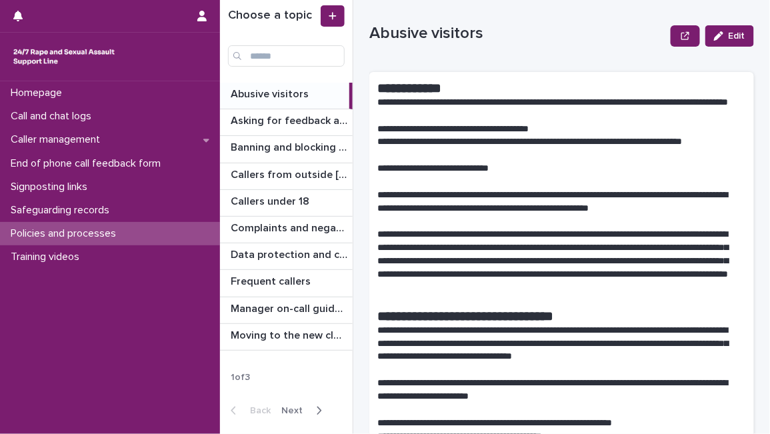
click at [295, 406] on span "Next" at bounding box center [295, 410] width 29 height 9
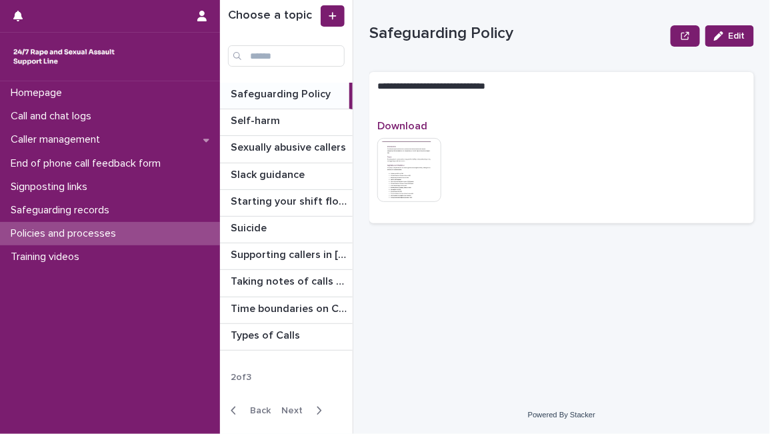
click at [407, 176] on img at bounding box center [409, 170] width 64 height 64
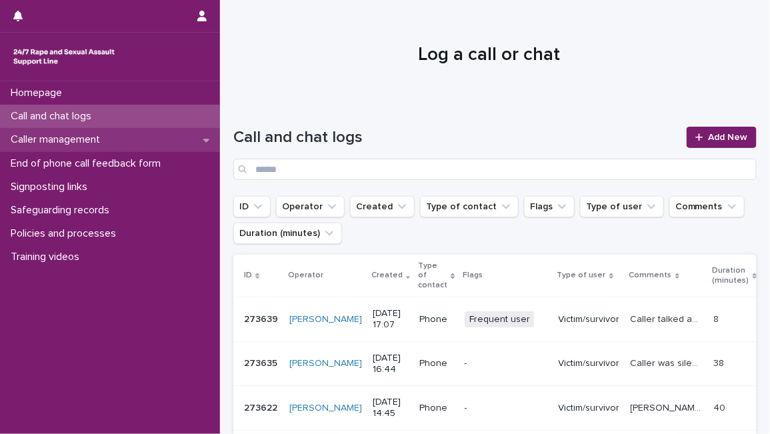
click at [179, 132] on div "Caller management" at bounding box center [110, 139] width 220 height 23
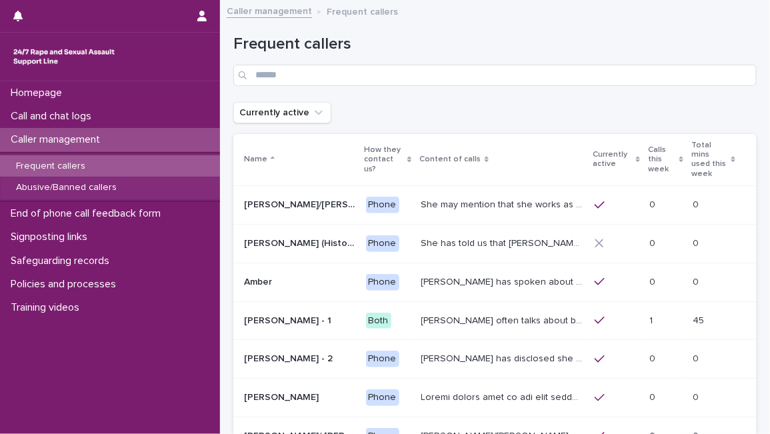
click at [442, 320] on div "[PERSON_NAME] often talks about being raped a night before or [DATE] or a month…" at bounding box center [502, 321] width 163 height 22
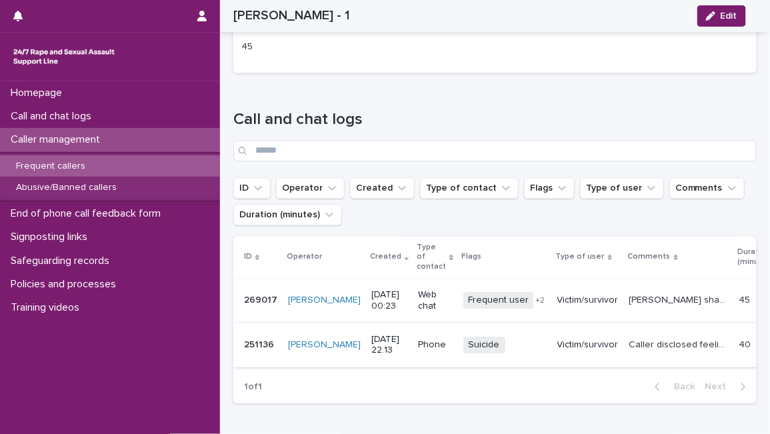
scroll to position [887, 0]
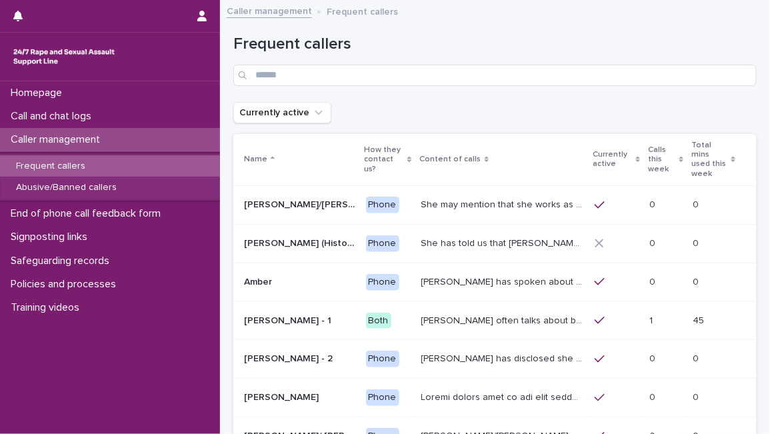
click at [475, 351] on p "[PERSON_NAME] has disclosed she has survived two rapes, one in the [GEOGRAPHIC_…" at bounding box center [503, 358] width 165 height 14
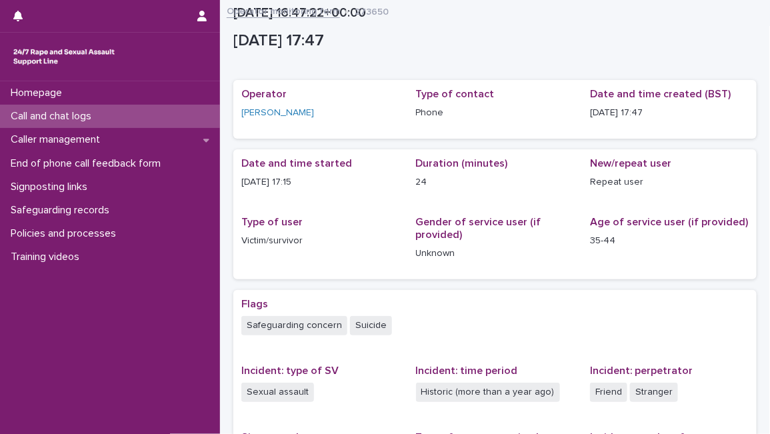
scroll to position [257, 0]
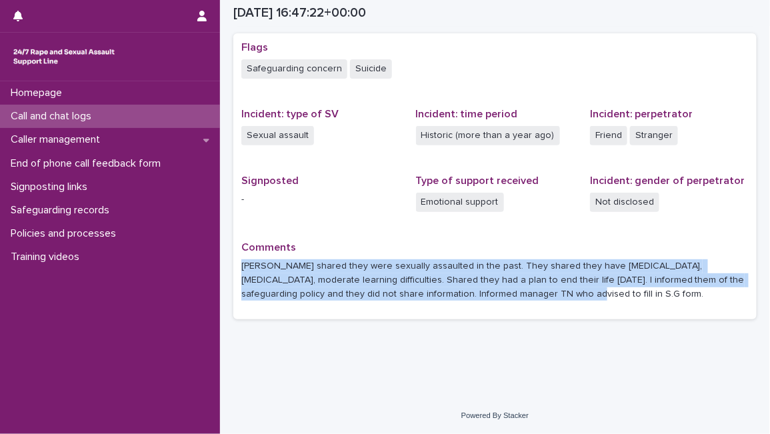
click at [337, 371] on div "Loading... Saving… Loading... Saving… [DATE] 16:47:22+00:00 [DATE] 17:47 Sorry,…" at bounding box center [495, 74] width 550 height 646
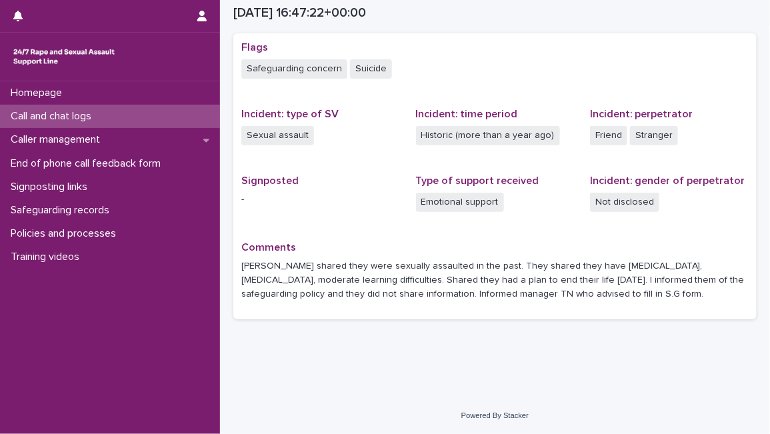
click at [147, 123] on div "Call and chat logs" at bounding box center [110, 116] width 220 height 23
